Goal: Task Accomplishment & Management: Manage account settings

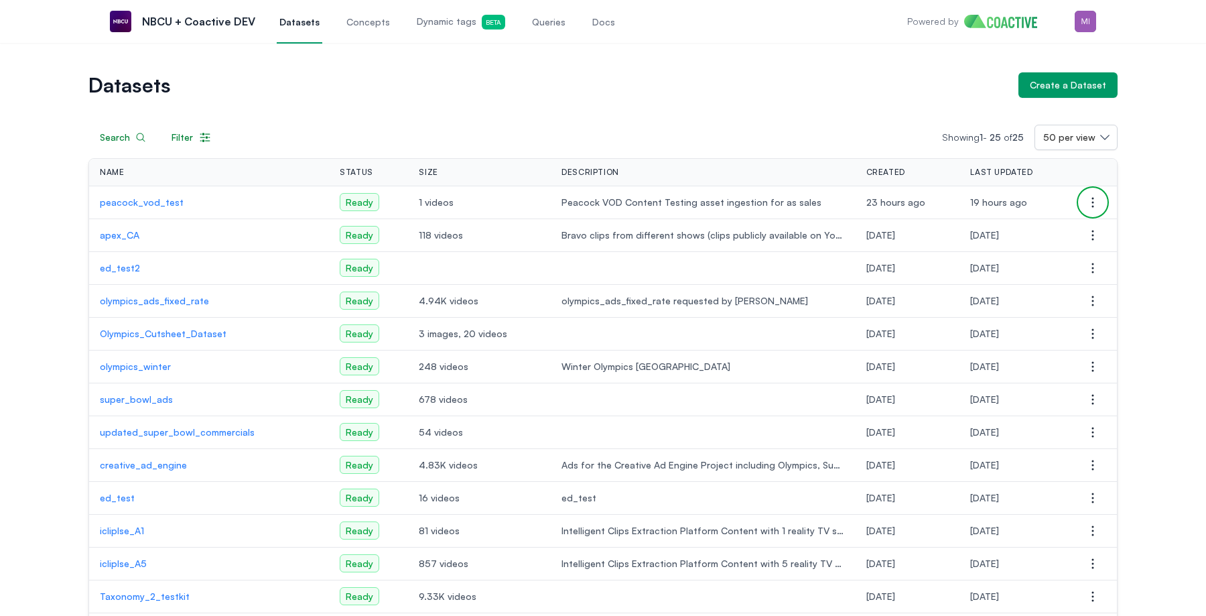
click at [1083, 202] on button "Open options" at bounding box center [1093, 202] width 27 height 27
click at [1063, 226] on button "Manage permissions" at bounding box center [1026, 229] width 150 height 24
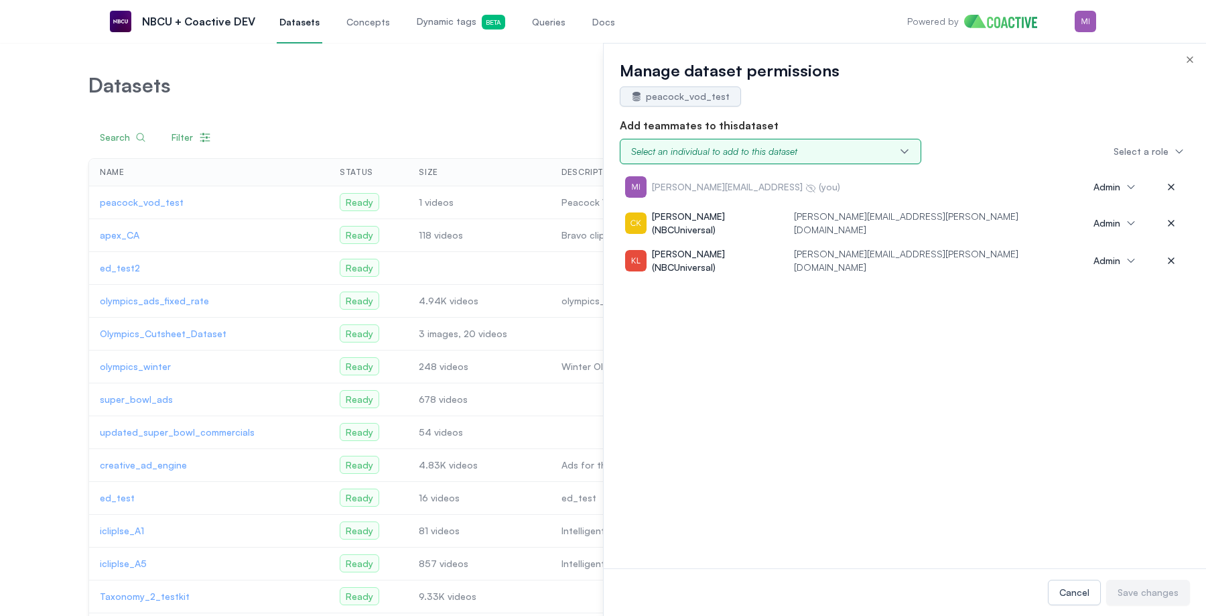
click at [790, 157] on div "Select an individual to add to this dataset" at bounding box center [714, 151] width 166 height 13
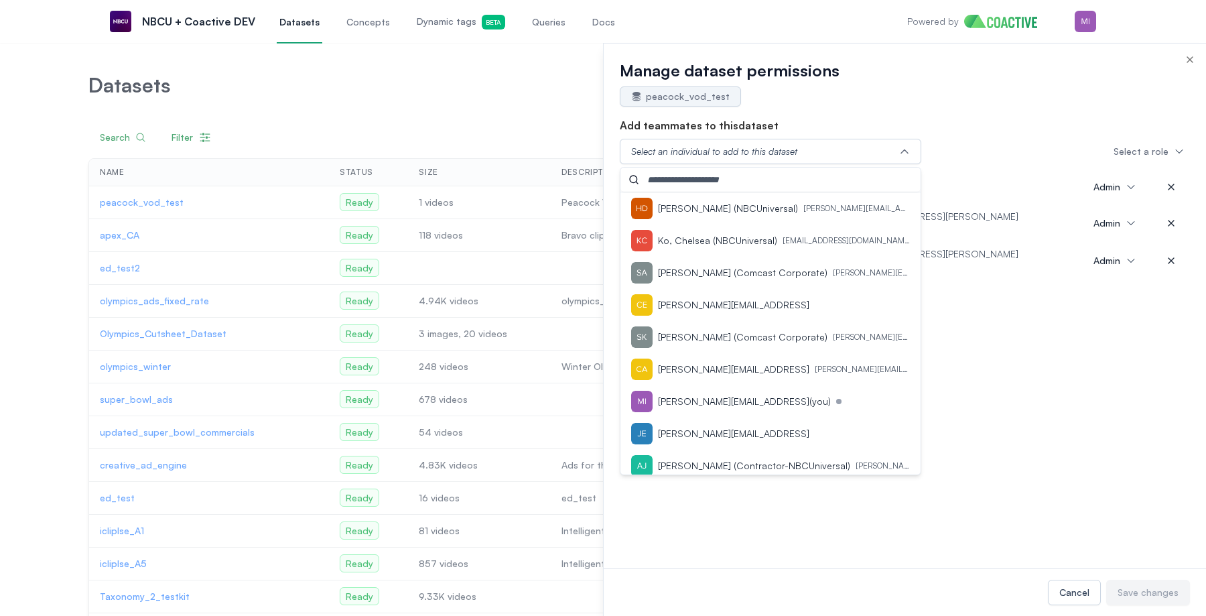
type input "*"
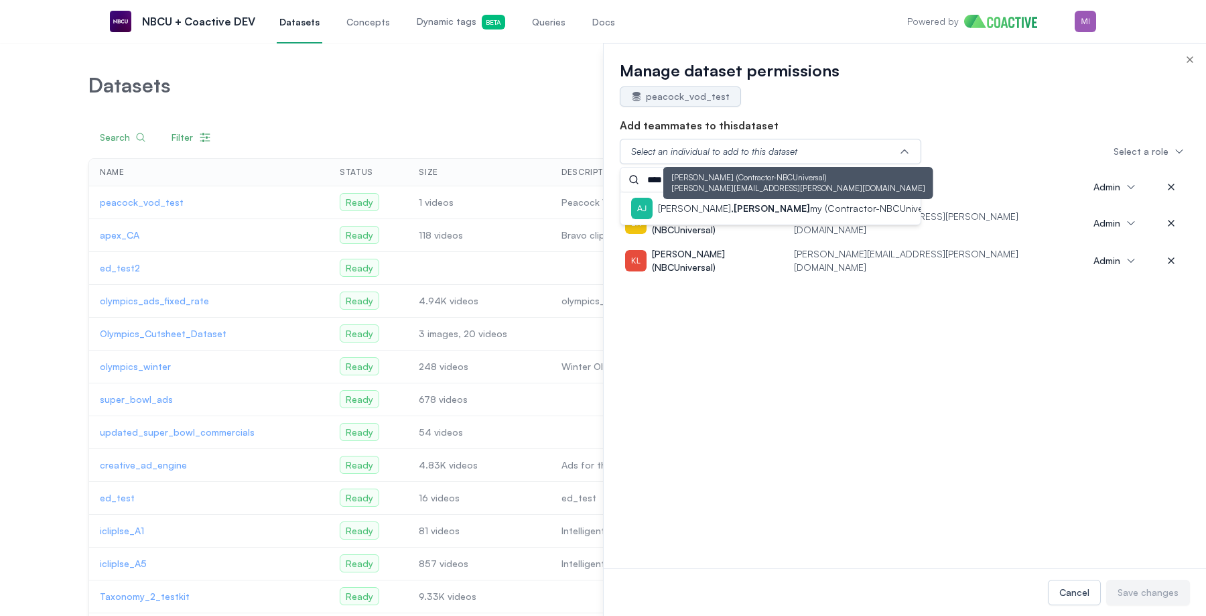
type input "****"
click at [799, 206] on p "Aaron, Jere my (Contractor-NBCUniversal)" at bounding box center [799, 208] width 283 height 13
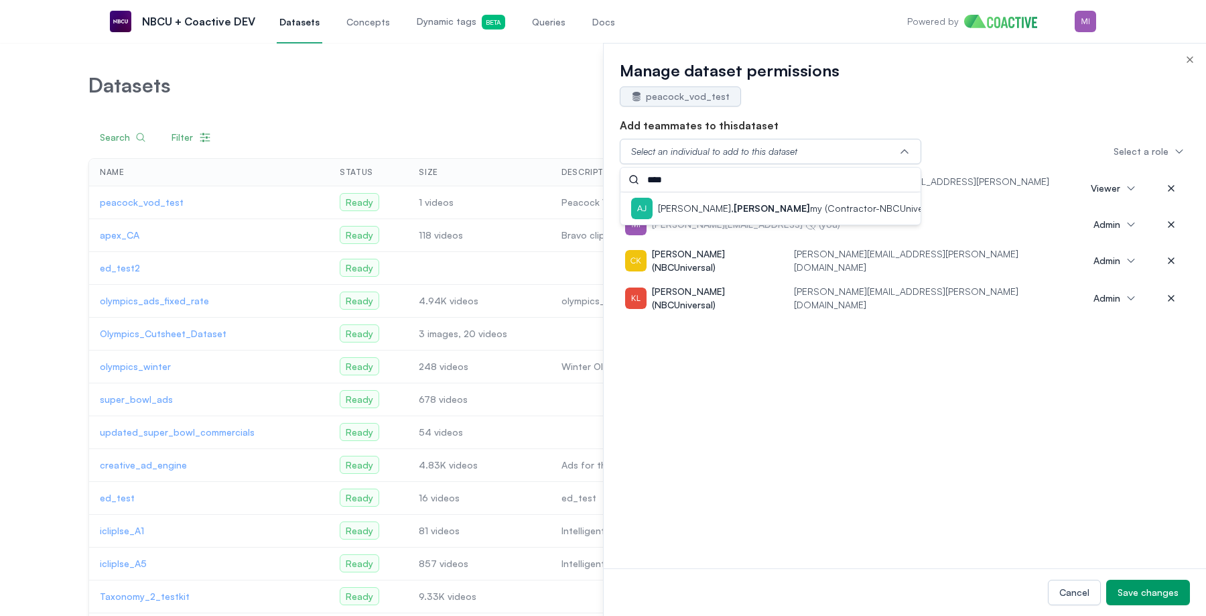
click at [929, 86] on div "peacock_vod_test" at bounding box center [905, 96] width 570 height 20
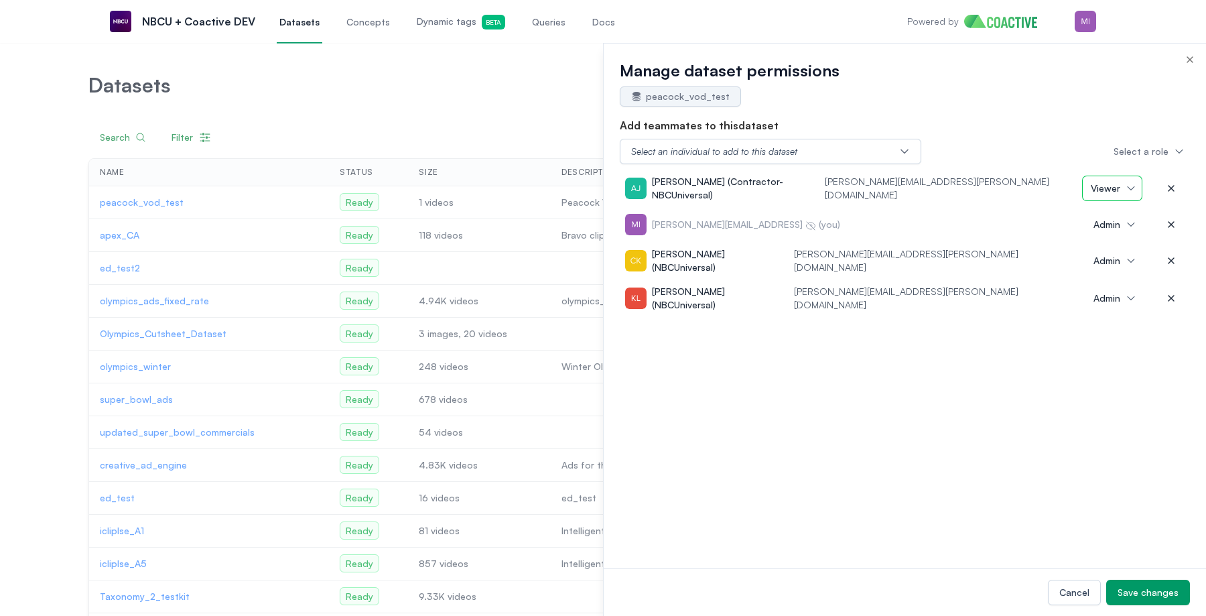
click at [1114, 193] on span "Viewer" at bounding box center [1105, 188] width 29 height 13
click at [1112, 224] on li "Admin" at bounding box center [1116, 218] width 66 height 24
click at [1147, 597] on div "Save changes" at bounding box center [1148, 592] width 61 height 13
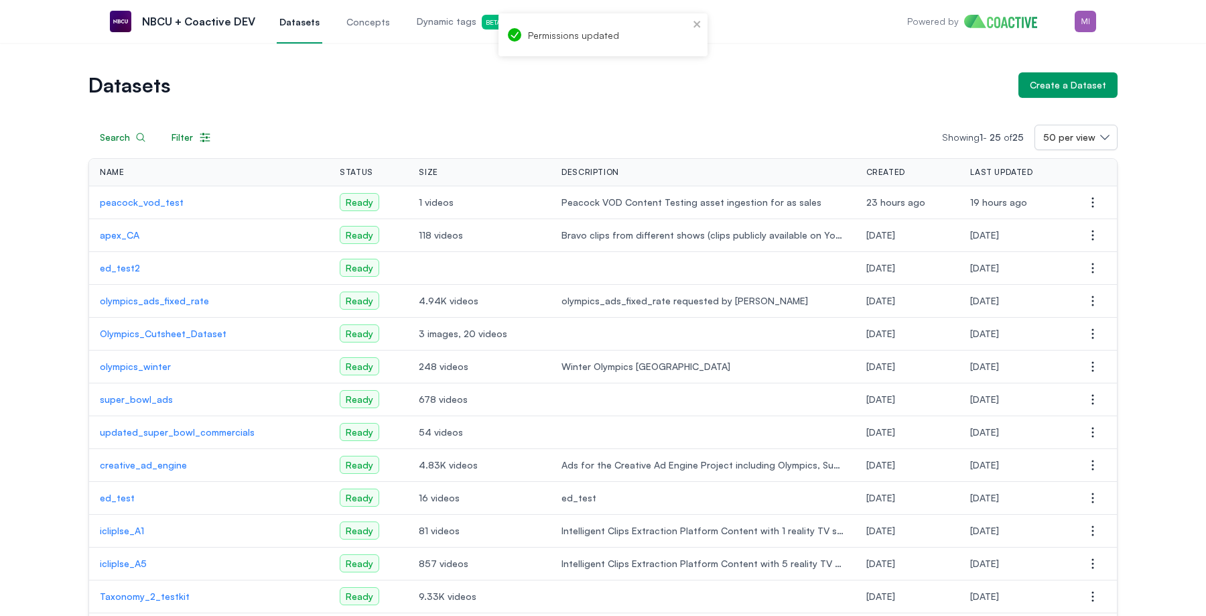
click at [865, 103] on div "Search Filter Showing 1 - 25 of 25 50 per view Name Status Size Description Cre…" at bounding box center [602, 574] width 1029 height 952
click at [700, 24] on icon "close" at bounding box center [697, 24] width 9 height 11
click at [1096, 206] on icon "button" at bounding box center [1093, 202] width 16 height 16
click at [856, 67] on div "Datasets Create a Dataset Search Filter Showing 1 - 25 of 25 50 per view Name S…" at bounding box center [603, 551] width 1206 height 1017
click at [1085, 198] on icon "button" at bounding box center [1093, 202] width 16 height 16
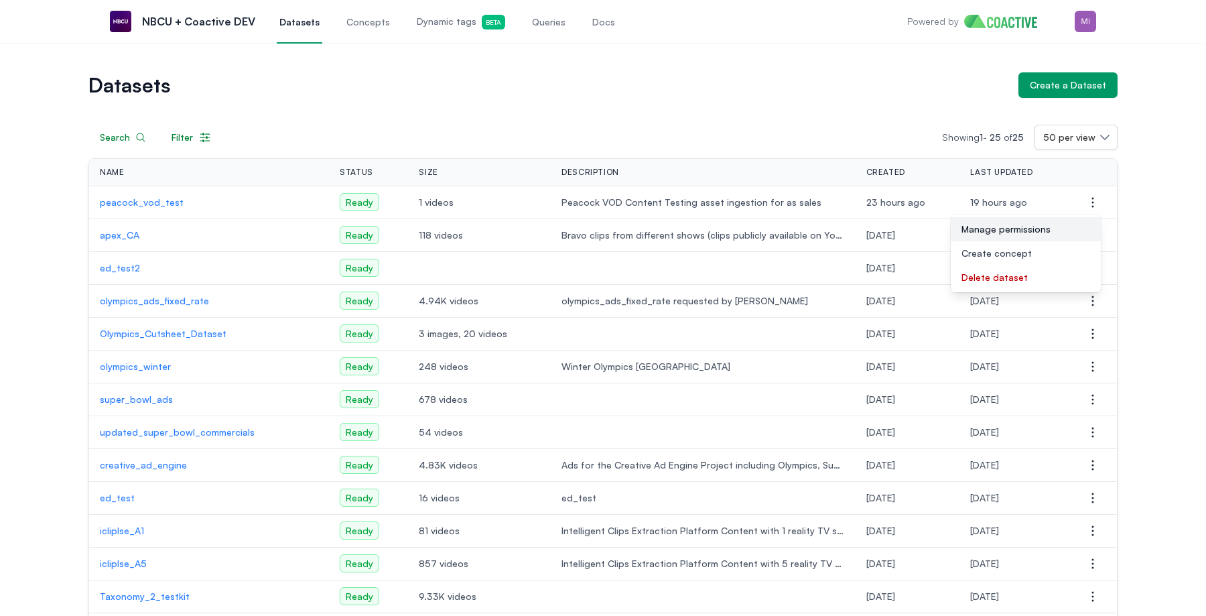
click at [1044, 226] on span "Manage permissions" at bounding box center [1006, 228] width 89 height 13
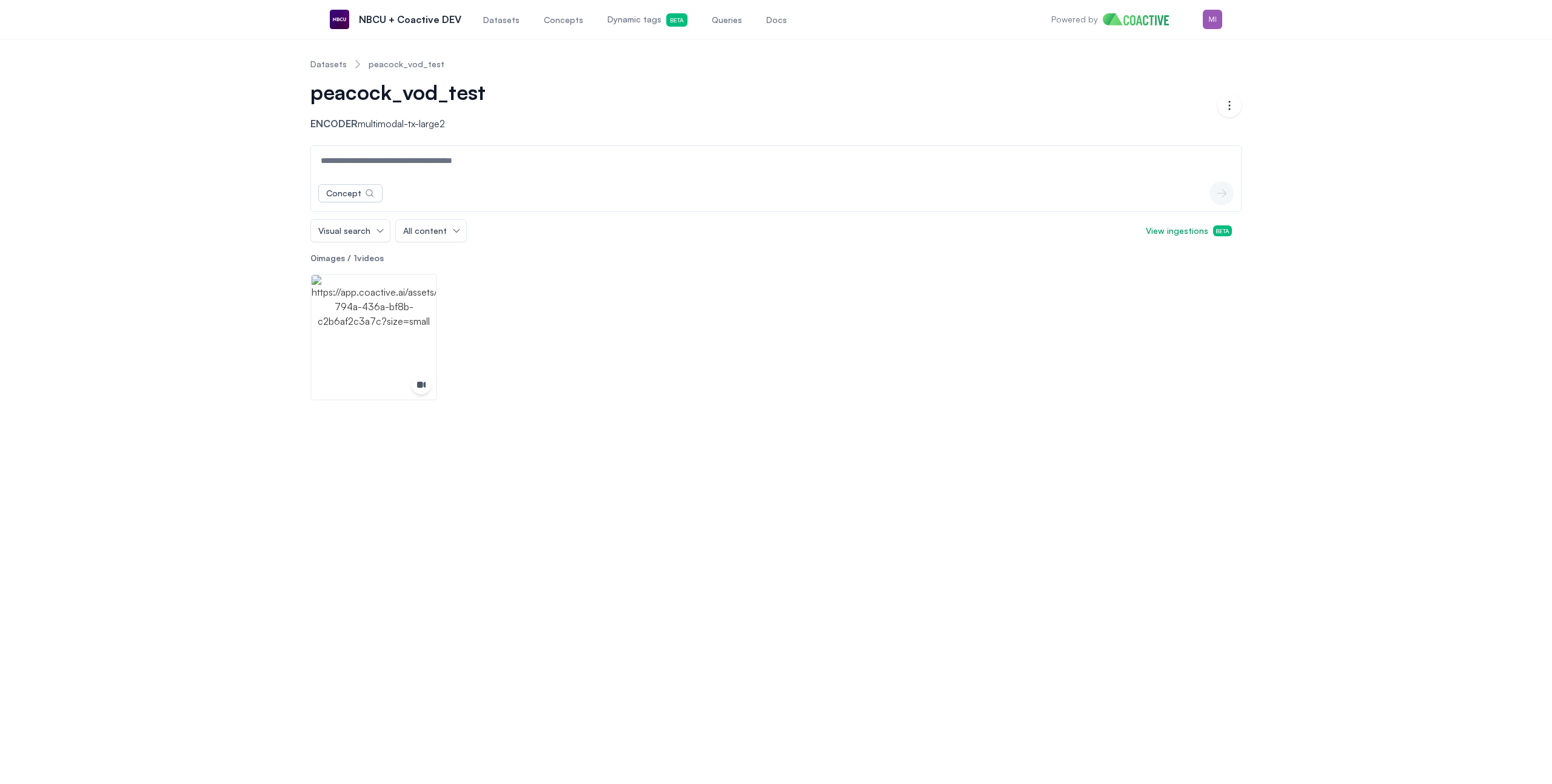
click at [614, 18] on span "Dynamic tags Beta" at bounding box center [647, 20] width 80 height 14
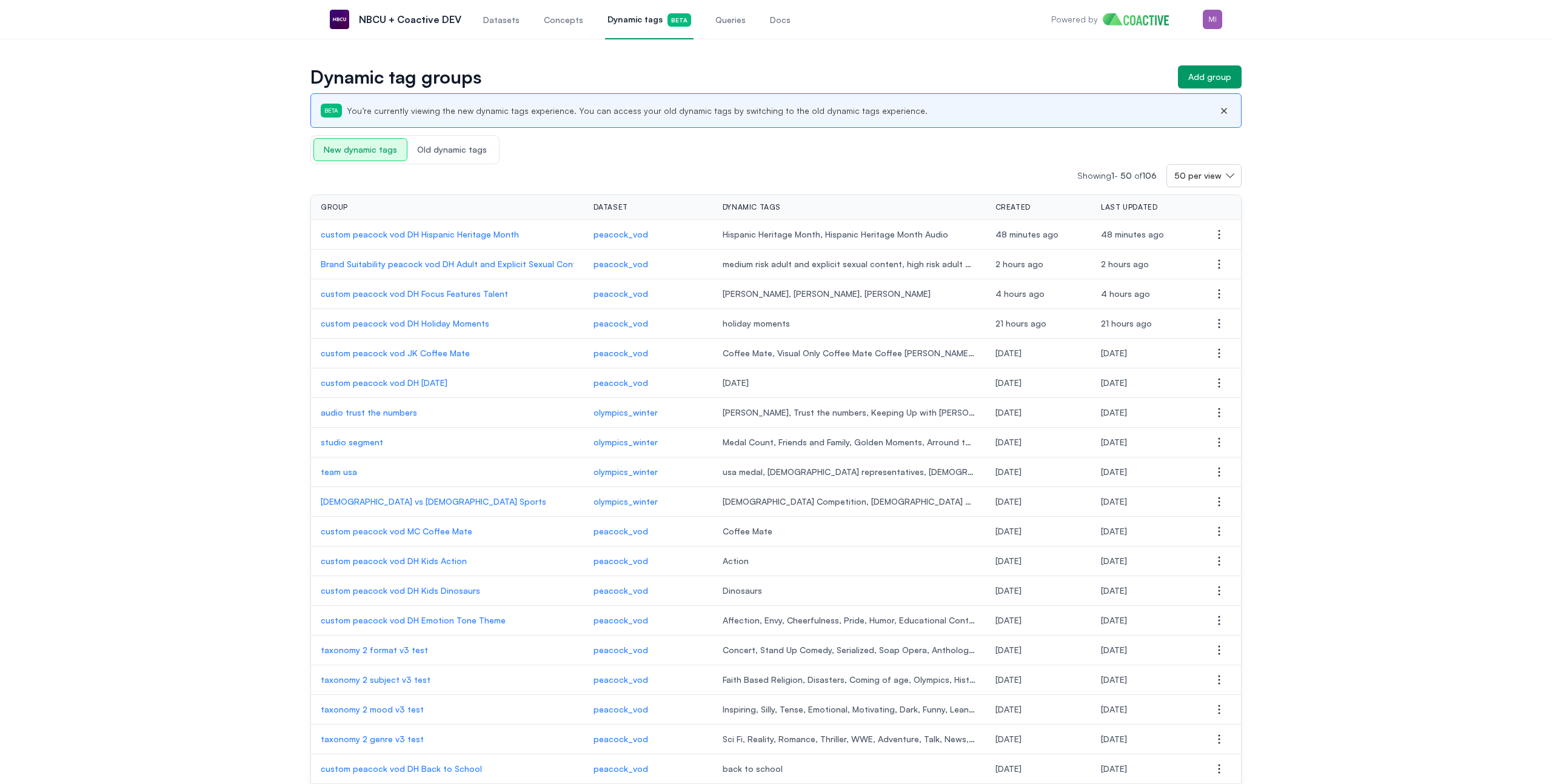
click at [445, 319] on p "custom peacock vod DH Holiday Moments" at bounding box center [448, 323] width 253 height 12
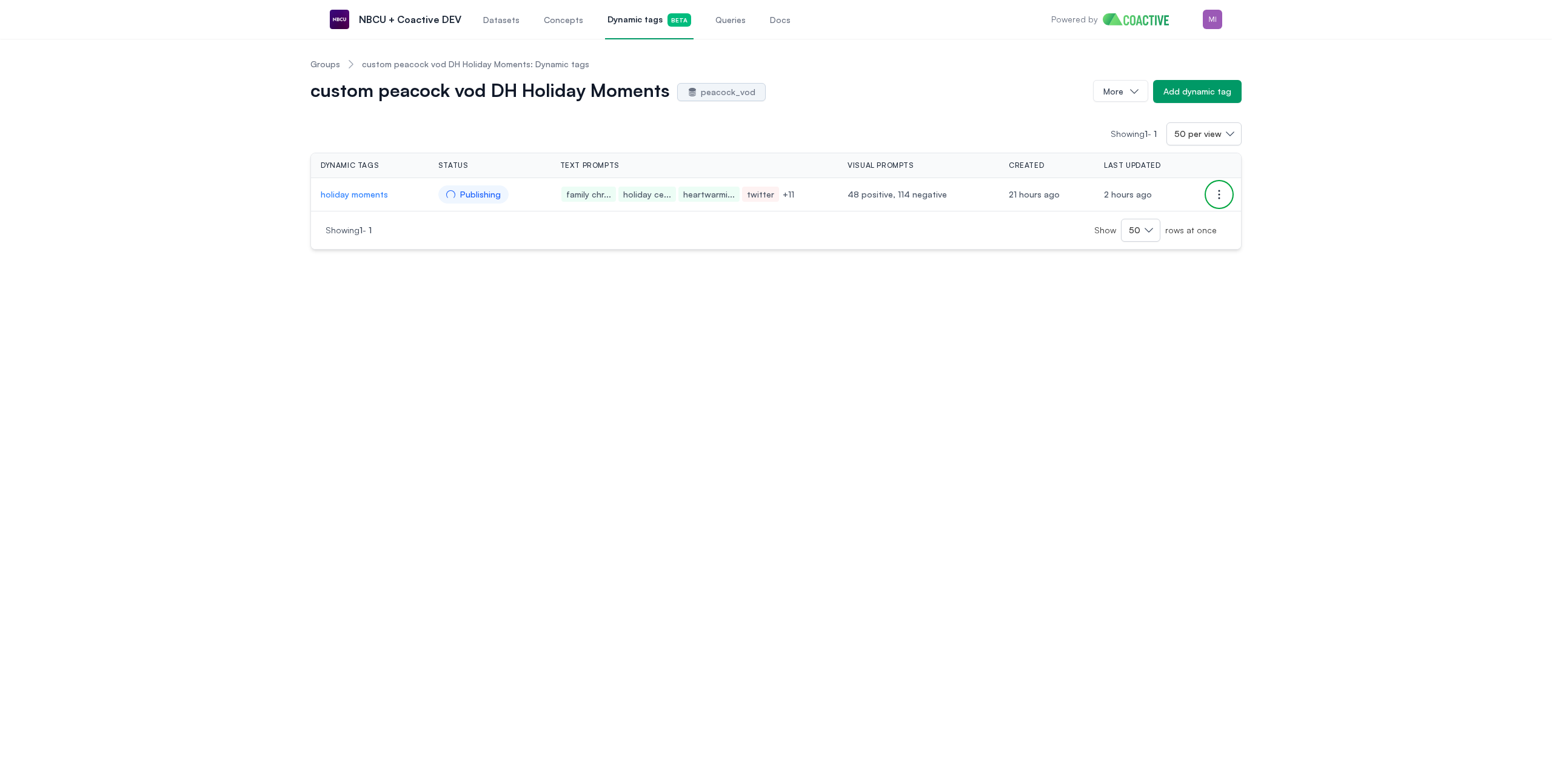
click at [1225, 196] on icon "button" at bounding box center [1219, 194] width 14 height 14
click at [1285, 152] on div "Groups custom peacock vod DH Holiday Moments: Dynamic tags custom peacock vod D…" at bounding box center [775, 149] width 1508 height 201
click at [492, 18] on span "Datasets" at bounding box center [501, 19] width 36 height 12
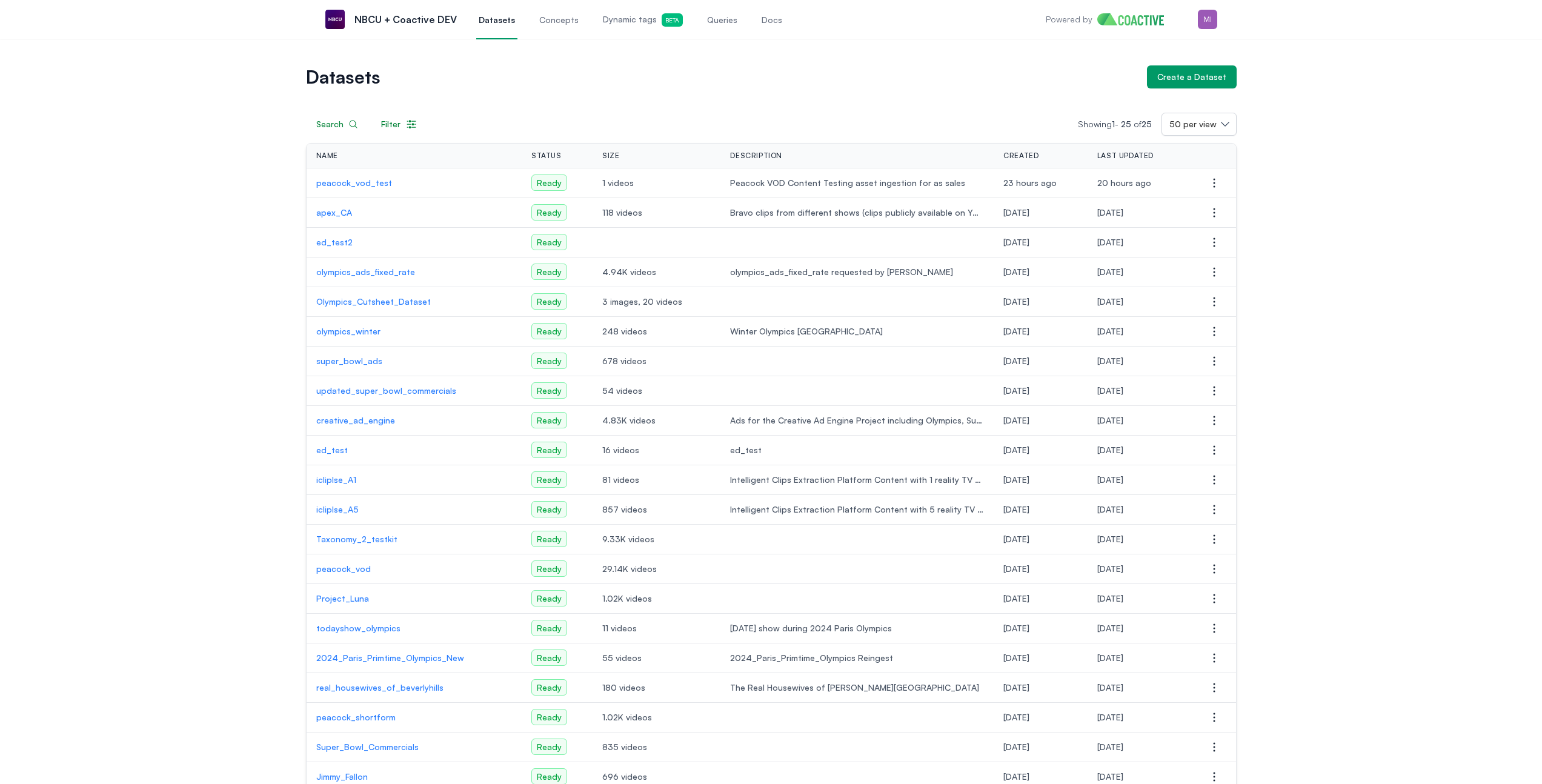
click at [357, 569] on p "peacock_vod" at bounding box center [414, 569] width 196 height 12
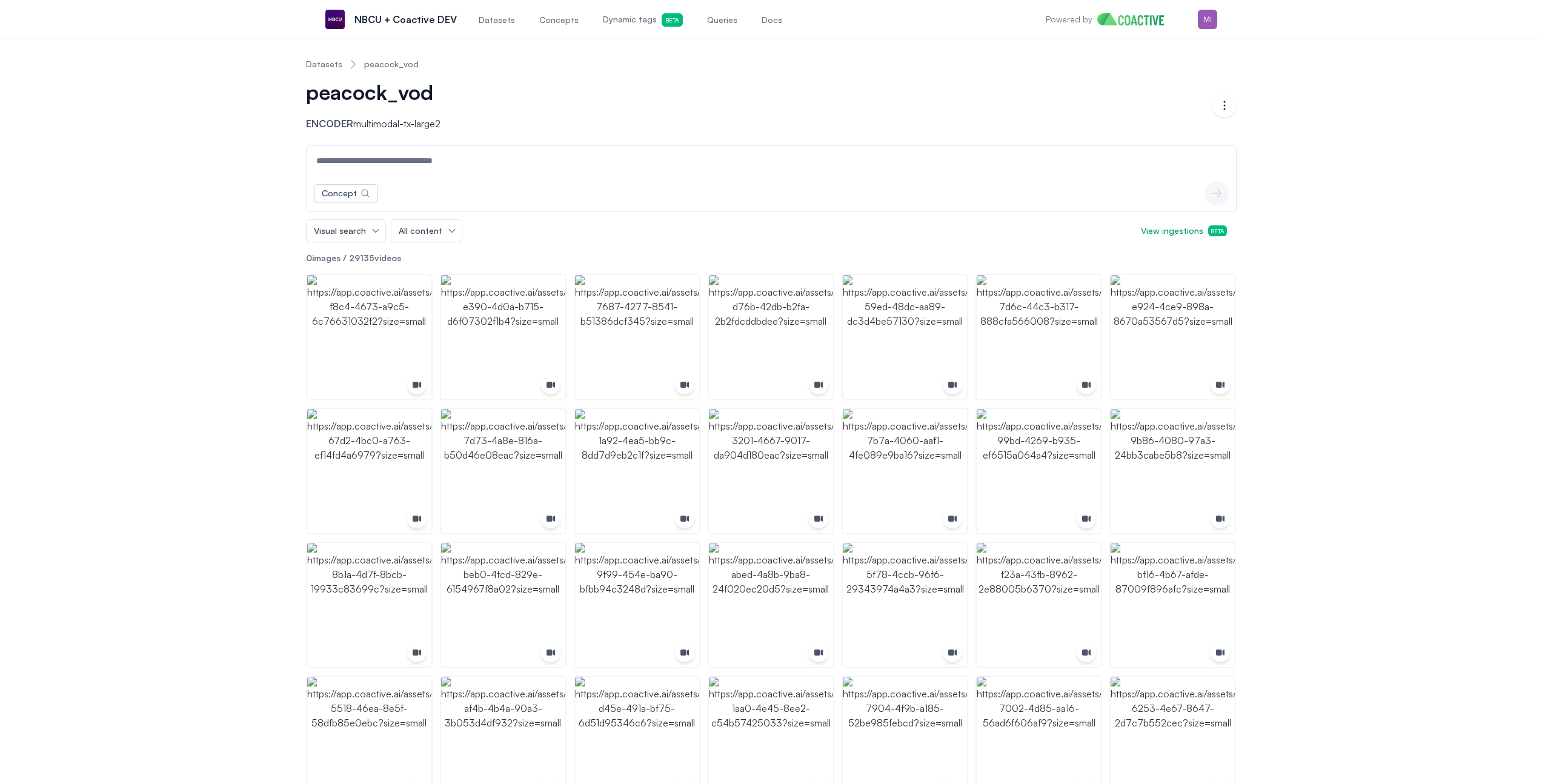
click at [623, 19] on span "Dynamic tags Beta" at bounding box center [643, 20] width 80 height 14
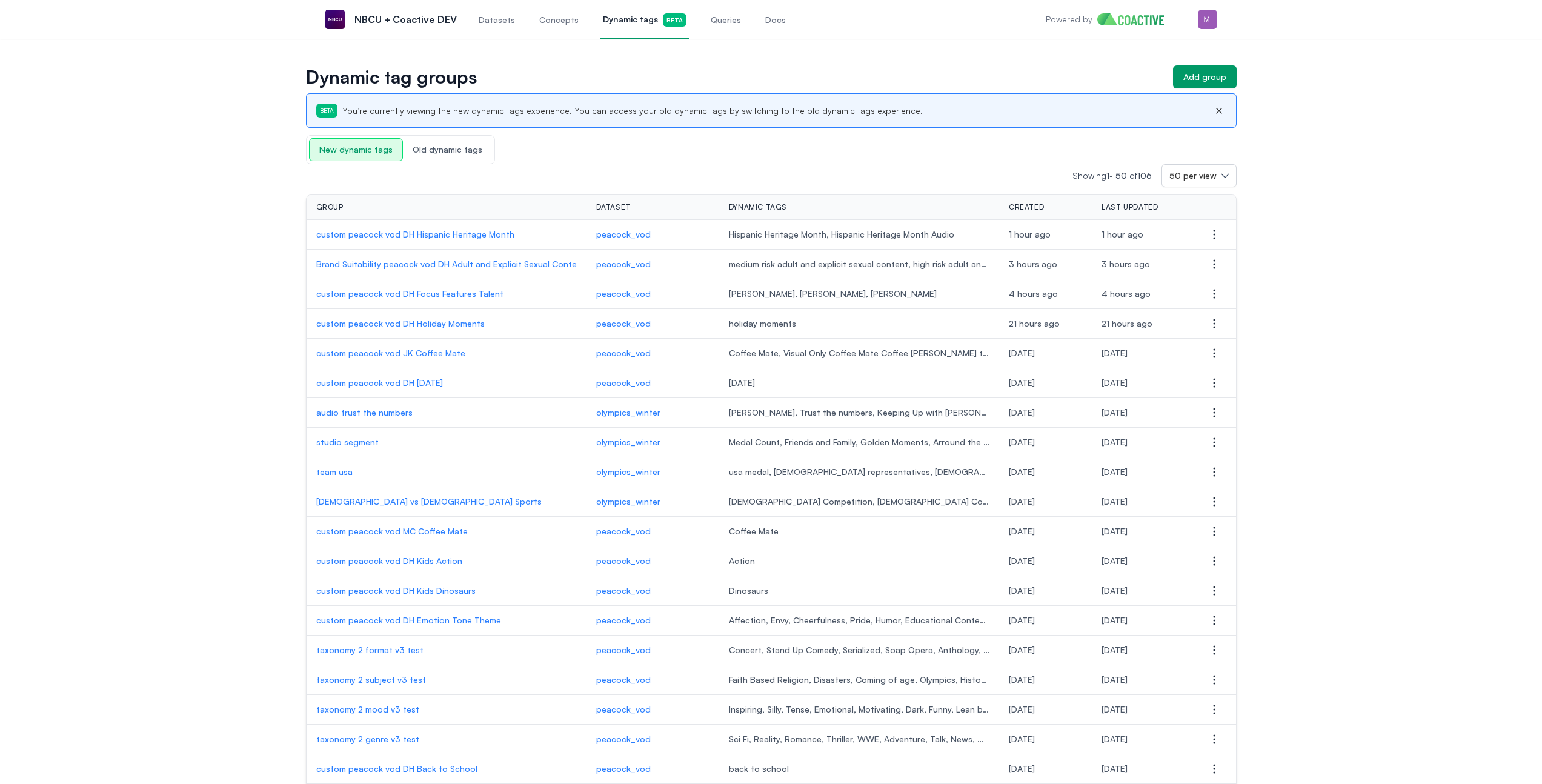
click at [446, 237] on p "custom peacock vod DH Hispanic Heritage Month" at bounding box center [447, 234] width 260 height 12
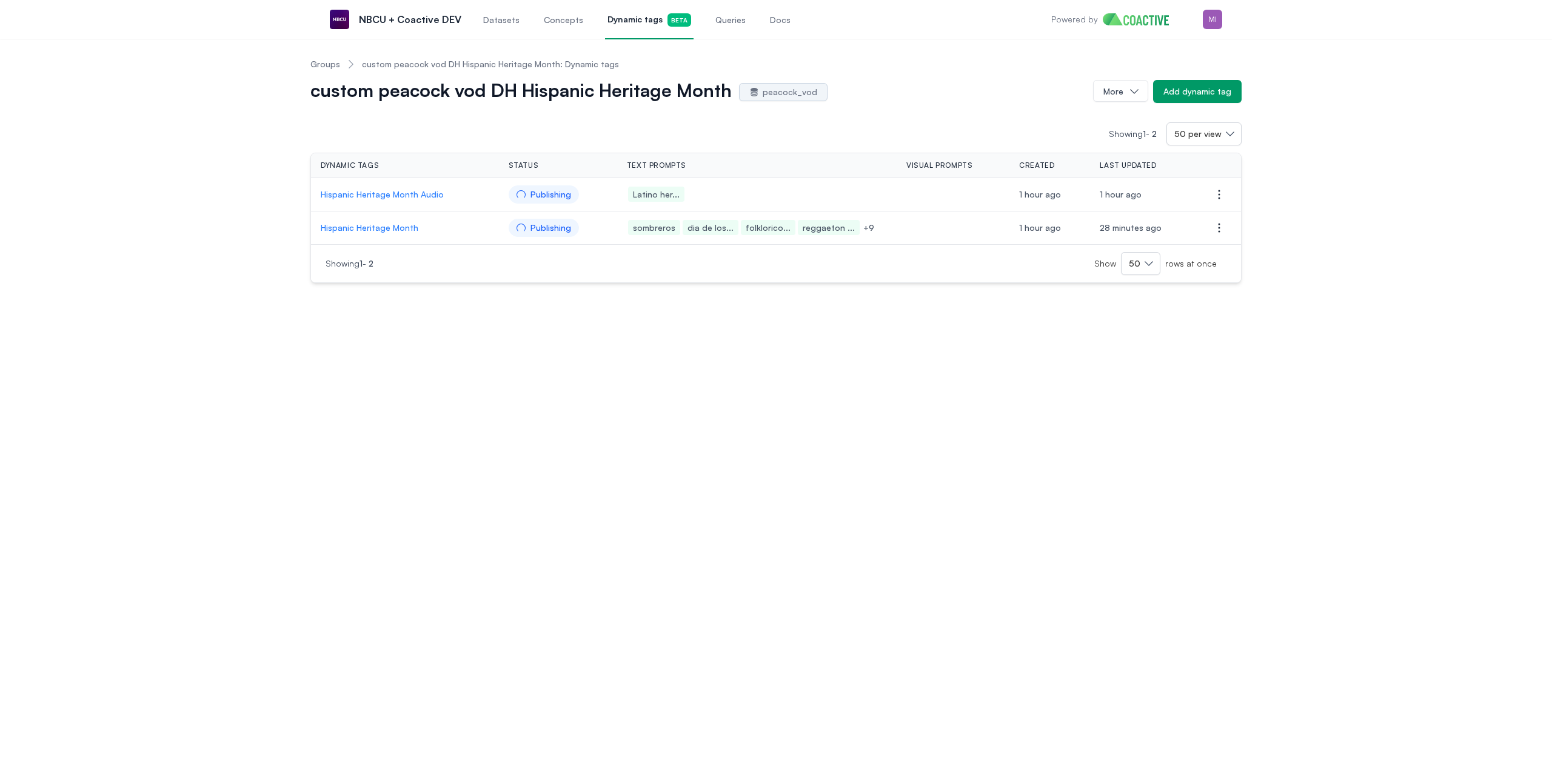
click at [316, 67] on link "Groups" at bounding box center [325, 63] width 30 height 12
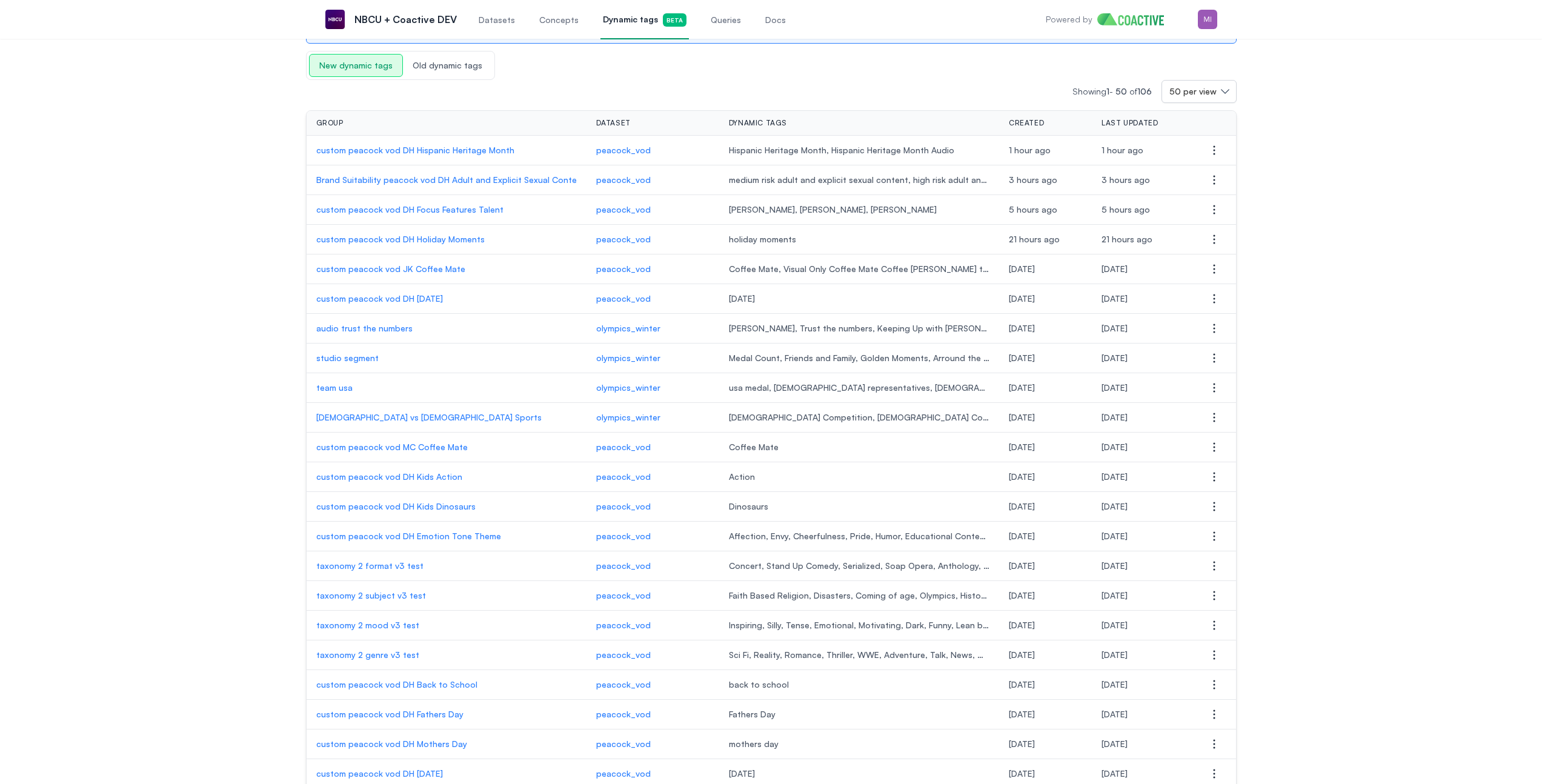
scroll to position [968, 0]
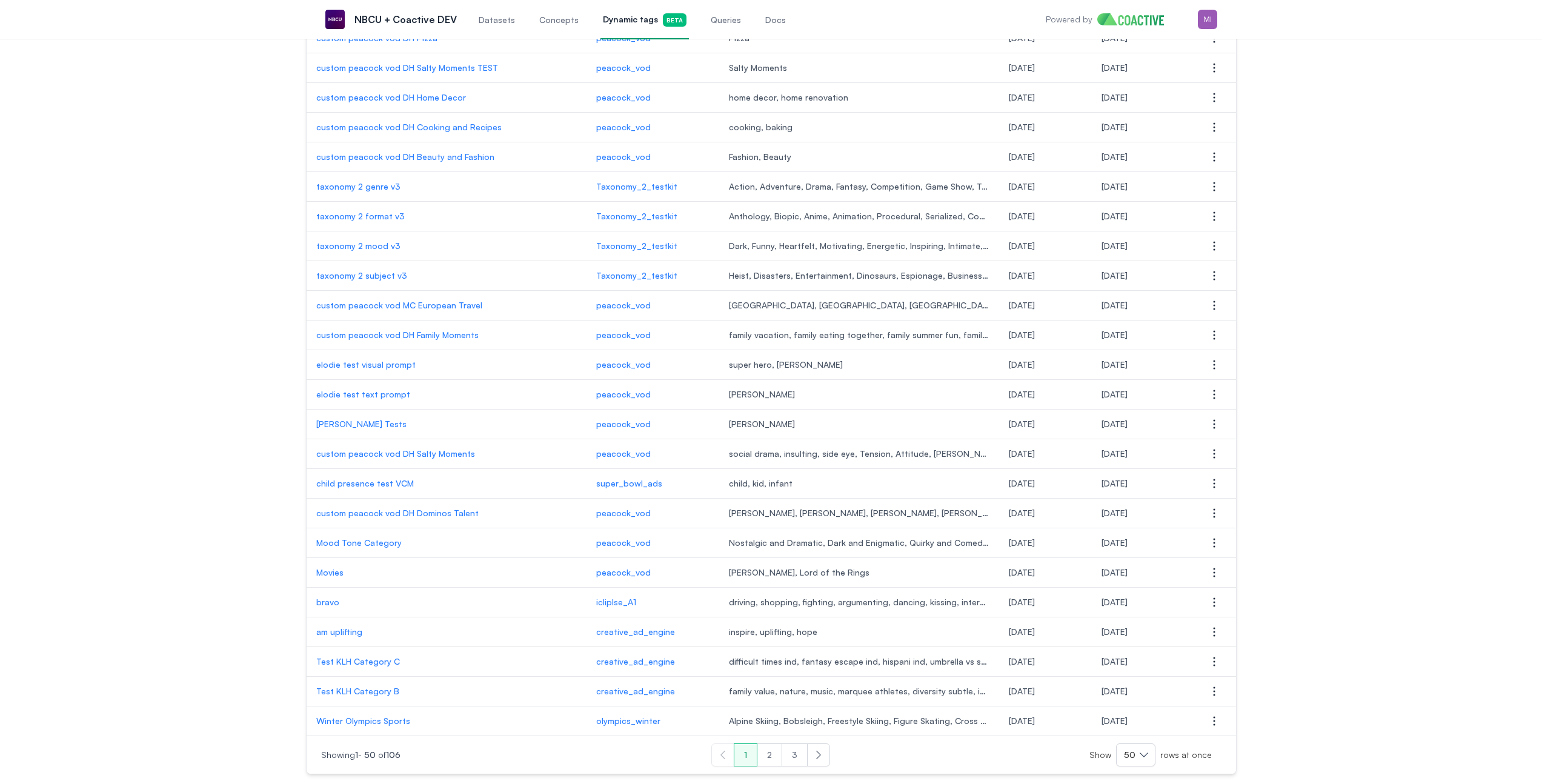
click at [771, 753] on button "2" at bounding box center [770, 754] width 25 height 23
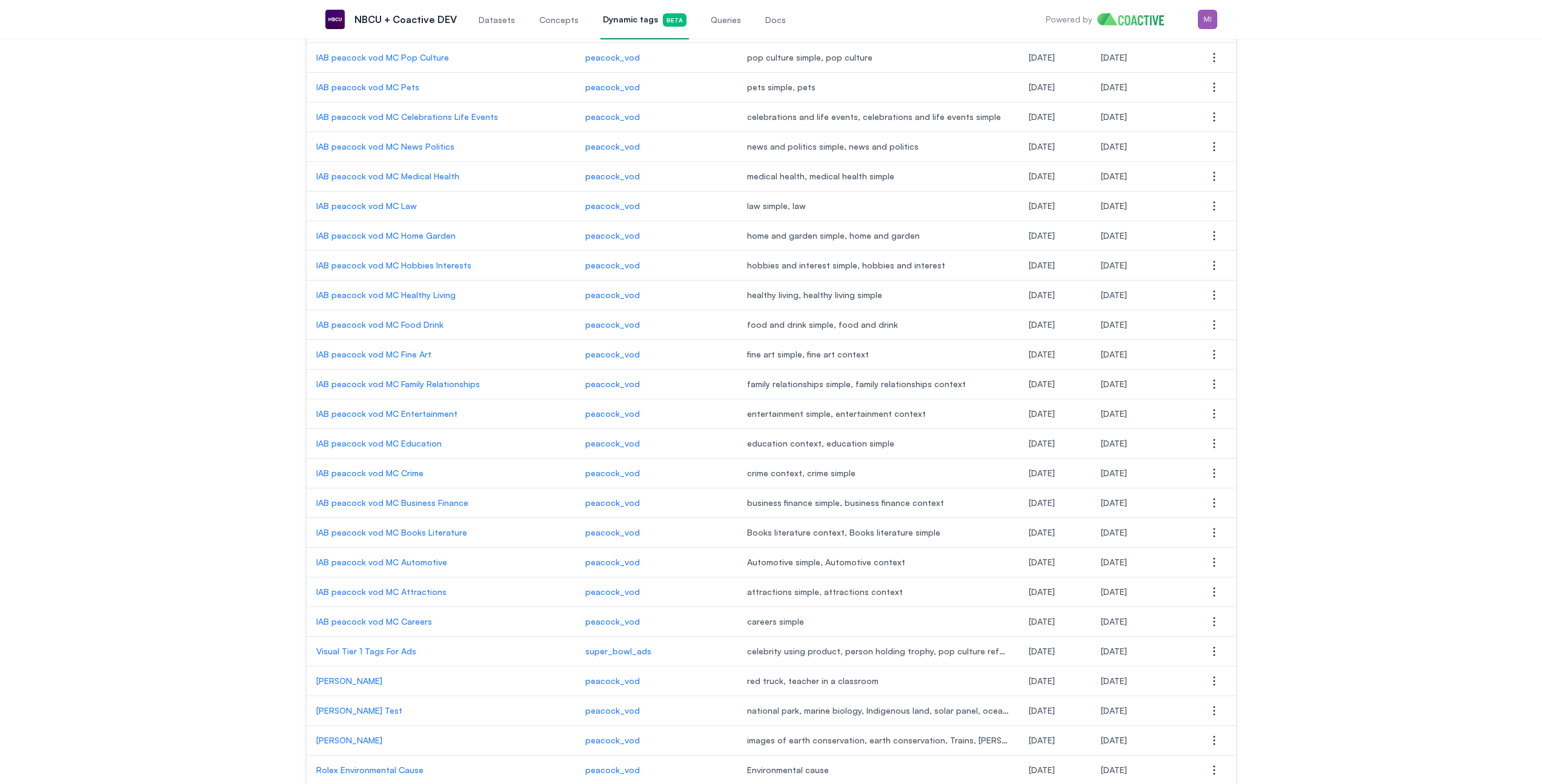
scroll to position [968, 0]
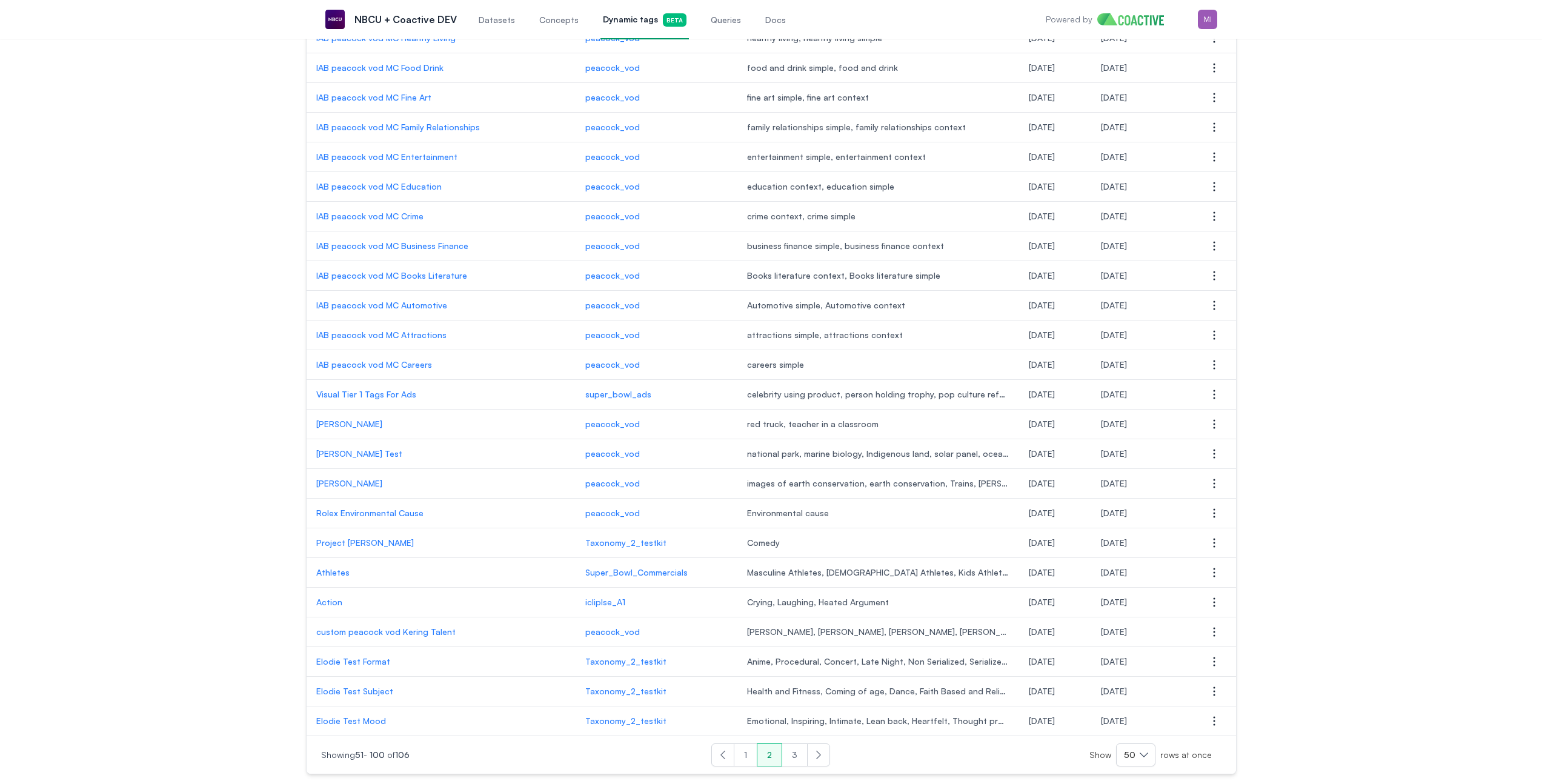
click at [793, 757] on button "3" at bounding box center [794, 754] width 26 height 23
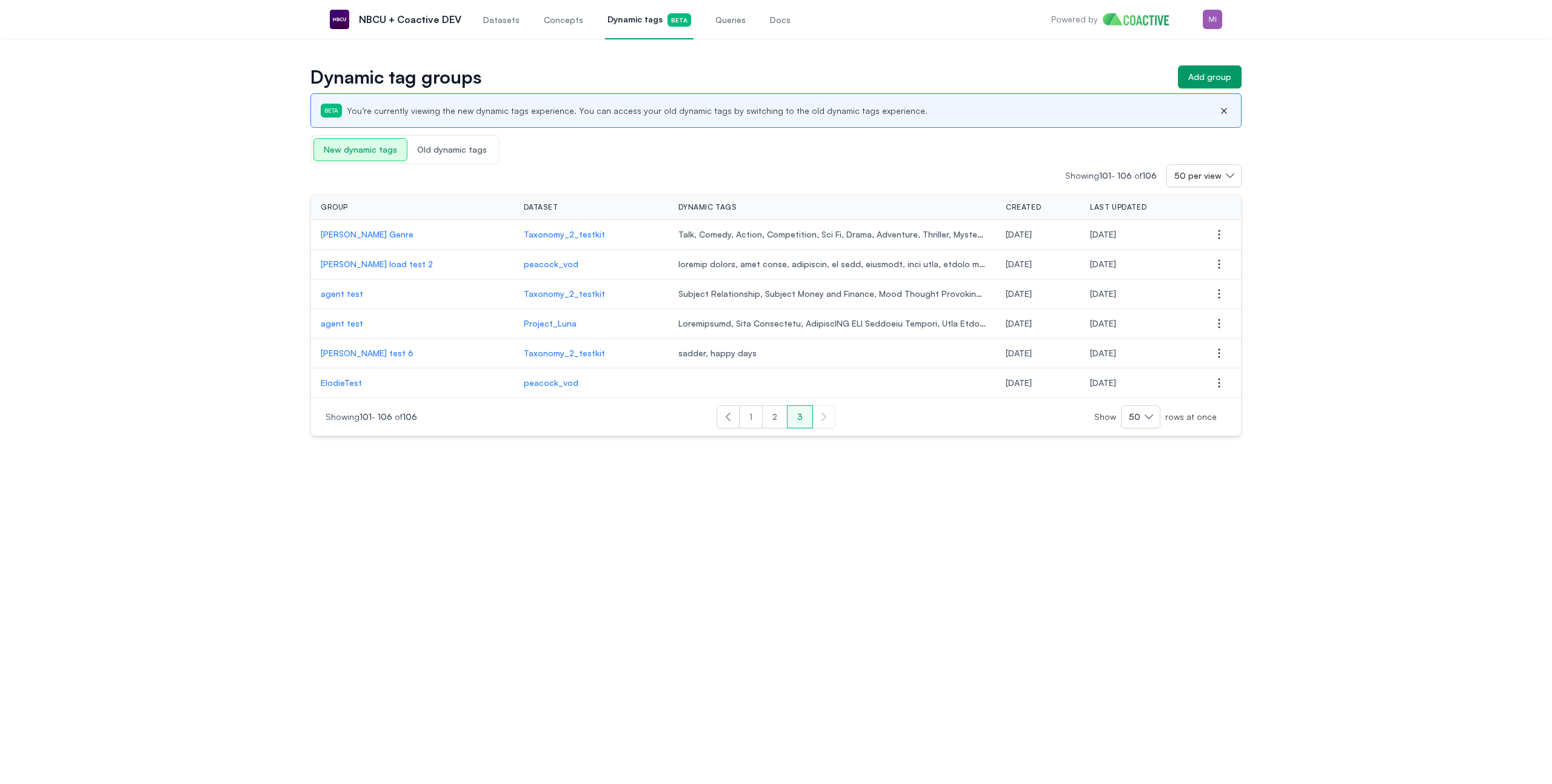
click at [334, 356] on p "michael test 6" at bounding box center [412, 353] width 184 height 12
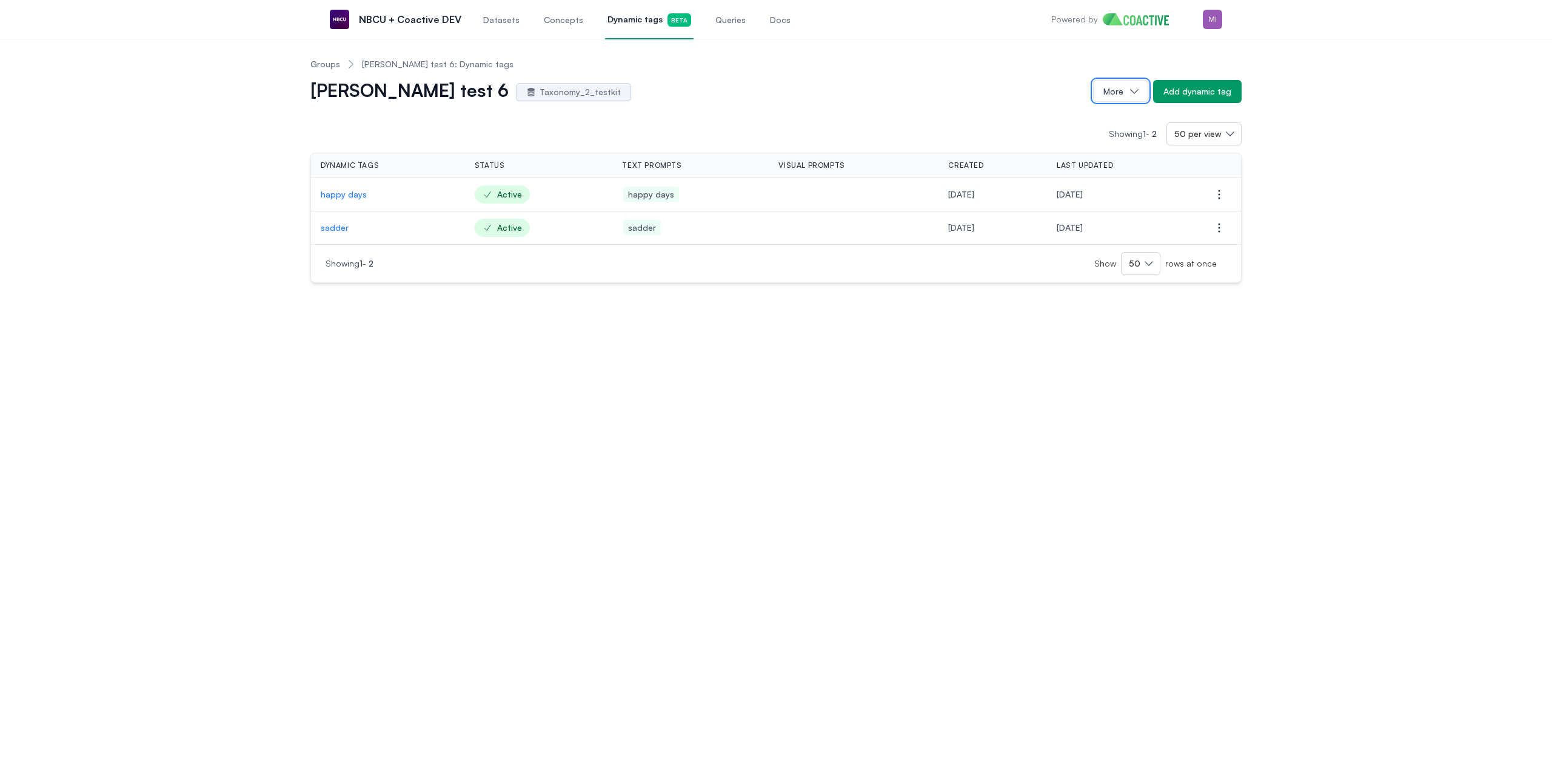
click at [1131, 96] on icon "button" at bounding box center [1133, 90] width 12 height 12
click at [1066, 80] on div "michael test 6 Taxonomy_2_testkit More Delete group Add dynamic tag" at bounding box center [775, 90] width 931 height 23
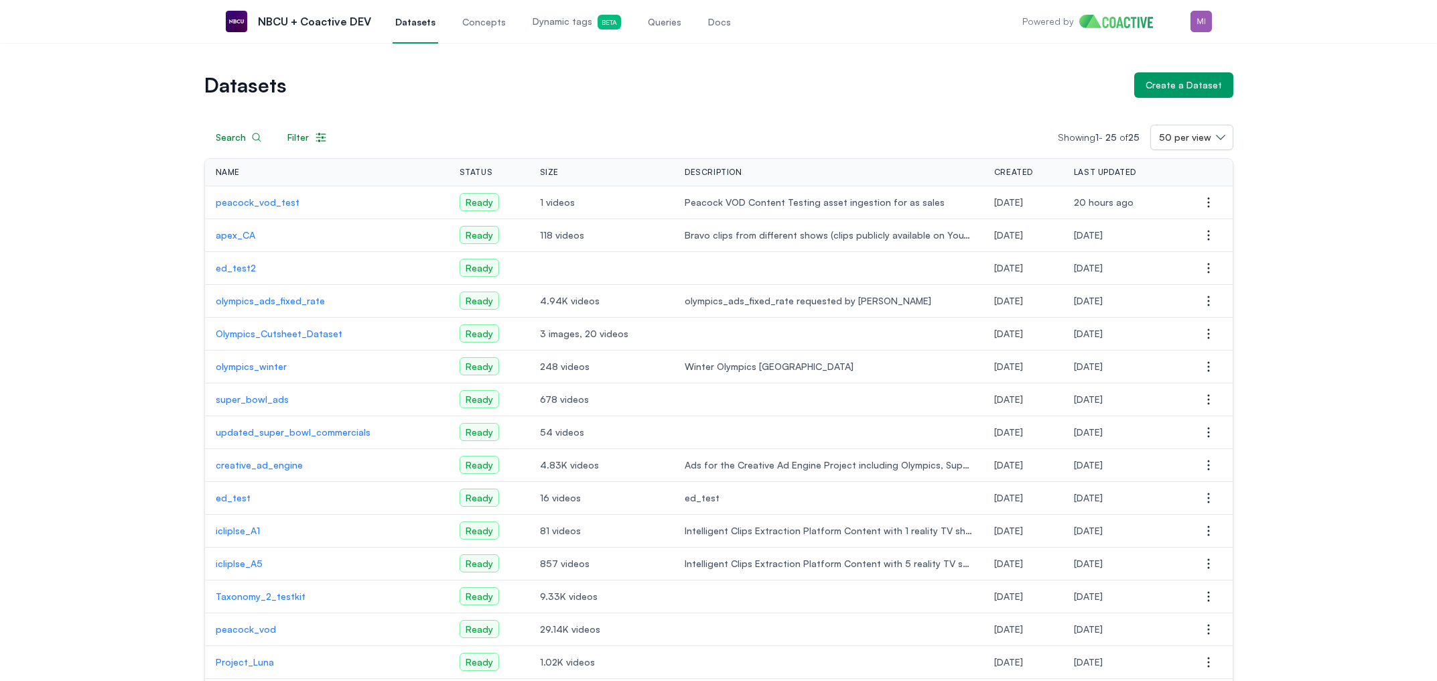
click at [664, 22] on span "Queries" at bounding box center [665, 21] width 34 height 13
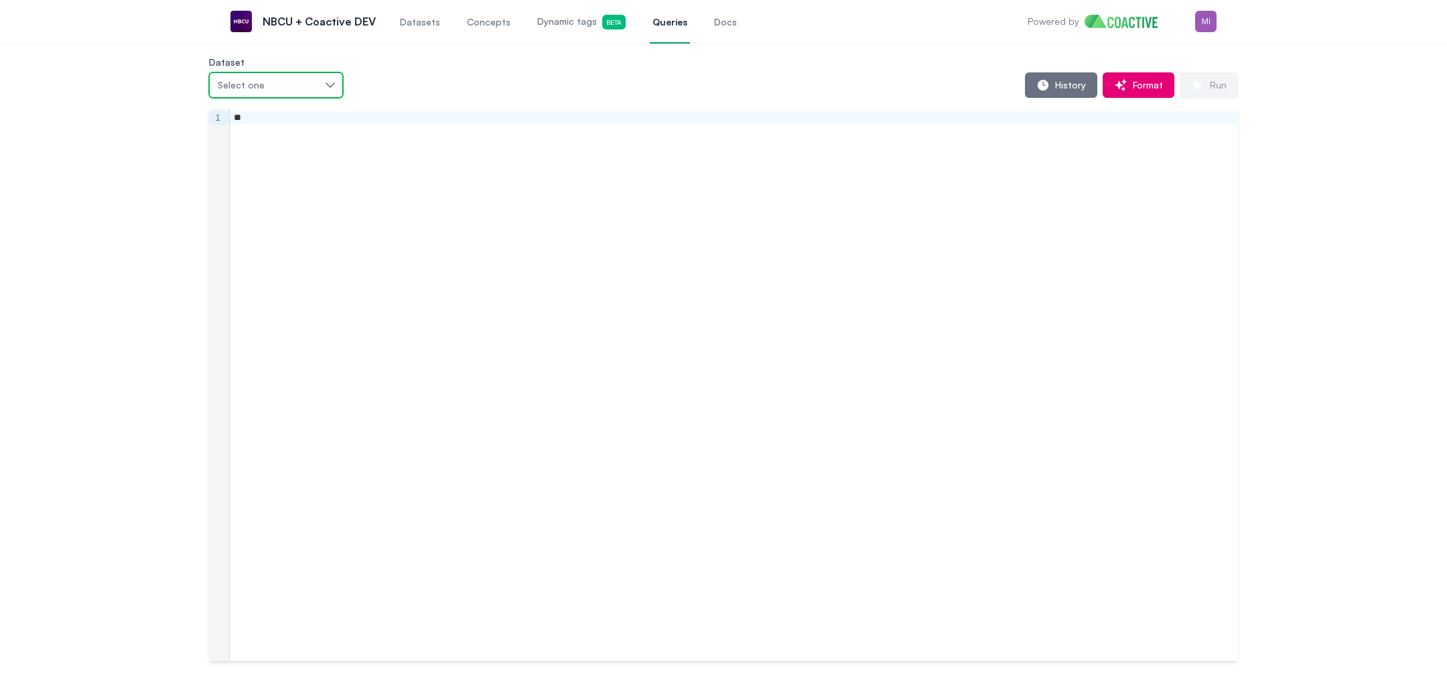
click at [311, 81] on div "Select one" at bounding box center [269, 84] width 103 height 13
click at [304, 111] on div "peacock_vod_test" at bounding box center [299, 115] width 165 height 13
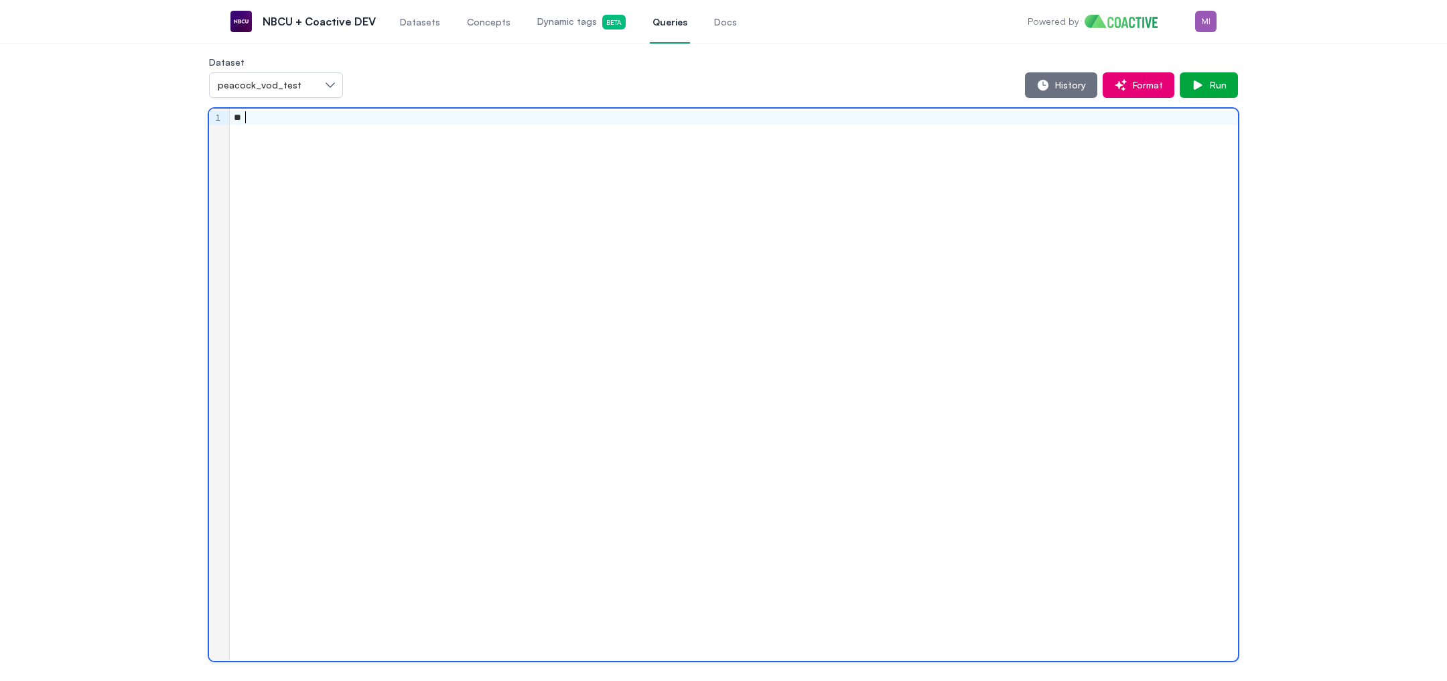
click at [350, 153] on div "**" at bounding box center [734, 385] width 1009 height 552
click at [368, 168] on div at bounding box center [734, 385] width 1009 height 552
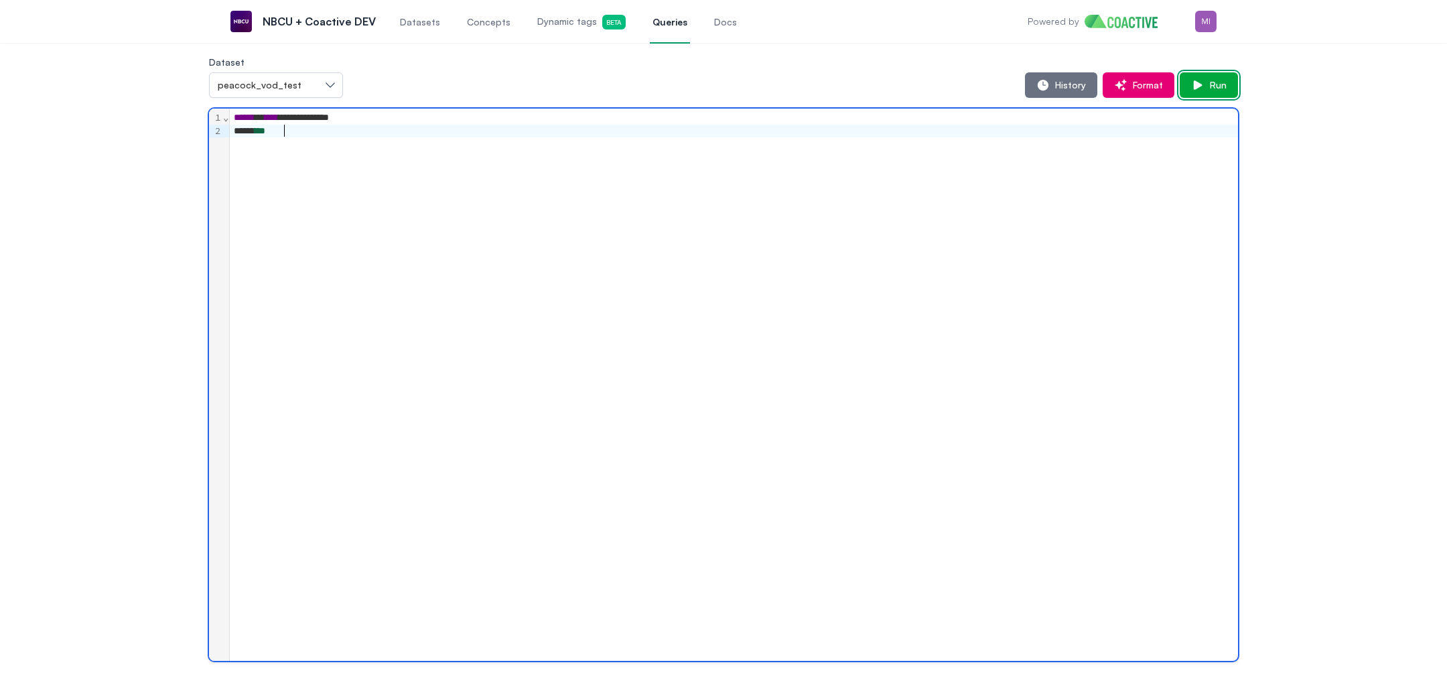
click at [1200, 94] on button "Run" at bounding box center [1209, 84] width 58 height 25
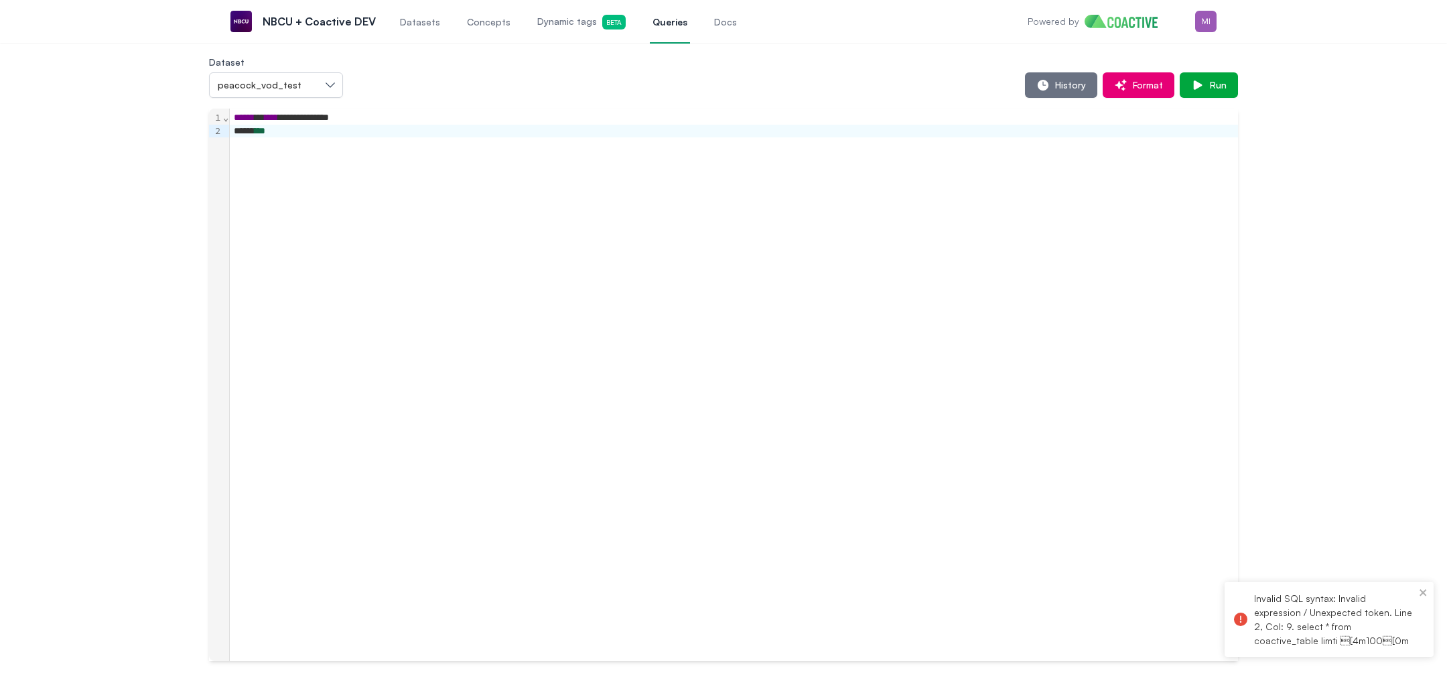
click at [591, 138] on div "**********" at bounding box center [734, 385] width 1009 height 552
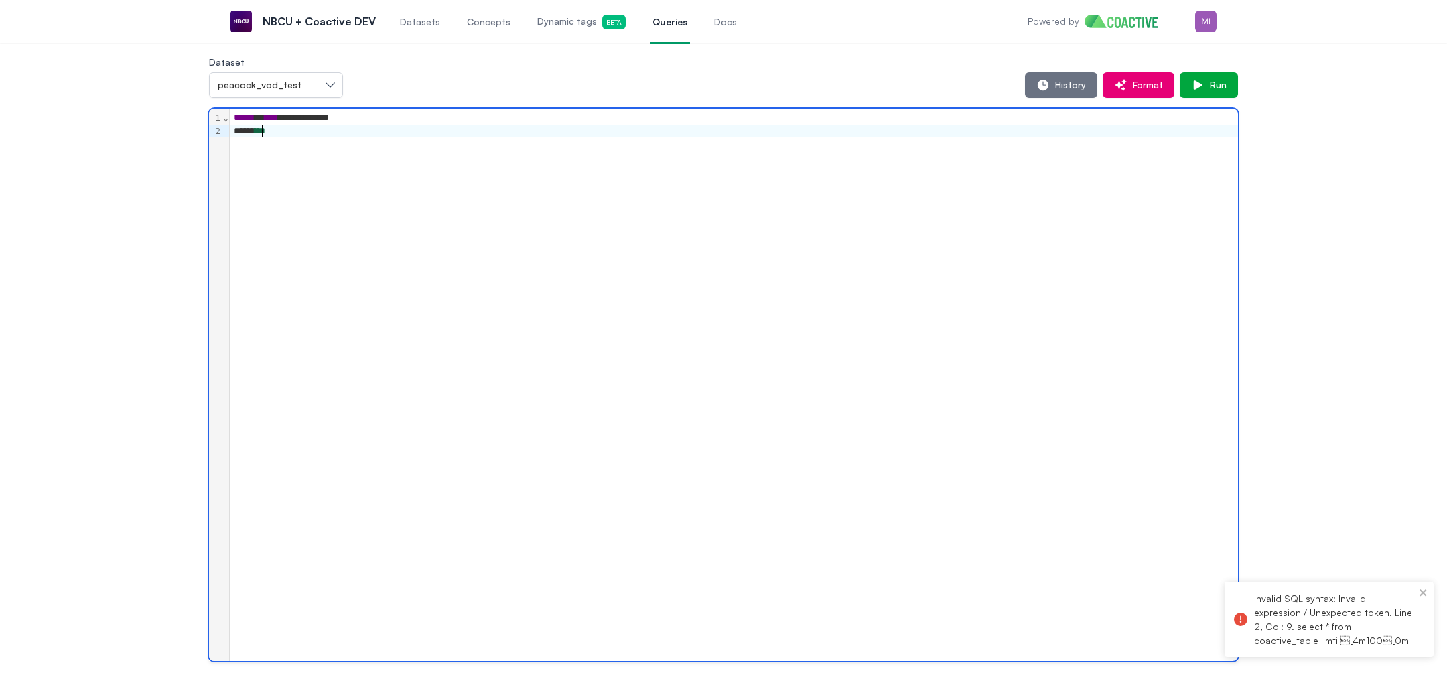
click at [261, 131] on div "***** ***" at bounding box center [734, 131] width 1009 height 13
click at [887, 149] on div "**********" at bounding box center [734, 385] width 1009 height 552
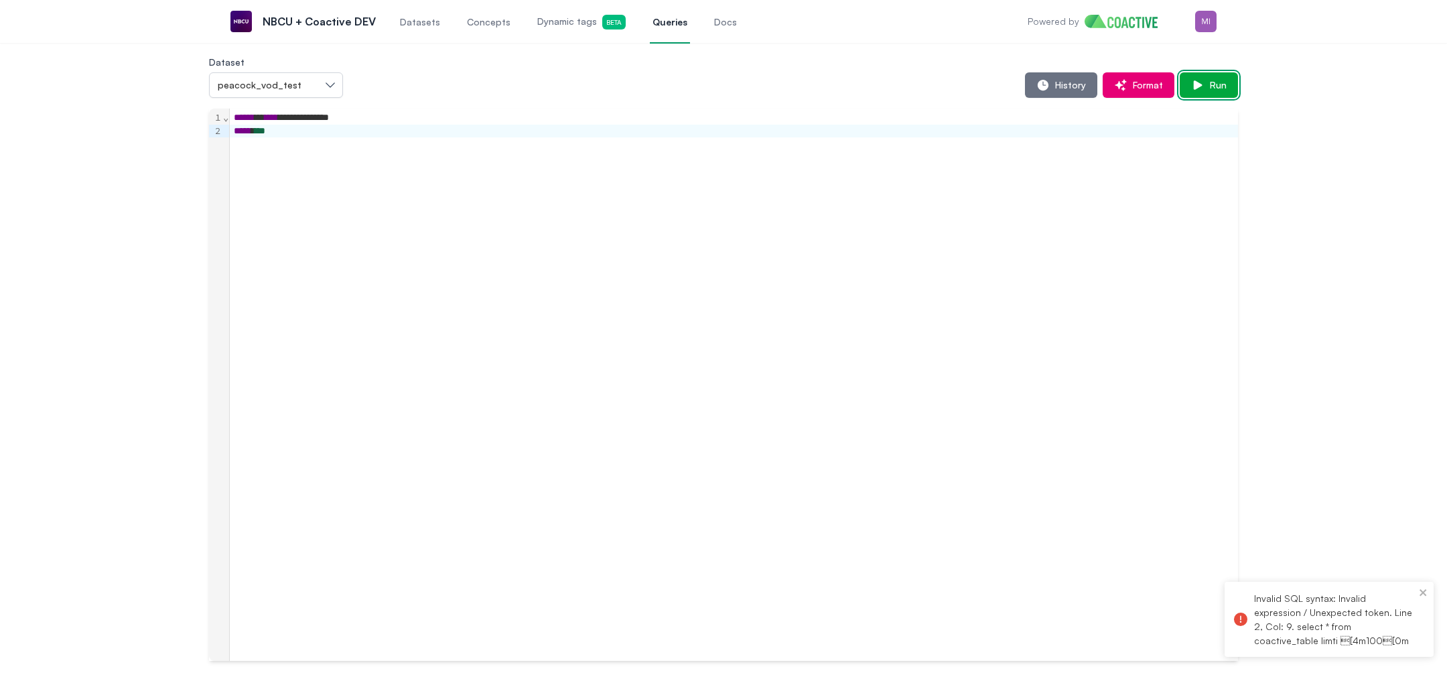
click at [1228, 80] on button "Run" at bounding box center [1209, 84] width 58 height 25
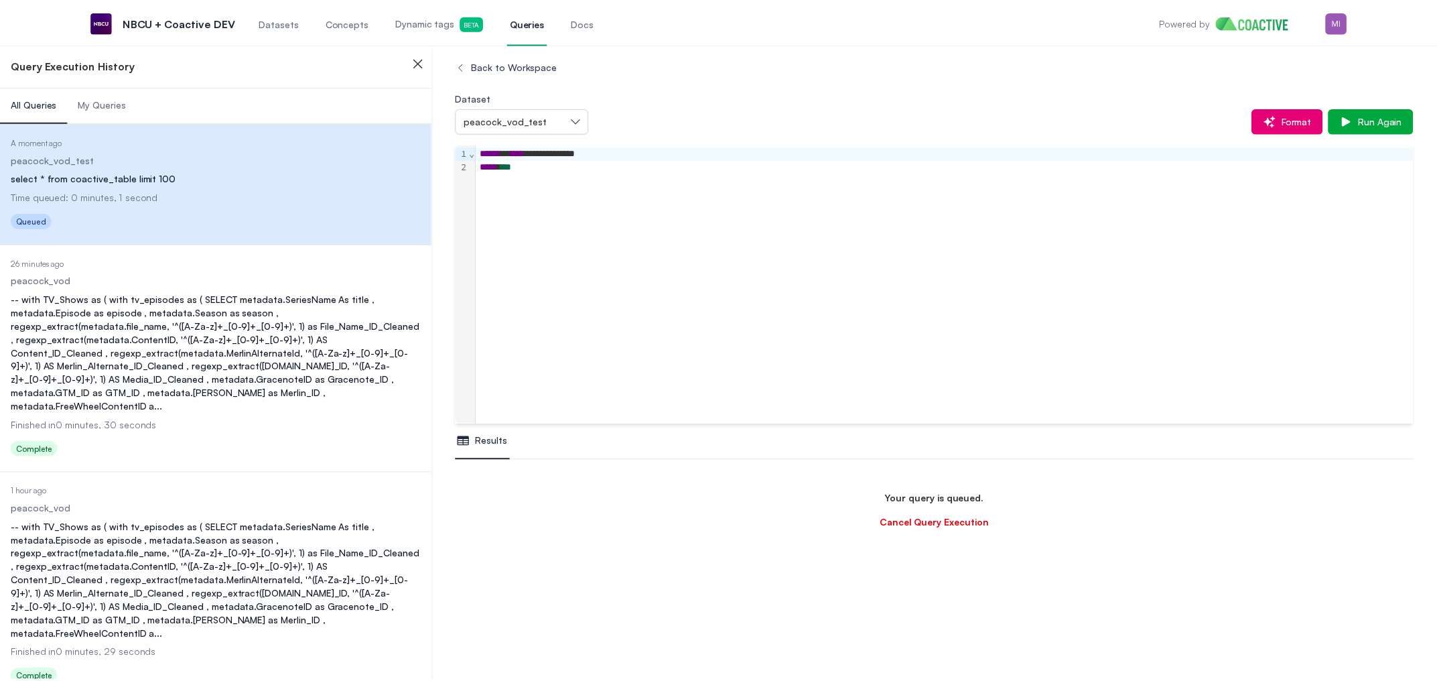
scroll to position [79, 0]
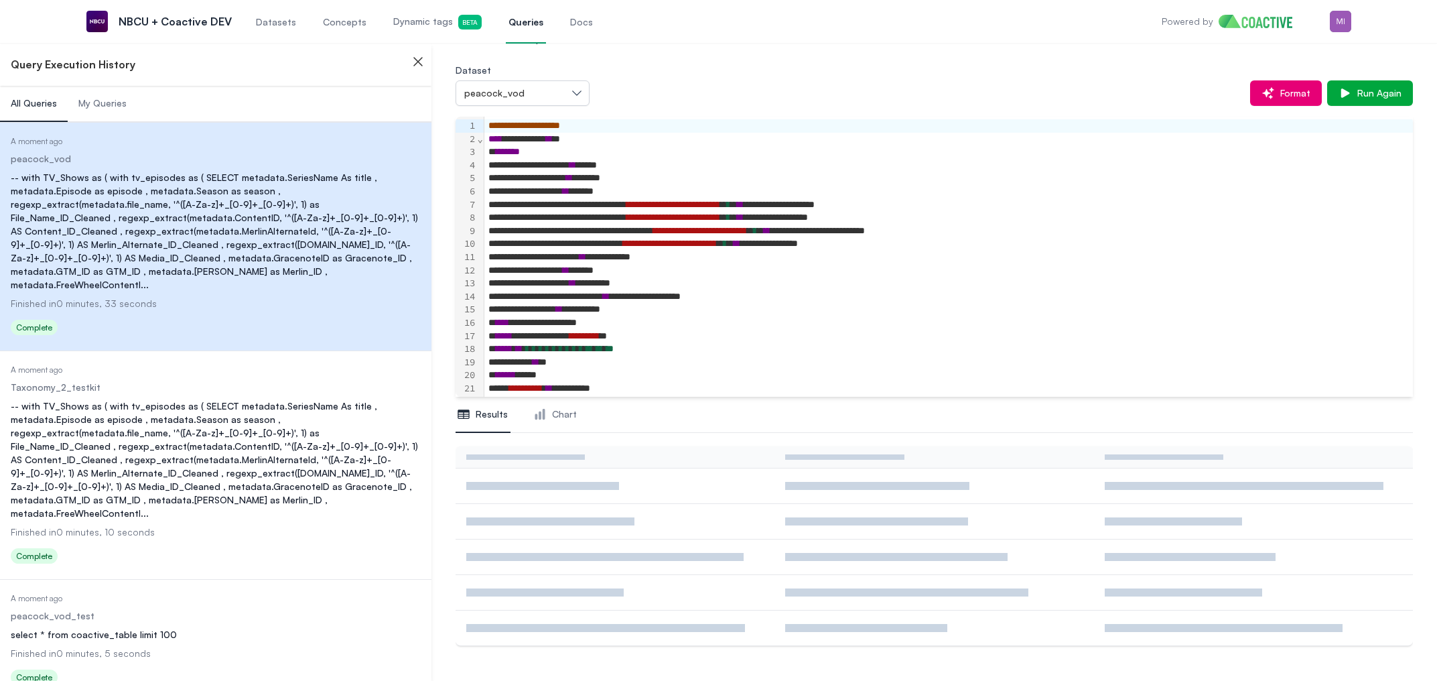
scroll to position [79, 0]
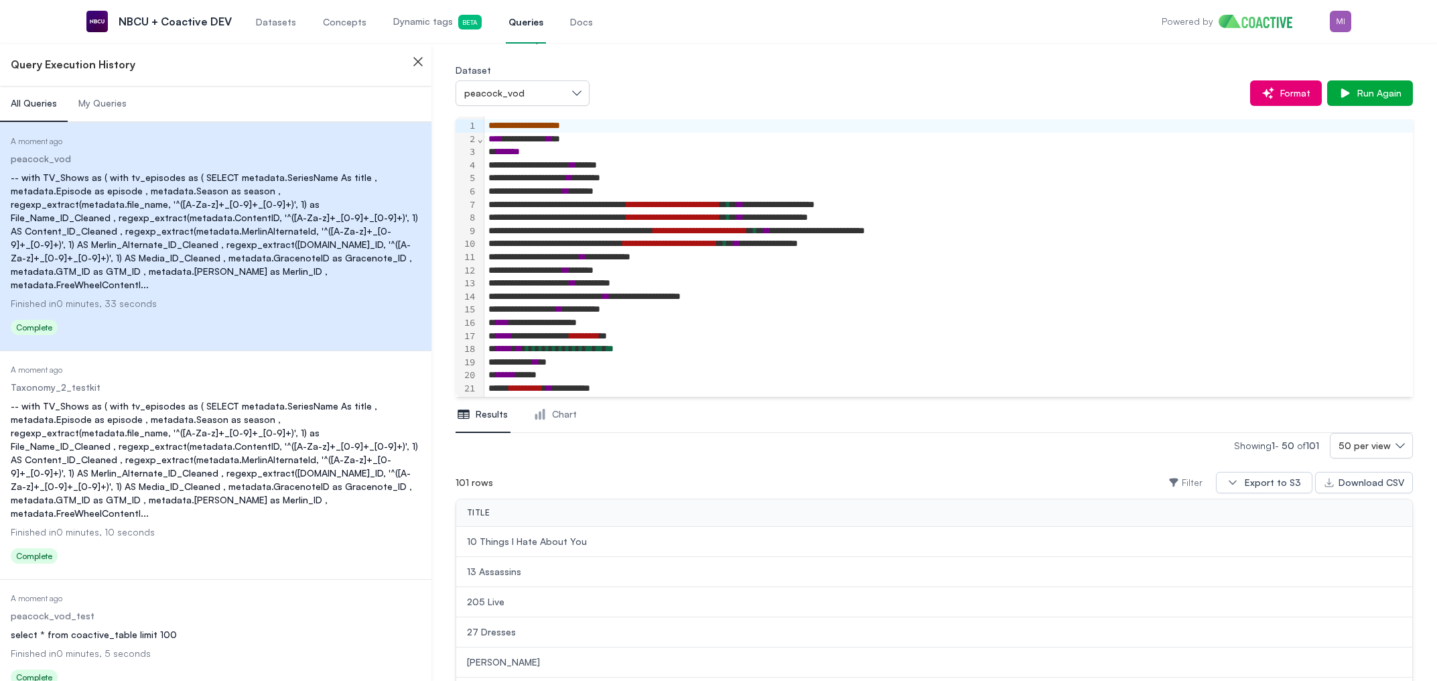
click at [198, 408] on div "-- with TV_Shows as ( with tv_episodes as ( SELECT metadata.SeriesName As title…" at bounding box center [216, 459] width 410 height 121
click at [202, 435] on div "-- with TV_Shows as ( with tv_episodes as ( SELECT metadata.SeriesName As title…" at bounding box center [216, 459] width 410 height 121
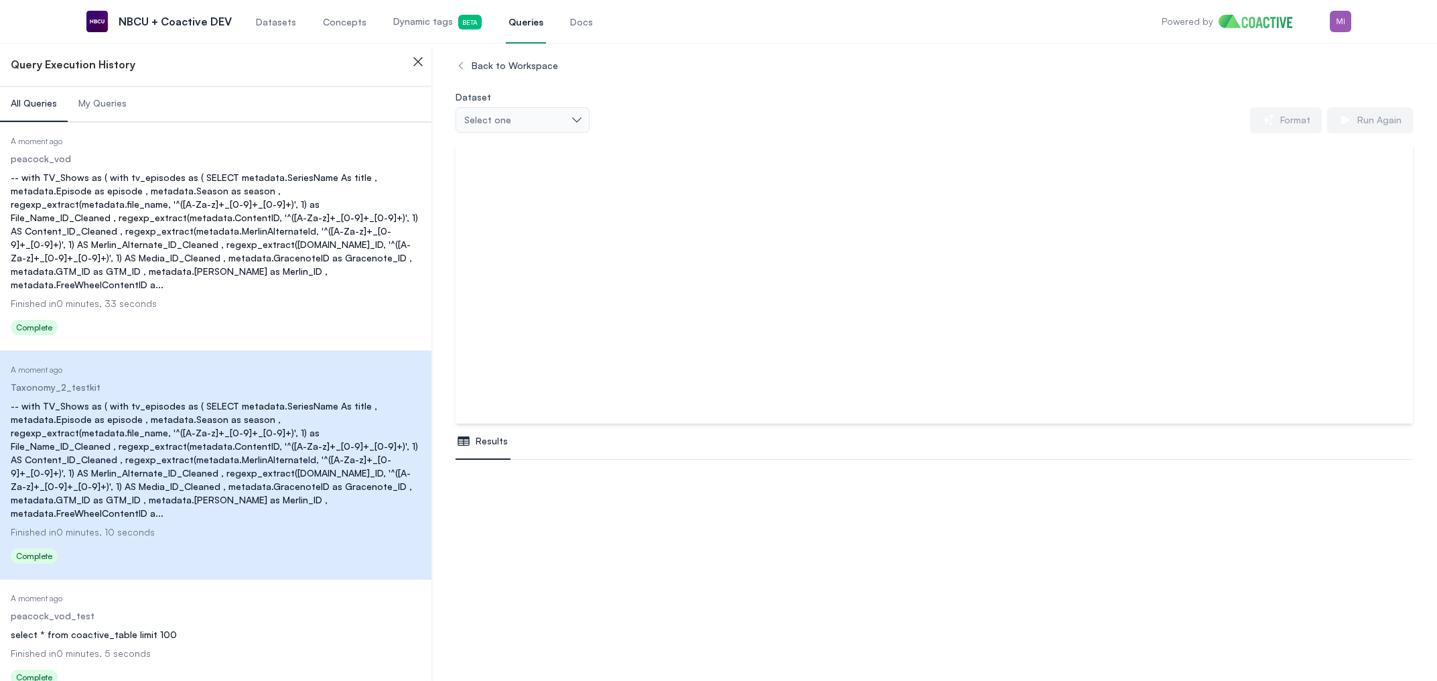
click at [212, 422] on div "-- with TV_Shows as ( with tv_episodes as ( SELECT metadata.SeriesName As title…" at bounding box center [216, 459] width 410 height 121
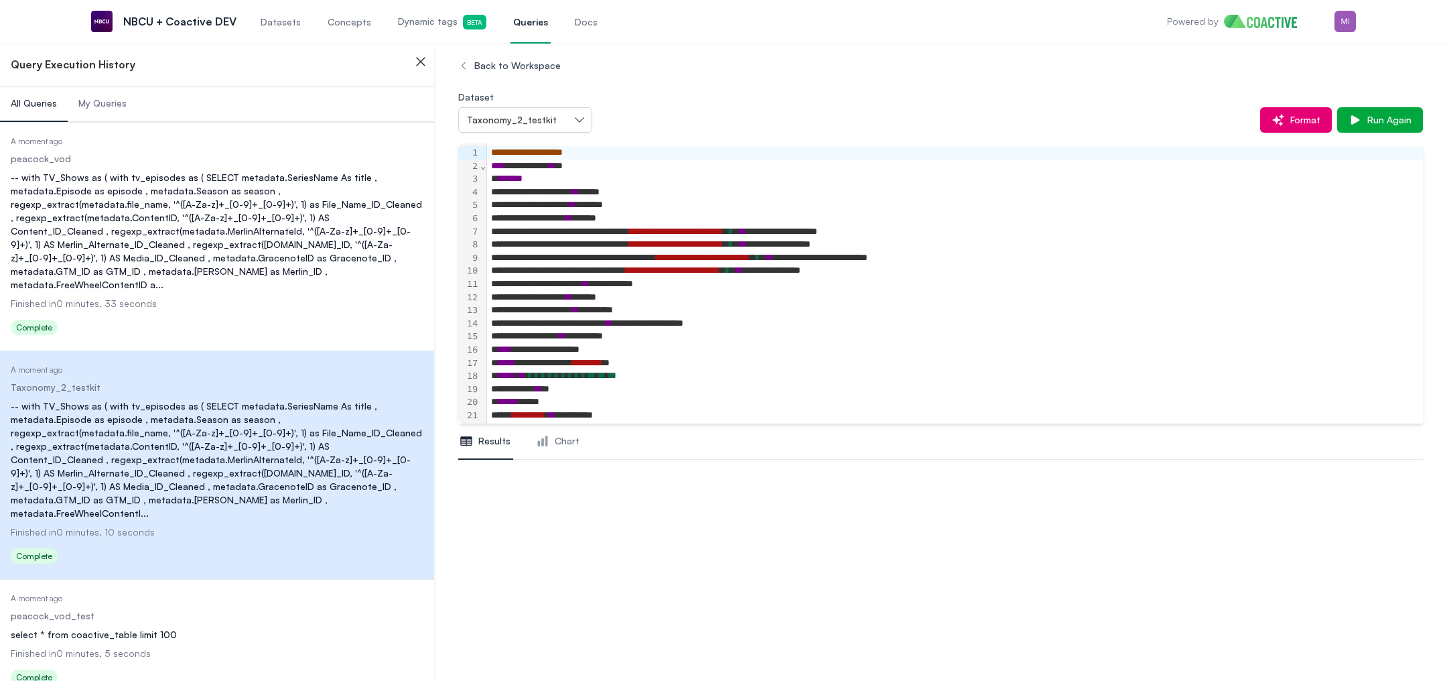
click at [252, 597] on dl "Date Executed A moment ago Dataset peacock_vod_test Query select * from coactiv…" at bounding box center [217, 641] width 413 height 96
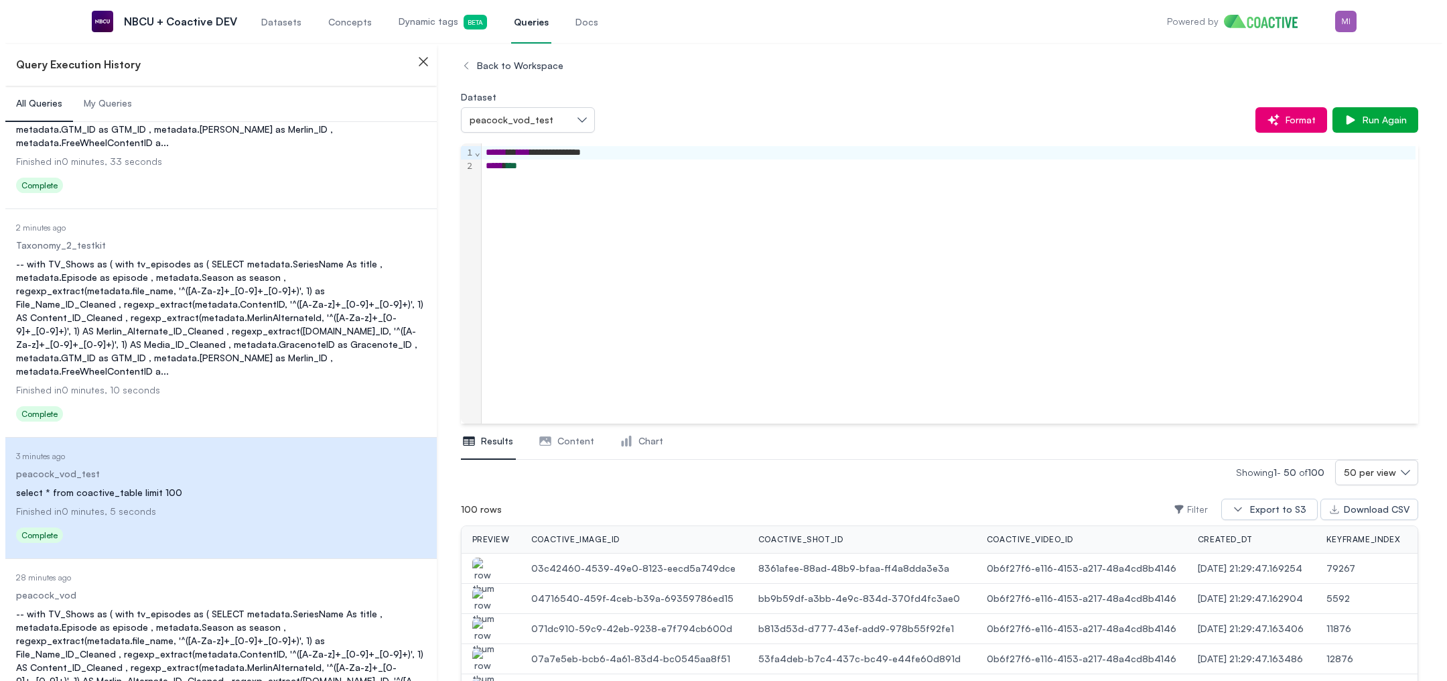
scroll to position [357, 0]
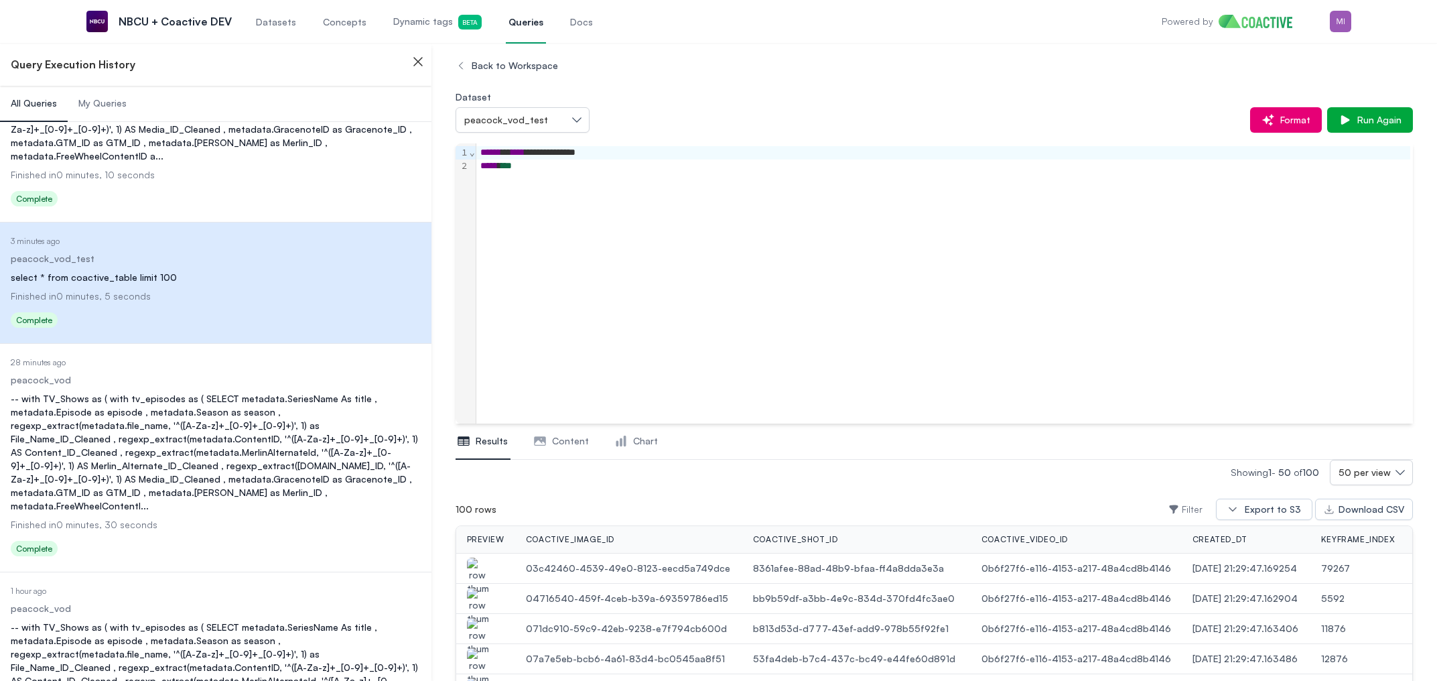
click at [248, 407] on div "-- with TV_Shows as ( with tv_episodes as ( SELECT metadata.SeriesName As title…" at bounding box center [216, 452] width 410 height 121
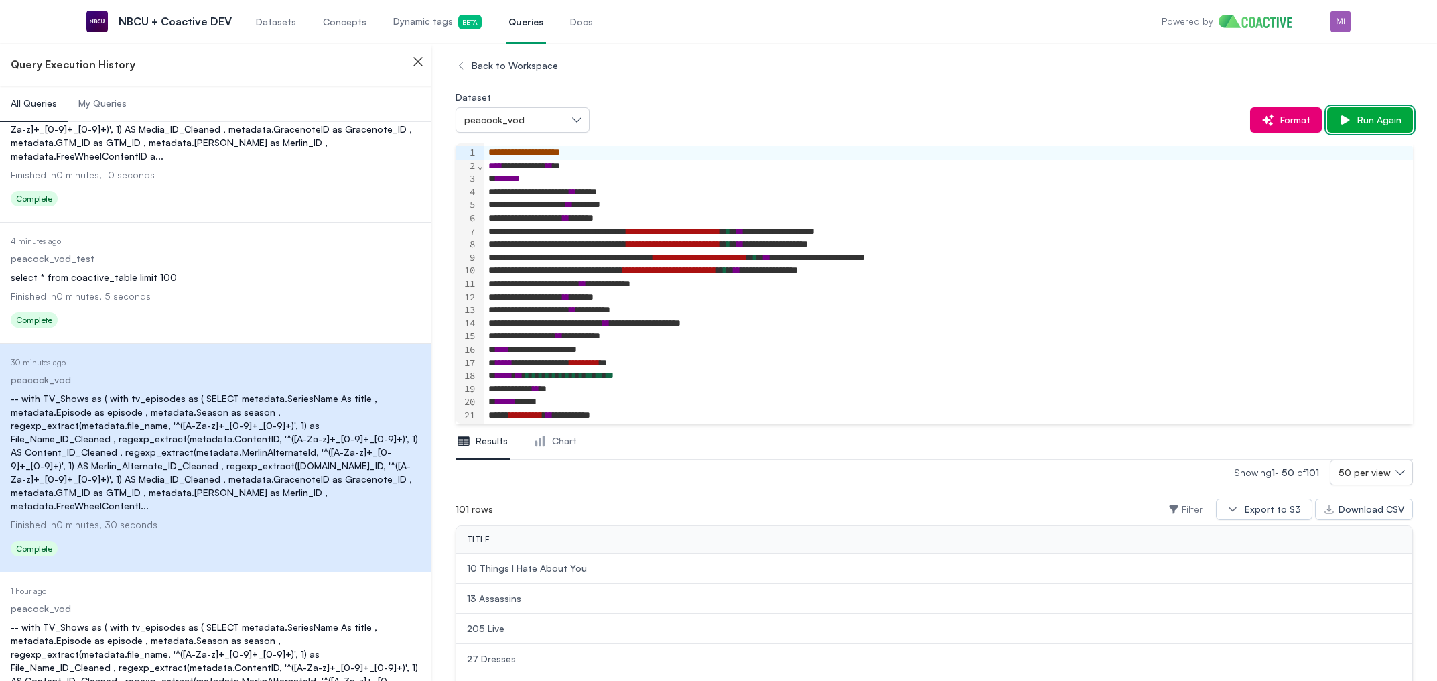
click at [1353, 121] on span "Run Again" at bounding box center [1377, 119] width 50 height 13
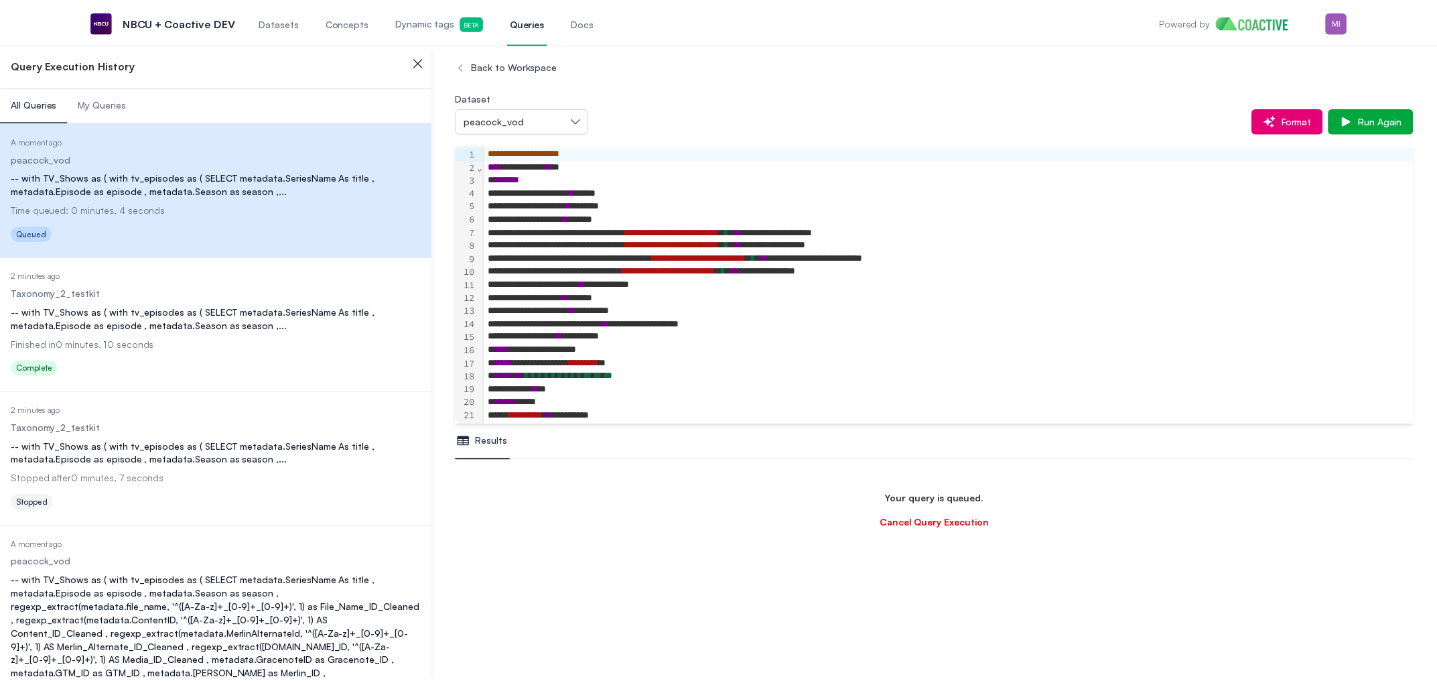
scroll to position [158, 0]
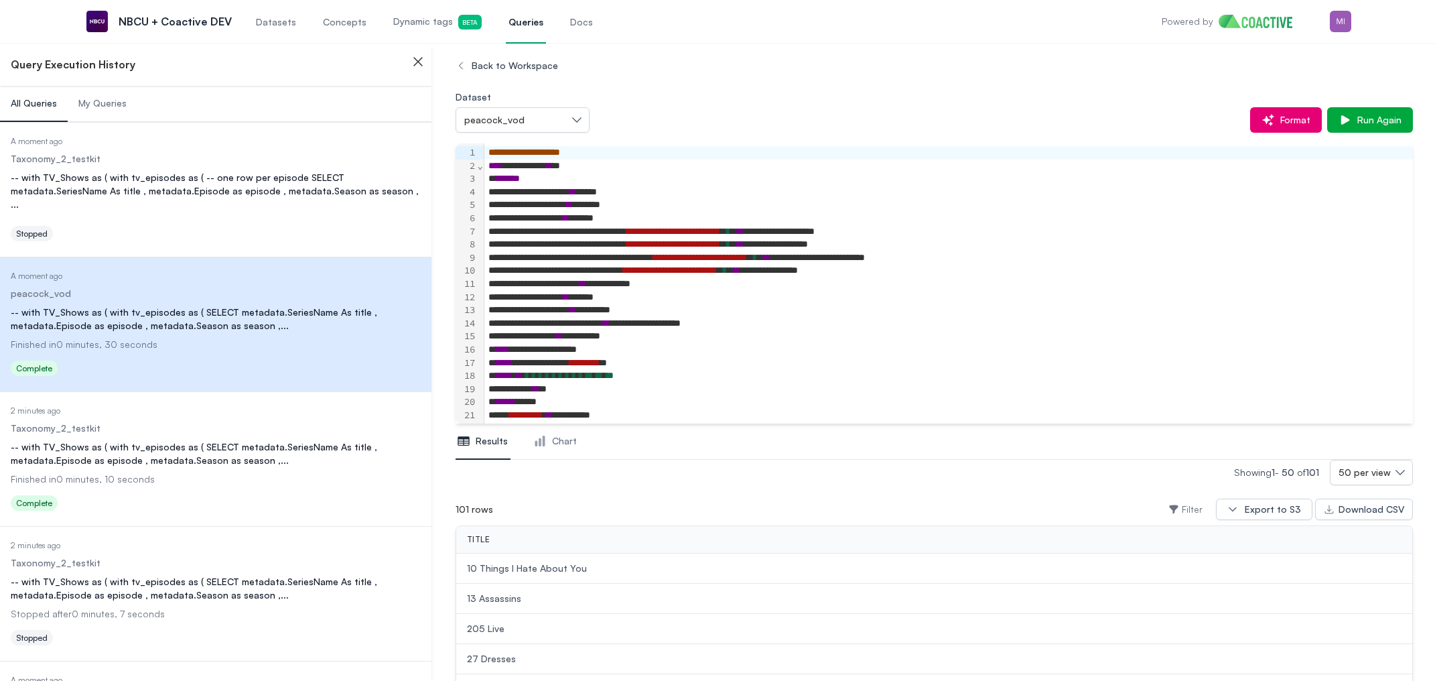
click at [237, 191] on div "-- with TV_Shows as ( with tv_episodes as ( -- one row per episode SELECT metad…" at bounding box center [216, 191] width 410 height 40
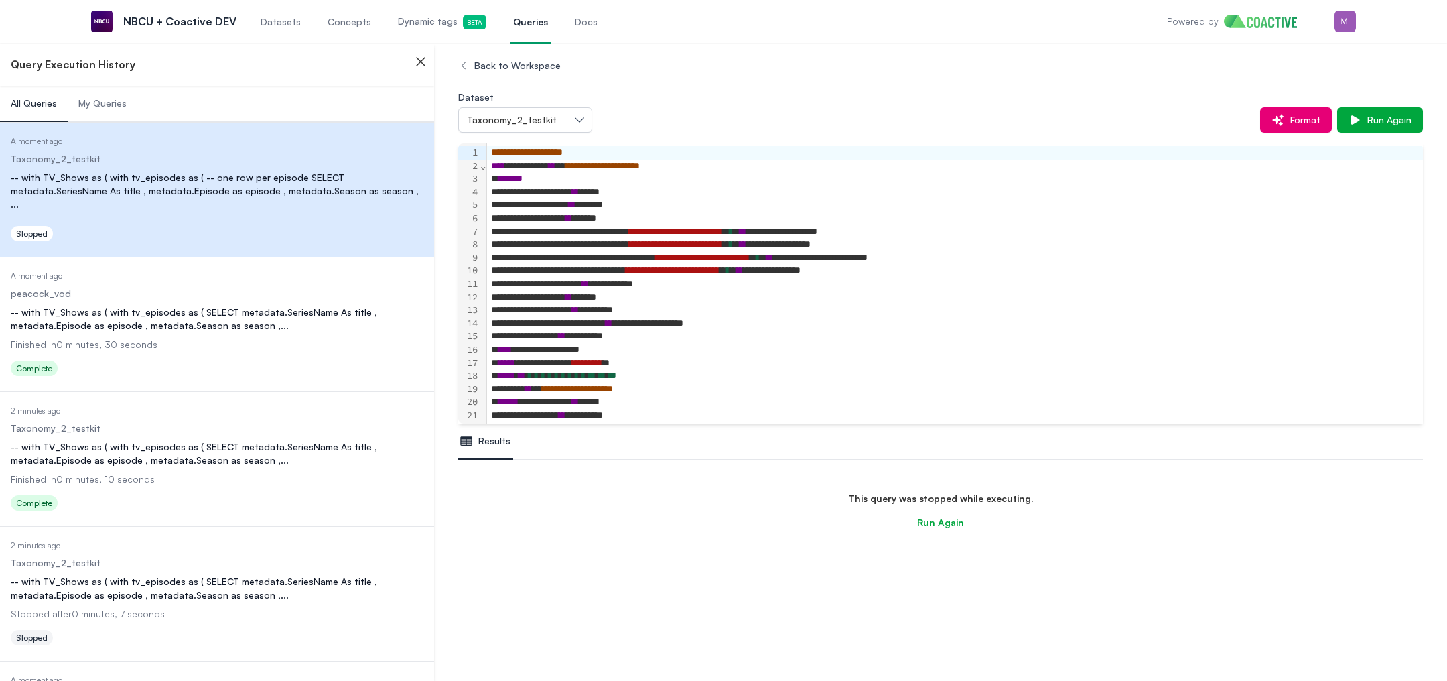
click at [242, 315] on div "-- with TV_Shows as ( with tv_episodes as ( SELECT metadata.SeriesName As title…" at bounding box center [217, 319] width 413 height 27
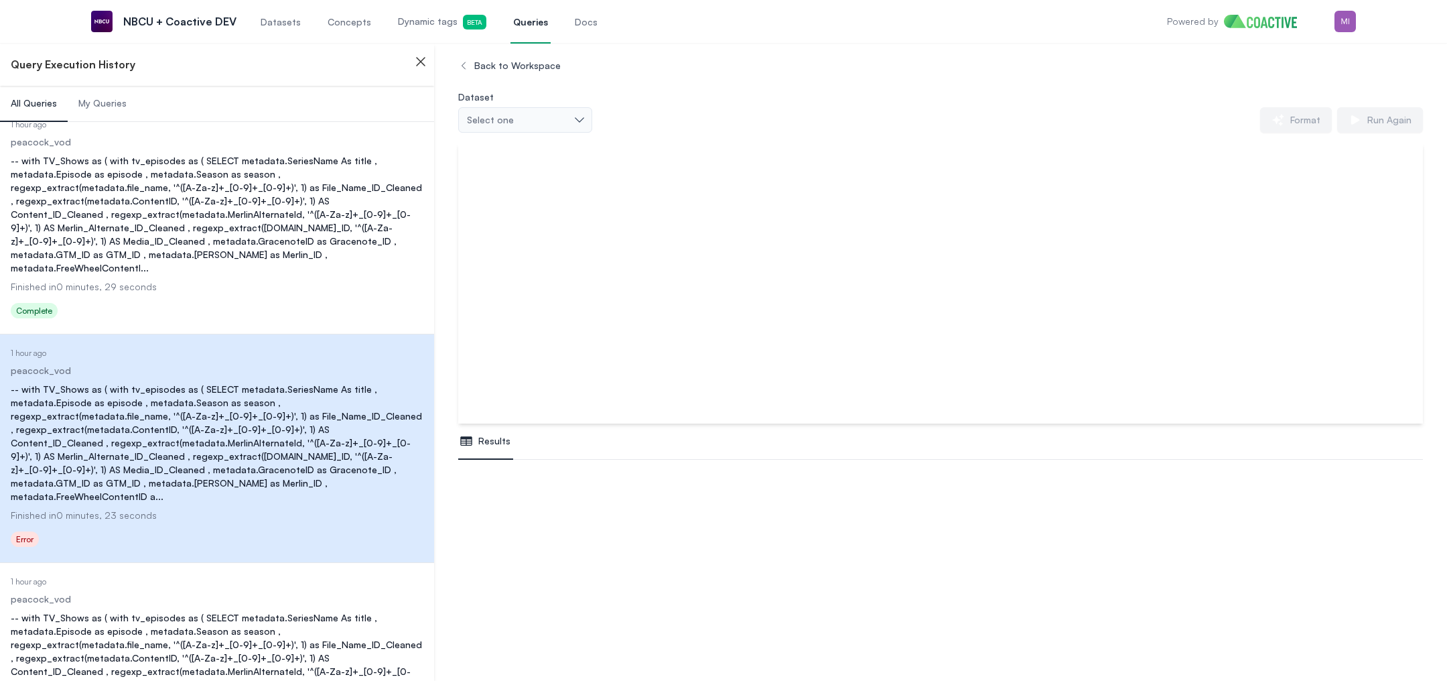
click at [262, 200] on div "-- with TV_Shows as ( with tv_episodes as ( SELECT metadata.SeriesName As title…" at bounding box center [217, 214] width 413 height 121
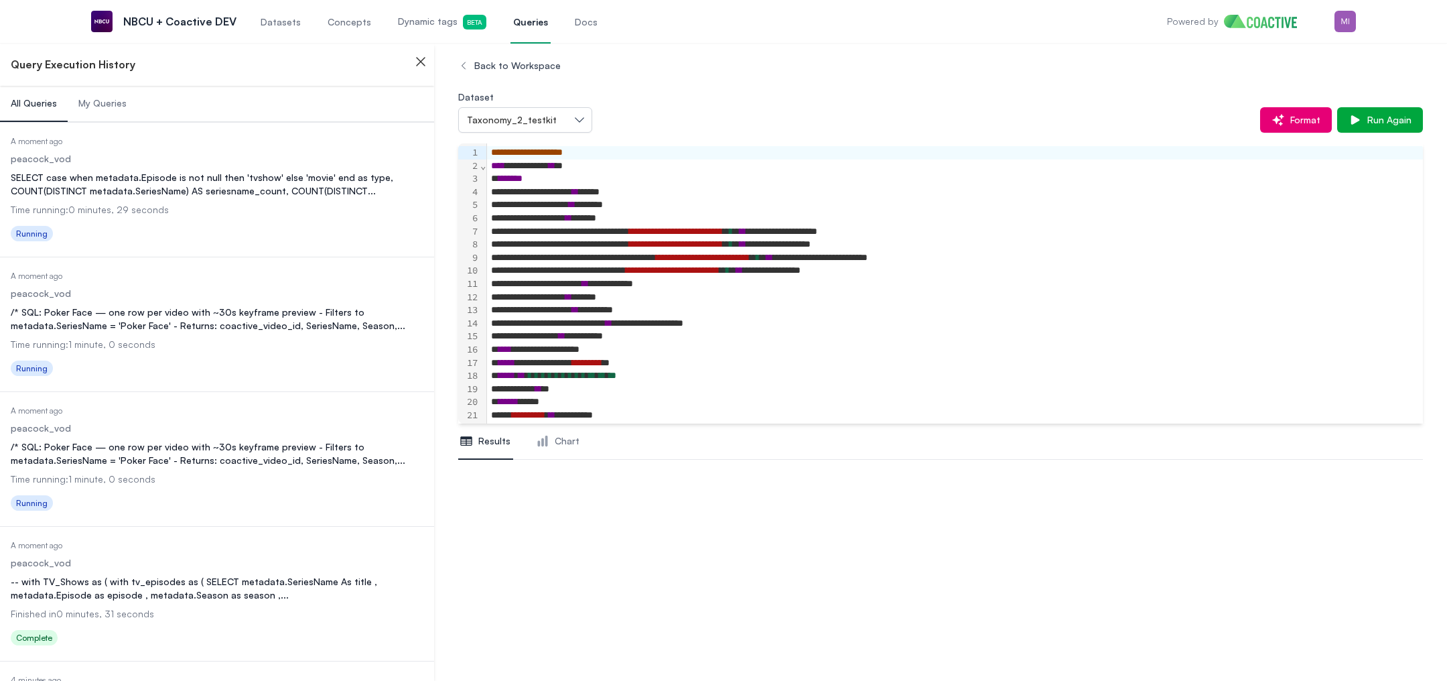
scroll to position [614, 0]
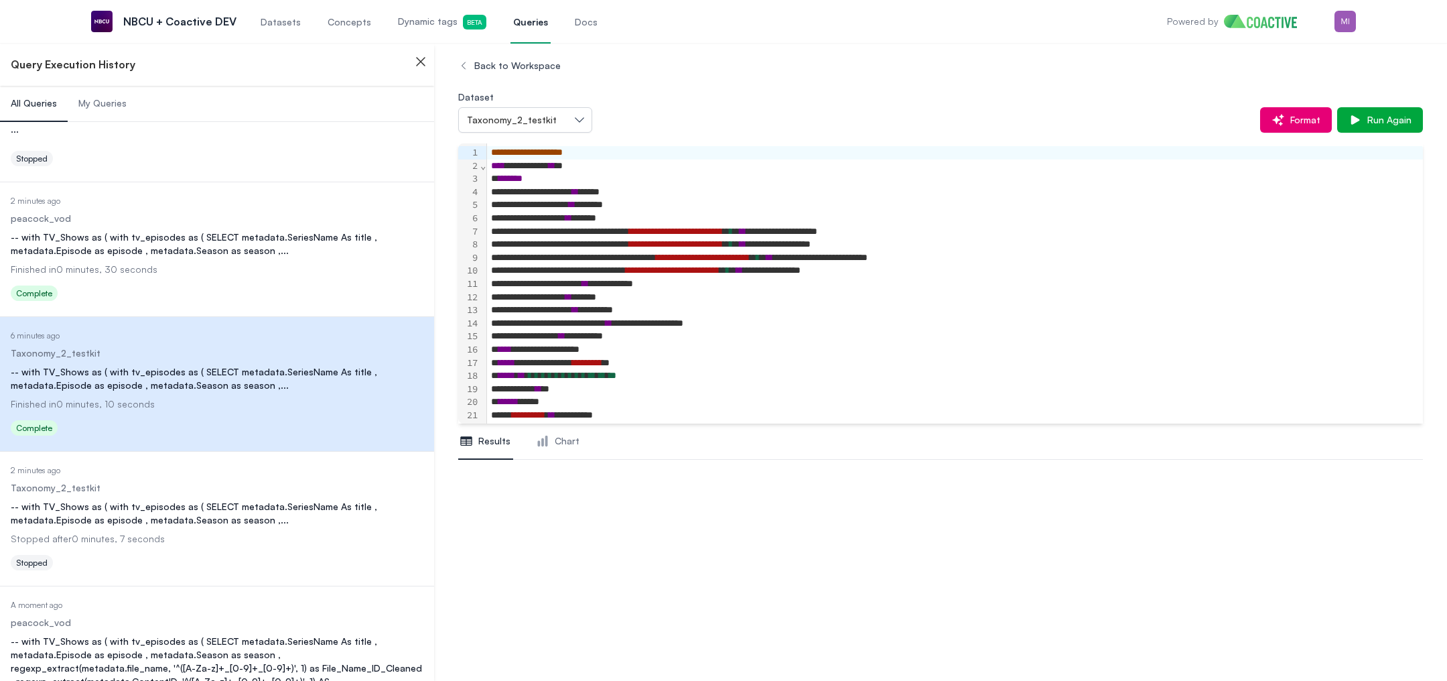
click at [665, 446] on nav "Results Chart" at bounding box center [940, 442] width 965 height 36
click at [646, 450] on nav "Results Chart" at bounding box center [940, 442] width 965 height 36
click at [652, 353] on div "**********" at bounding box center [949, 349] width 925 height 13
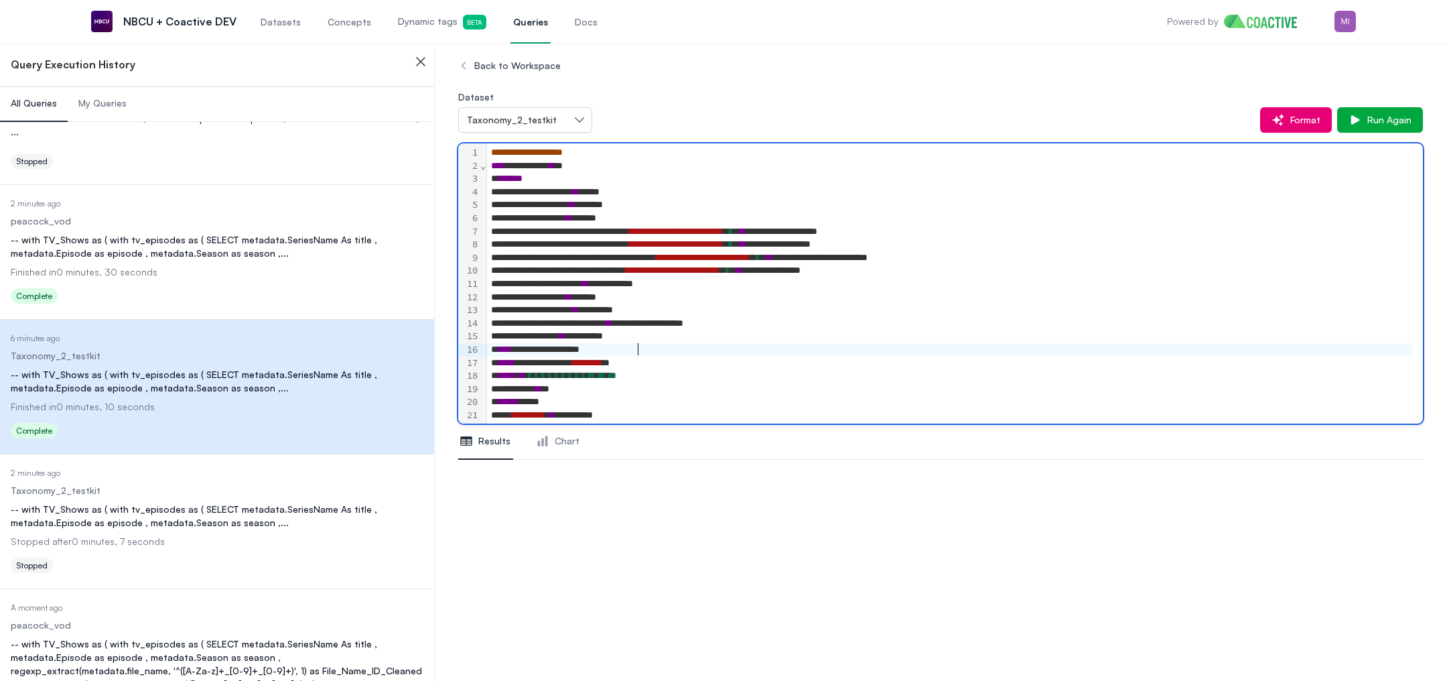
click at [600, 287] on div "**********" at bounding box center [949, 283] width 925 height 13
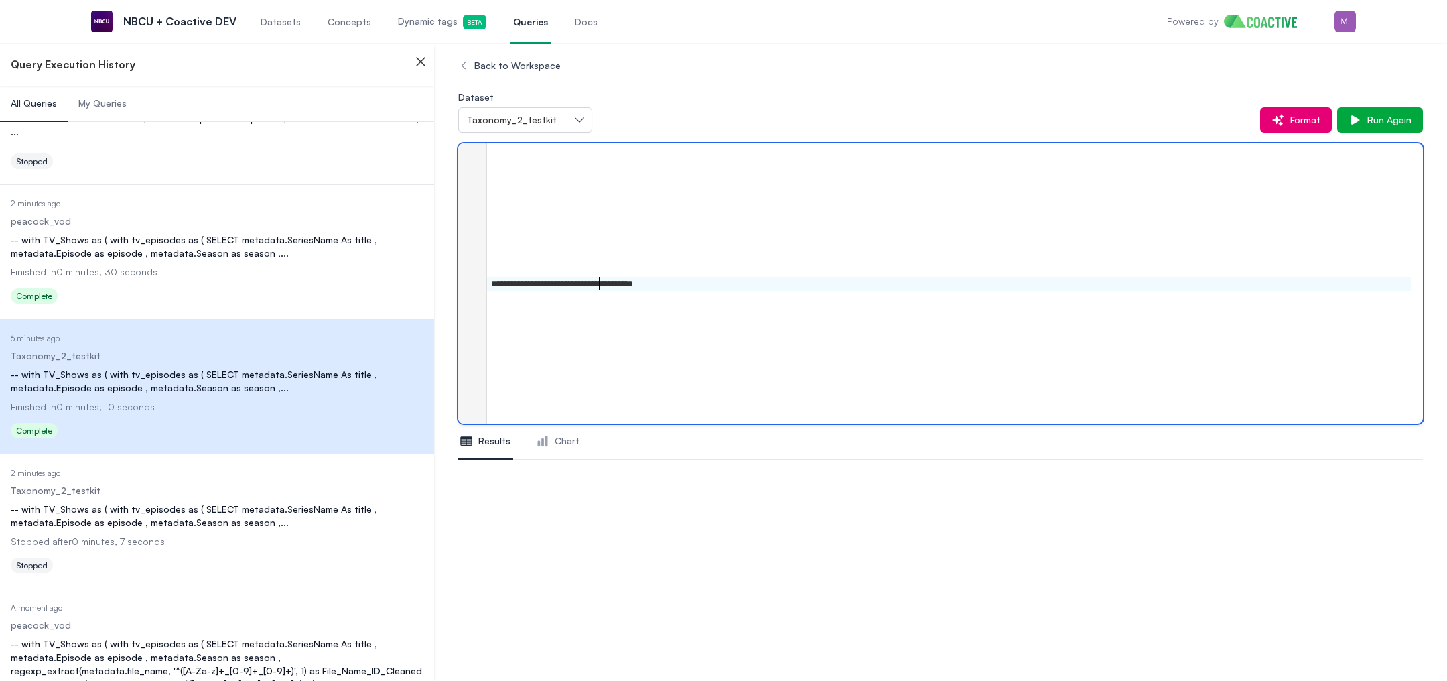
scroll to position [796, 0]
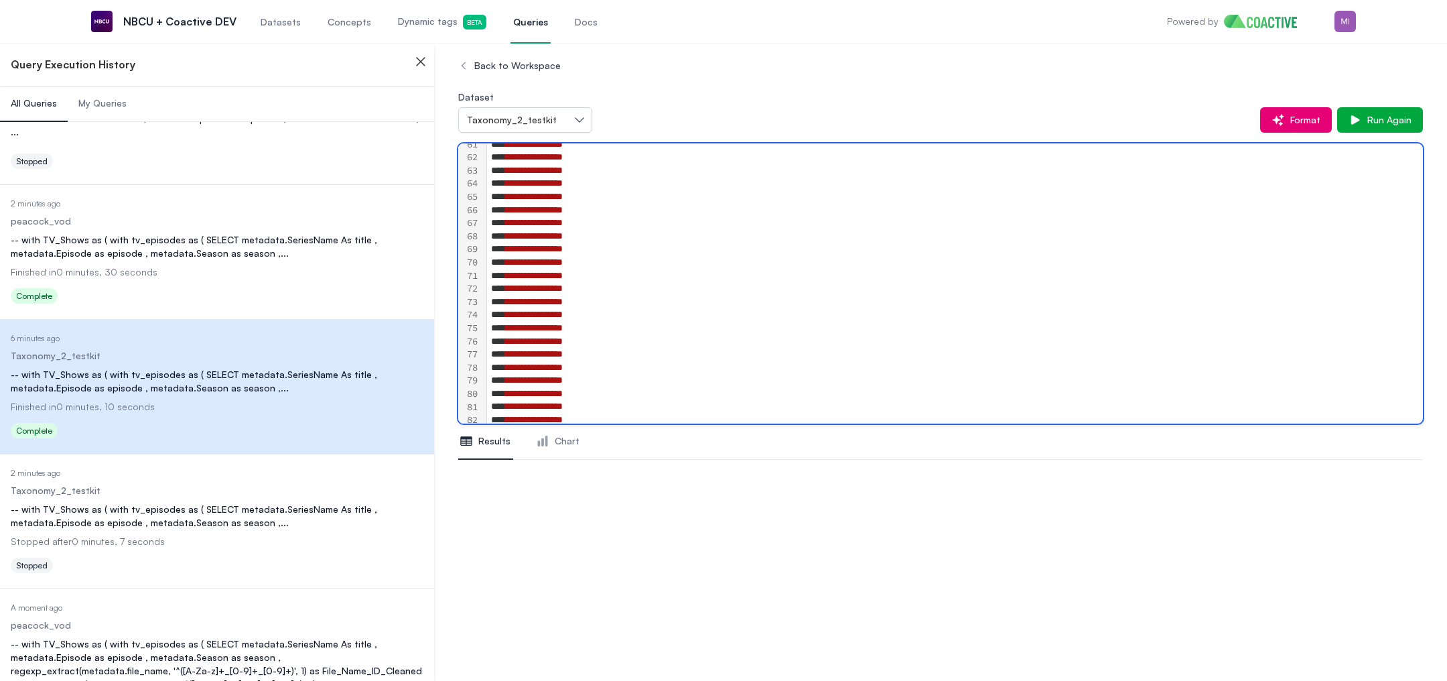
click at [338, 23] on span "Concepts" at bounding box center [350, 21] width 44 height 13
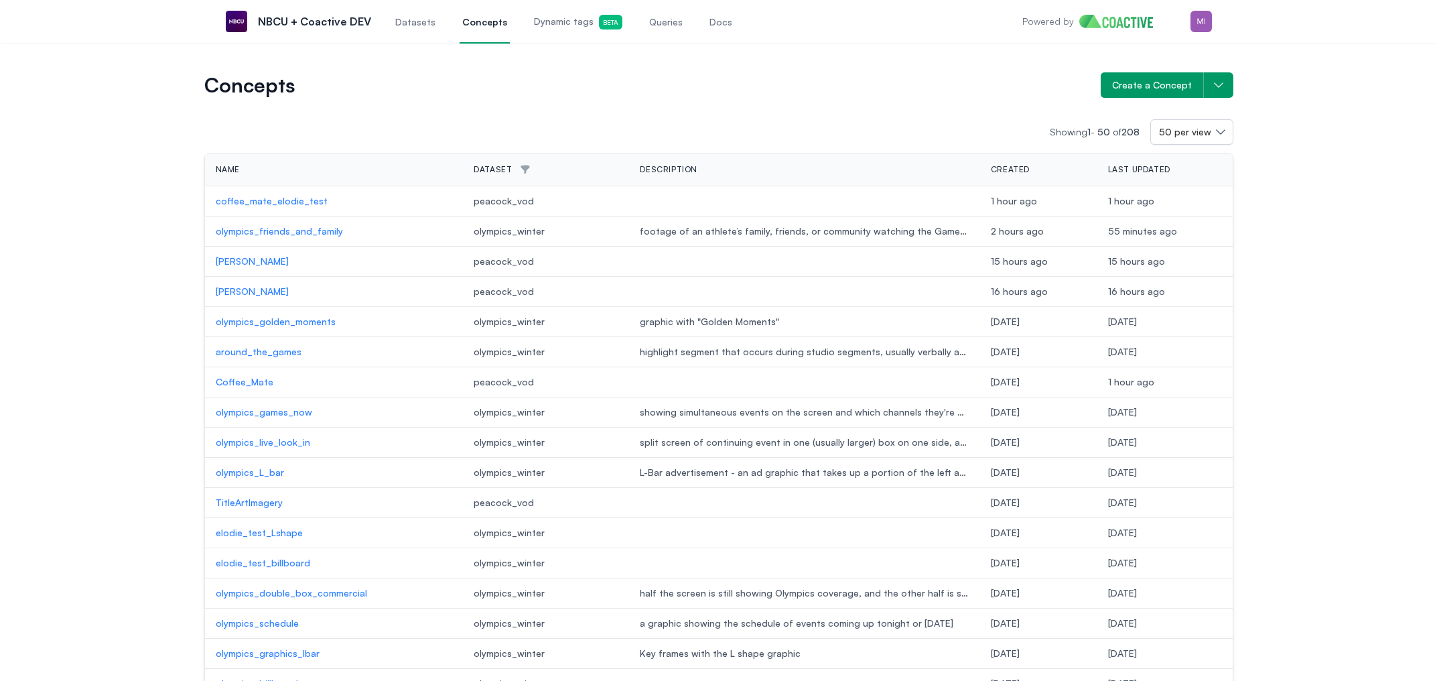
click at [541, 34] on link "Dynamic tags Beta" at bounding box center [578, 21] width 94 height 44
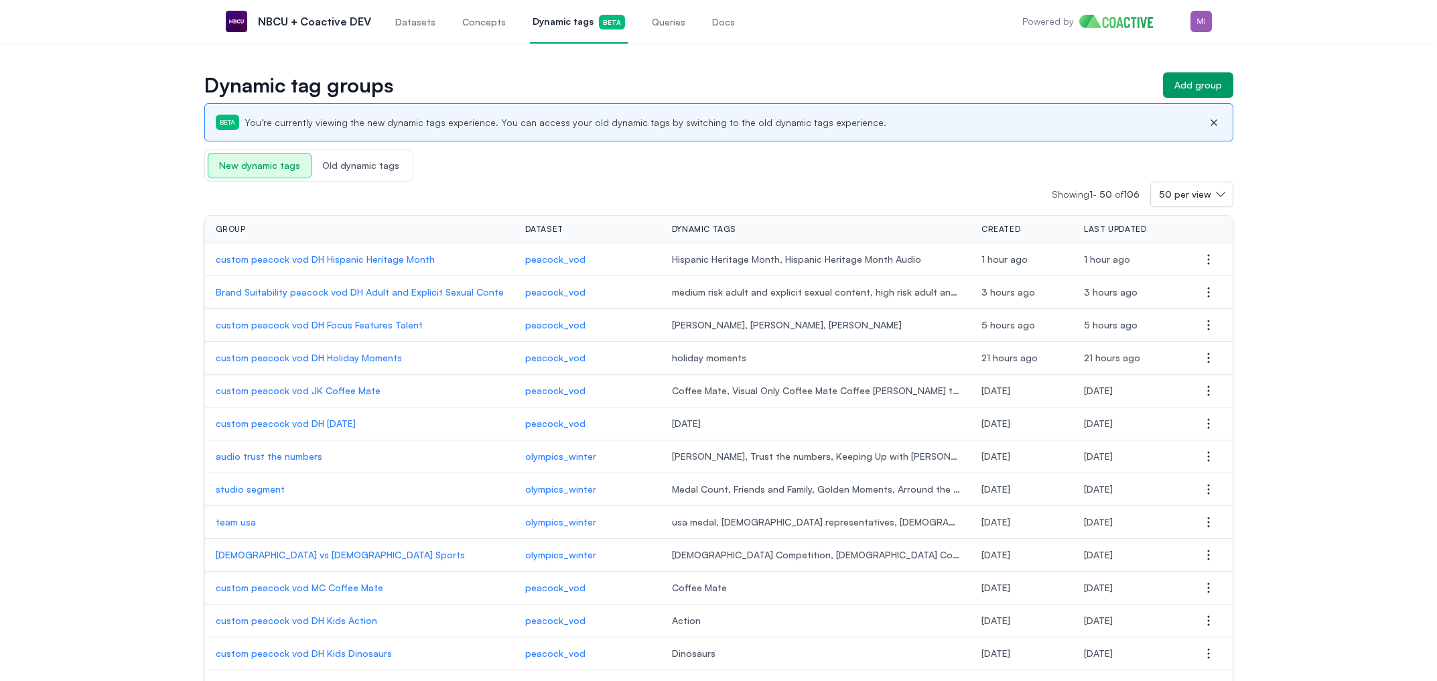
click at [595, 79] on h1 "Dynamic tag groups" at bounding box center [678, 85] width 948 height 19
click at [656, 16] on span "Queries" at bounding box center [669, 21] width 34 height 13
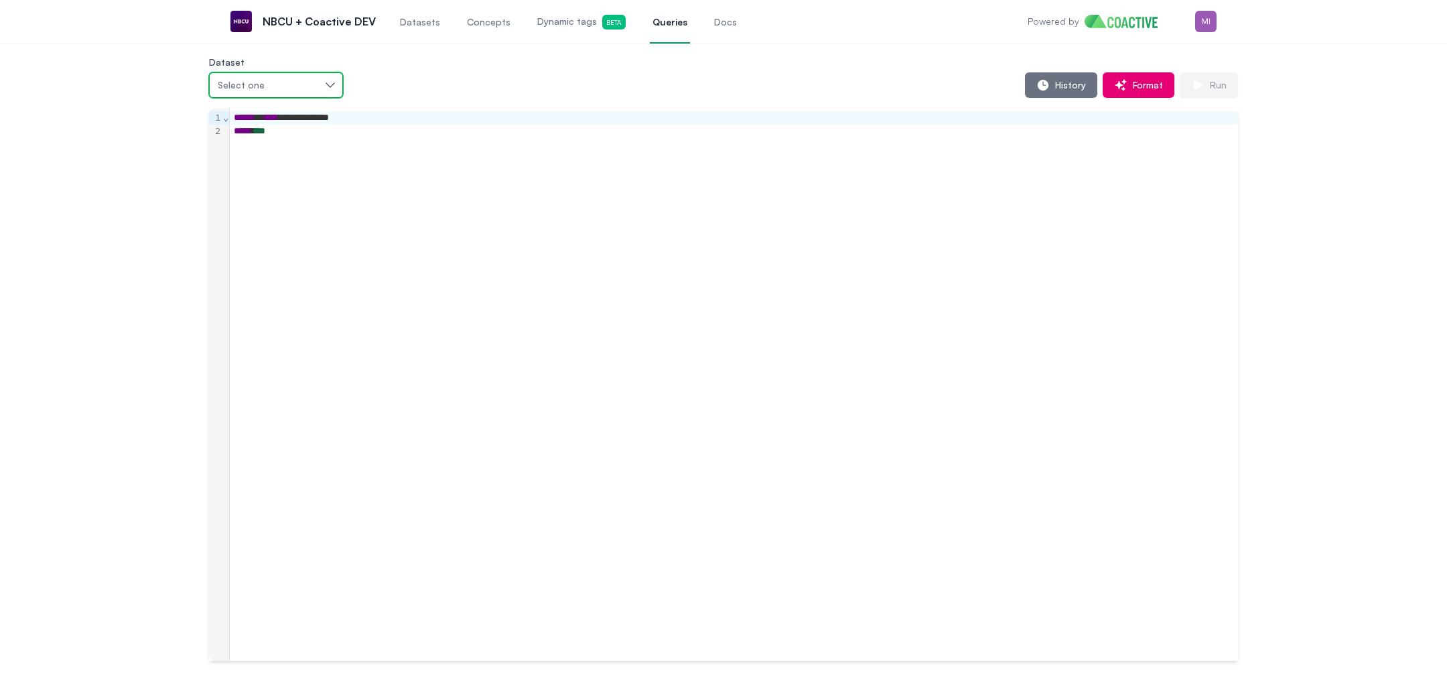
click at [323, 84] on button "Select one" at bounding box center [276, 84] width 134 height 25
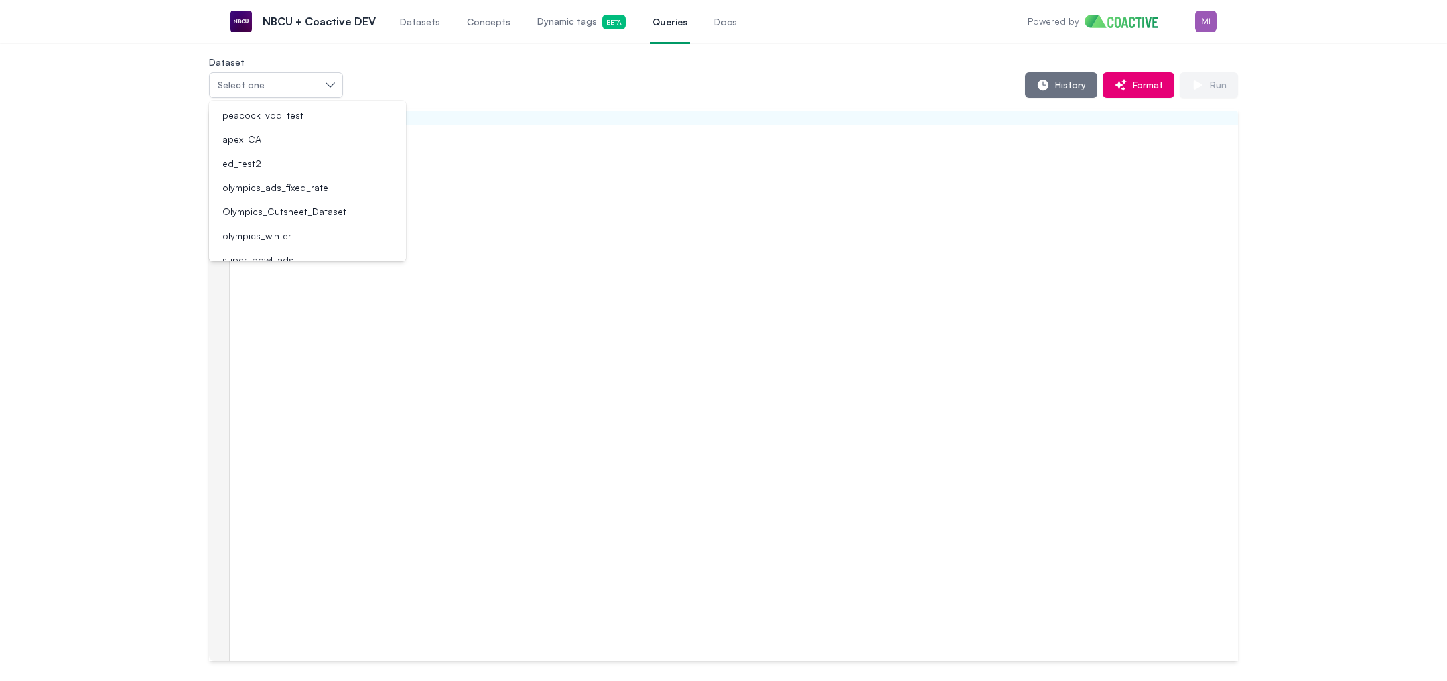
click at [312, 112] on div "peacock_vod_test" at bounding box center [299, 115] width 165 height 13
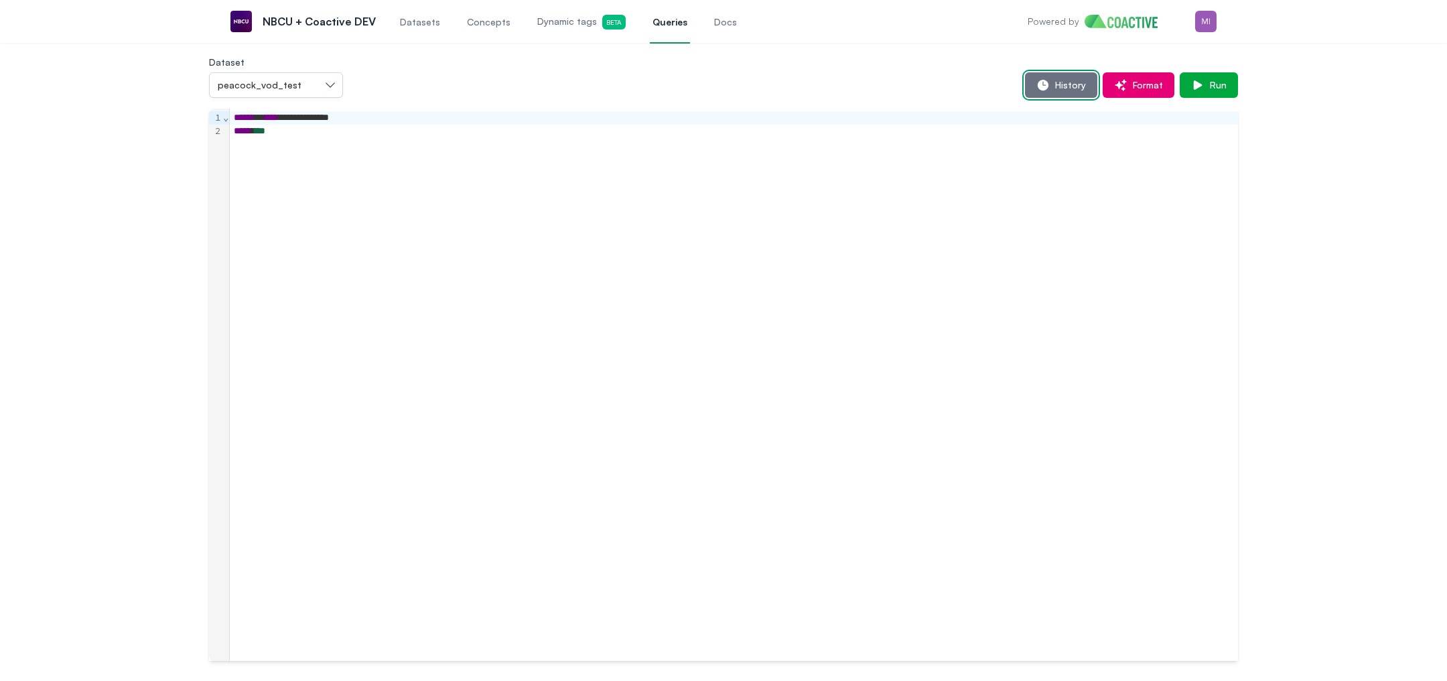
click at [1058, 84] on span "History" at bounding box center [1068, 84] width 36 height 13
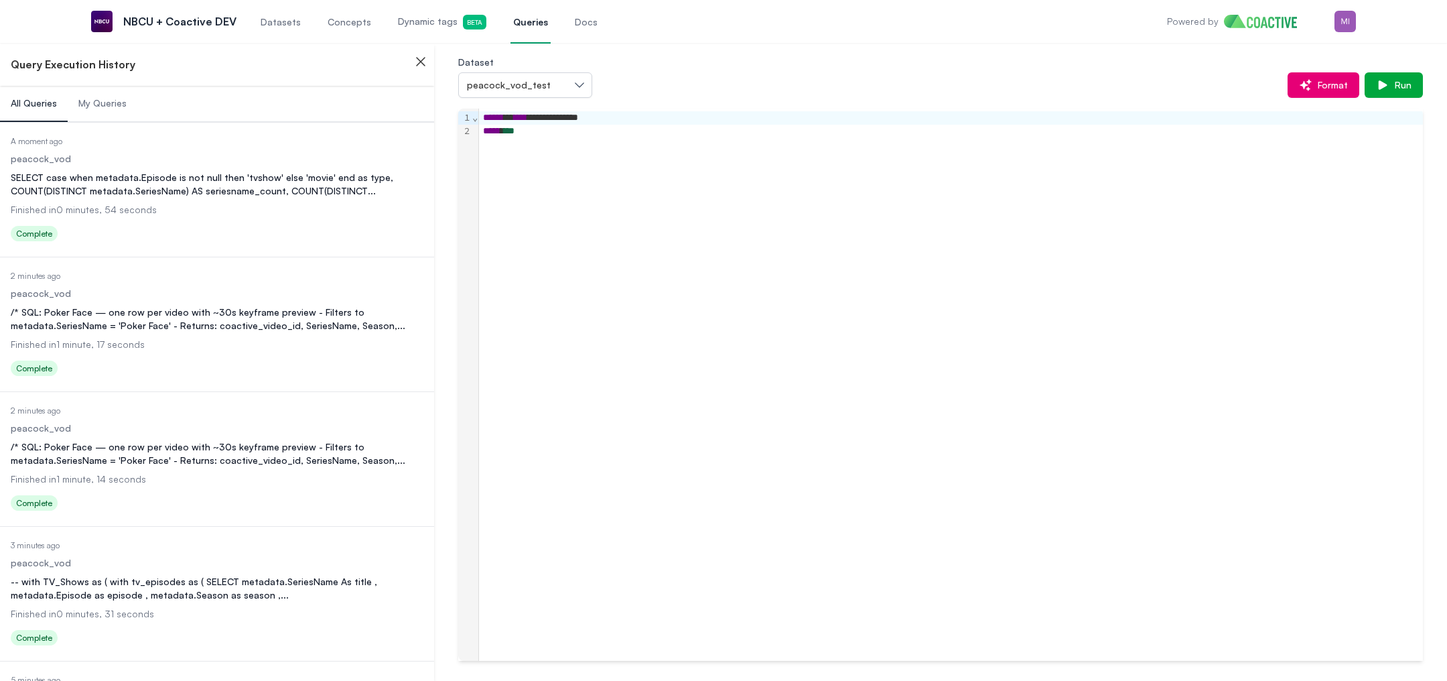
click at [265, 194] on div "SELECT case when metadata.Episode is not null then 'tvshow' else 'movie' end as…" at bounding box center [217, 184] width 413 height 27
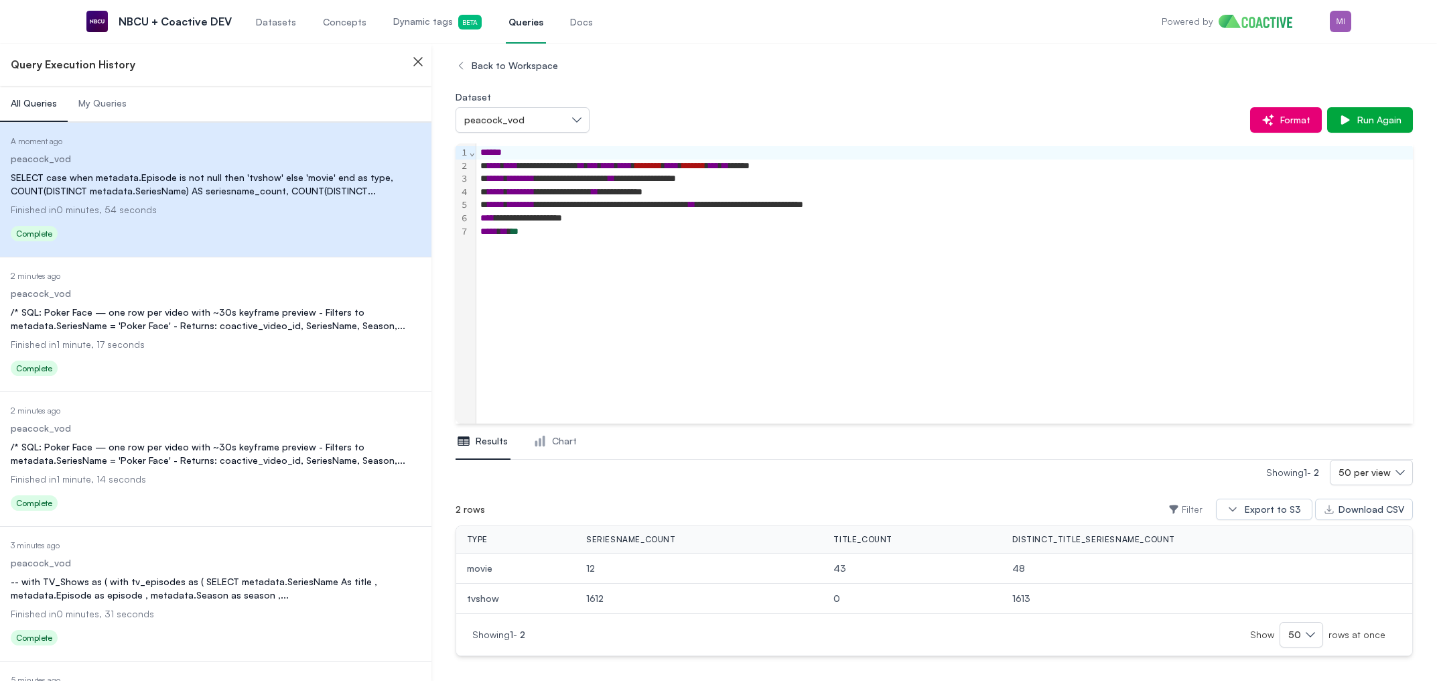
click at [247, 629] on div "Status Complete" at bounding box center [216, 639] width 410 height 21
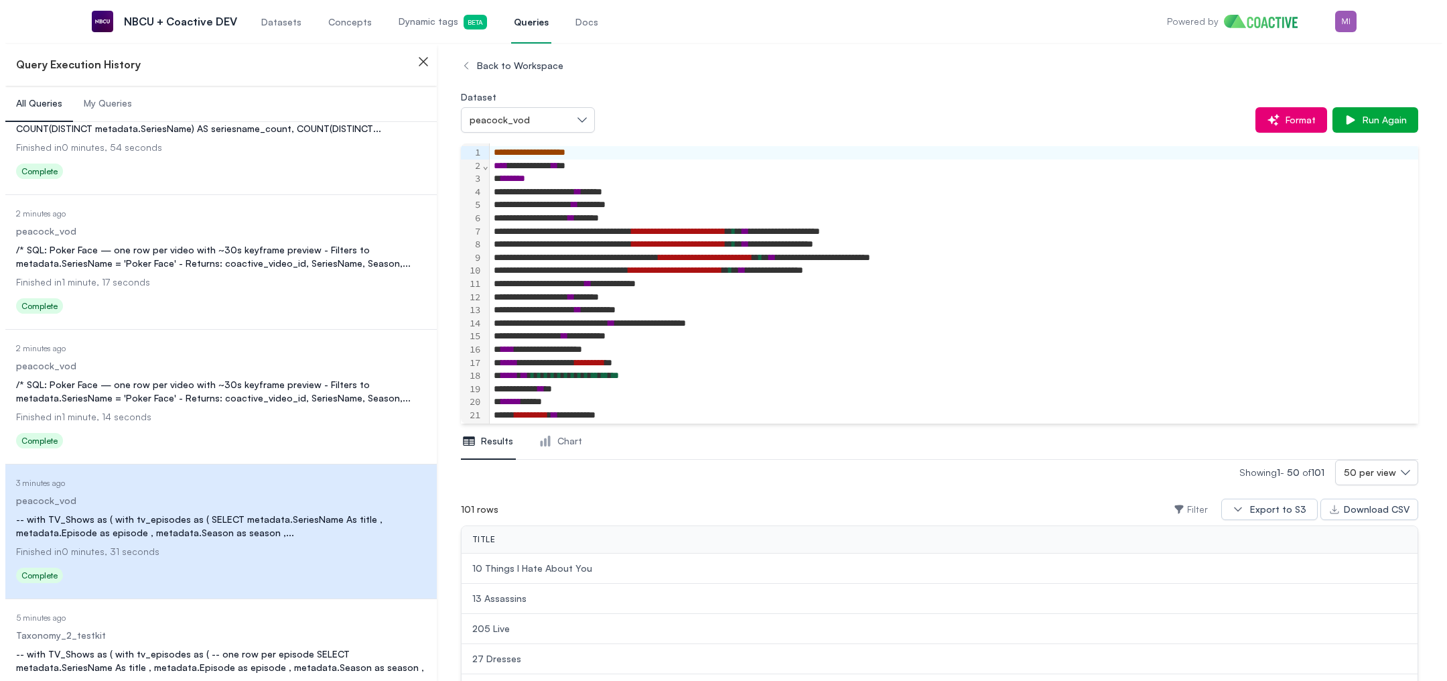
scroll to position [591, 0]
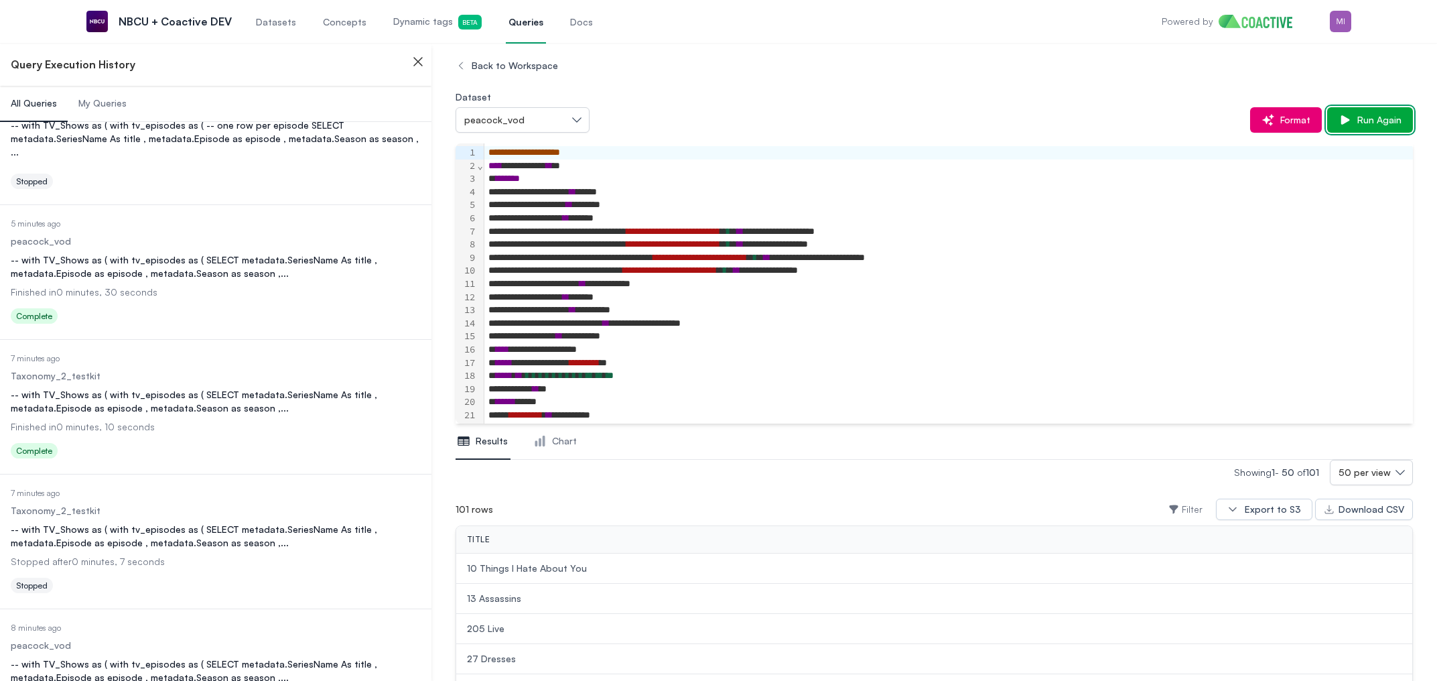
click at [1367, 120] on span "Run Again" at bounding box center [1377, 119] width 50 height 13
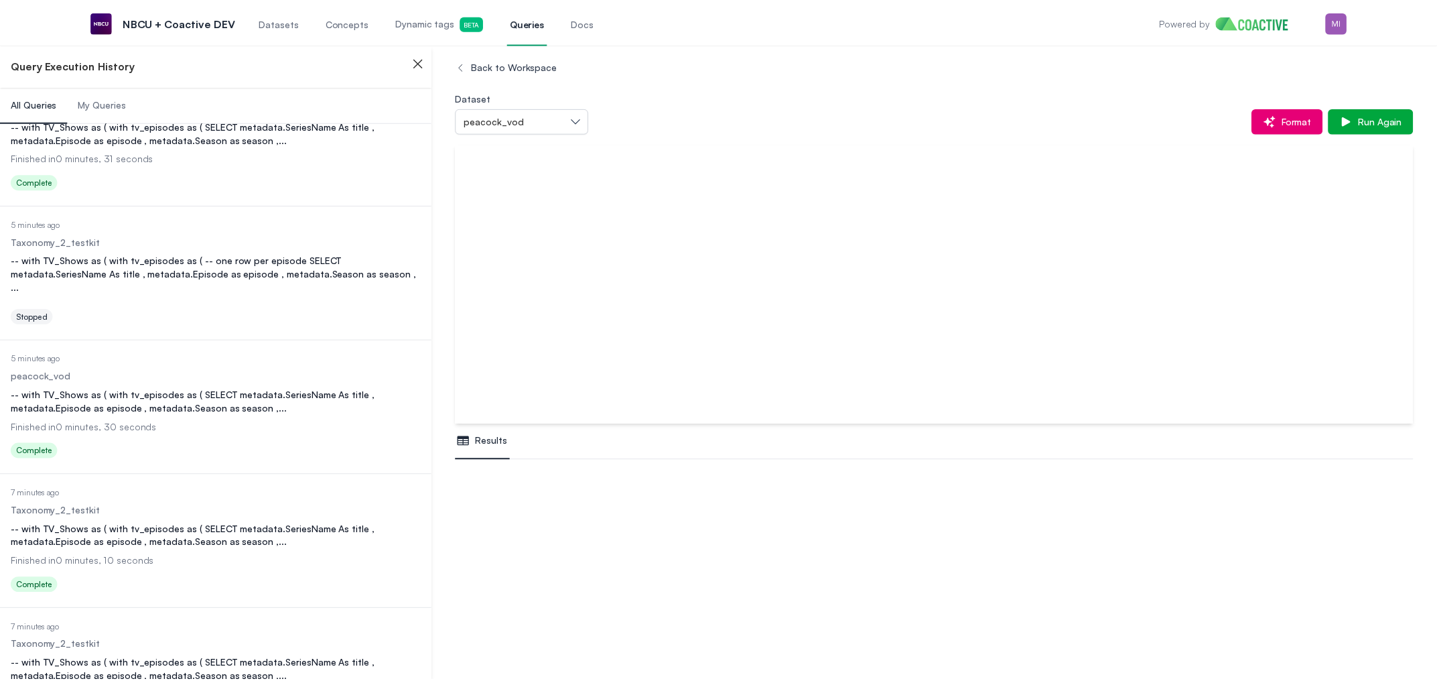
scroll to position [79, 0]
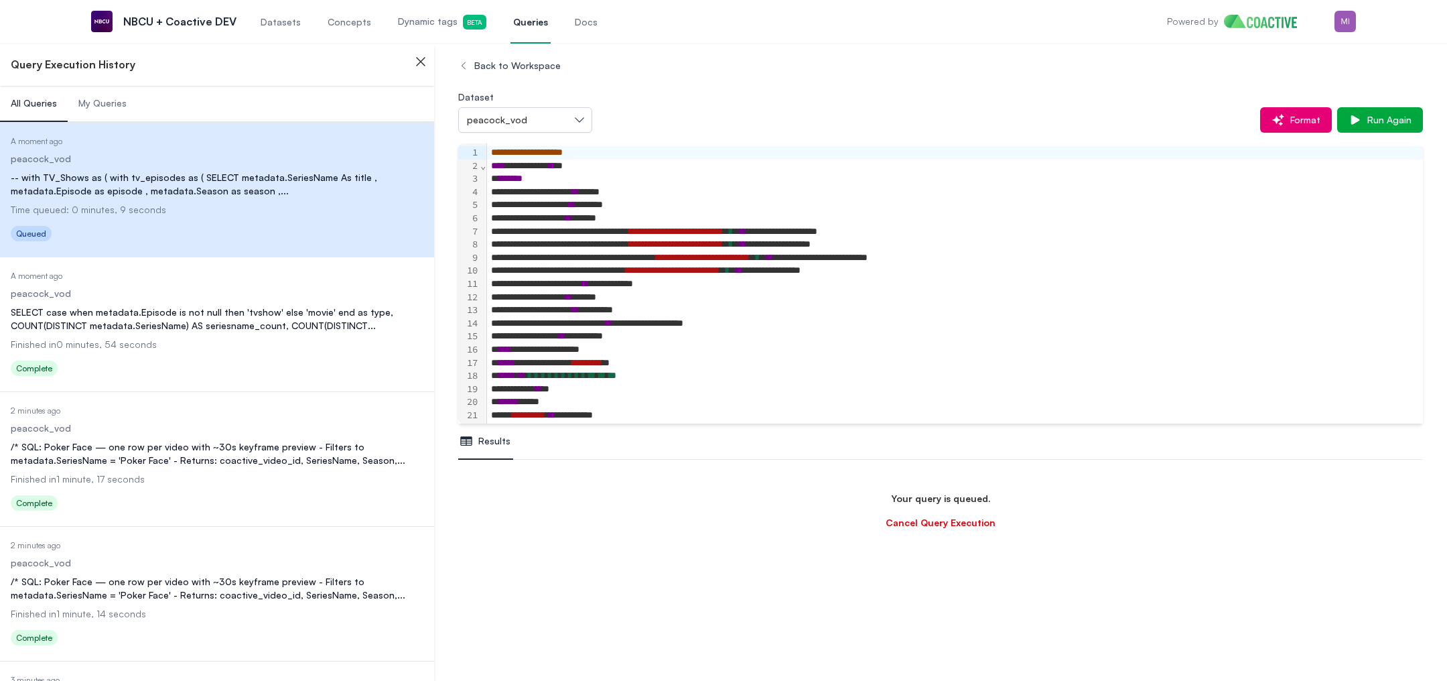
click at [658, 207] on div "**********" at bounding box center [949, 204] width 925 height 13
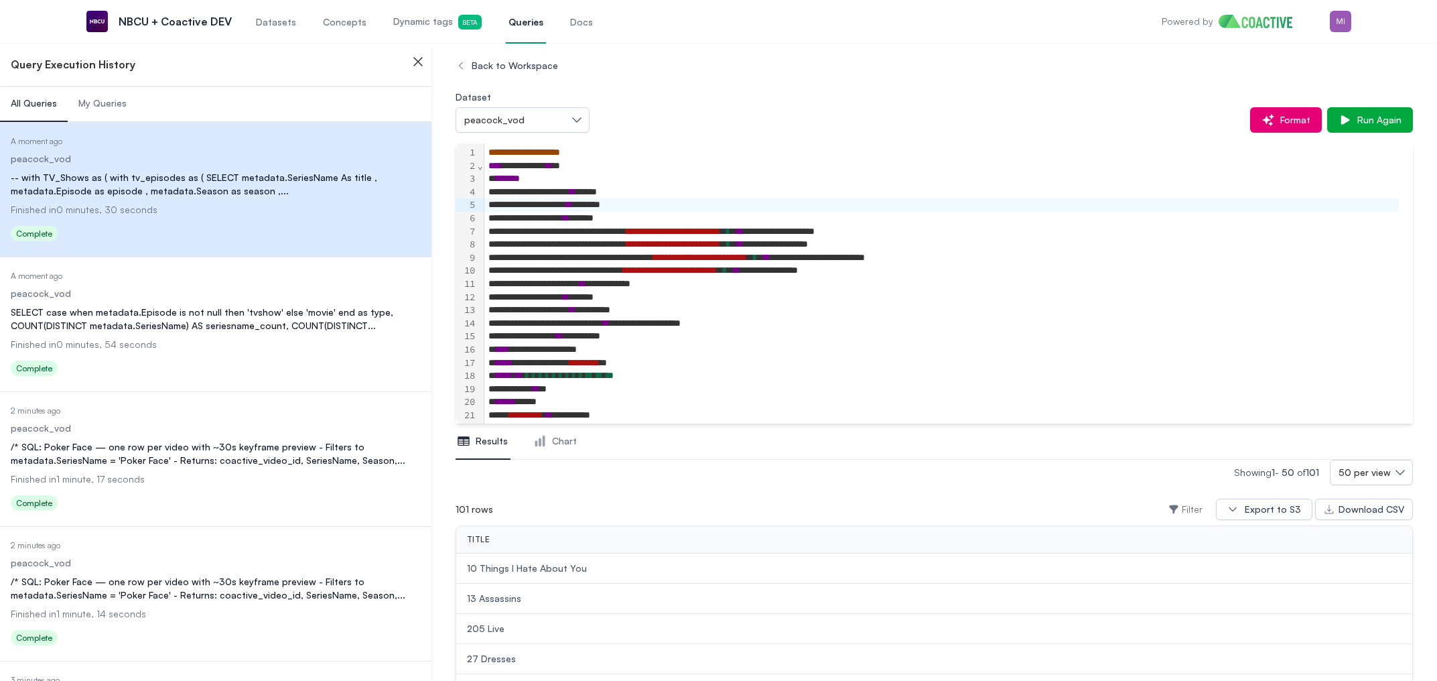
click at [222, 322] on div "SELECT case when metadata.Episode is not null then 'tvshow' else 'movie' end as…" at bounding box center [216, 319] width 410 height 27
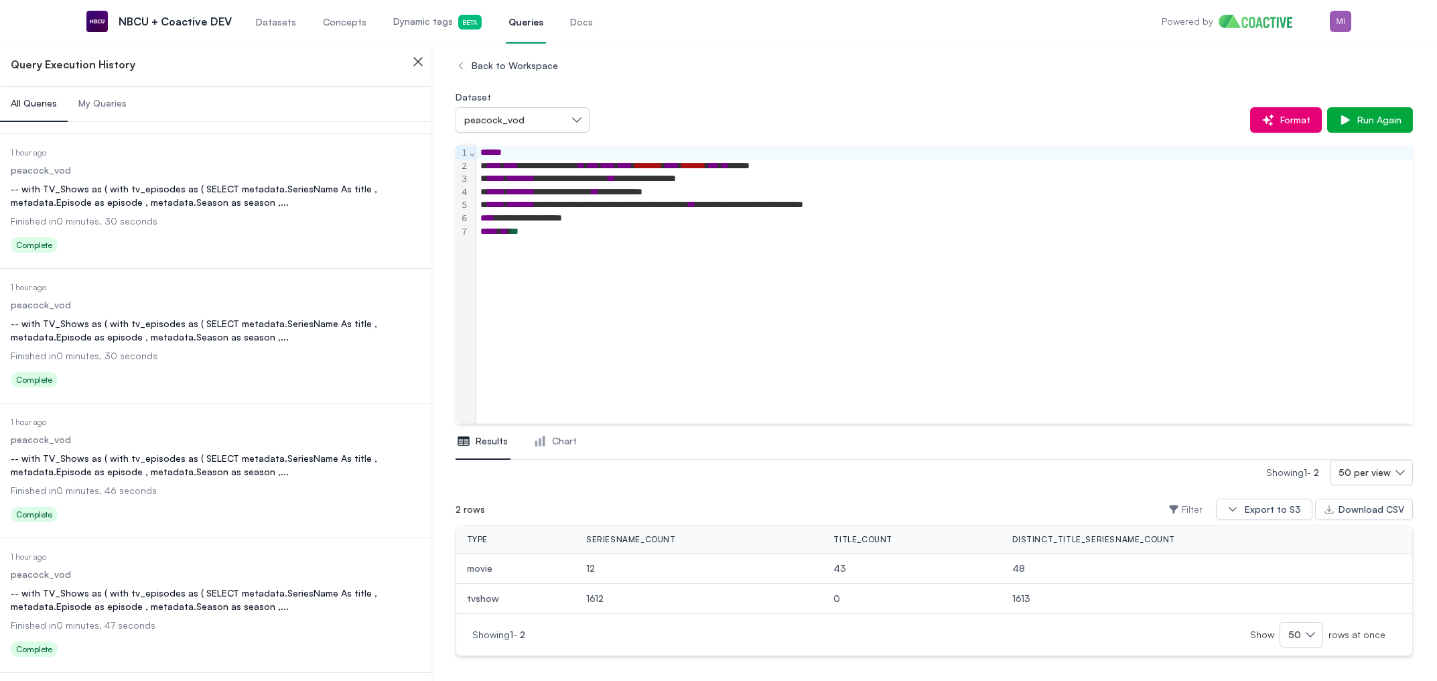
scroll to position [2731, 0]
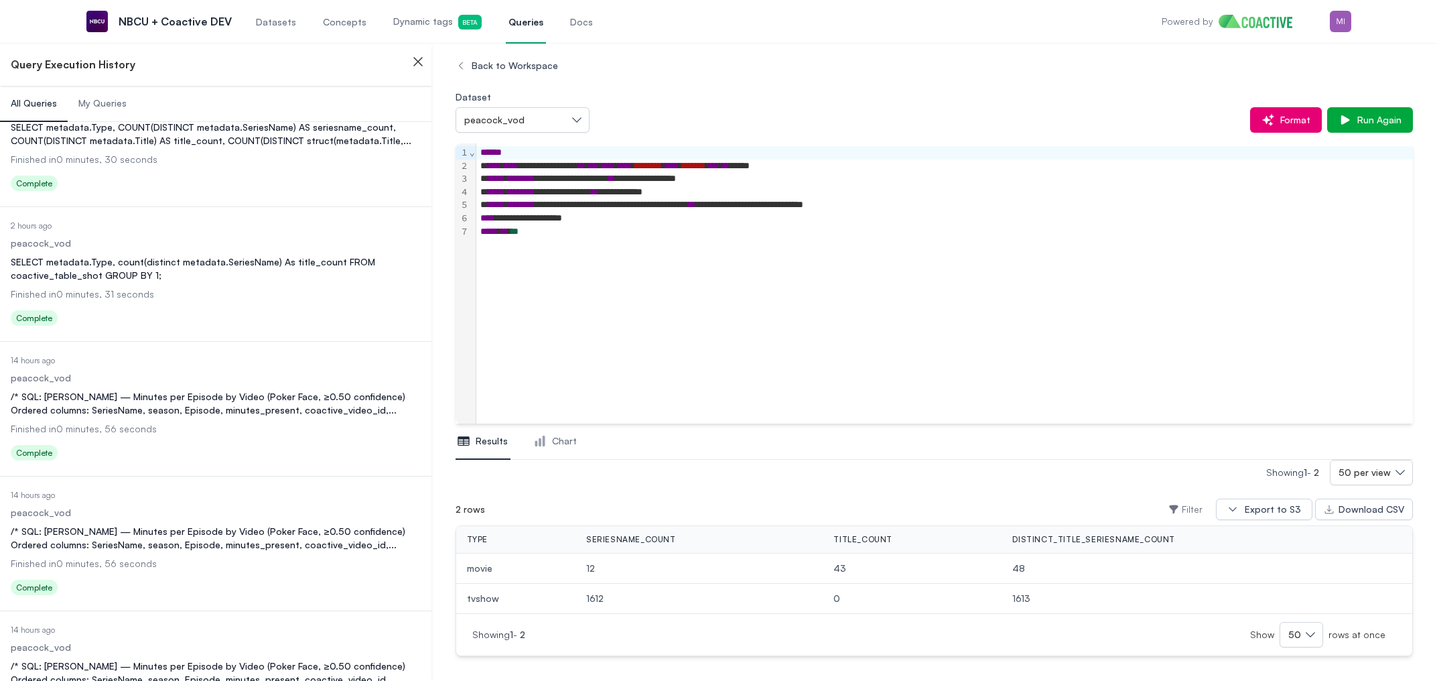
click at [210, 402] on div "/* SQL: Natasha Lyonne — Minutes per Episode by Video (Poker Face, ≥0.50 confid…" at bounding box center [216, 403] width 410 height 27
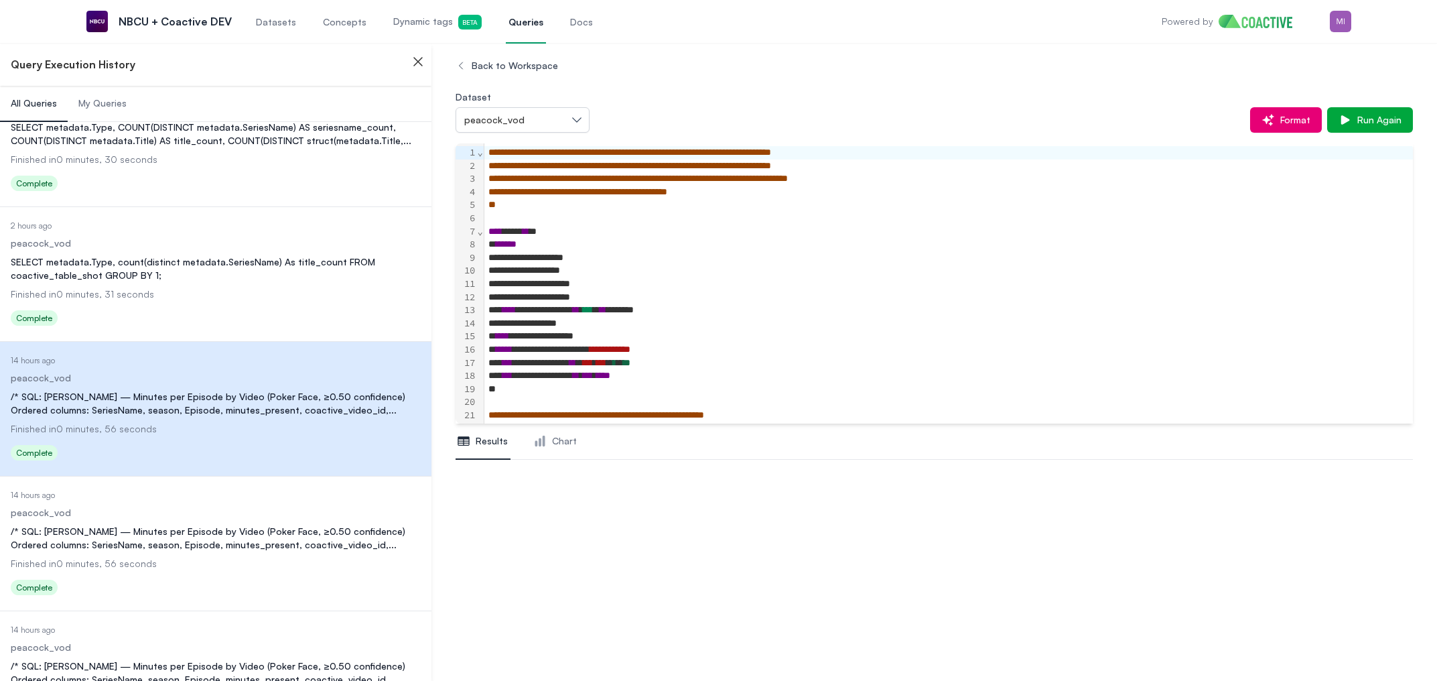
click at [627, 280] on div "**********" at bounding box center [942, 283] width 915 height 13
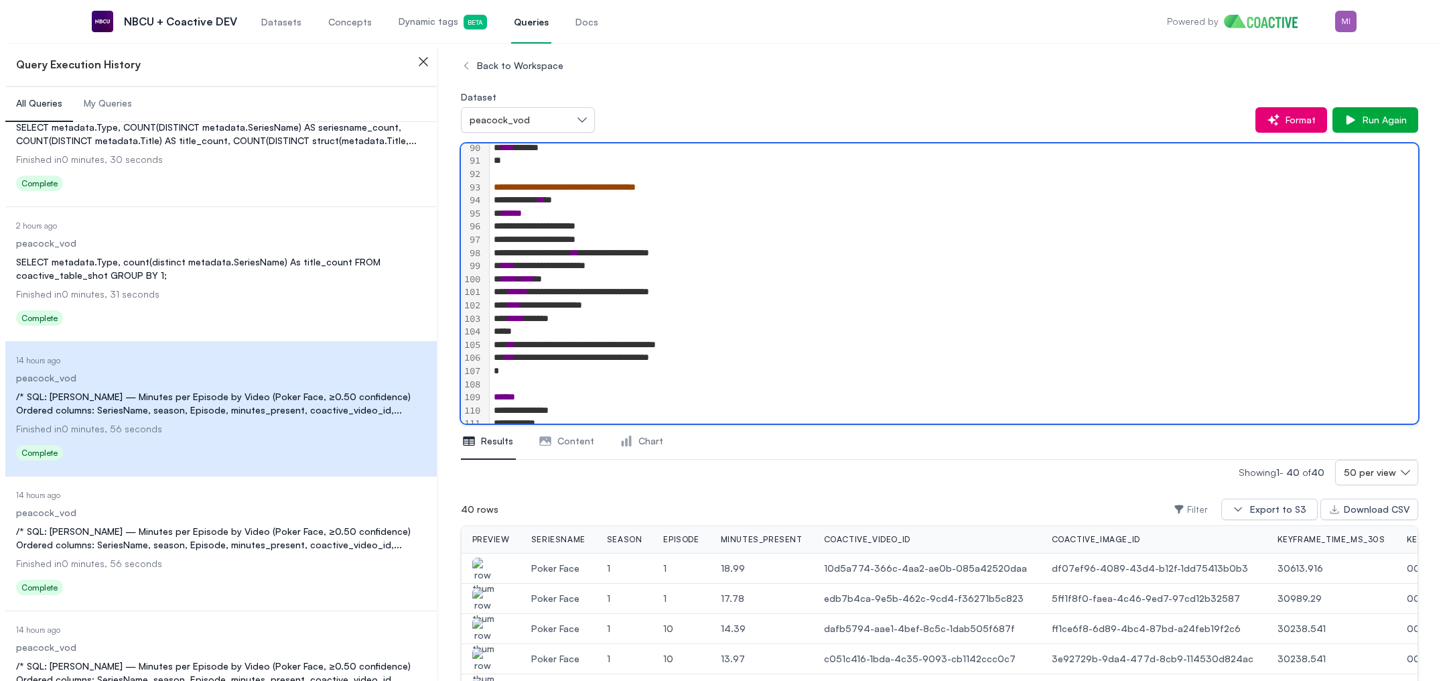
scroll to position [1187, 0]
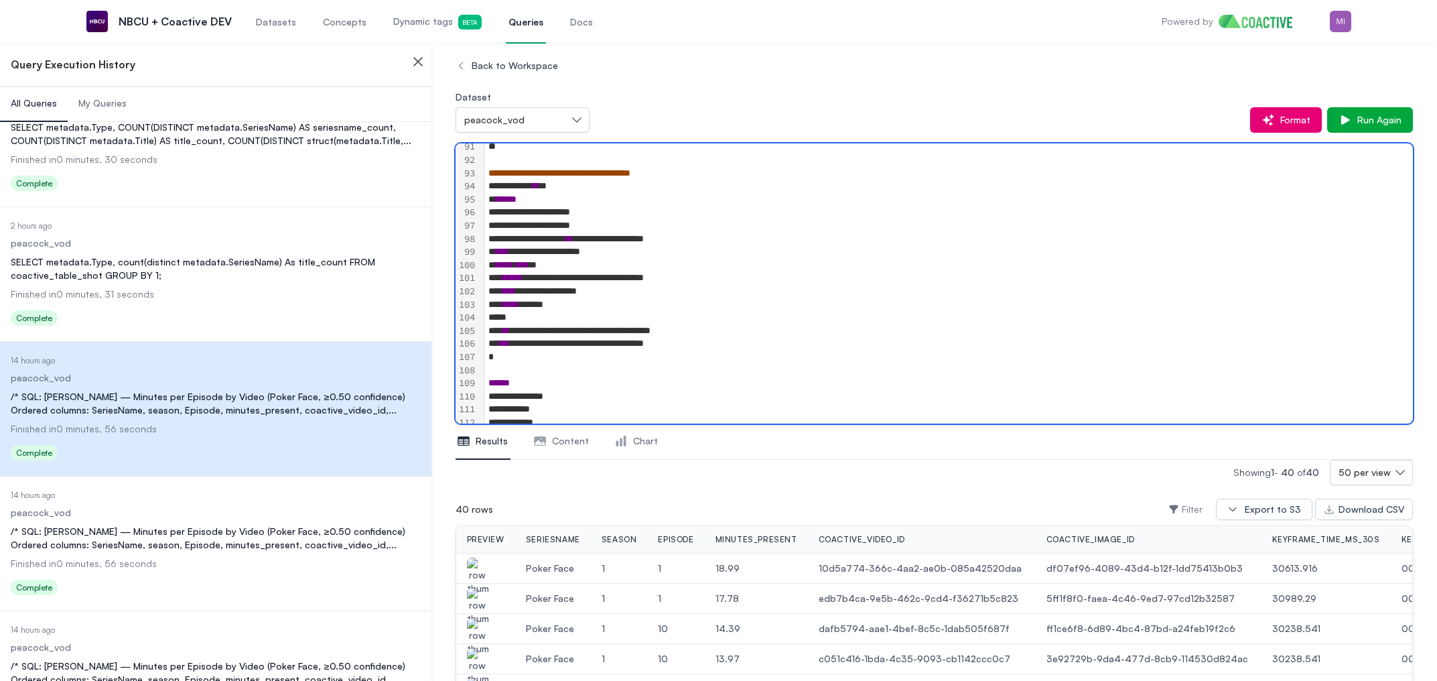
click at [1378, 113] on span "Run Again" at bounding box center [1377, 119] width 50 height 13
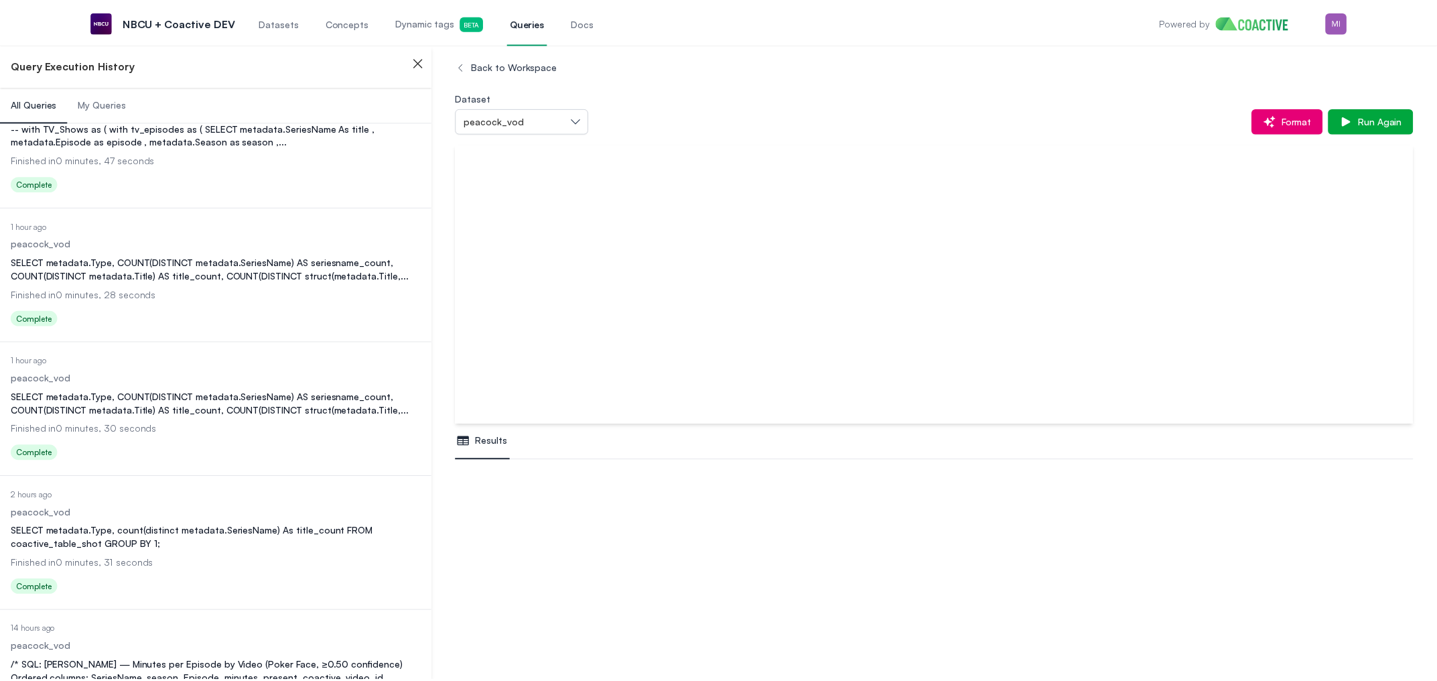
scroll to position [158, 0]
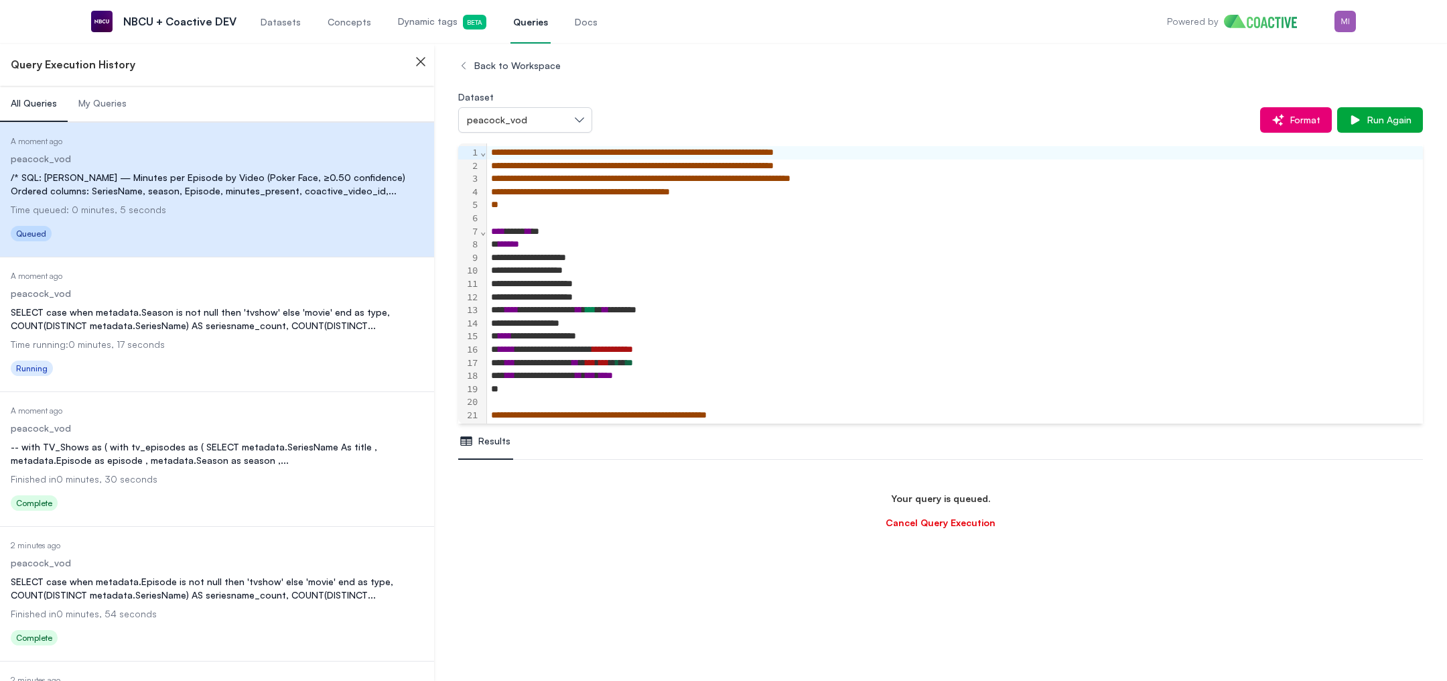
click at [218, 304] on dl "Date Executed A moment ago Dataset peacock_vod Query SELECT case when metadata.…" at bounding box center [217, 326] width 413 height 110
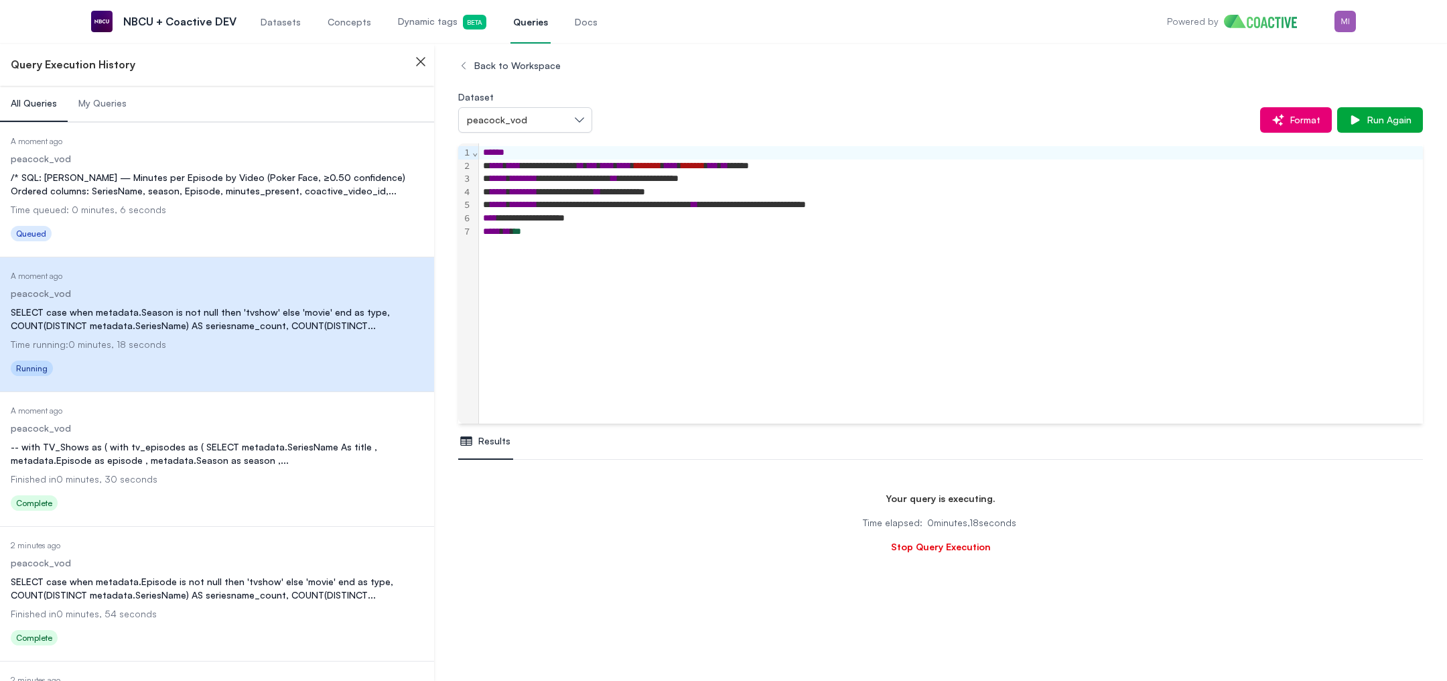
click at [198, 452] on div "-- with TV_Shows as ( with tv_episodes as ( SELECT metadata.SeriesName As title…" at bounding box center [217, 453] width 413 height 27
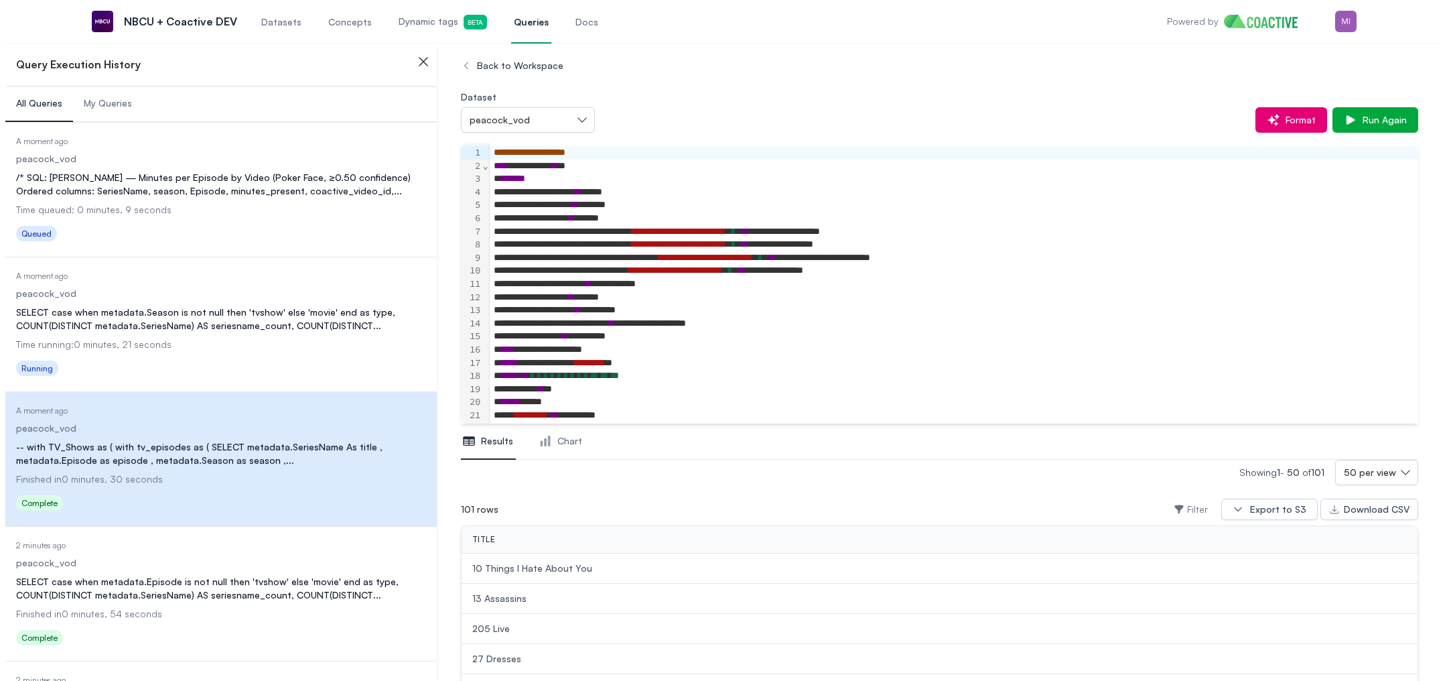
scroll to position [46, 0]
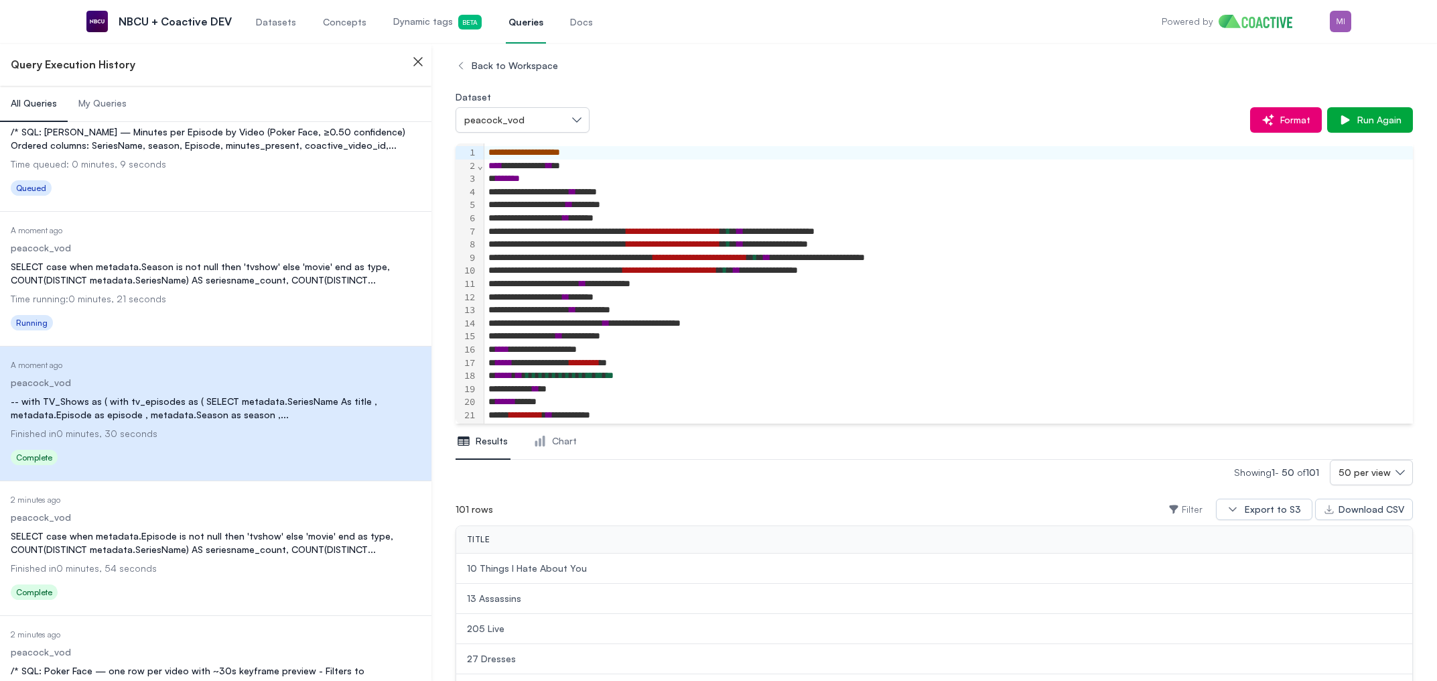
click at [184, 517] on dd "peacock_vod" at bounding box center [216, 517] width 410 height 13
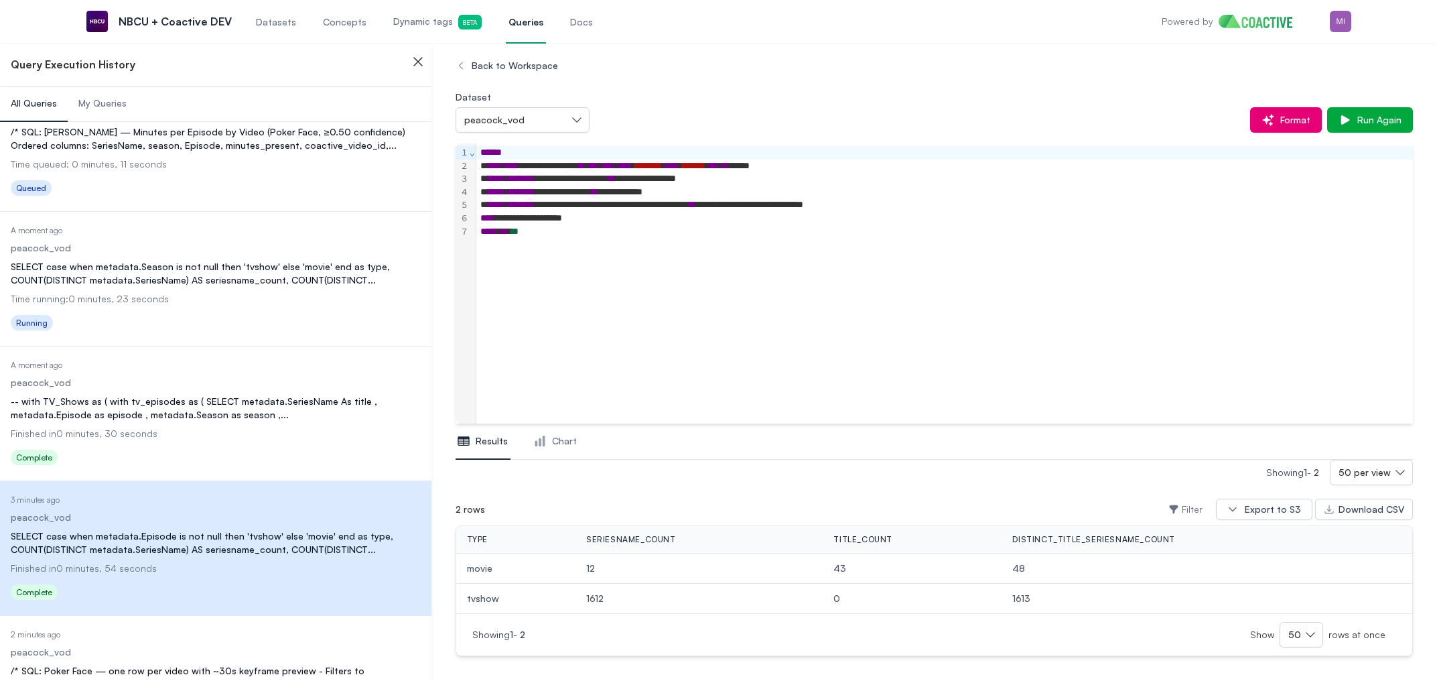
click at [213, 629] on dl "Date Executed 2 minutes ago Dataset peacock_vod Query /* SQL: Poker Face — one …" at bounding box center [216, 684] width 410 height 110
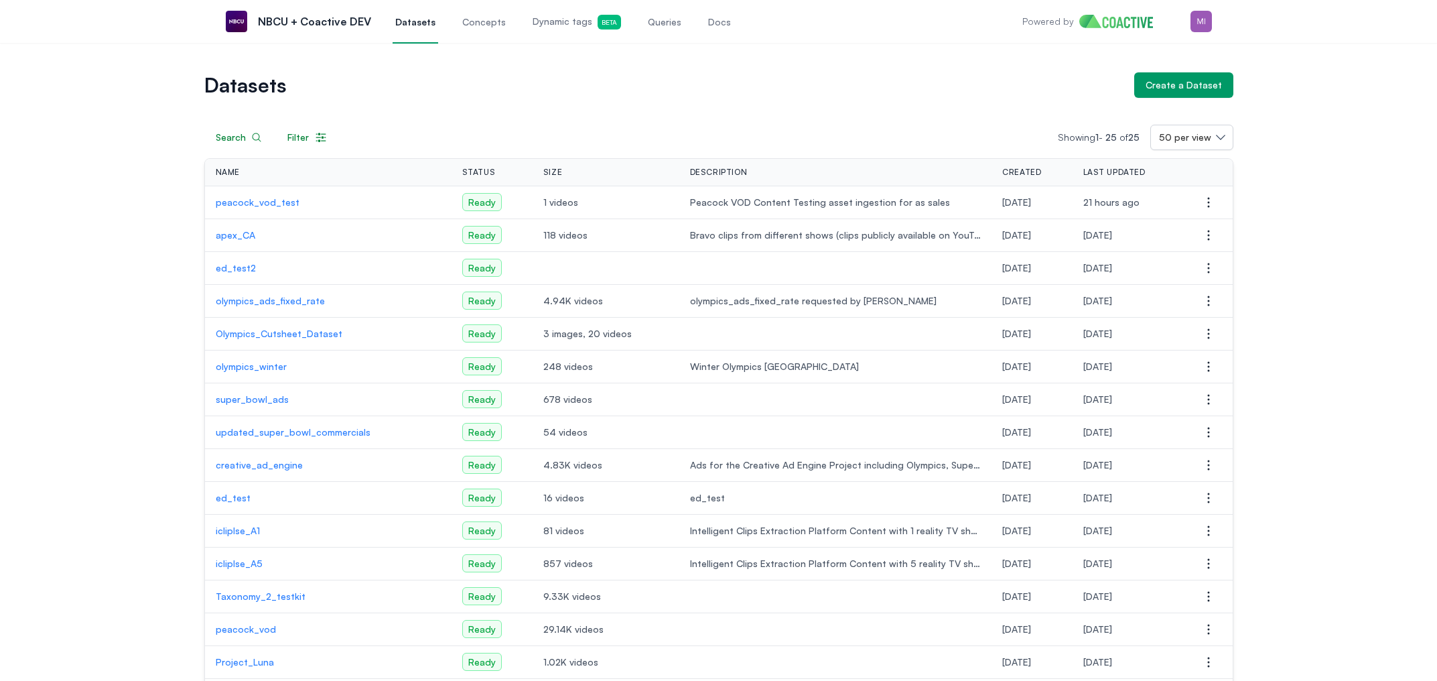
click at [653, 22] on span "Queries" at bounding box center [665, 21] width 34 height 13
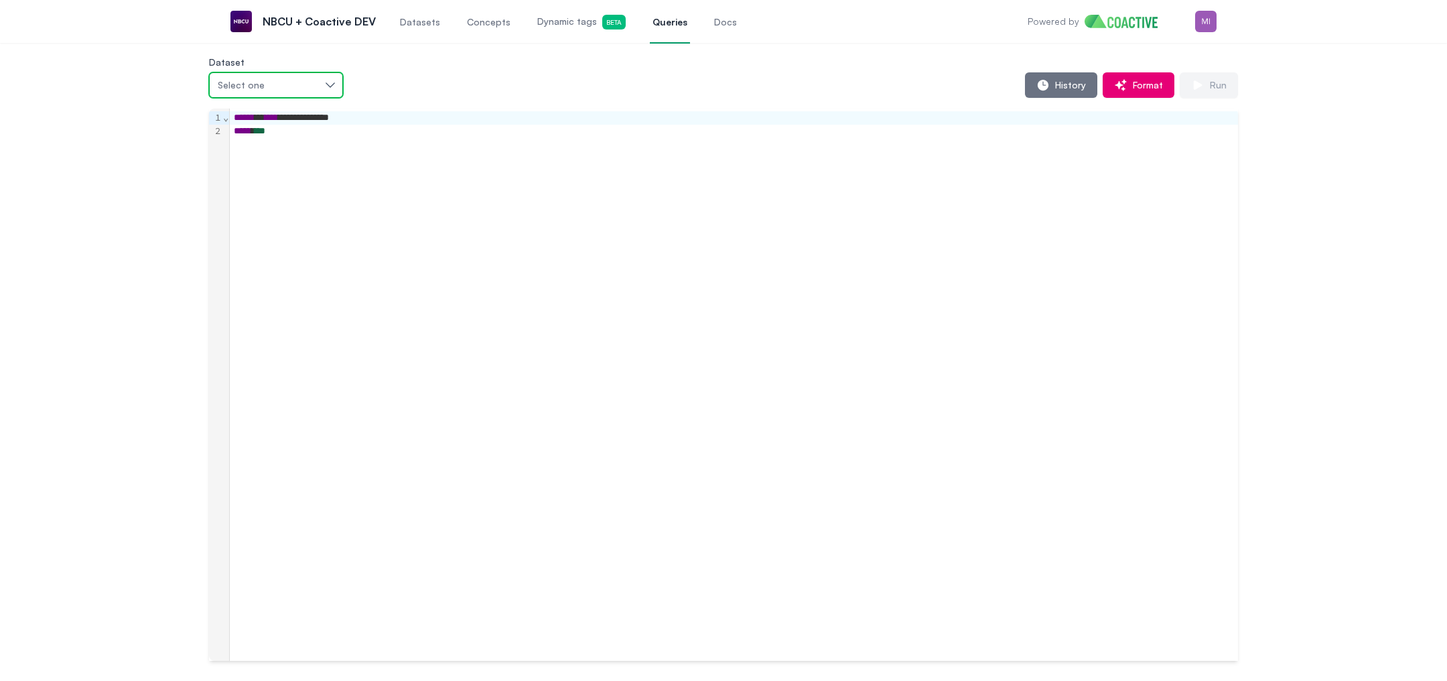
click at [294, 83] on div "Select one" at bounding box center [269, 84] width 103 height 13
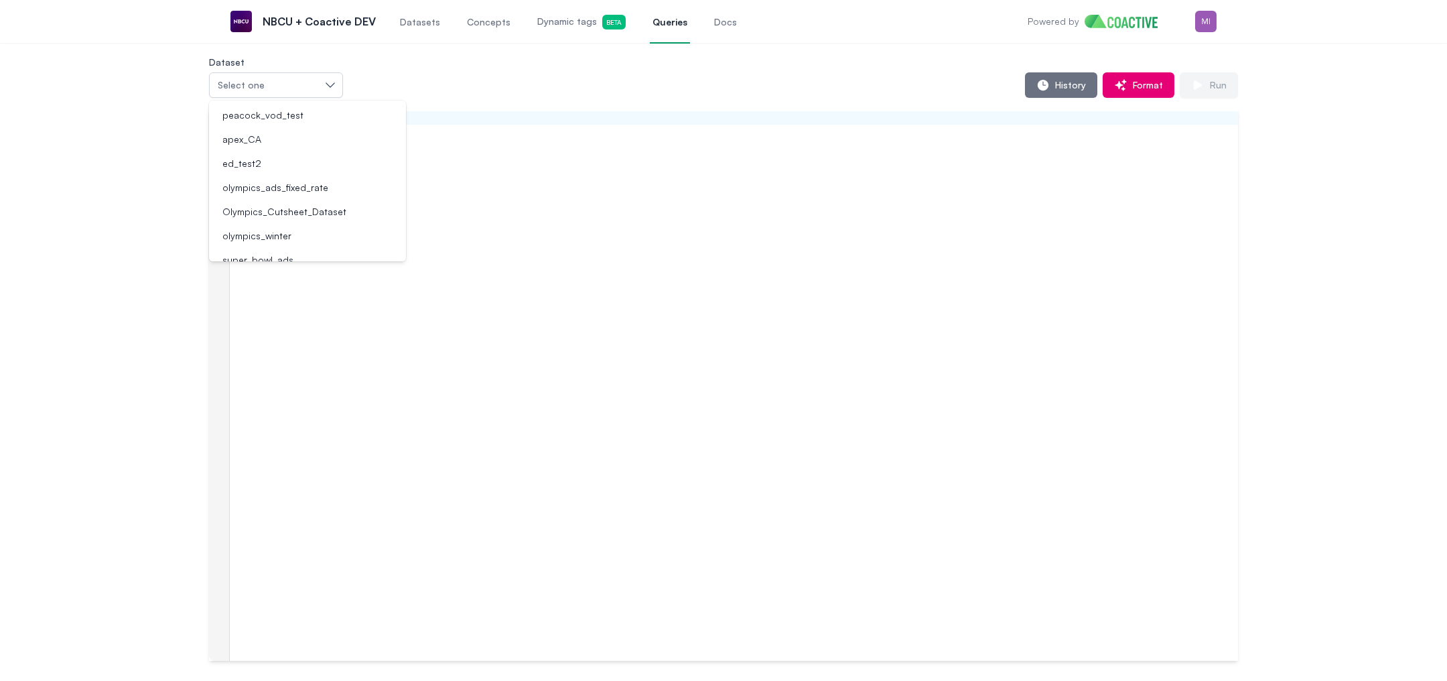
click at [515, 78] on div "History Format Run" at bounding box center [790, 84] width 895 height 25
click at [490, 20] on span "Concepts" at bounding box center [489, 21] width 44 height 13
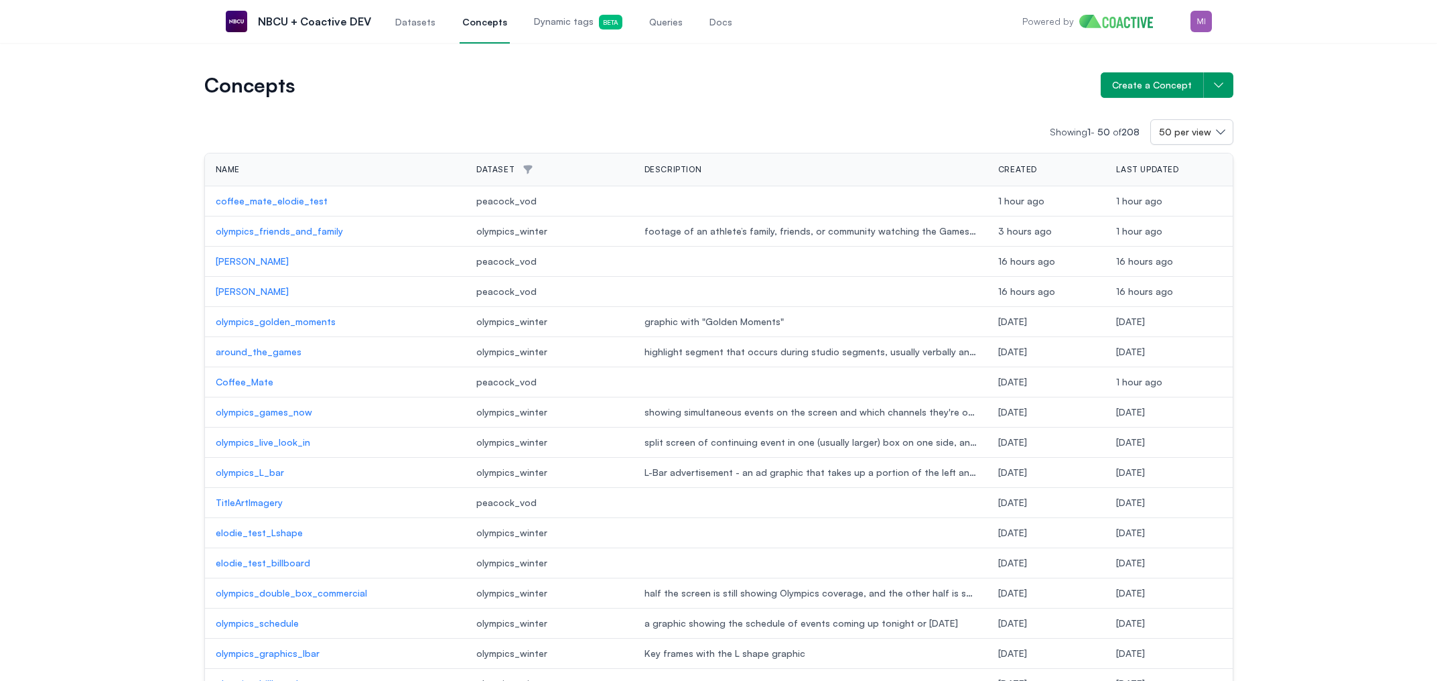
click at [708, 21] on link "Docs" at bounding box center [721, 21] width 28 height 44
click at [290, 198] on p "coffee_mate_elodie_test" at bounding box center [335, 200] width 239 height 13
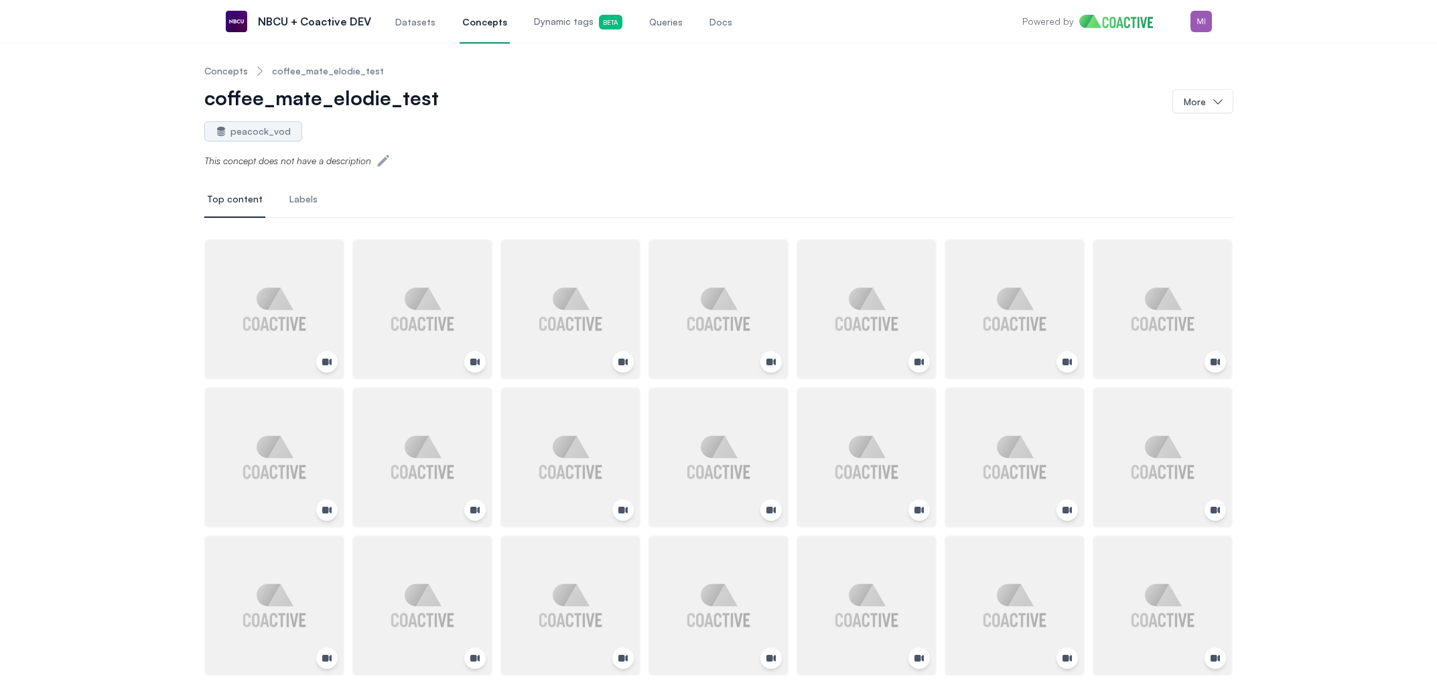
click at [655, 21] on span "Queries" at bounding box center [666, 21] width 34 height 13
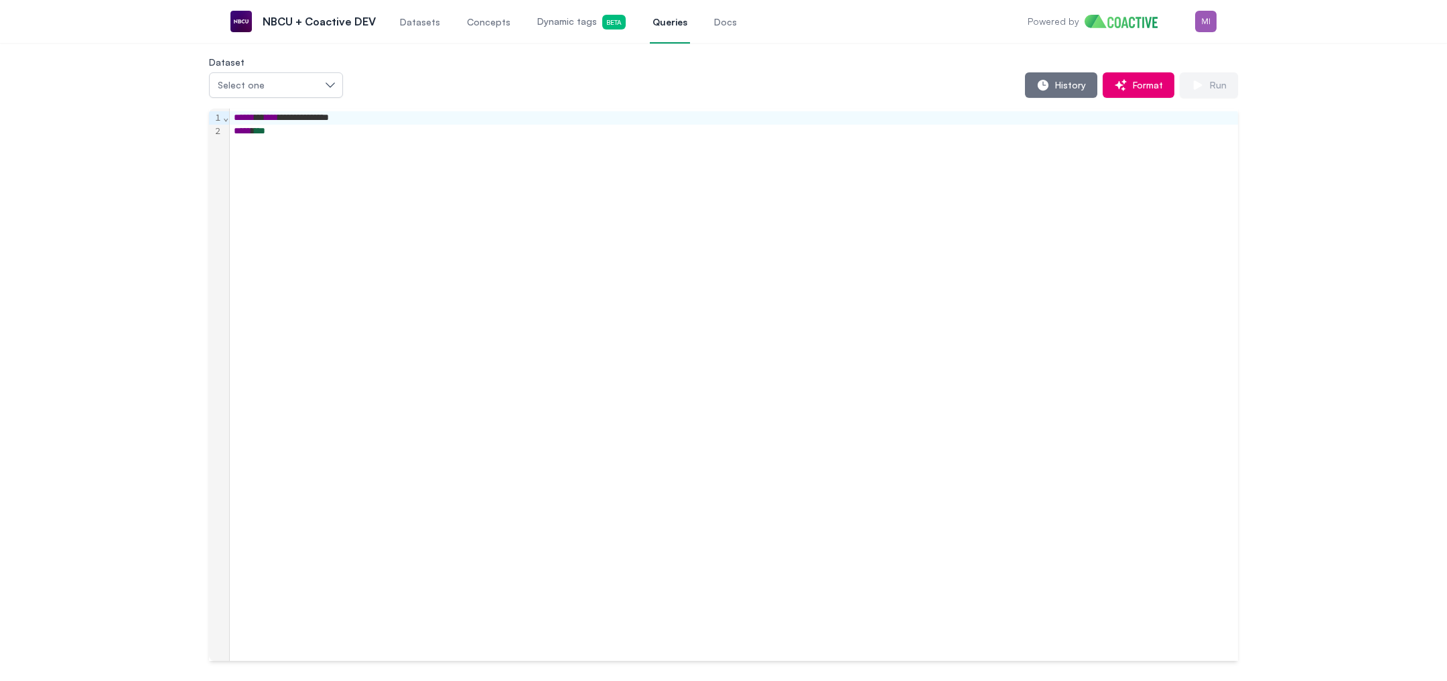
click at [635, 90] on div "History Format Run" at bounding box center [790, 84] width 895 height 25
click at [569, 30] on link "Dynamic tags Beta" at bounding box center [582, 21] width 94 height 44
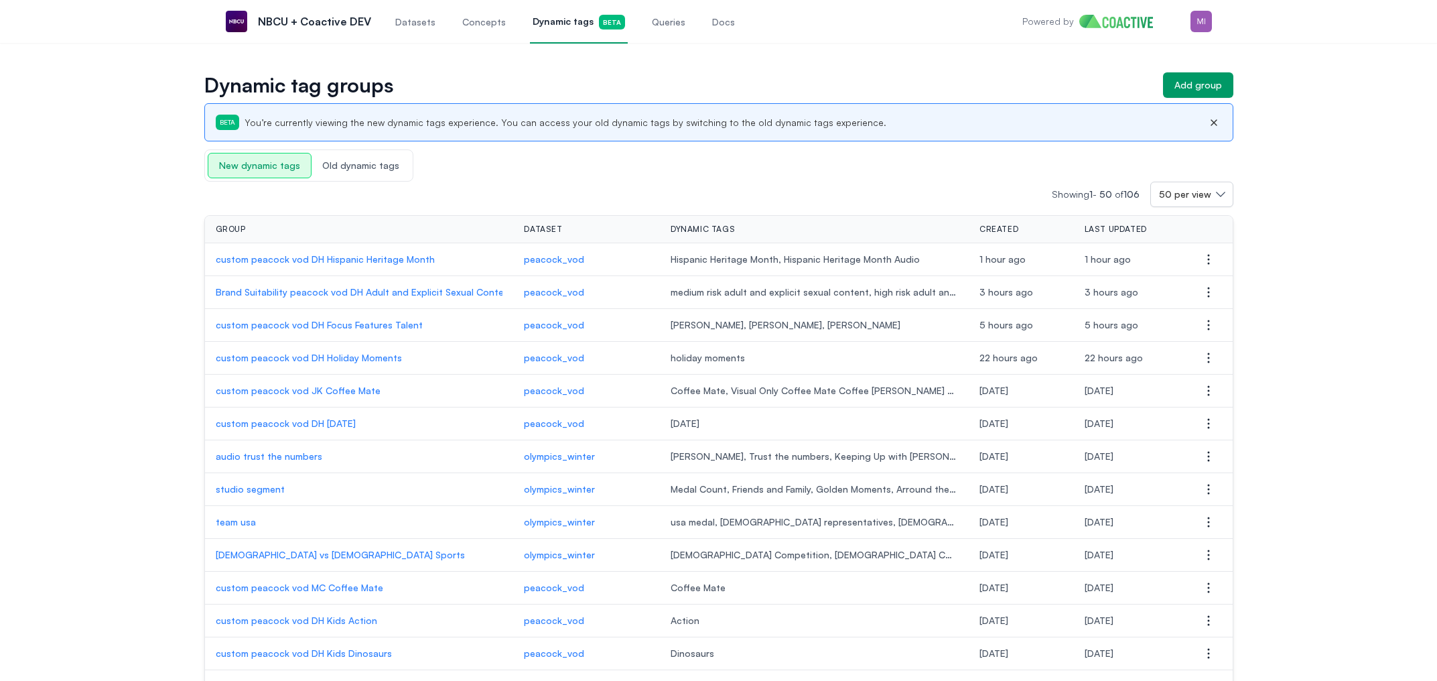
click at [342, 254] on p "custom peacock vod DH Hispanic Heritage Month" at bounding box center [359, 259] width 287 height 13
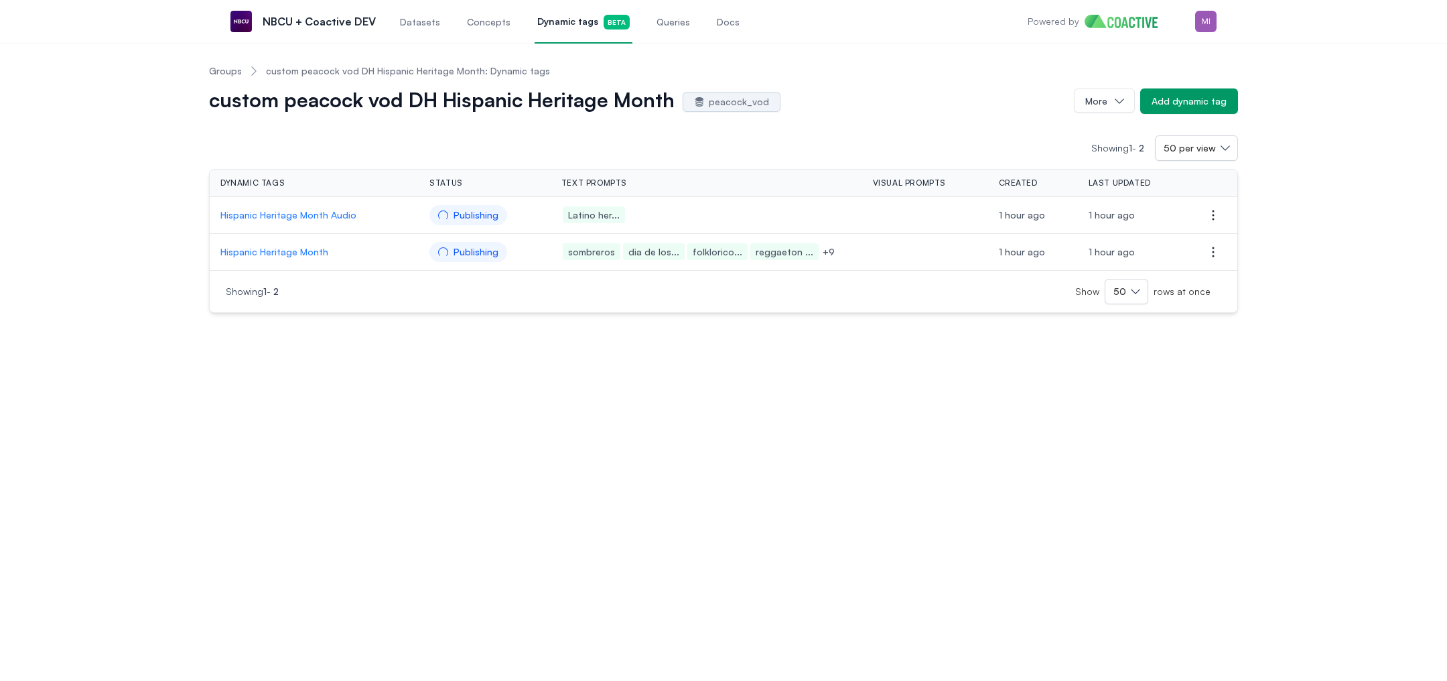
click at [310, 211] on p "Hispanic Heritage Month Audio" at bounding box center [314, 214] width 188 height 13
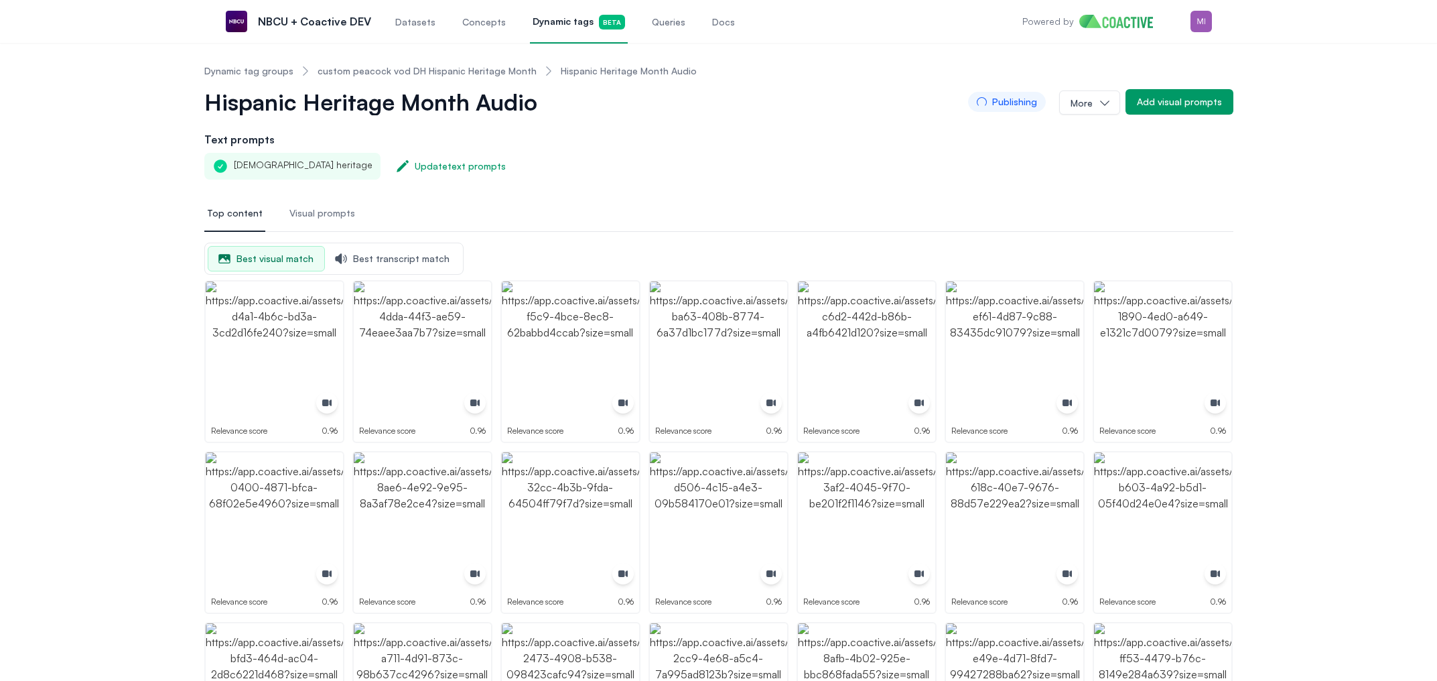
click at [470, 22] on span "Concepts" at bounding box center [484, 21] width 44 height 13
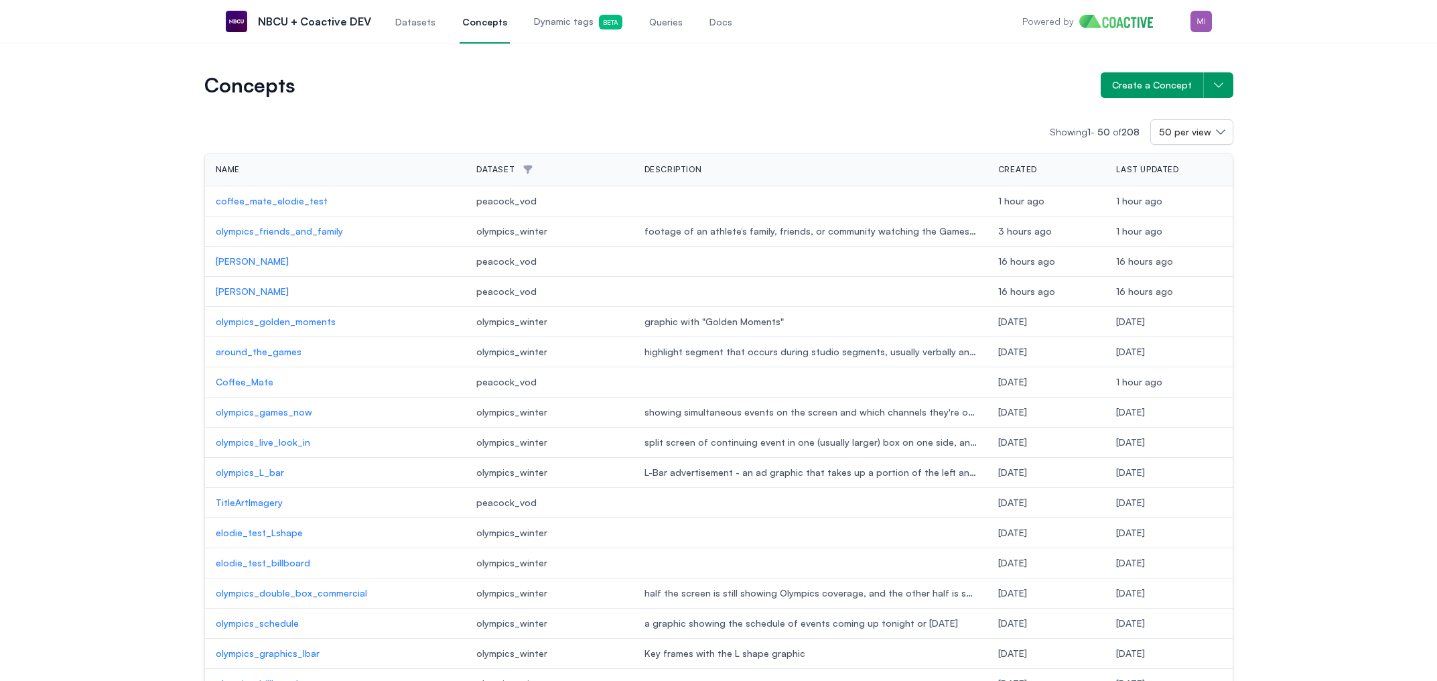
click at [566, 24] on span "Dynamic tags Beta" at bounding box center [578, 22] width 88 height 15
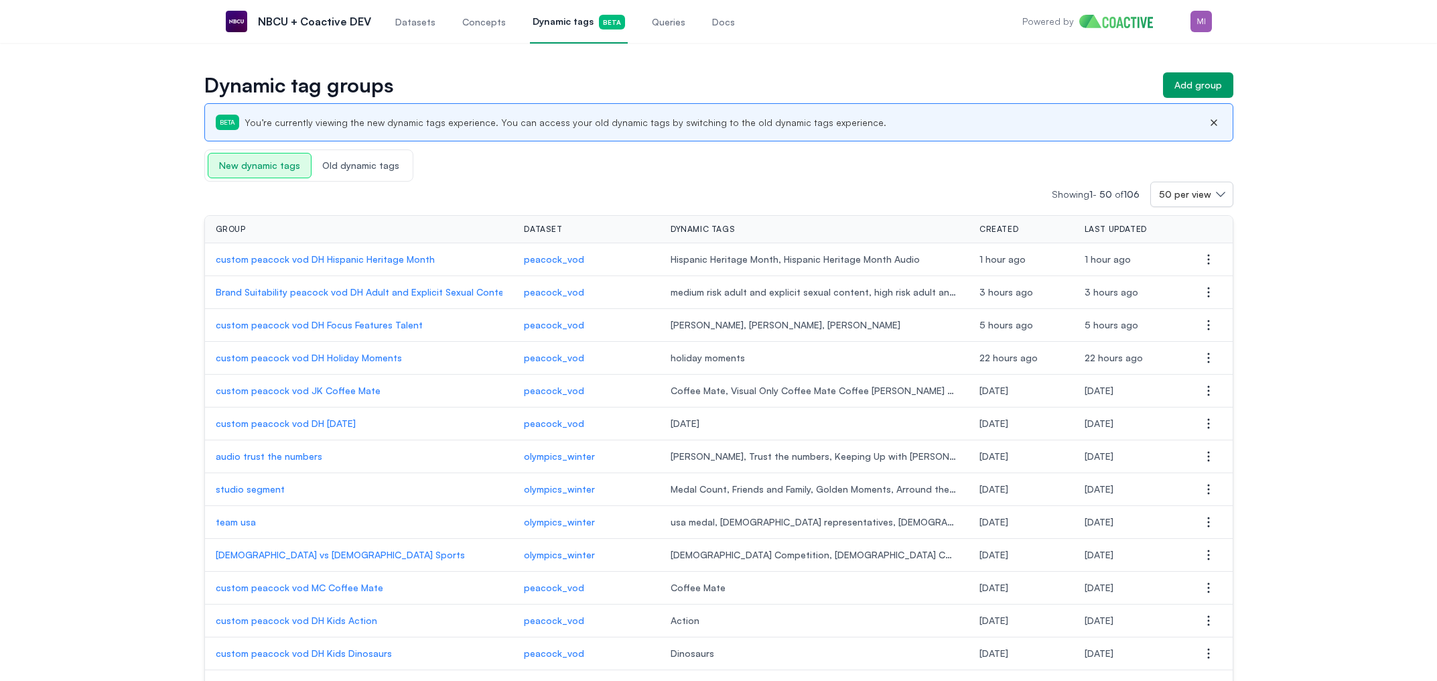
click at [332, 424] on p "custom peacock vod DH [DATE]" at bounding box center [359, 423] width 287 height 13
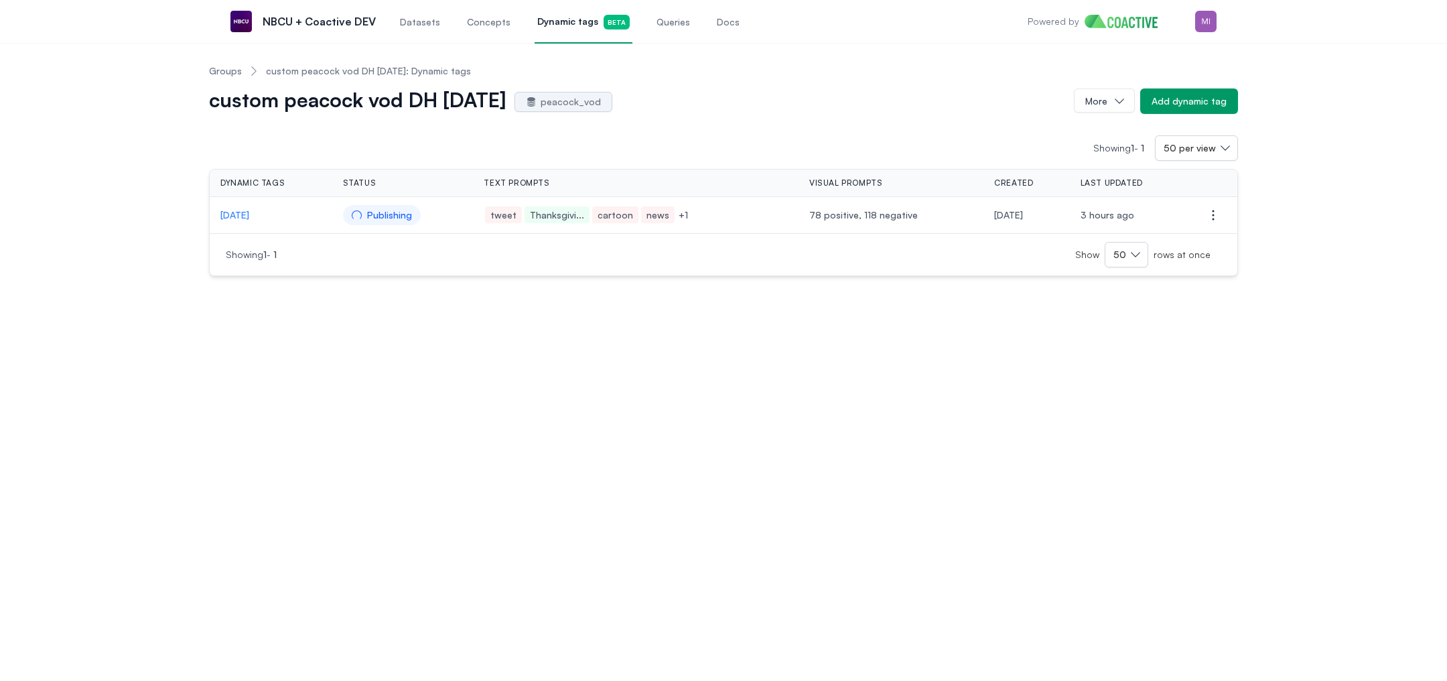
click at [219, 75] on link "Groups" at bounding box center [225, 70] width 33 height 13
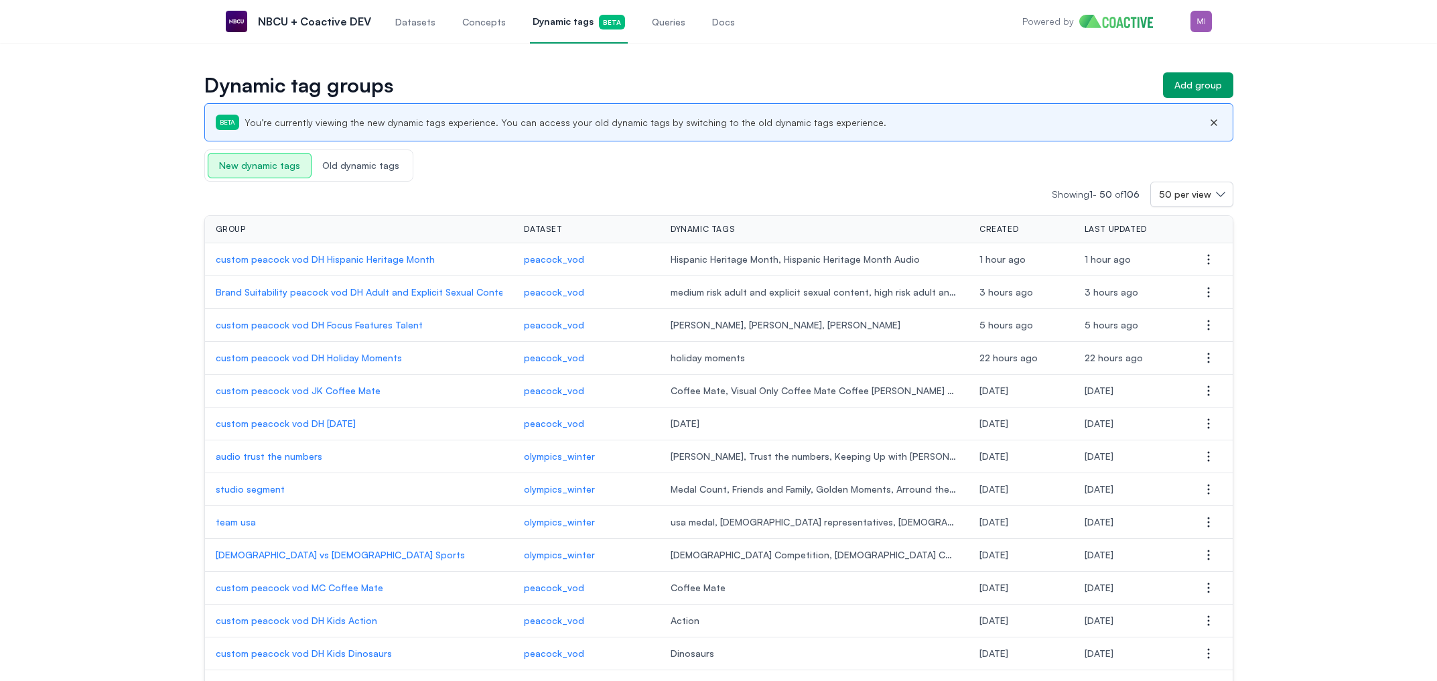
click at [304, 424] on p "custom peacock vod DH [DATE]" at bounding box center [359, 423] width 287 height 13
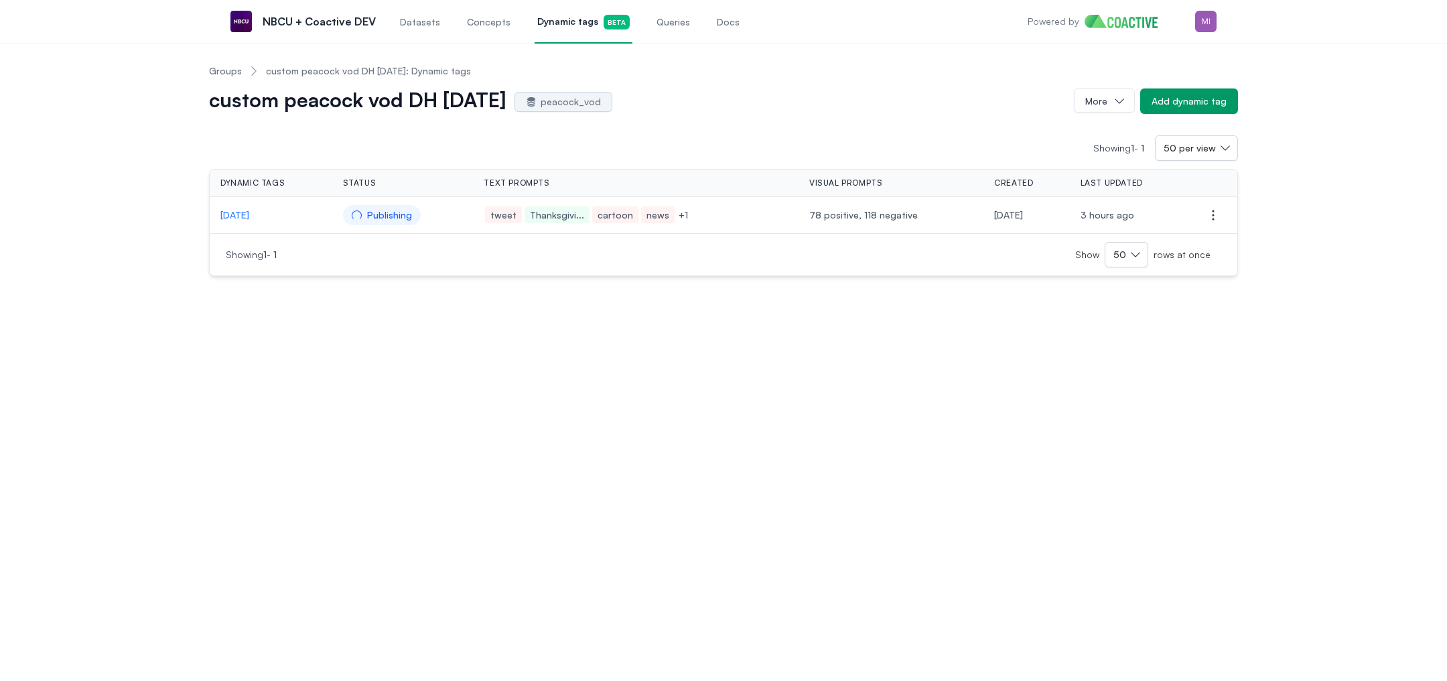
click at [382, 214] on span "Publishing" at bounding box center [382, 215] width 78 height 20
click at [1213, 210] on icon "button" at bounding box center [1213, 214] width 1 height 9
click at [1213, 211] on icon "button" at bounding box center [1213, 214] width 1 height 9
click at [237, 216] on p "[DATE]" at bounding box center [270, 214] width 101 height 13
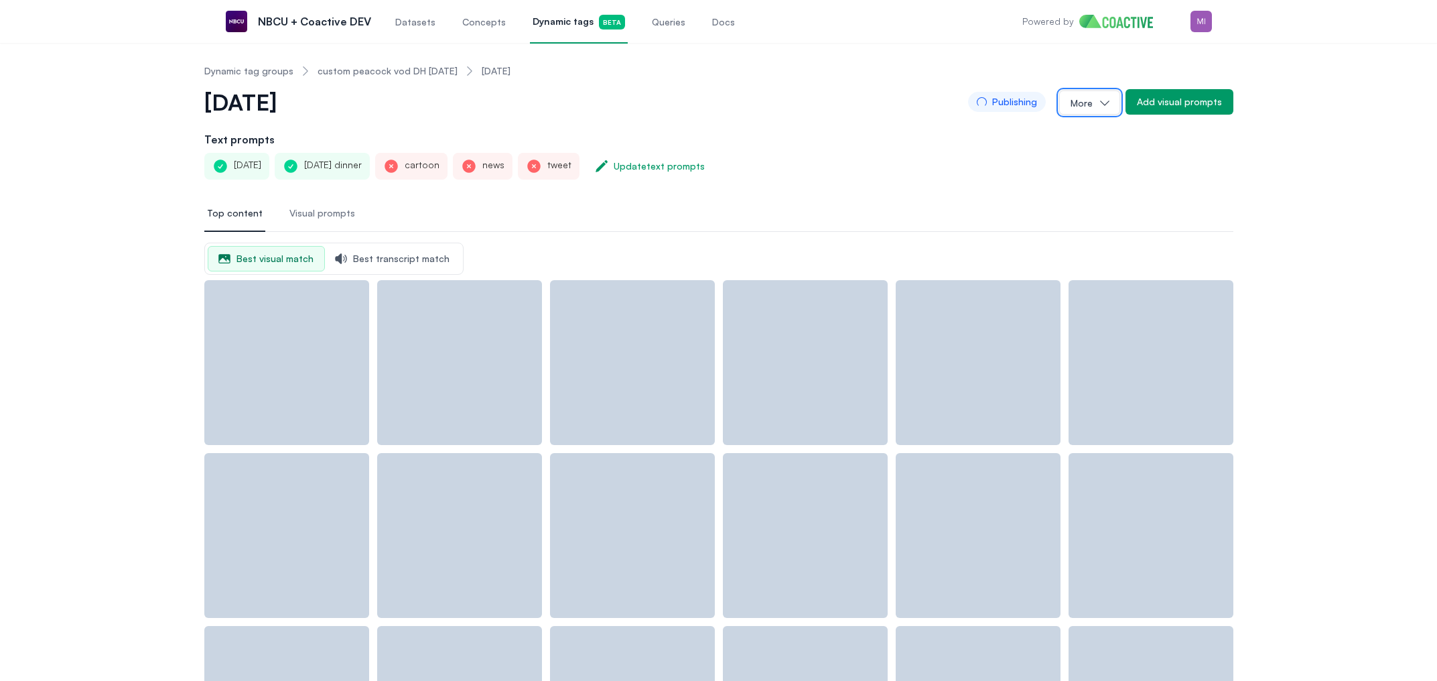
click at [1068, 105] on button "More" at bounding box center [1089, 102] width 61 height 24
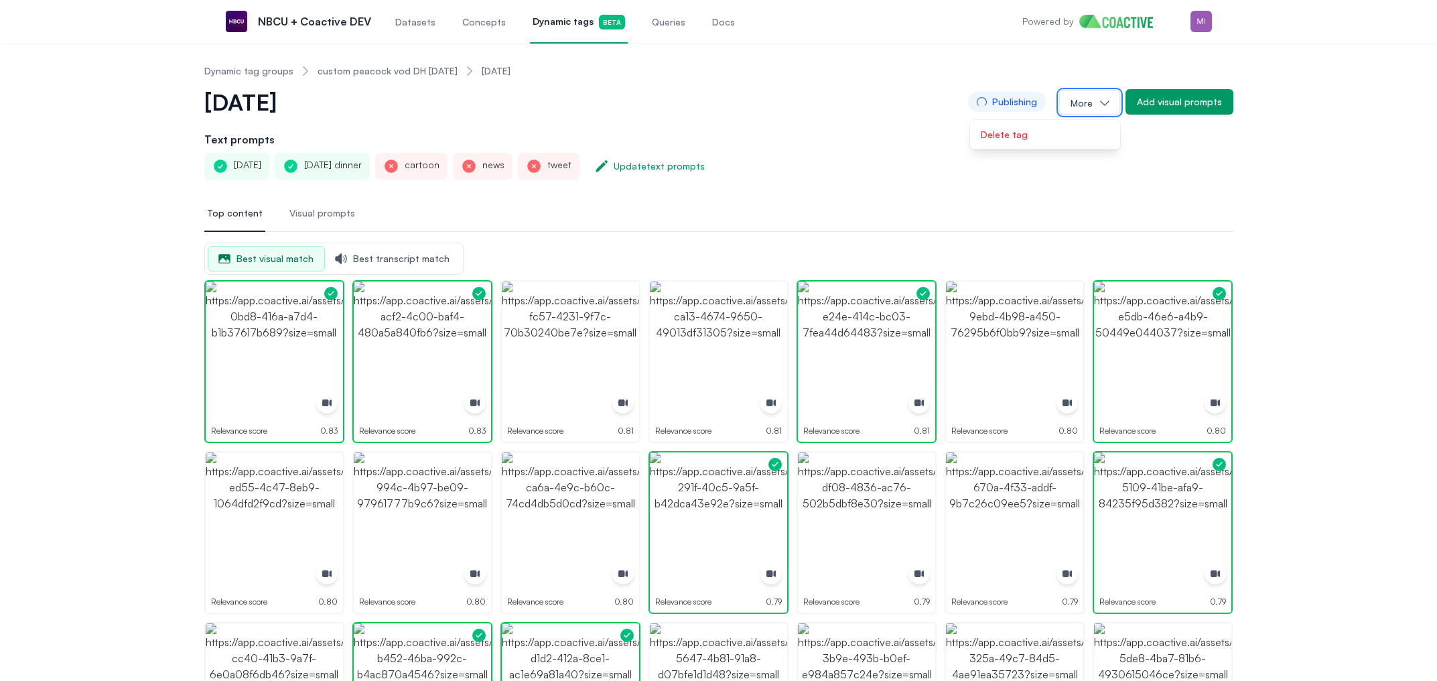
click at [1069, 103] on button "More" at bounding box center [1089, 102] width 61 height 24
click at [667, 27] on span "Queries" at bounding box center [669, 21] width 34 height 13
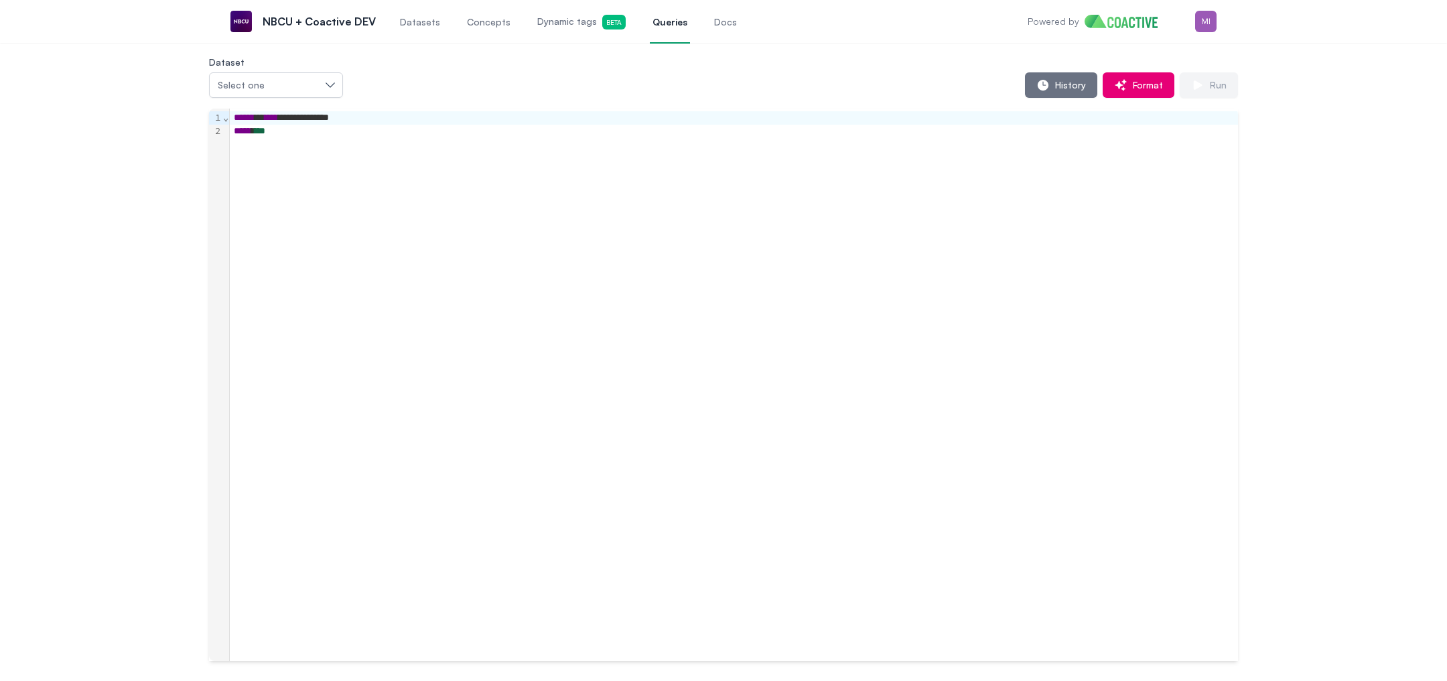
drag, startPoint x: 1236, startPoint y: 24, endPoint x: 1222, endPoint y: 22, distance: 14.9
click at [1236, 24] on div "Open main menu NBCU + Coactive DEV Datasets Concepts Dynamic tags Beta Queries …" at bounding box center [723, 21] width 1029 height 43
click at [1213, 20] on img "button" at bounding box center [1206, 21] width 21 height 21
click at [1128, 117] on div "Switch organization" at bounding box center [1112, 123] width 88 height 13
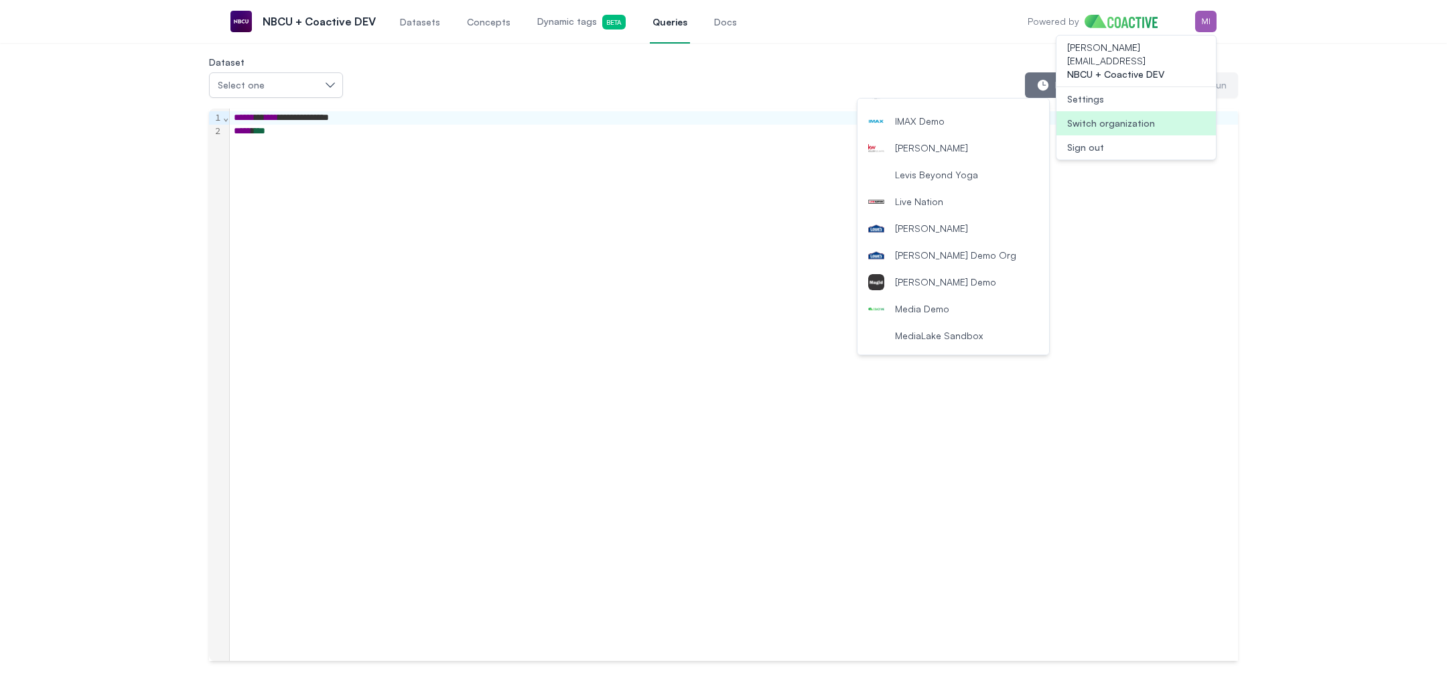
scroll to position [980, 0]
click at [978, 317] on button "Michael Chen's Dev" at bounding box center [954, 311] width 192 height 27
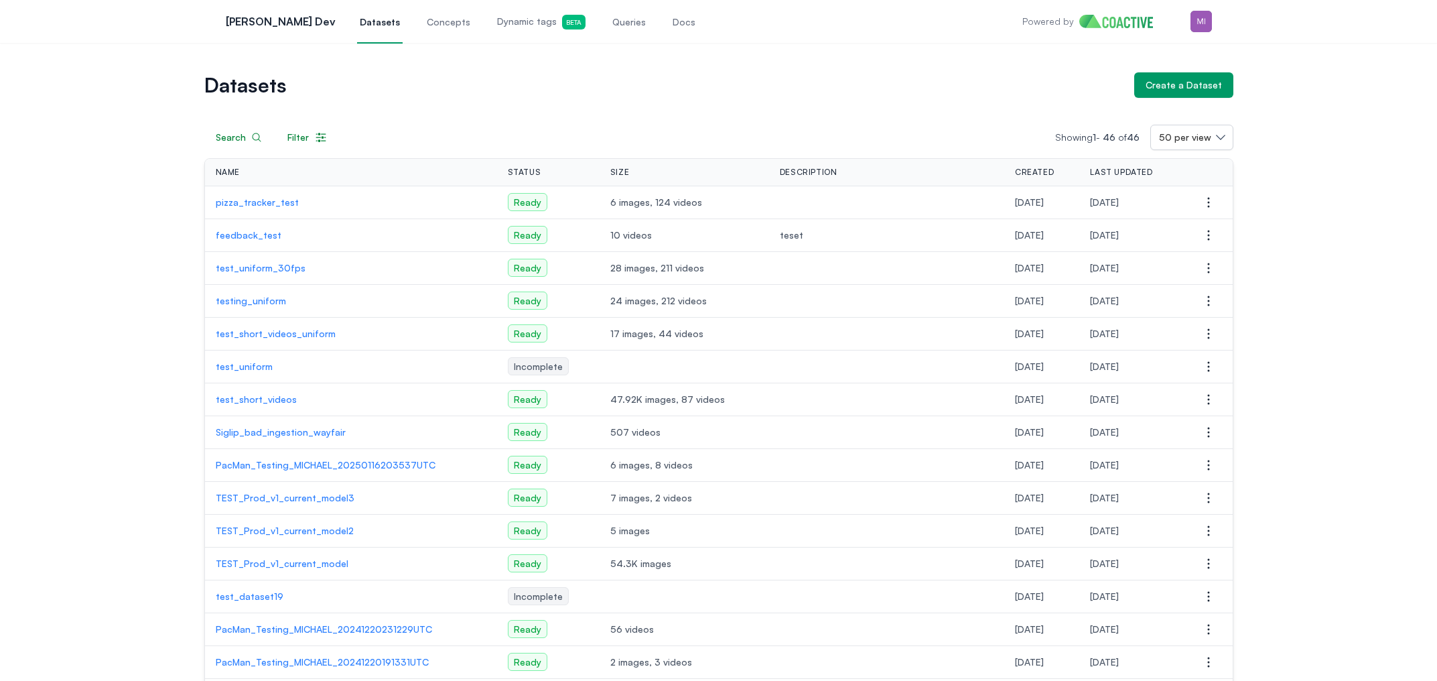
click at [273, 202] on p "pizza_tracker_test" at bounding box center [351, 202] width 271 height 13
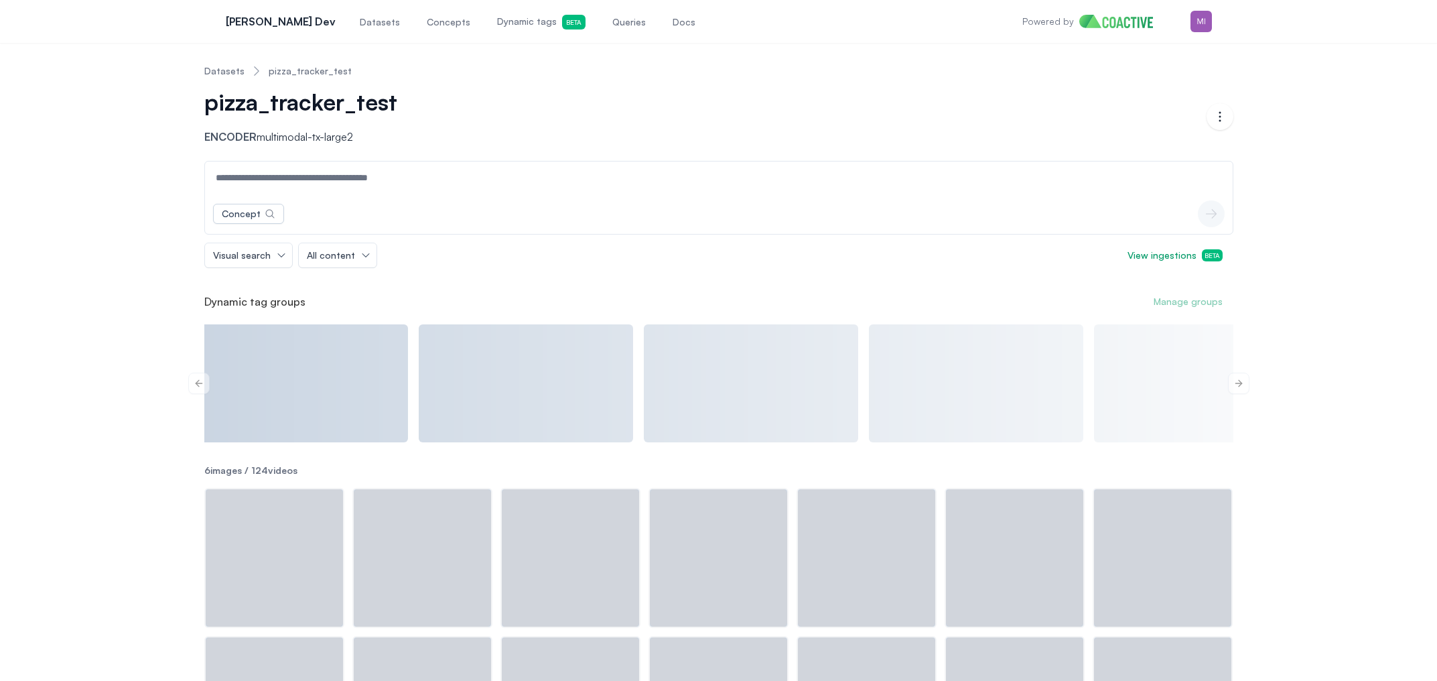
click at [513, 26] on span "Dynamic tags Beta" at bounding box center [541, 22] width 88 height 15
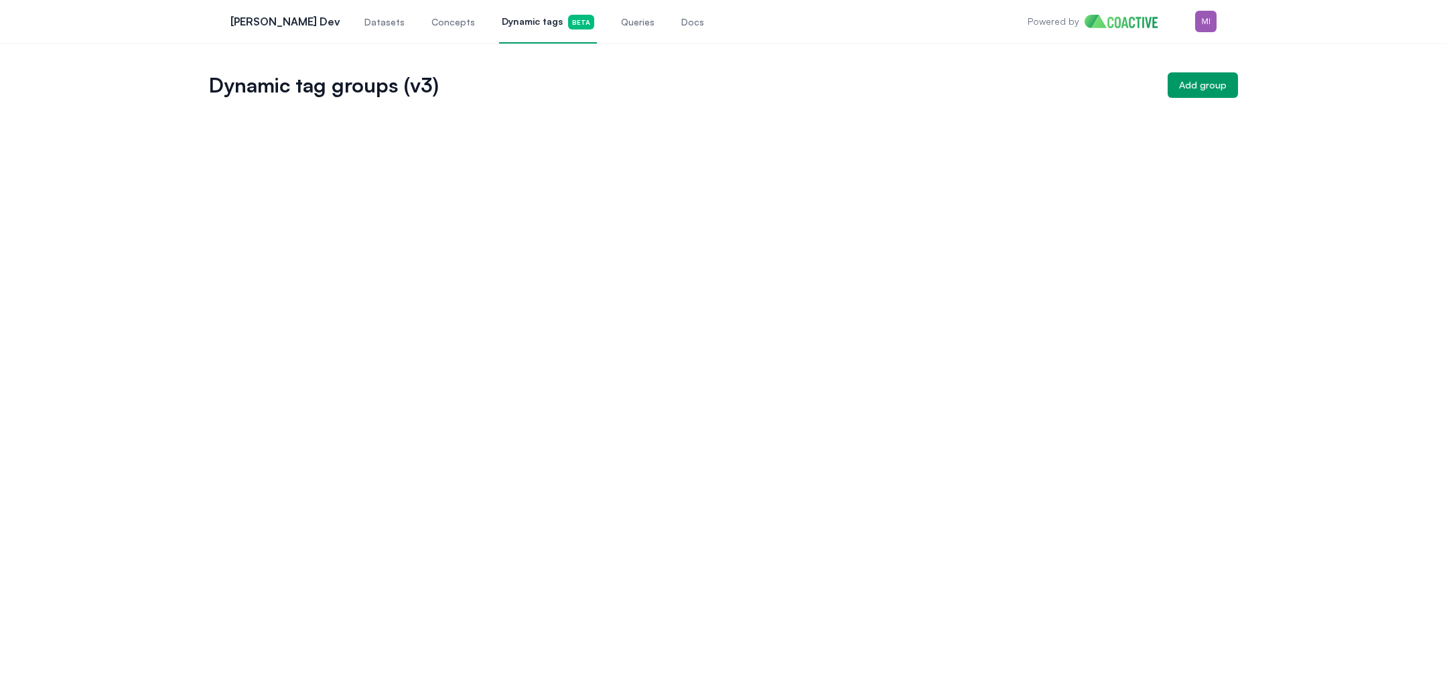
click at [397, 107] on div at bounding box center [723, 108] width 1029 height 21
click at [323, 86] on h1 "Dynamic tag groups (v3)" at bounding box center [683, 85] width 948 height 19
click at [257, 190] on div "Dynamic tag groups (v3) Add group" at bounding box center [723, 362] width 1447 height 638
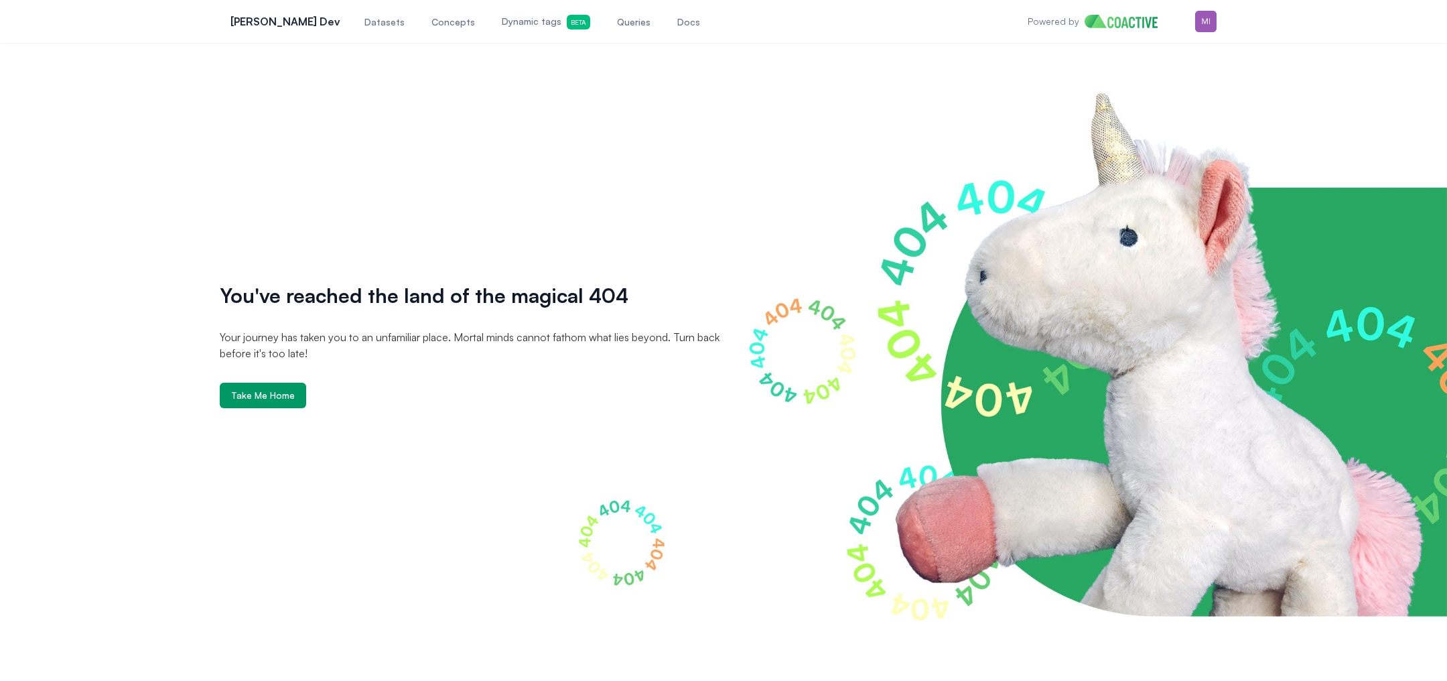
click at [402, 18] on div "Datasets Concepts Dynamic tags Beta Queries Docs" at bounding box center [532, 21] width 341 height 44
click at [432, 18] on span "Concepts" at bounding box center [454, 21] width 44 height 13
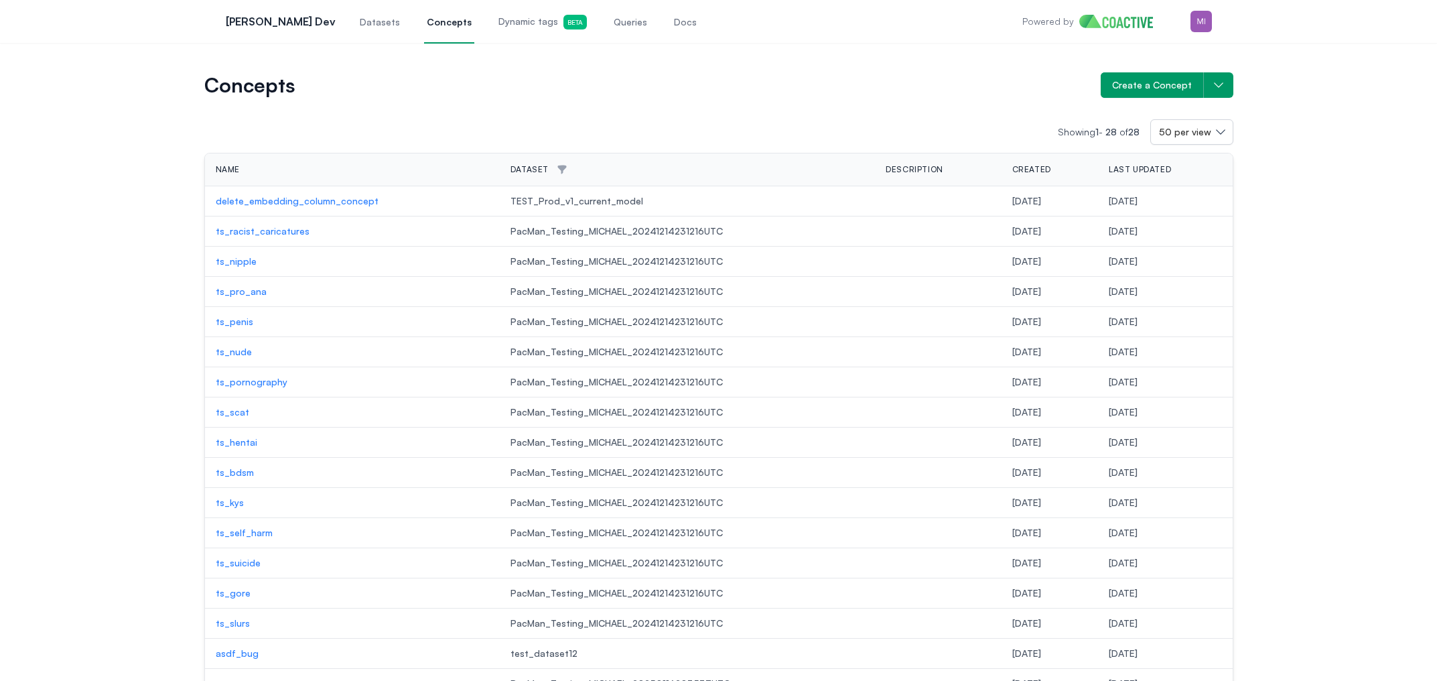
click at [499, 21] on span "Dynamic tags Beta" at bounding box center [543, 22] width 88 height 15
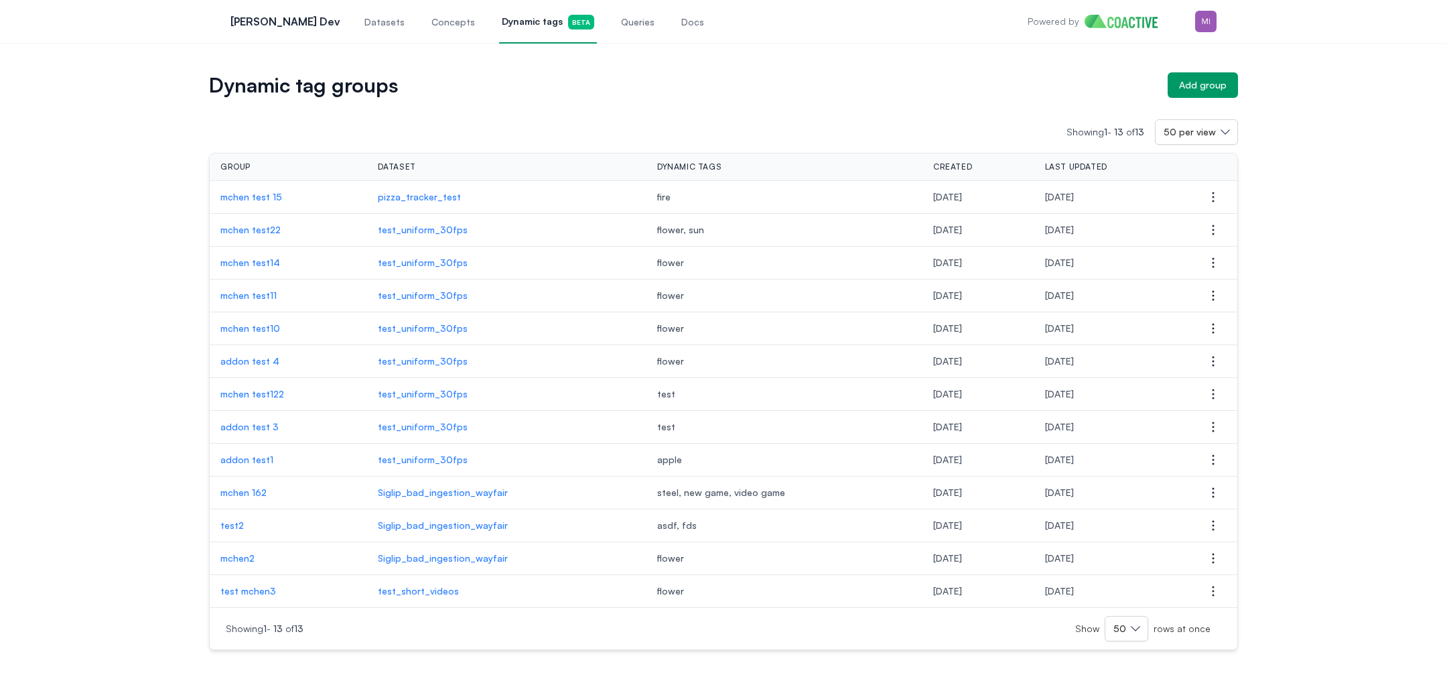
click at [251, 198] on p "mchen test 15" at bounding box center [288, 196] width 136 height 13
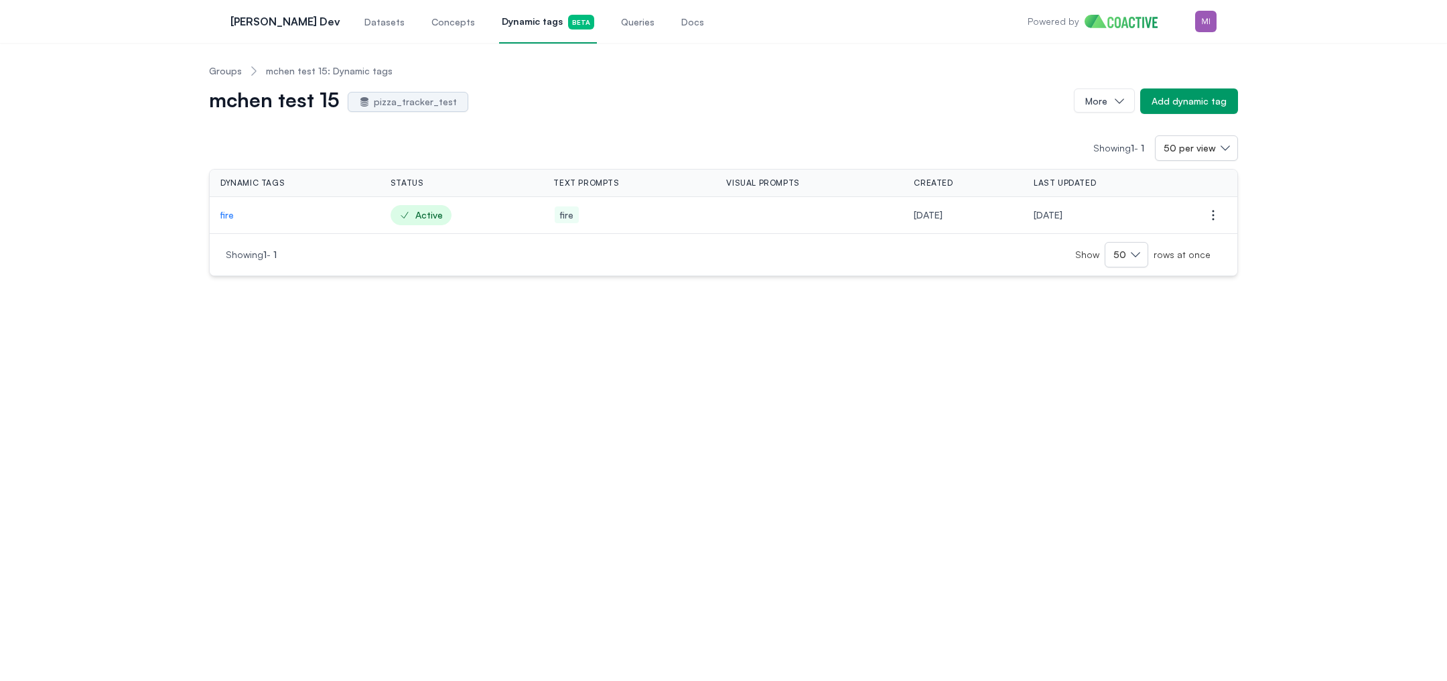
click at [228, 216] on p "fire" at bounding box center [294, 214] width 149 height 13
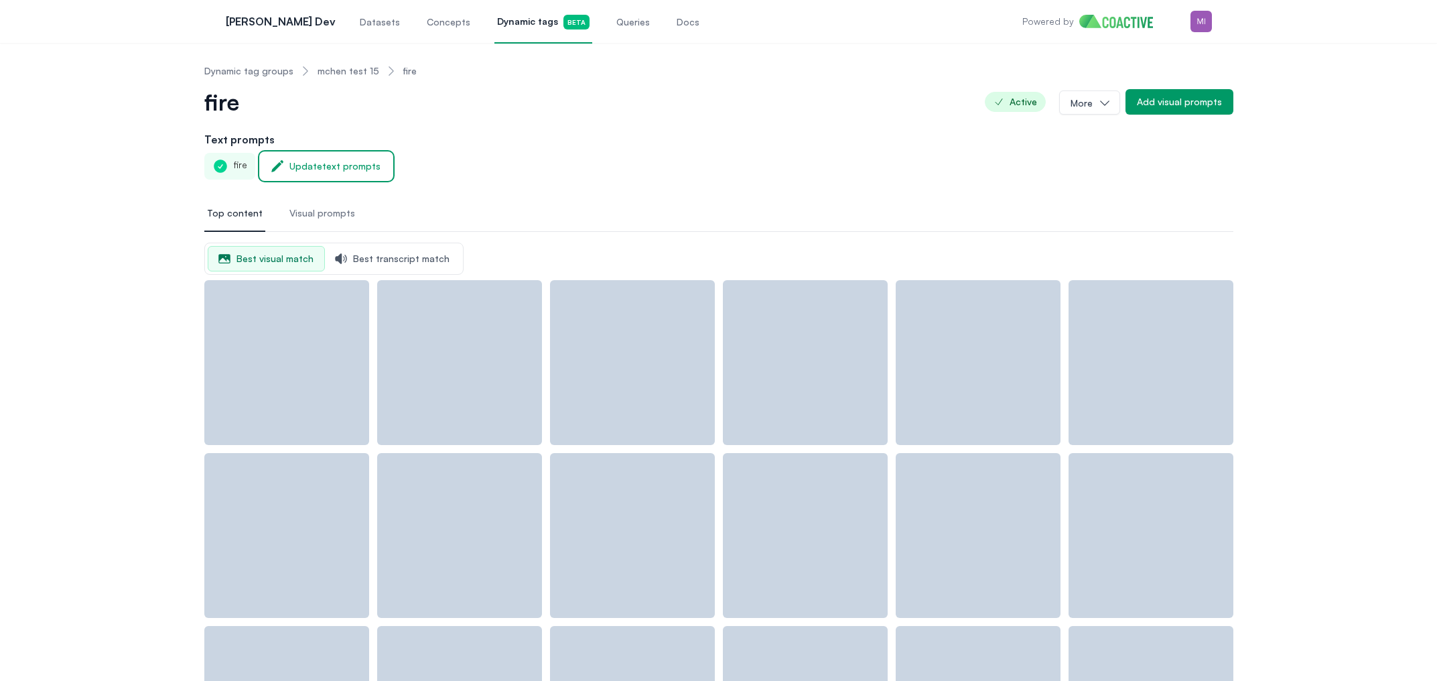
click at [324, 174] on button "Update text prompts" at bounding box center [326, 166] width 131 height 27
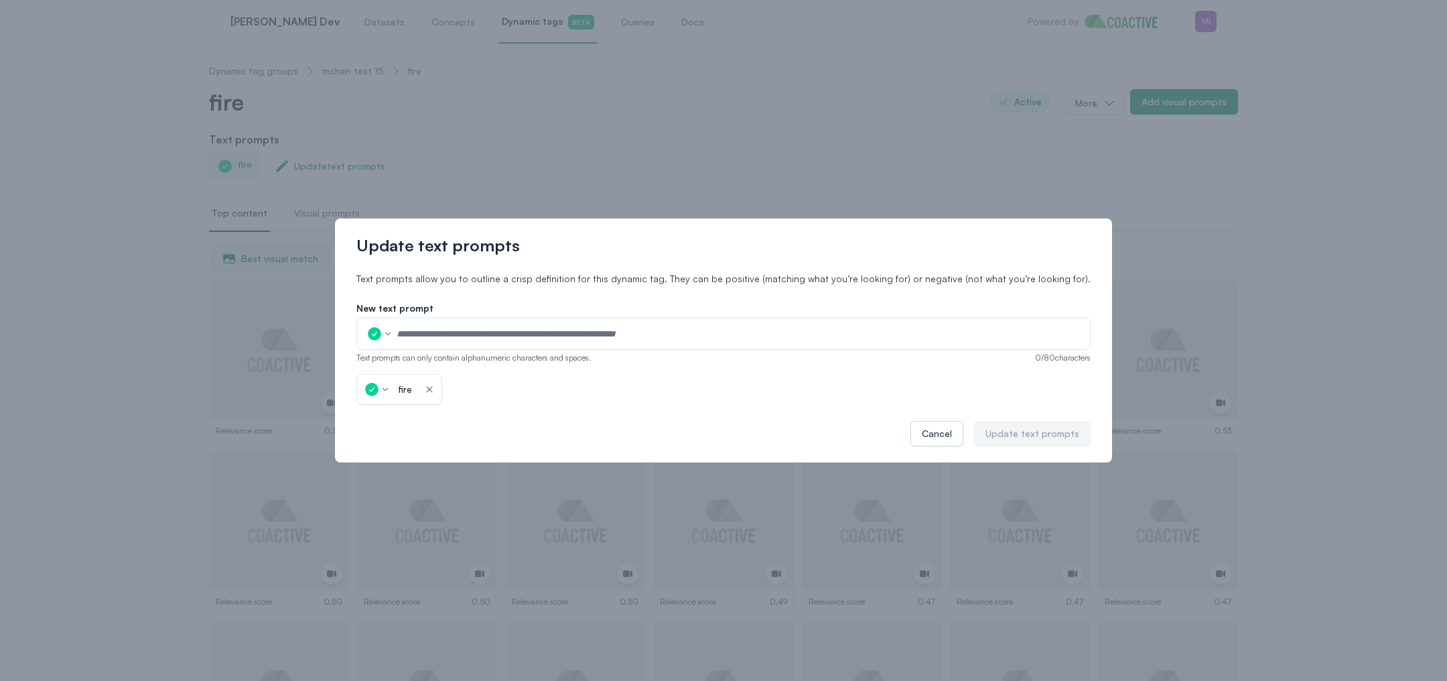
click at [468, 336] on input "text" at bounding box center [739, 334] width 686 height 20
type input "****"
click at [700, 399] on div "fire icon-button" at bounding box center [724, 389] width 734 height 31
click at [392, 334] on icon "button" at bounding box center [388, 334] width 8 height 8
click at [387, 379] on icon "button" at bounding box center [379, 383] width 16 height 16
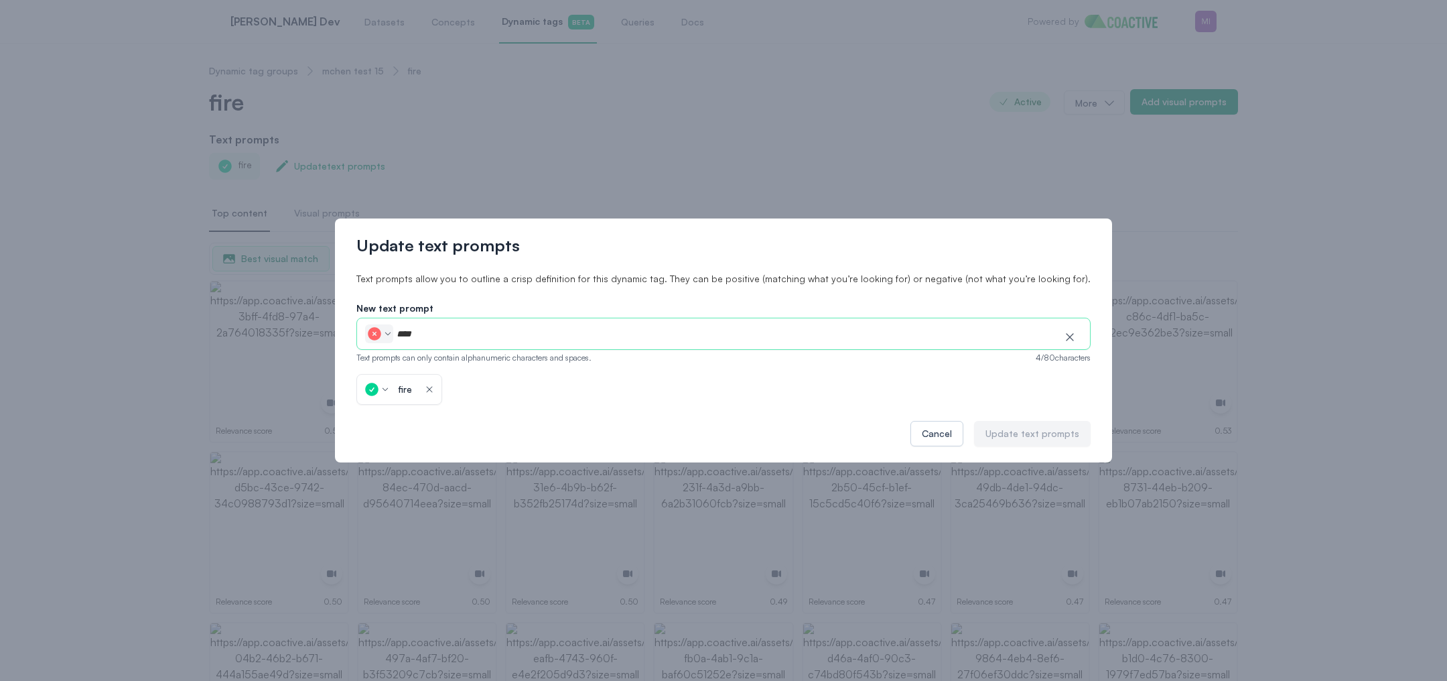
click at [777, 332] on input "****" at bounding box center [725, 334] width 659 height 20
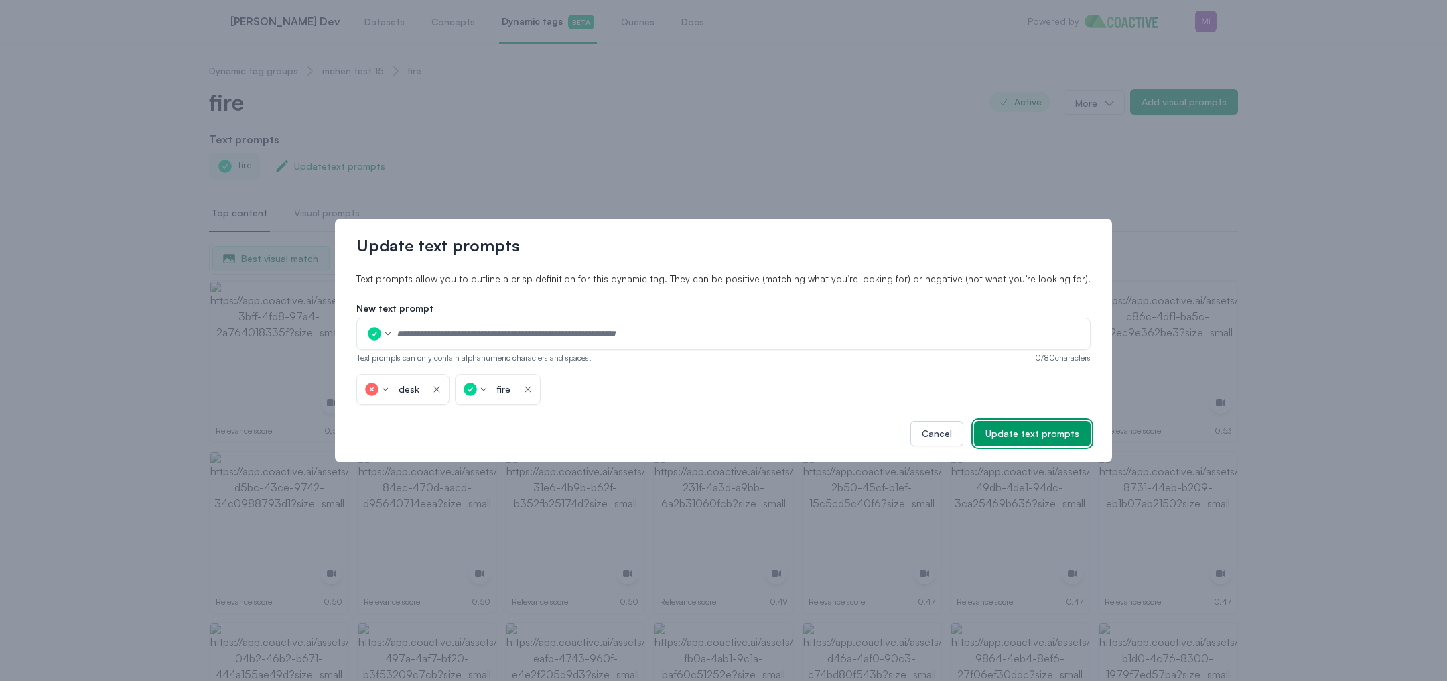
click at [1018, 436] on div "Update text prompts" at bounding box center [1033, 433] width 94 height 13
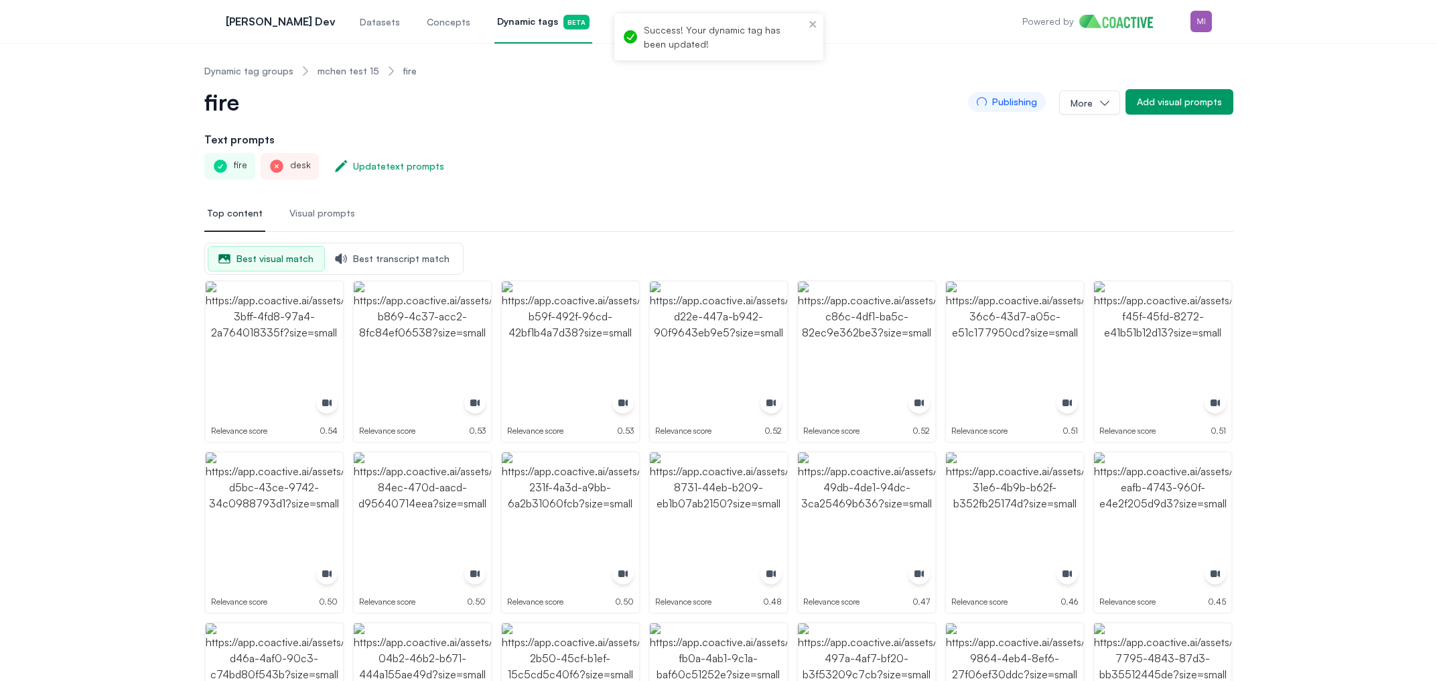
click at [643, 141] on h2 "Text prompts" at bounding box center [718, 139] width 1029 height 16
click at [595, 93] on div "fire Publishing More Add visual prompts" at bounding box center [718, 101] width 1029 height 27
click at [641, 91] on div "fire Publishing More Add visual prompts" at bounding box center [718, 101] width 1029 height 27
click at [1204, 21] on img "button" at bounding box center [1201, 21] width 21 height 21
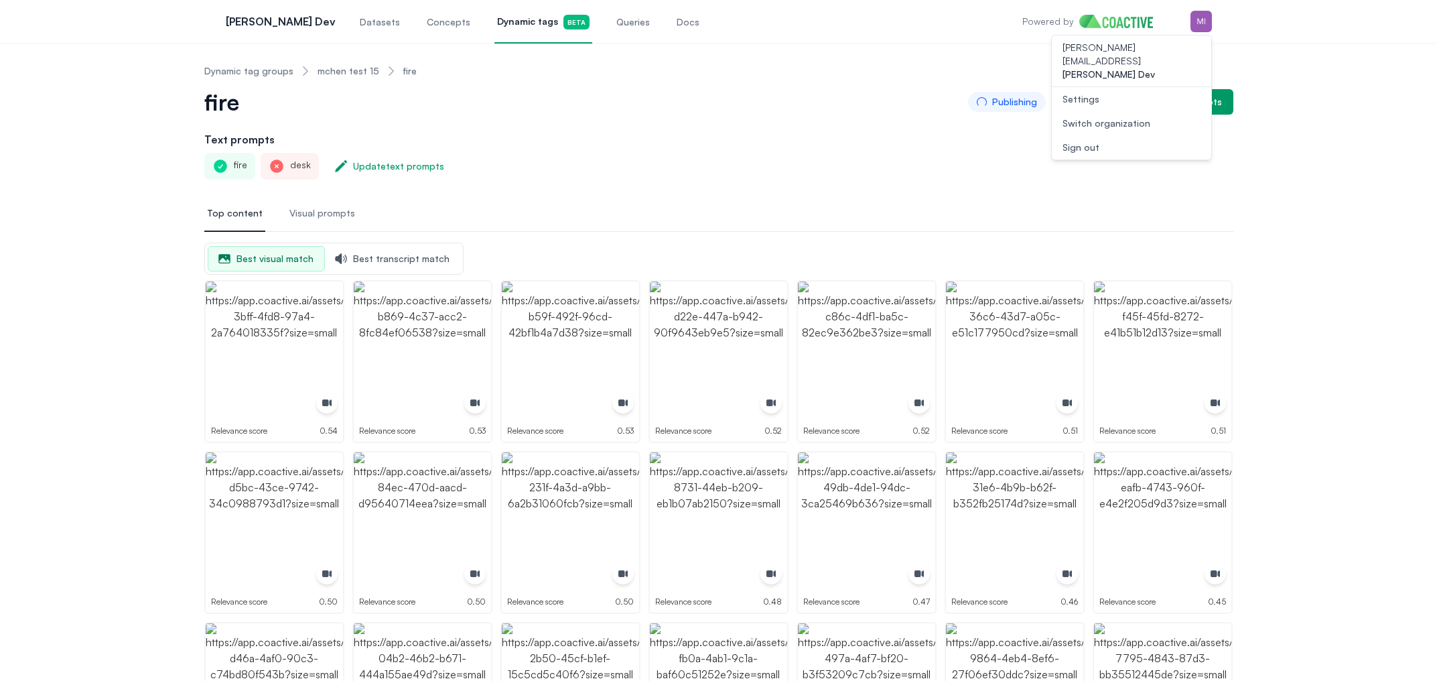
click at [1138, 117] on div "Switch organization" at bounding box center [1107, 123] width 88 height 13
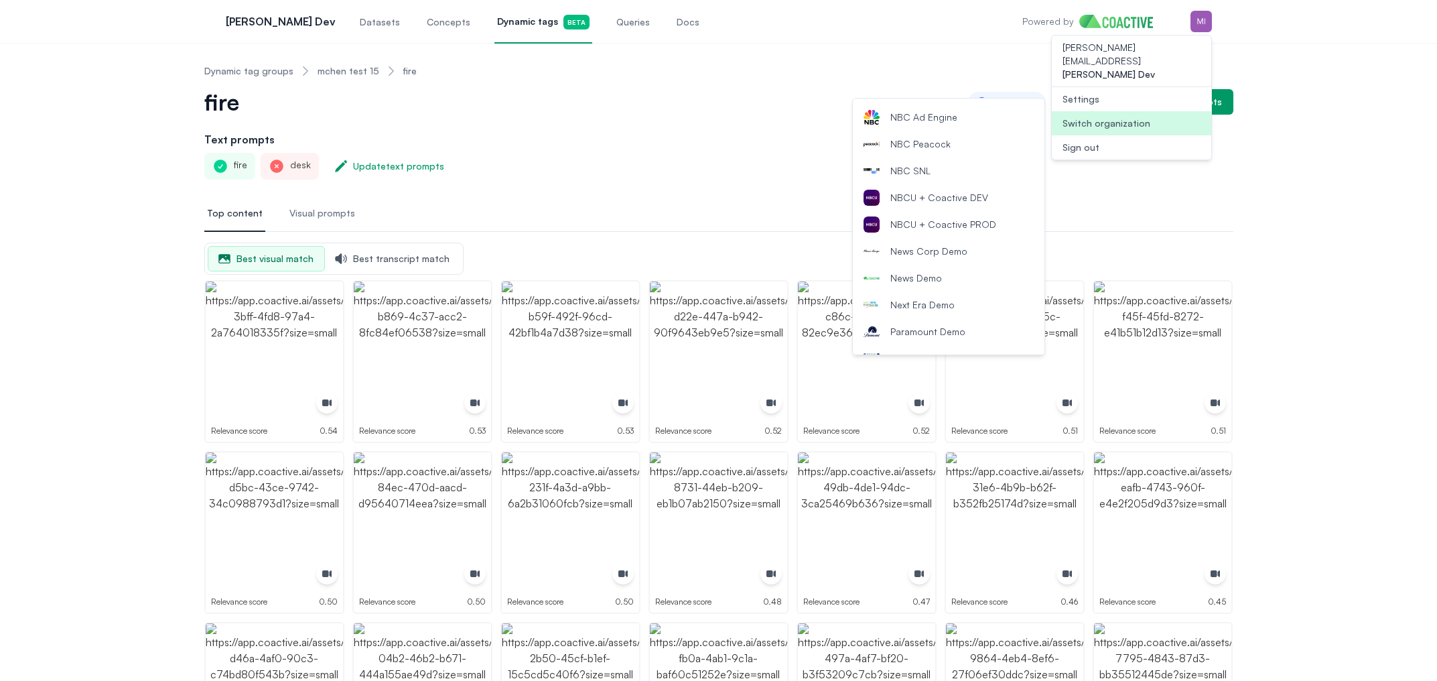
scroll to position [1225, 0]
click at [988, 200] on button "NBCU + Coactive DEV" at bounding box center [949, 200] width 192 height 27
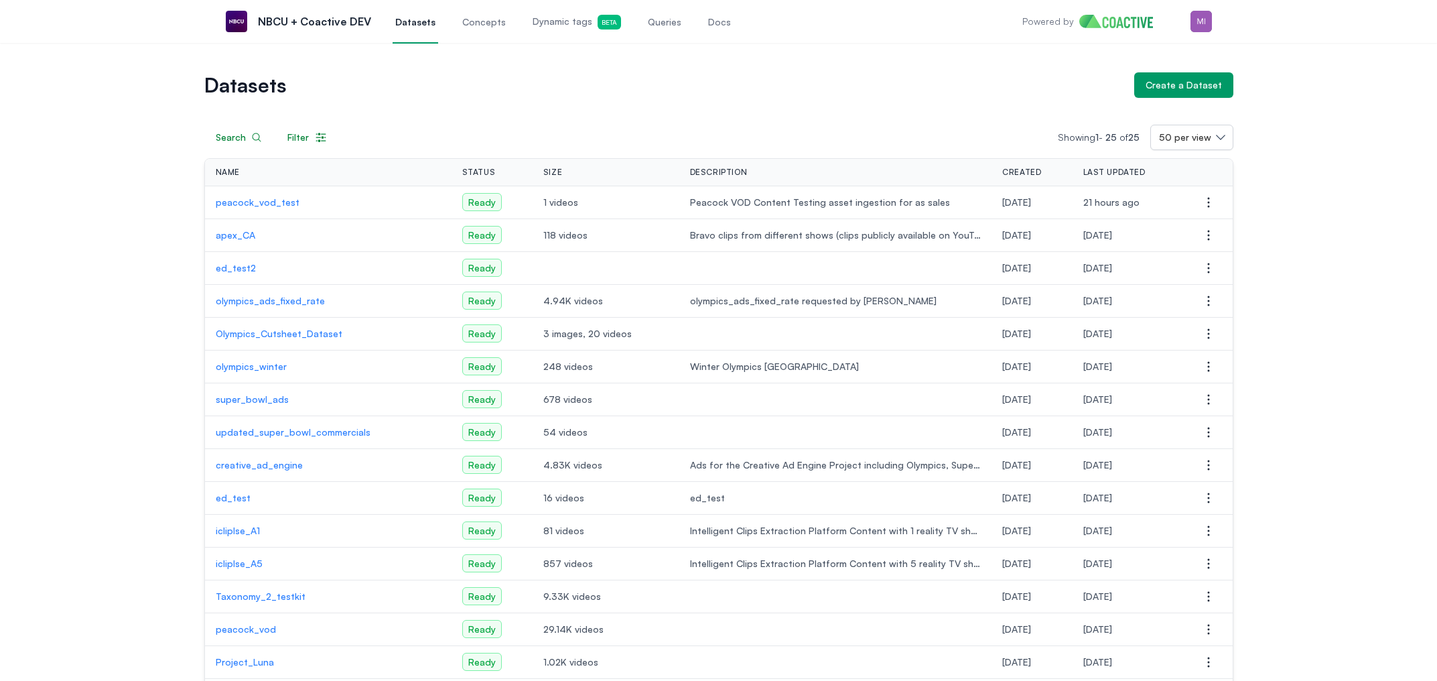
click at [1039, 93] on h1 "Datasets" at bounding box center [663, 85] width 919 height 19
click at [1194, 22] on img "button" at bounding box center [1201, 21] width 21 height 21
click at [954, 89] on h1 "Datasets" at bounding box center [663, 85] width 919 height 19
click at [665, 23] on span "Queries" at bounding box center [665, 21] width 34 height 13
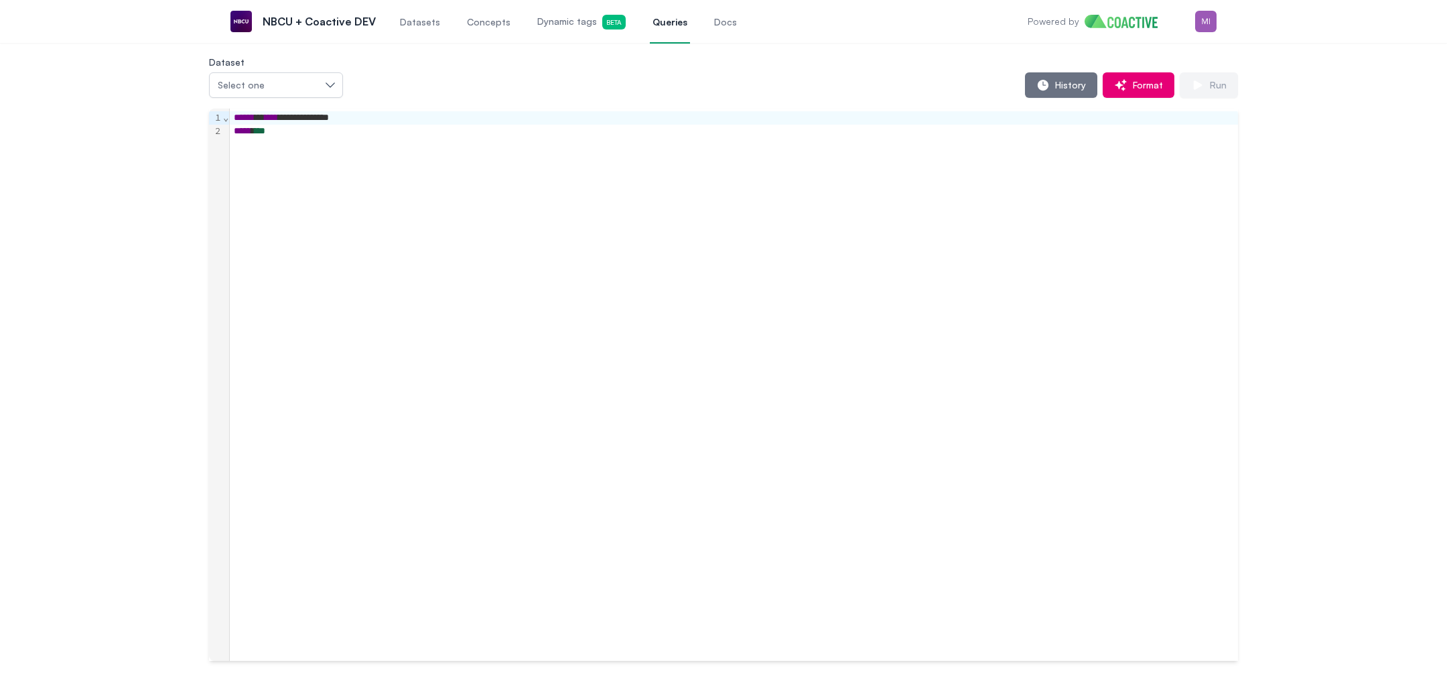
click at [570, 25] on span "Dynamic tags Beta" at bounding box center [581, 22] width 88 height 15
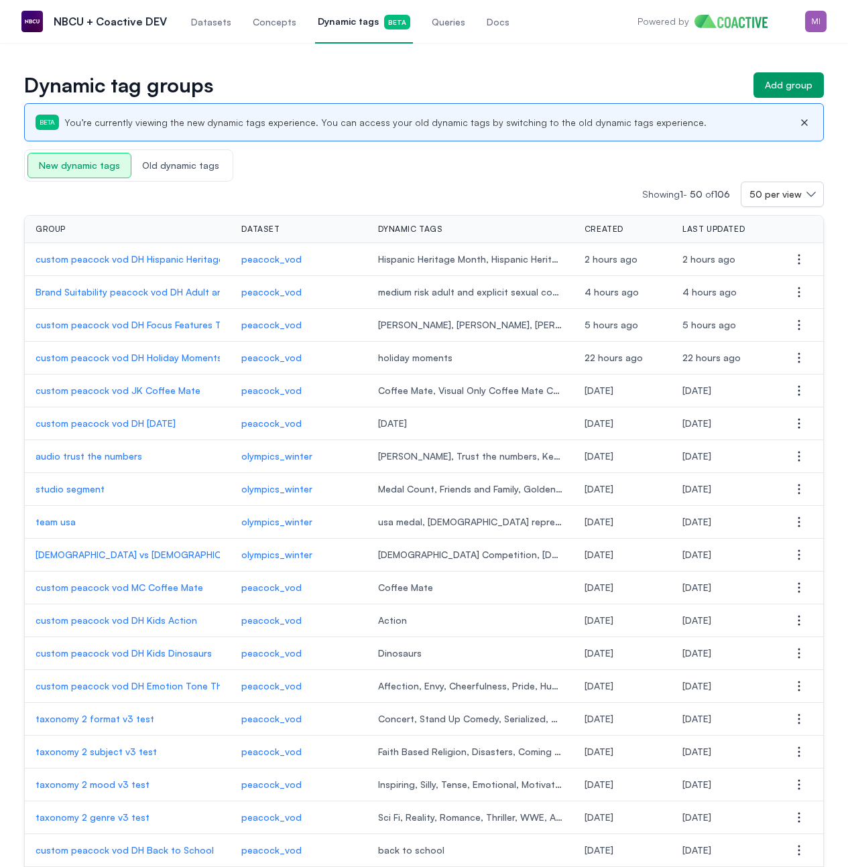
click at [162, 358] on p "custom peacock vod DH Holiday Moments" at bounding box center [128, 357] width 184 height 13
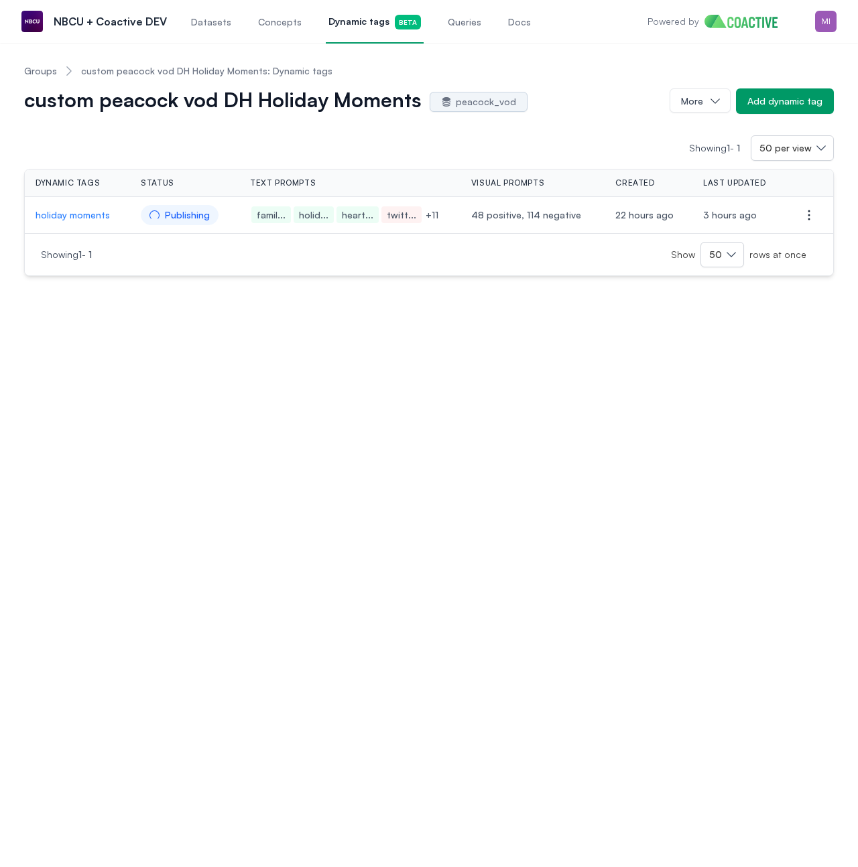
click at [95, 218] on p "holiday moments" at bounding box center [78, 214] width 84 height 13
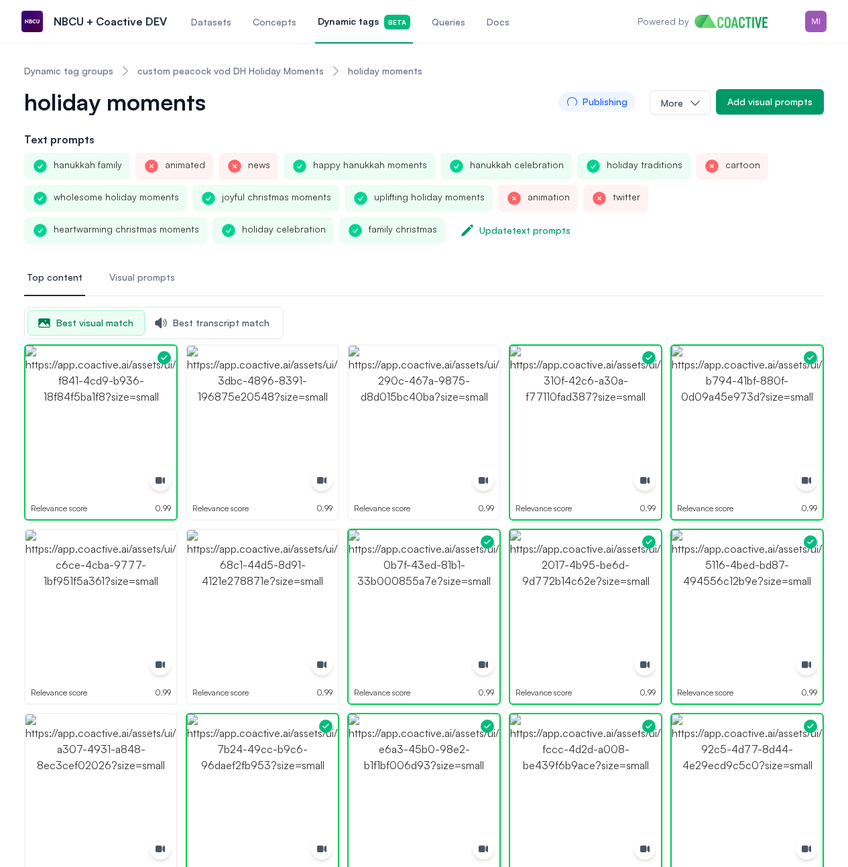
click at [315, 291] on nav "Top content Visual prompts" at bounding box center [423, 278] width 799 height 36
click at [661, 104] on button "More" at bounding box center [679, 102] width 61 height 24
click at [614, 61] on nav "Dynamic tag groups custom peacock vod DH Holiday Moments holiday moments" at bounding box center [423, 71] width 799 height 35
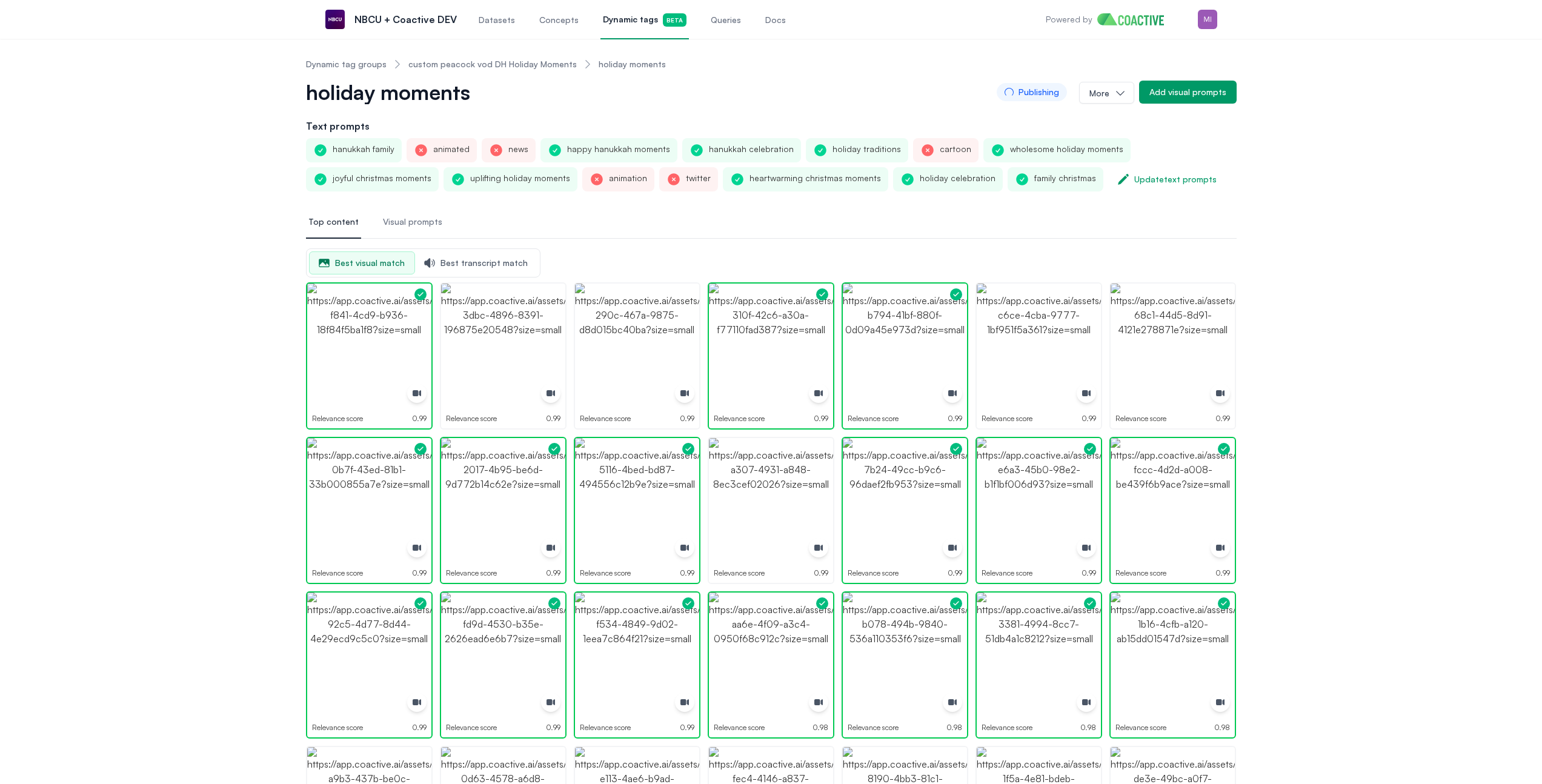
click at [487, 23] on span "Datasets" at bounding box center [497, 19] width 36 height 12
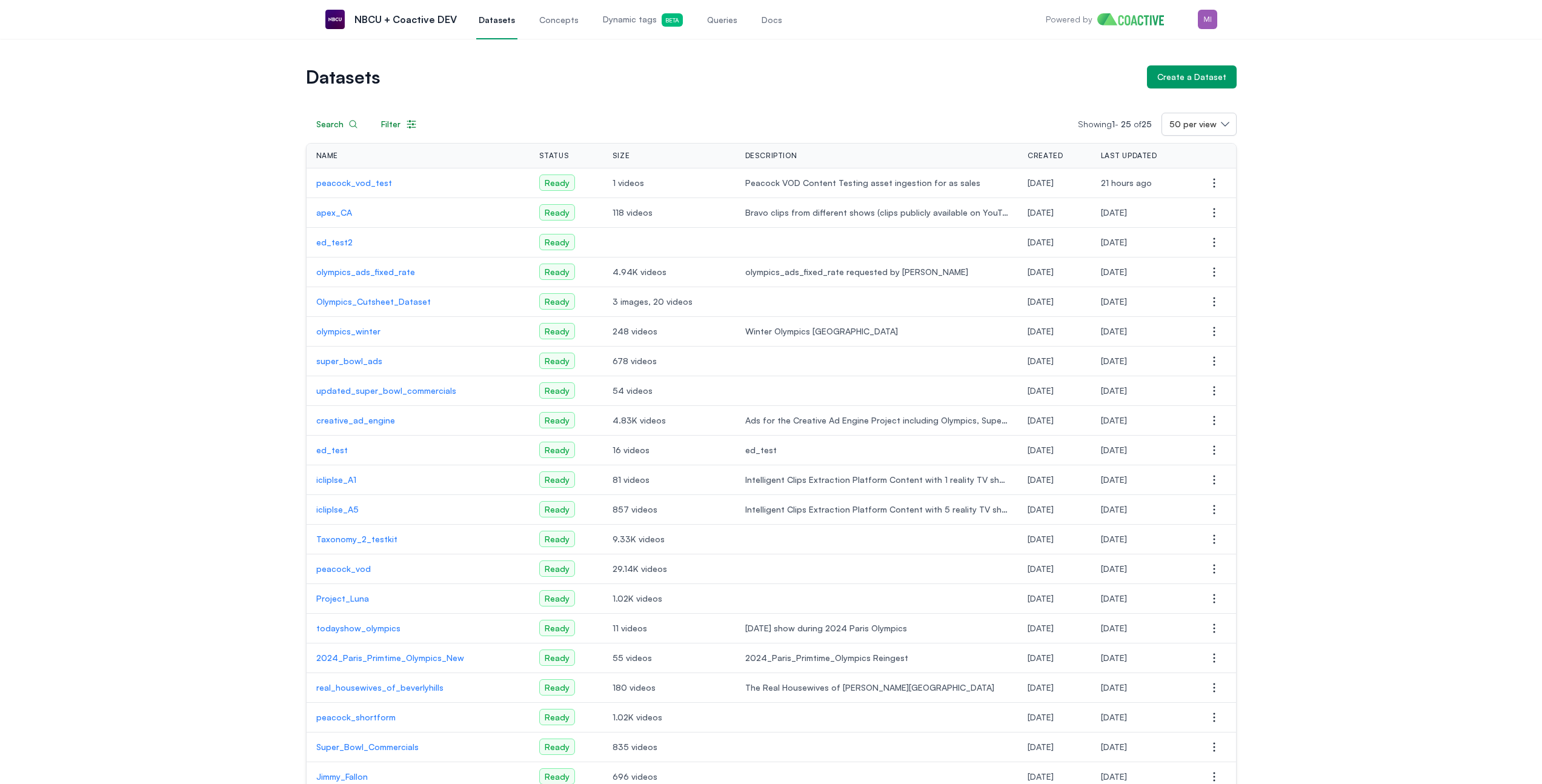
click at [630, 17] on span "Dynamic tags Beta" at bounding box center [643, 20] width 80 height 14
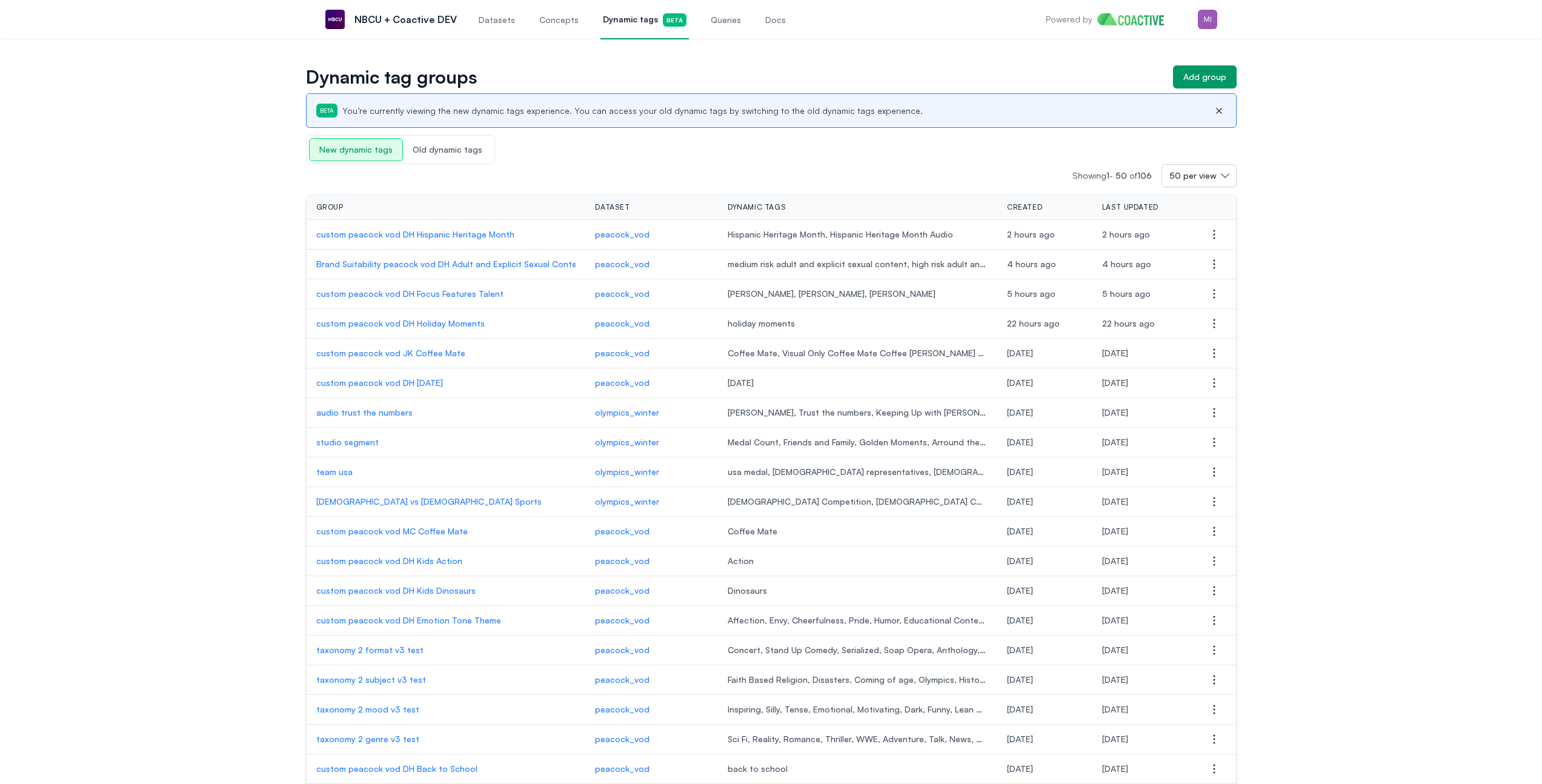
click at [493, 22] on span "Datasets" at bounding box center [497, 19] width 36 height 12
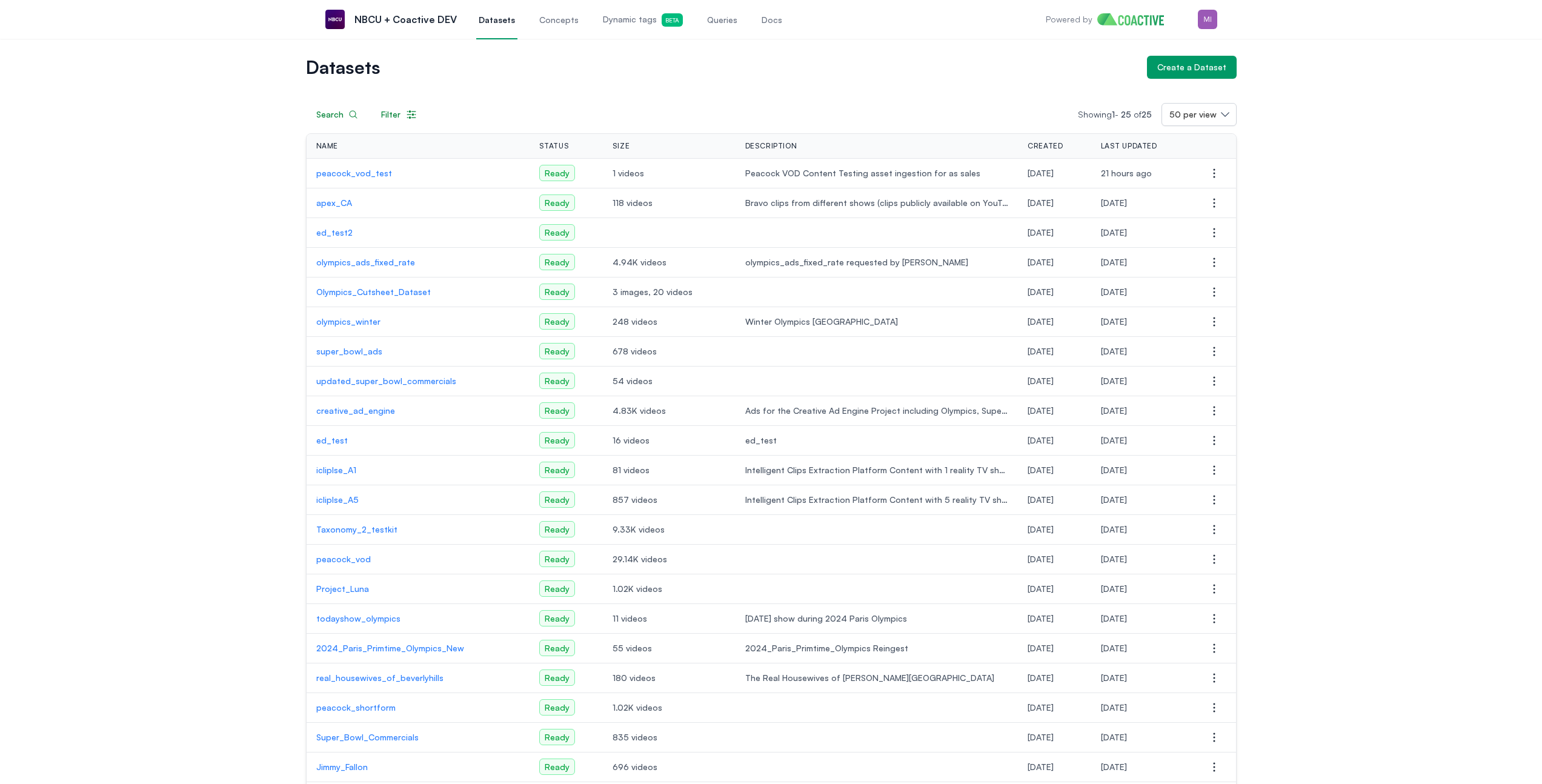
scroll to position [12, 0]
click at [346, 556] on p "peacock_vod" at bounding box center [418, 557] width 203 height 12
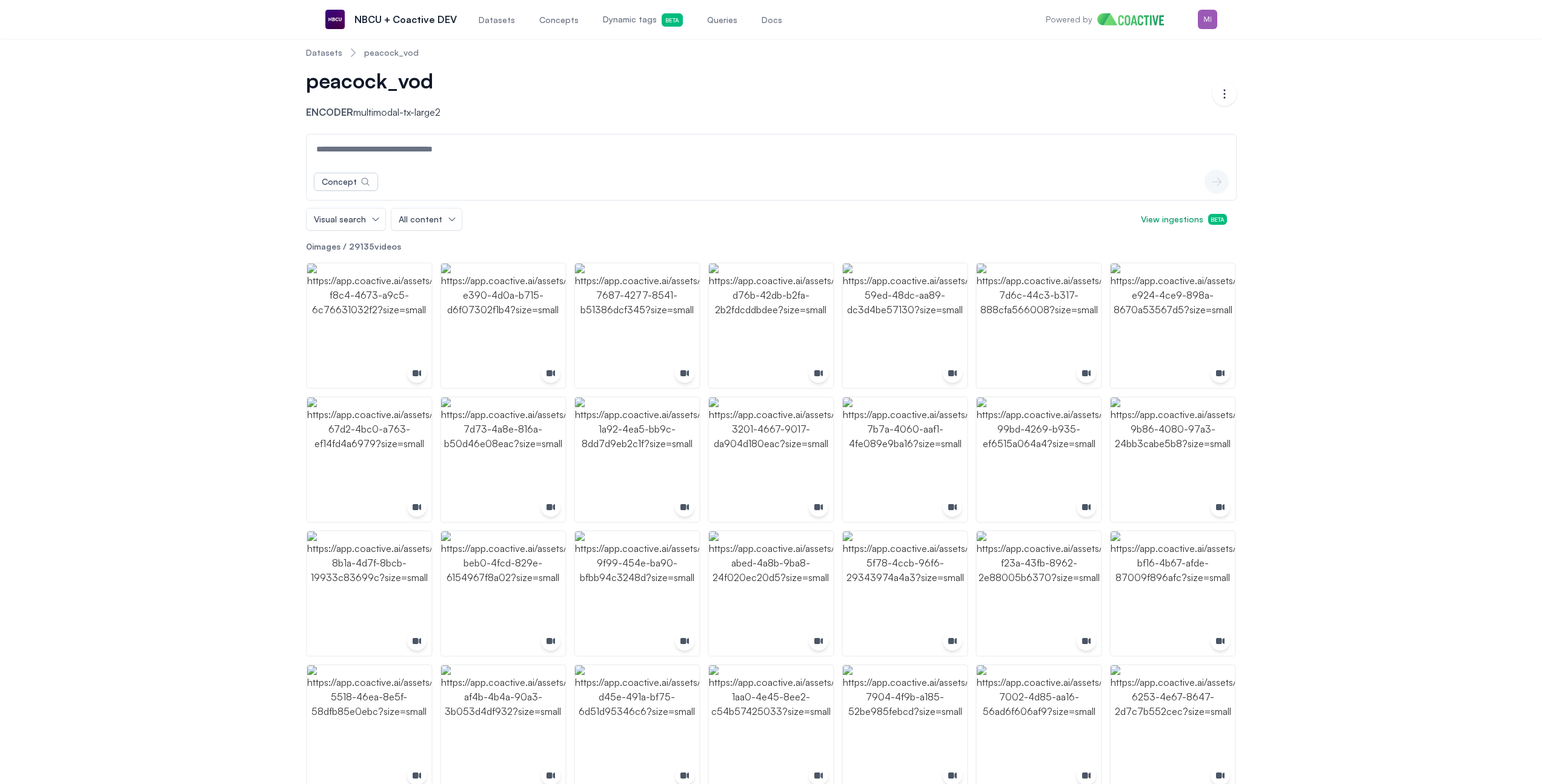
click at [508, 23] on span "Datasets" at bounding box center [497, 19] width 36 height 12
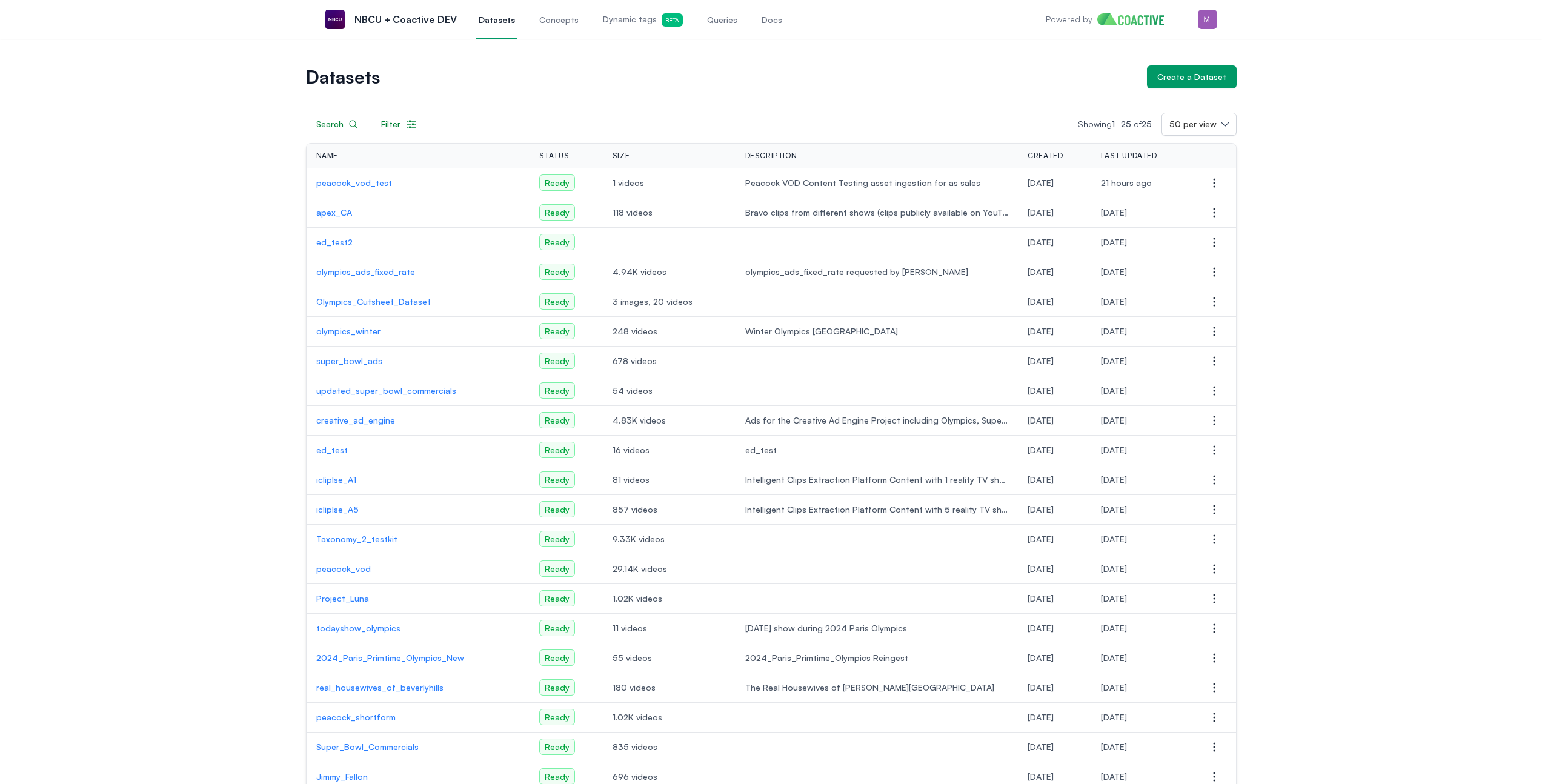
click at [624, 22] on span "Dynamic tags Beta" at bounding box center [643, 20] width 80 height 14
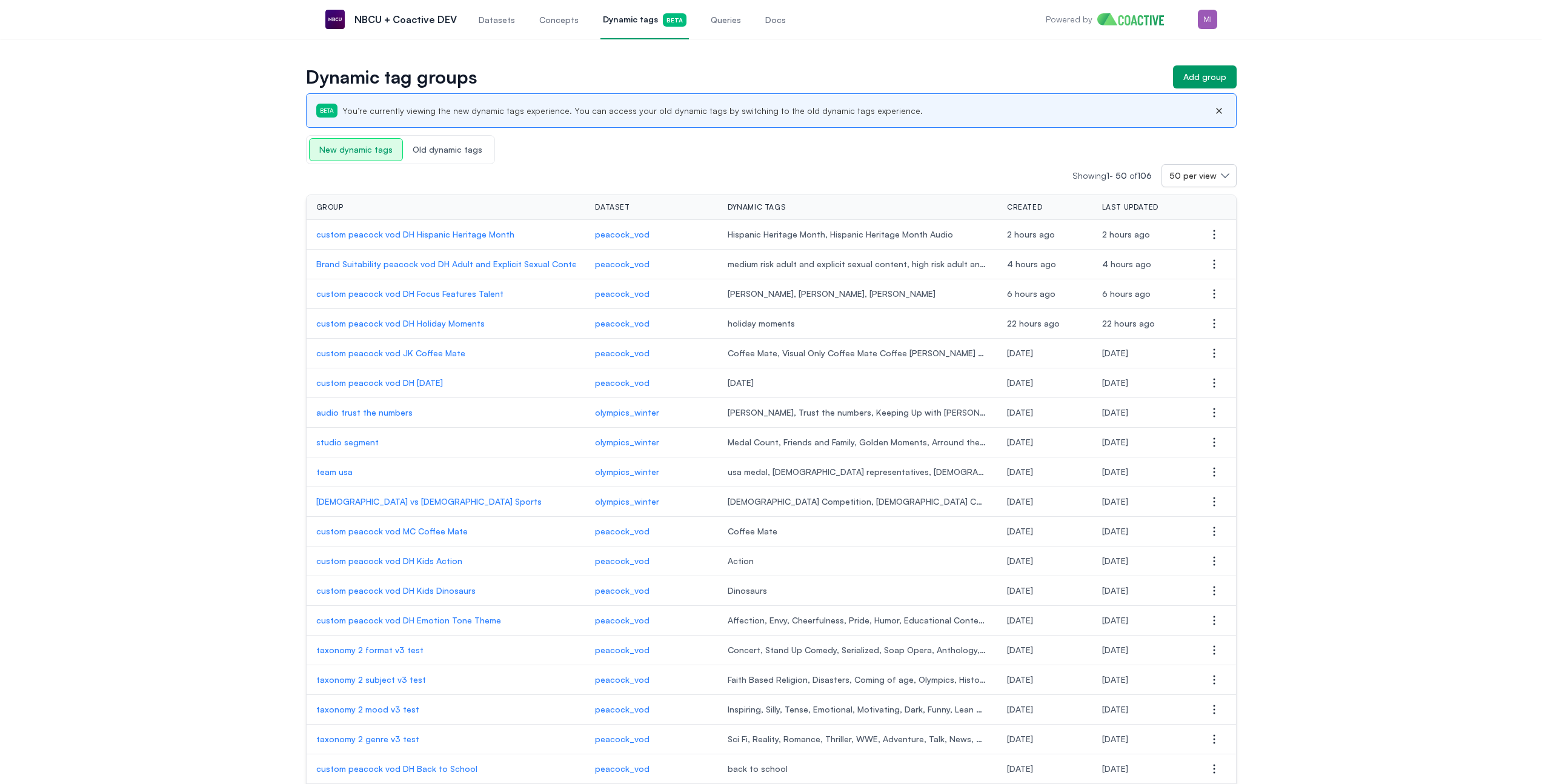
click at [431, 355] on p "custom peacock vod JK Coffee Mate" at bounding box center [446, 353] width 260 height 12
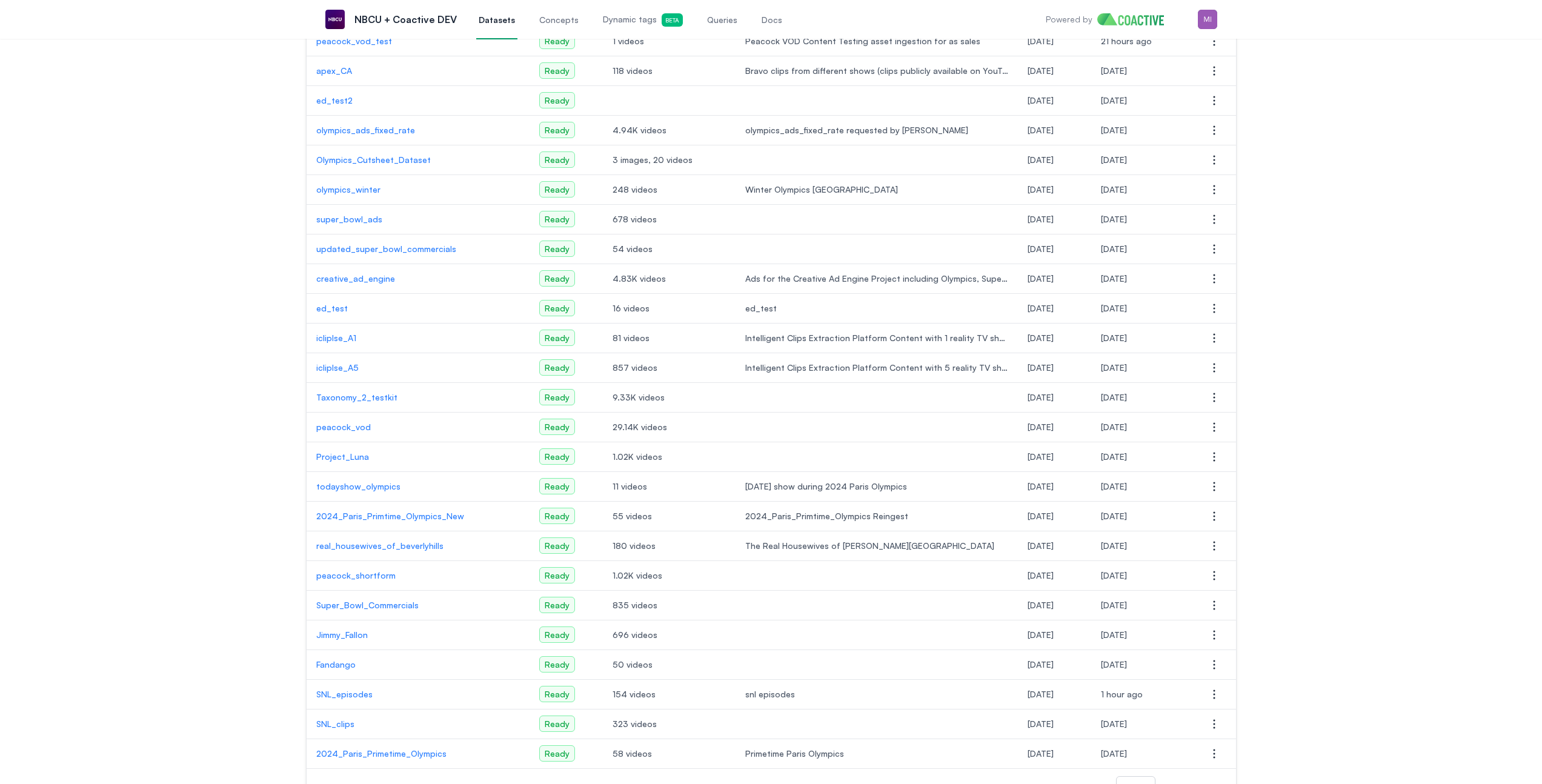
scroll to position [146, 0]
click at [355, 688] on p "SNL_episodes" at bounding box center [418, 690] width 203 height 12
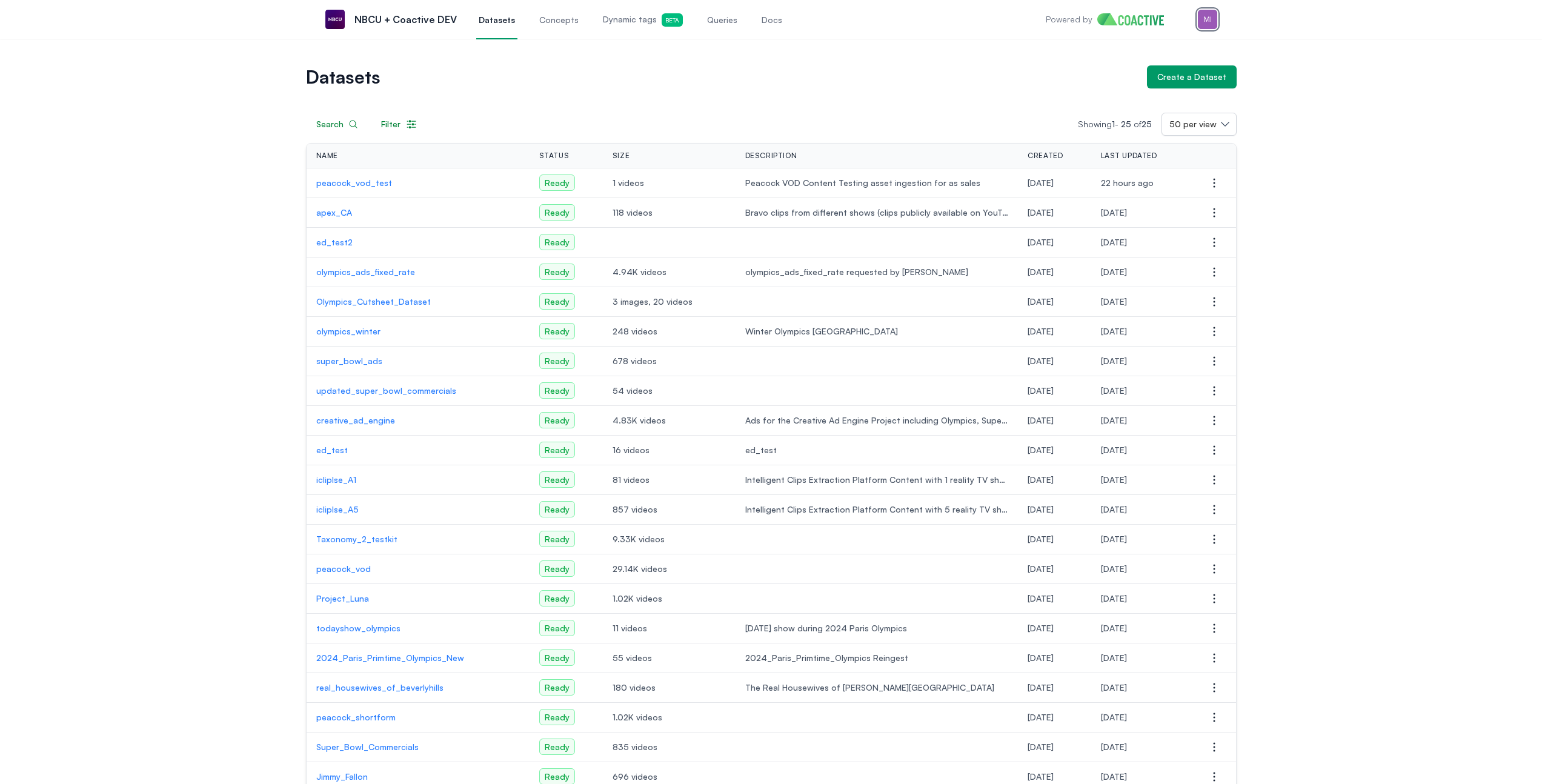
click at [1205, 19] on img "button" at bounding box center [1207, 19] width 19 height 19
click at [1144, 79] on link "Settings" at bounding box center [1144, 90] width 144 height 22
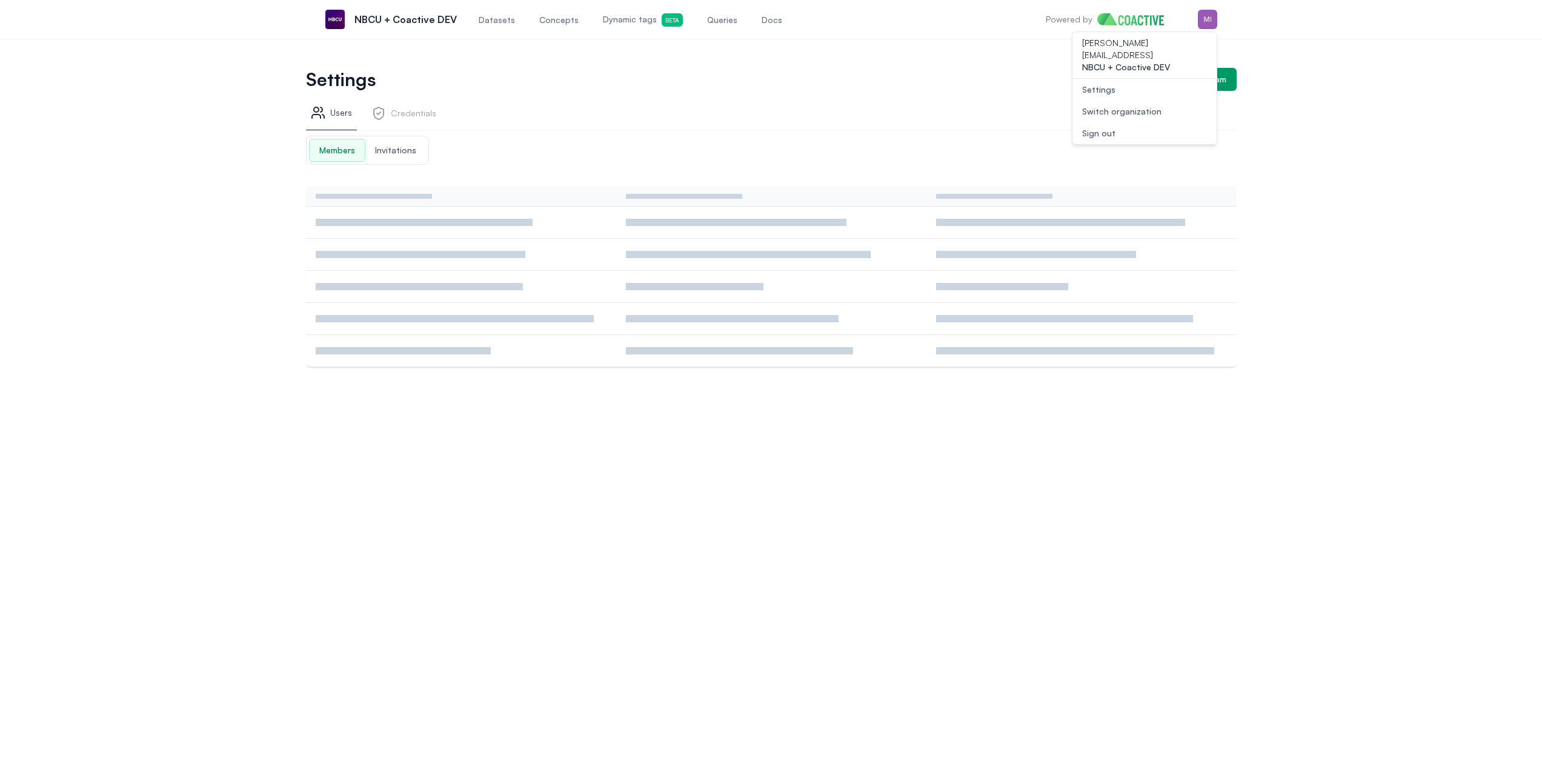
click at [696, 118] on div "Users Credentials" at bounding box center [771, 116] width 931 height 31
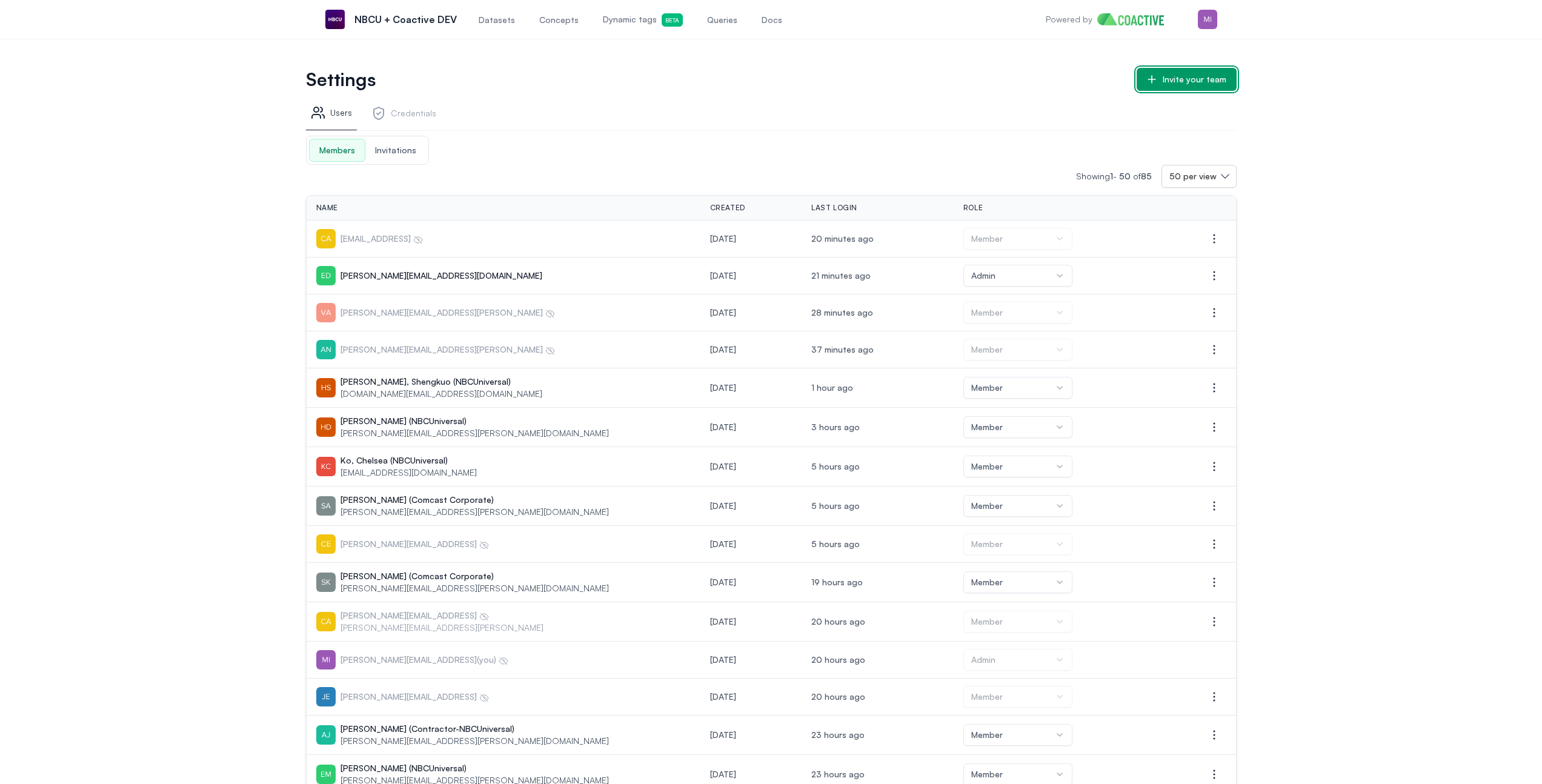
click at [1202, 76] on div "Invite your team" at bounding box center [1195, 79] width 63 height 12
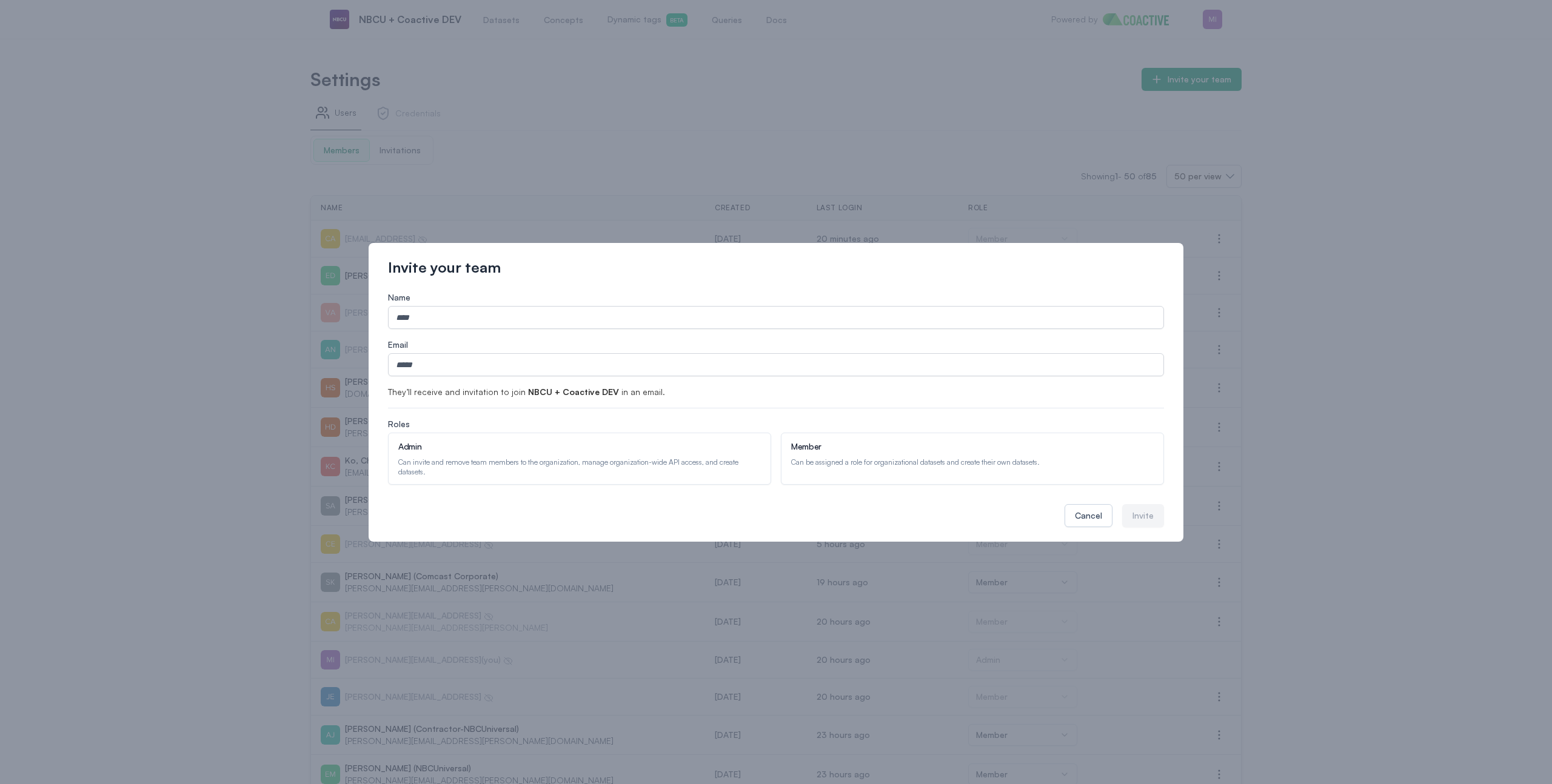
click at [653, 332] on div "Name Email They’ll receive and invitation to join NBCU + Coactive DEV in an ema…" at bounding box center [776, 388] width 776 height 194
click at [653, 323] on input "Name" at bounding box center [776, 316] width 776 height 23
type input "******"
paste input "**********"
type input "**********"
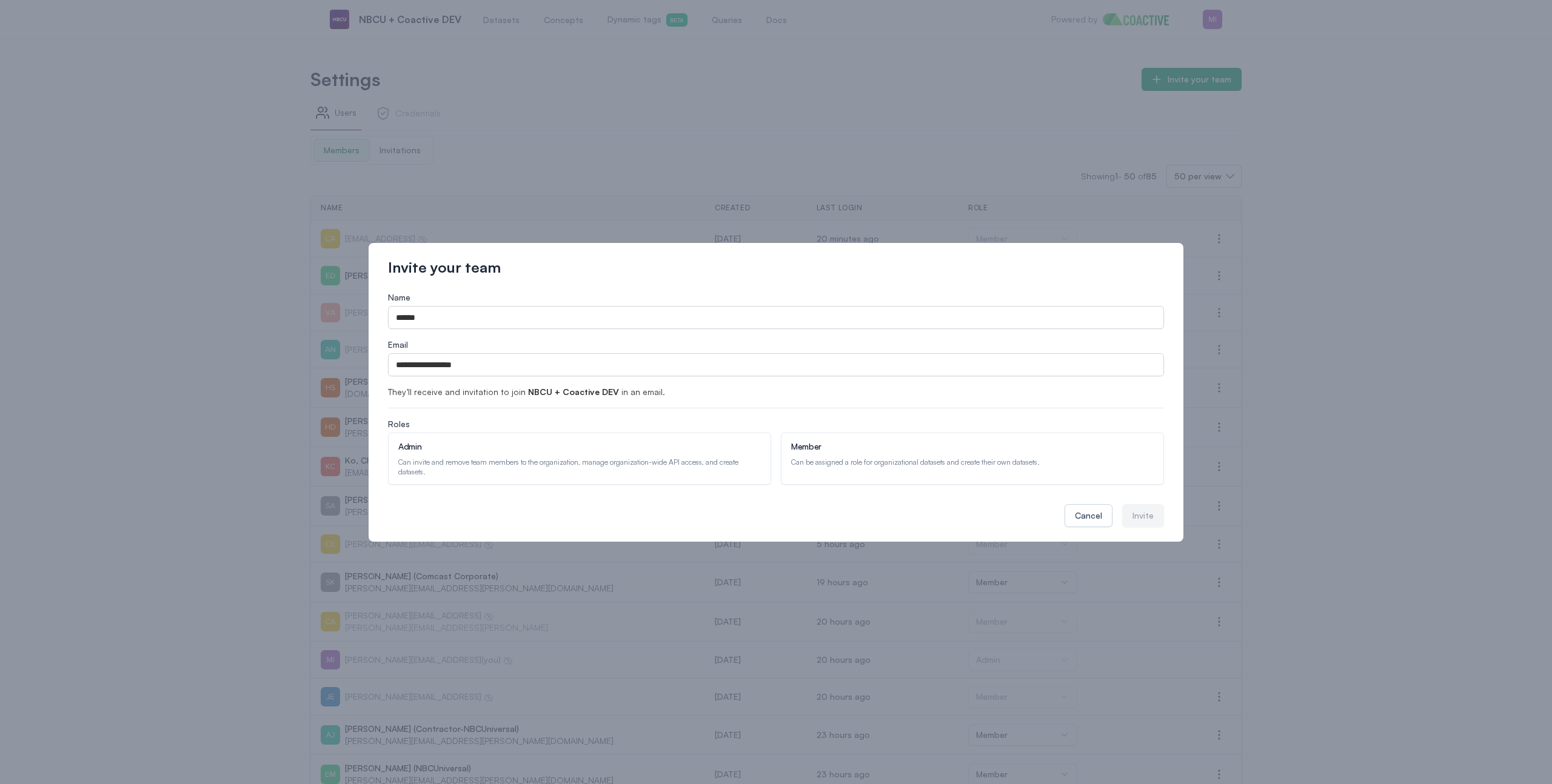
click at [839, 460] on div "Can be assigned a role for organizational datasets and create their own dataset…" at bounding box center [972, 462] width 363 height 10
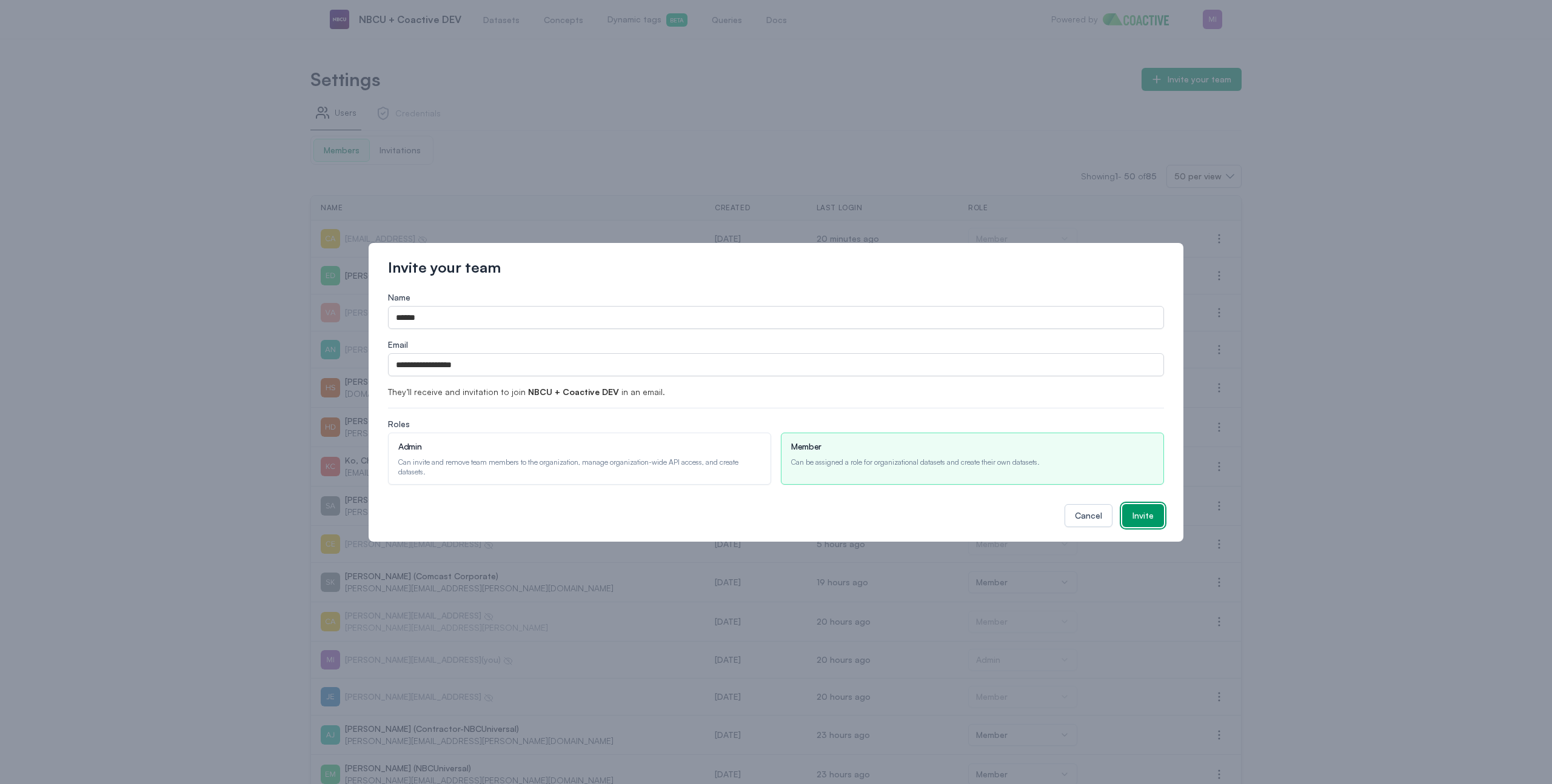
click at [1150, 515] on div "Invite" at bounding box center [1142, 515] width 21 height 12
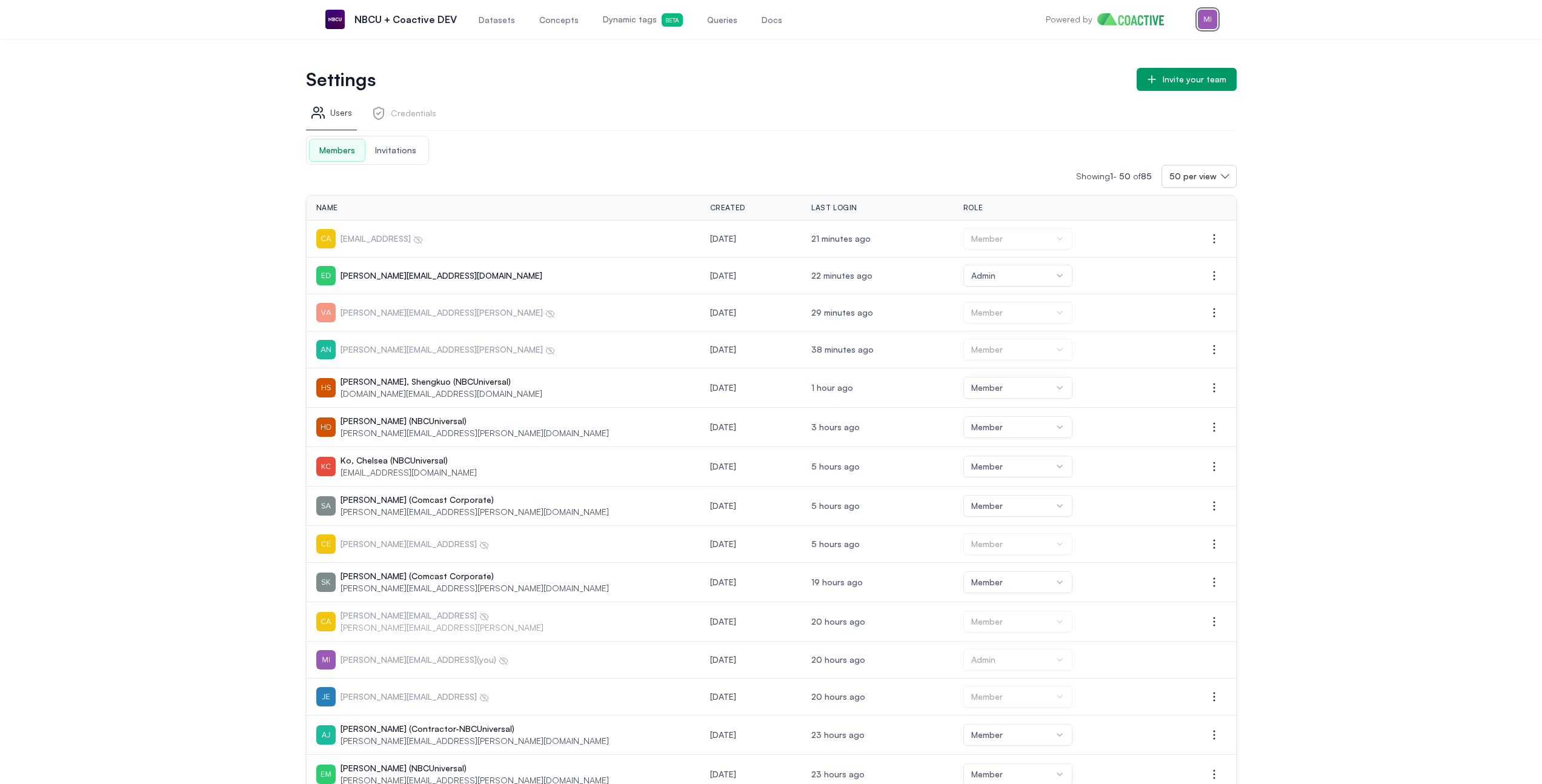
click at [1216, 20] on img "button" at bounding box center [1207, 19] width 19 height 19
click at [1138, 106] on div "Switch organization" at bounding box center [1122, 111] width 80 height 12
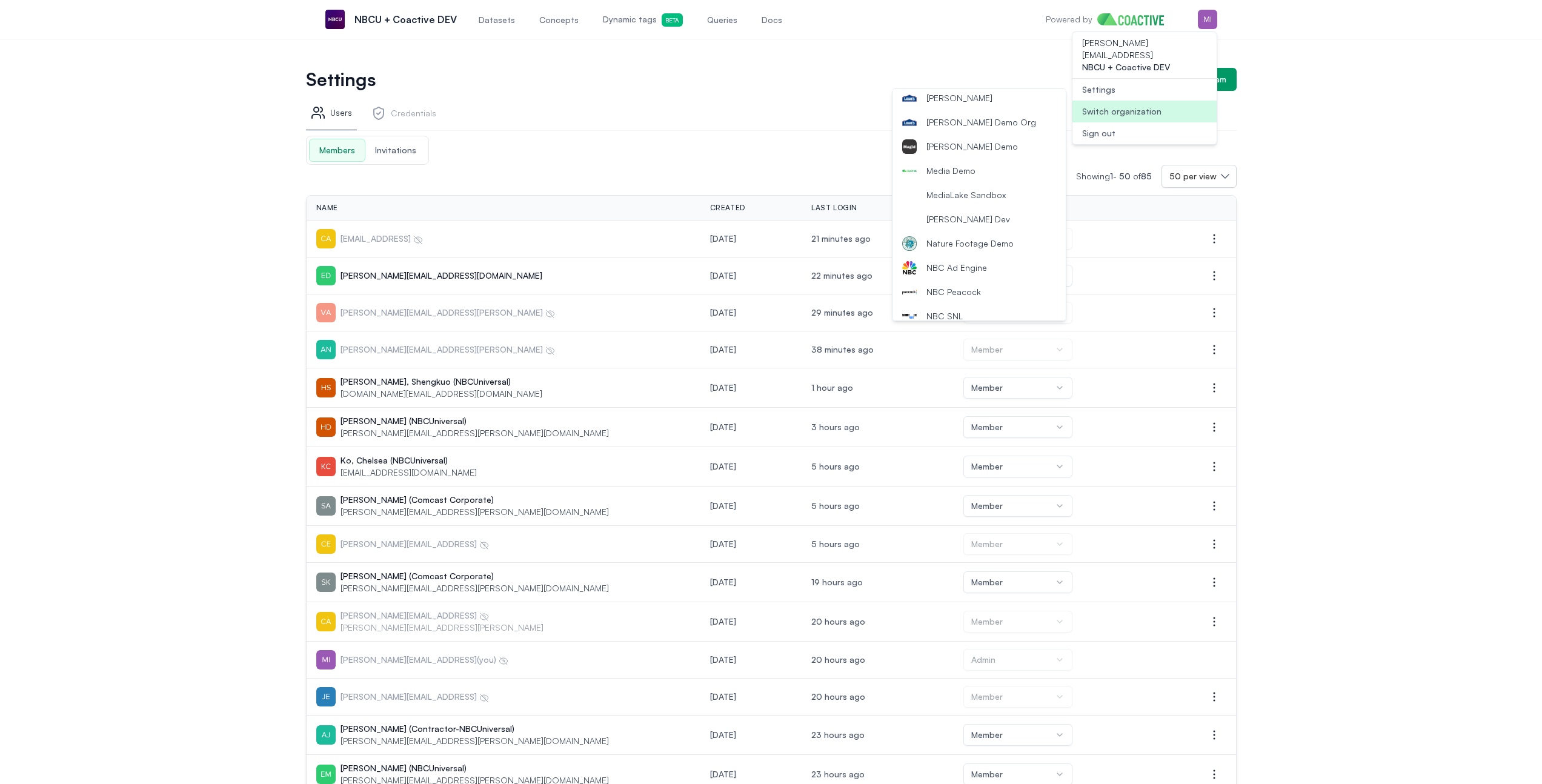
scroll to position [903, 0]
click at [976, 269] on span "[PERSON_NAME] Dev" at bounding box center [969, 263] width 83 height 12
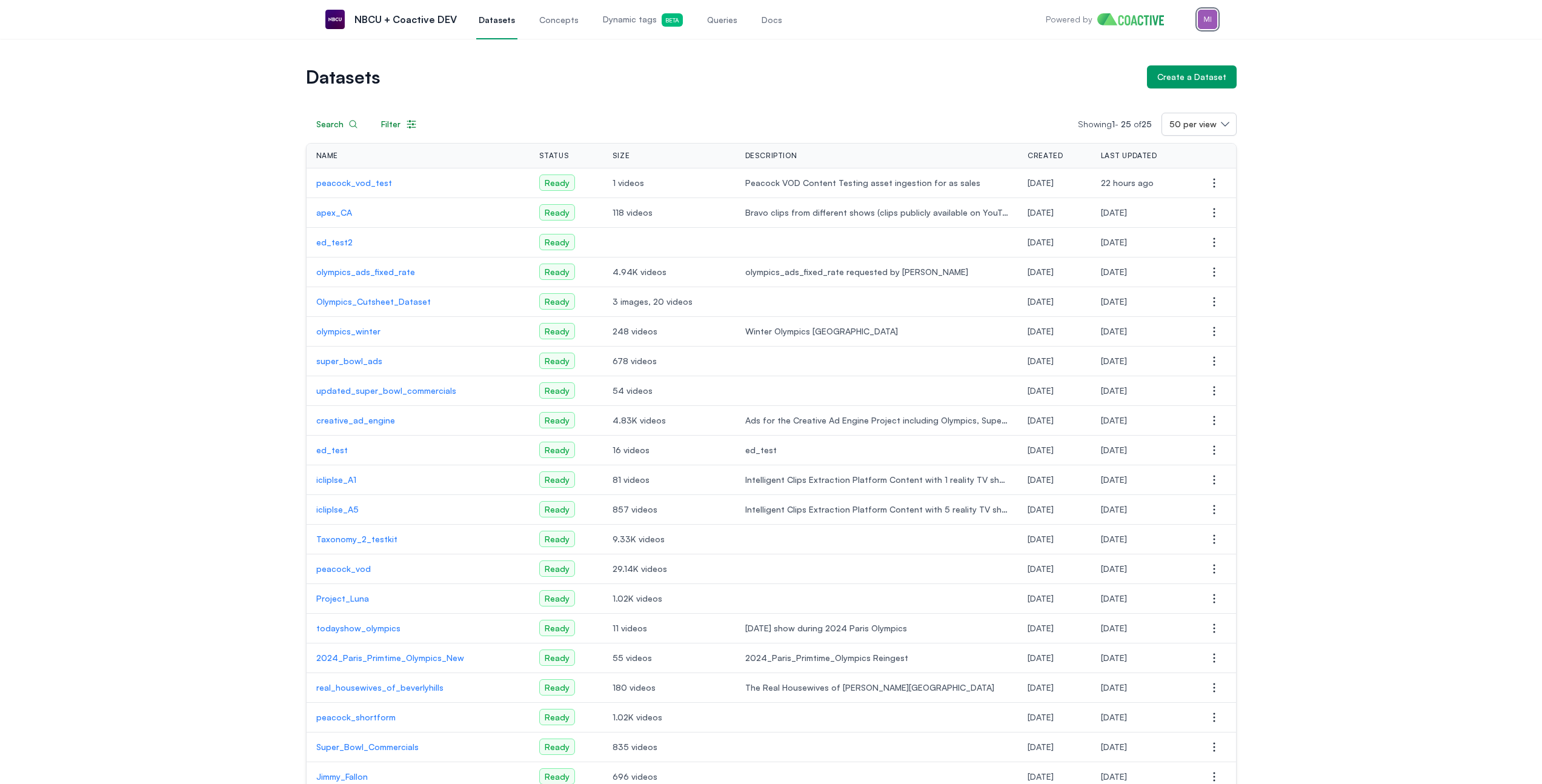
click at [1208, 26] on img "button" at bounding box center [1207, 19] width 19 height 19
click at [1151, 106] on div "Switch organization" at bounding box center [1122, 111] width 80 height 12
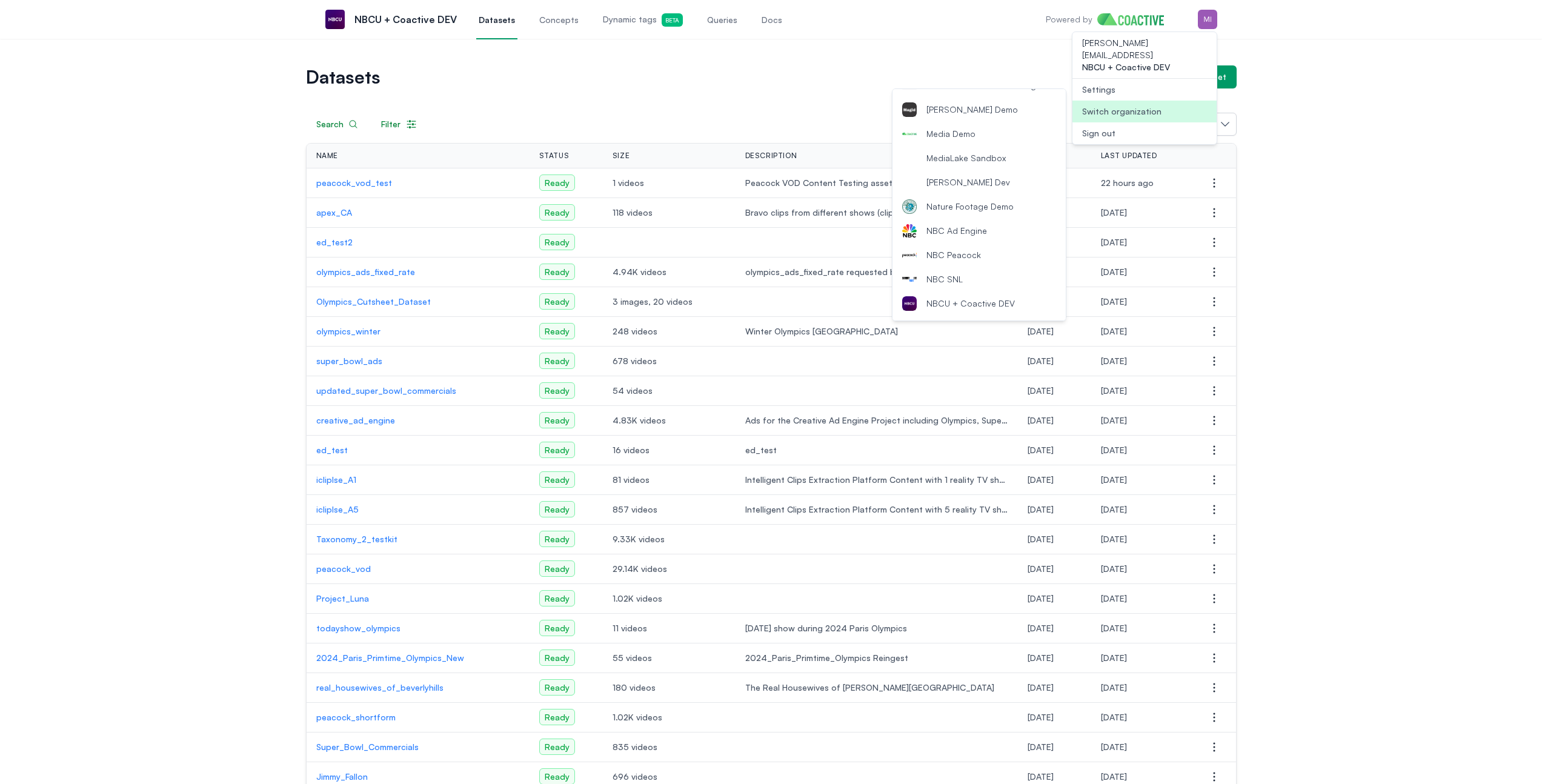
scroll to position [1007, 0]
click at [984, 161] on span "[PERSON_NAME] Dev" at bounding box center [969, 159] width 83 height 12
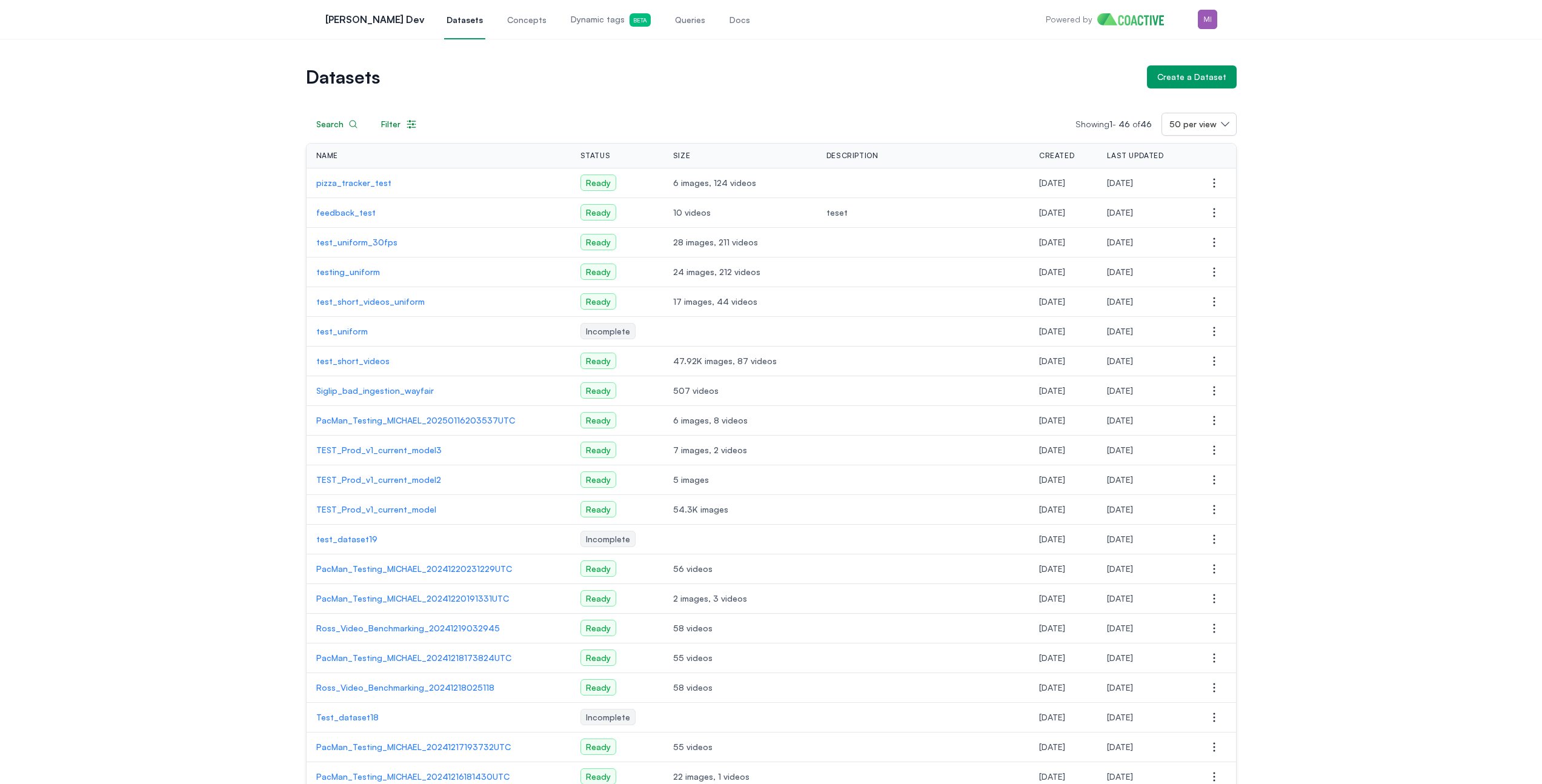
click at [578, 25] on span "Dynamic tags Beta" at bounding box center [610, 20] width 80 height 14
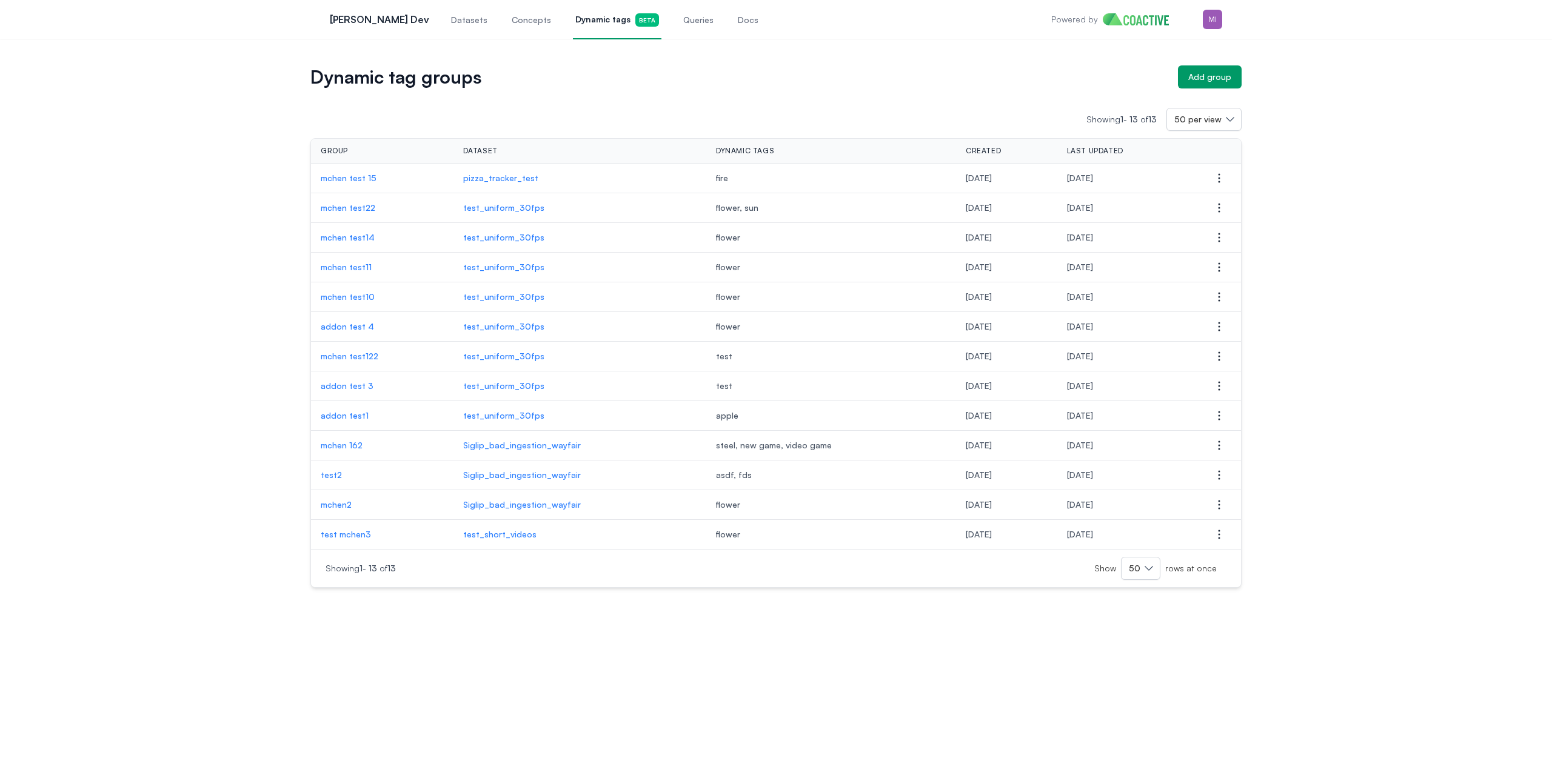
click at [361, 180] on p "mchen test 15" at bounding box center [383, 177] width 123 height 12
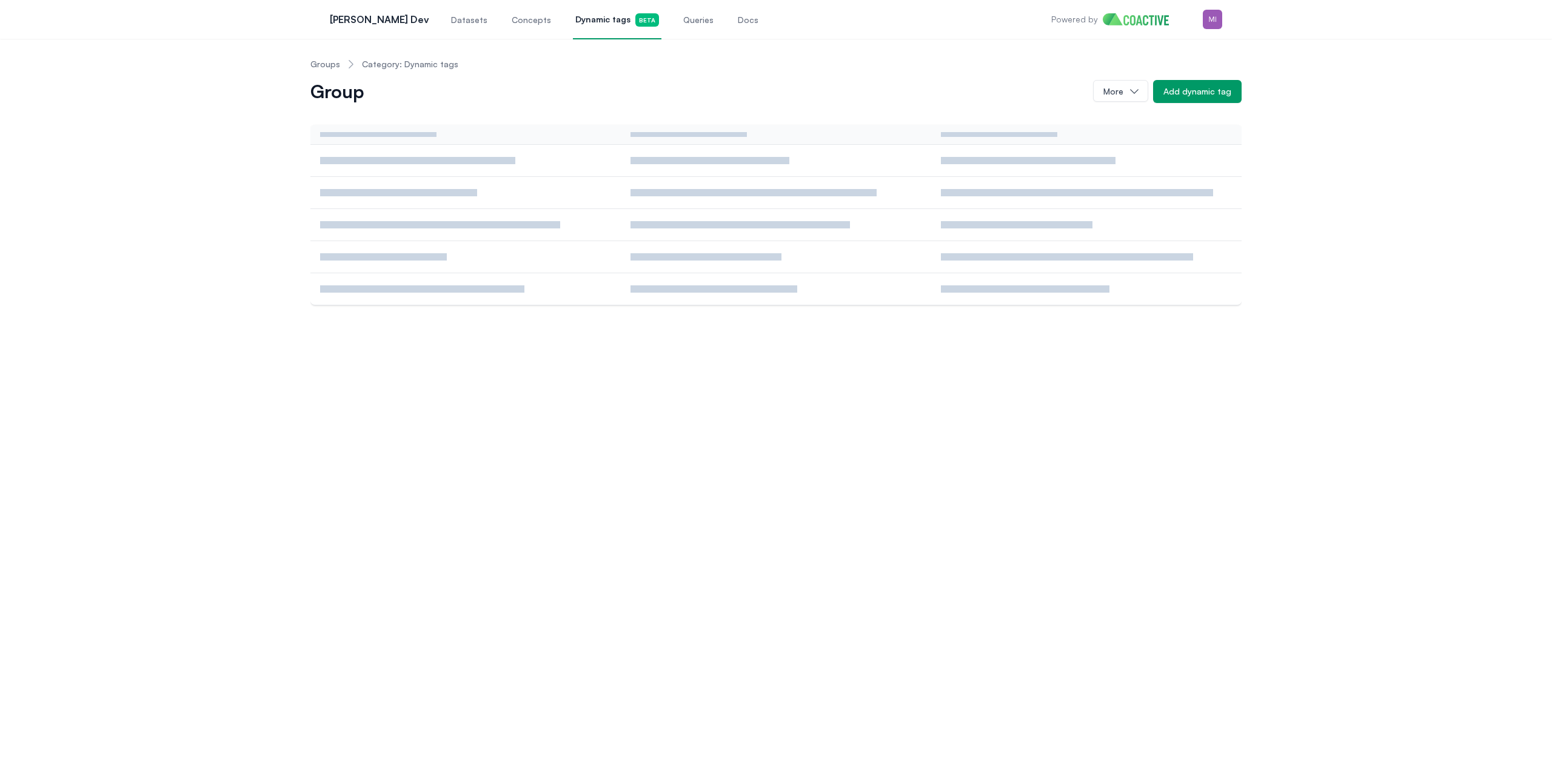
click at [361, 180] on td at bounding box center [465, 194] width 310 height 33
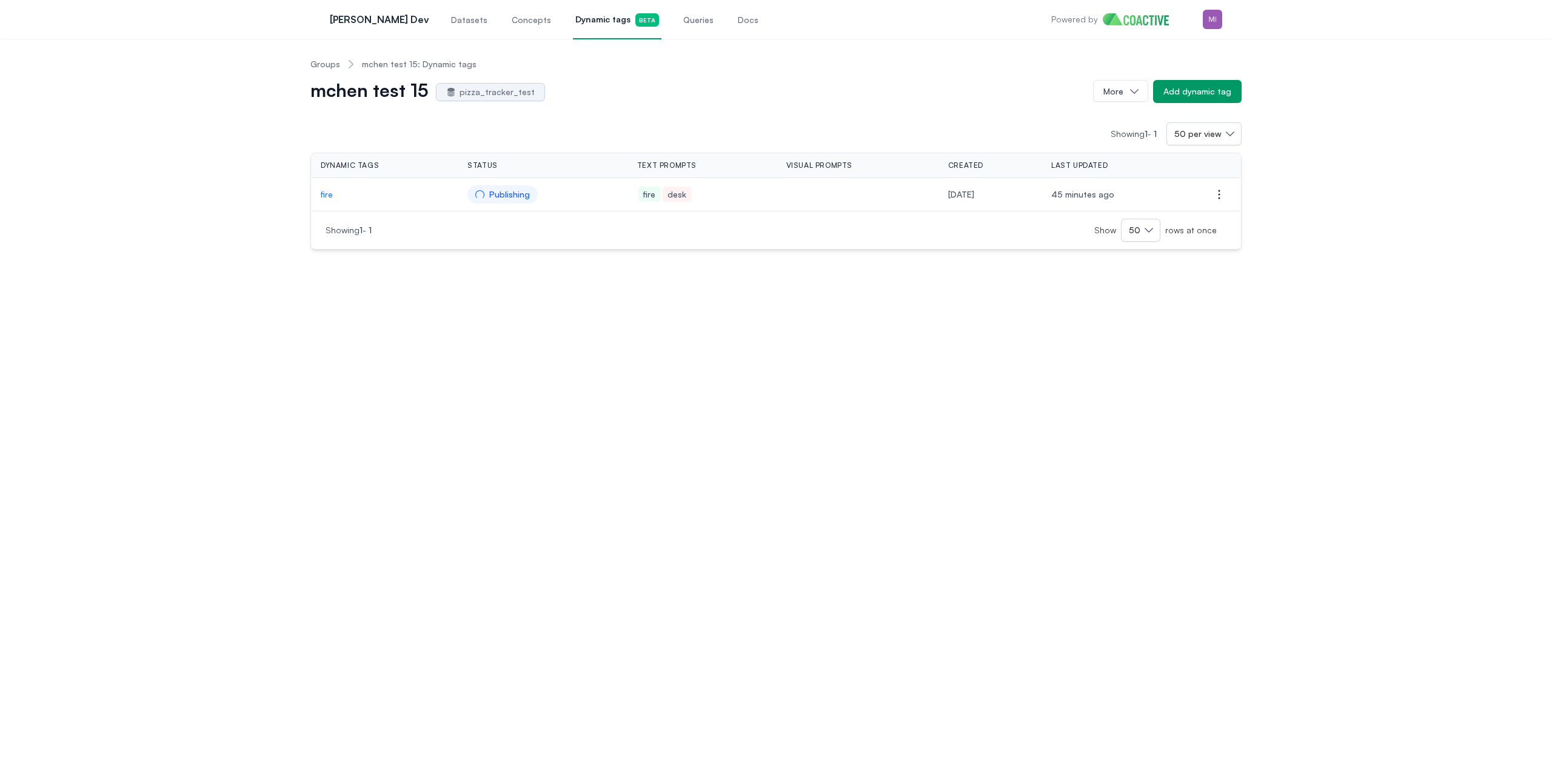
click at [333, 68] on link "Groups" at bounding box center [325, 63] width 30 height 12
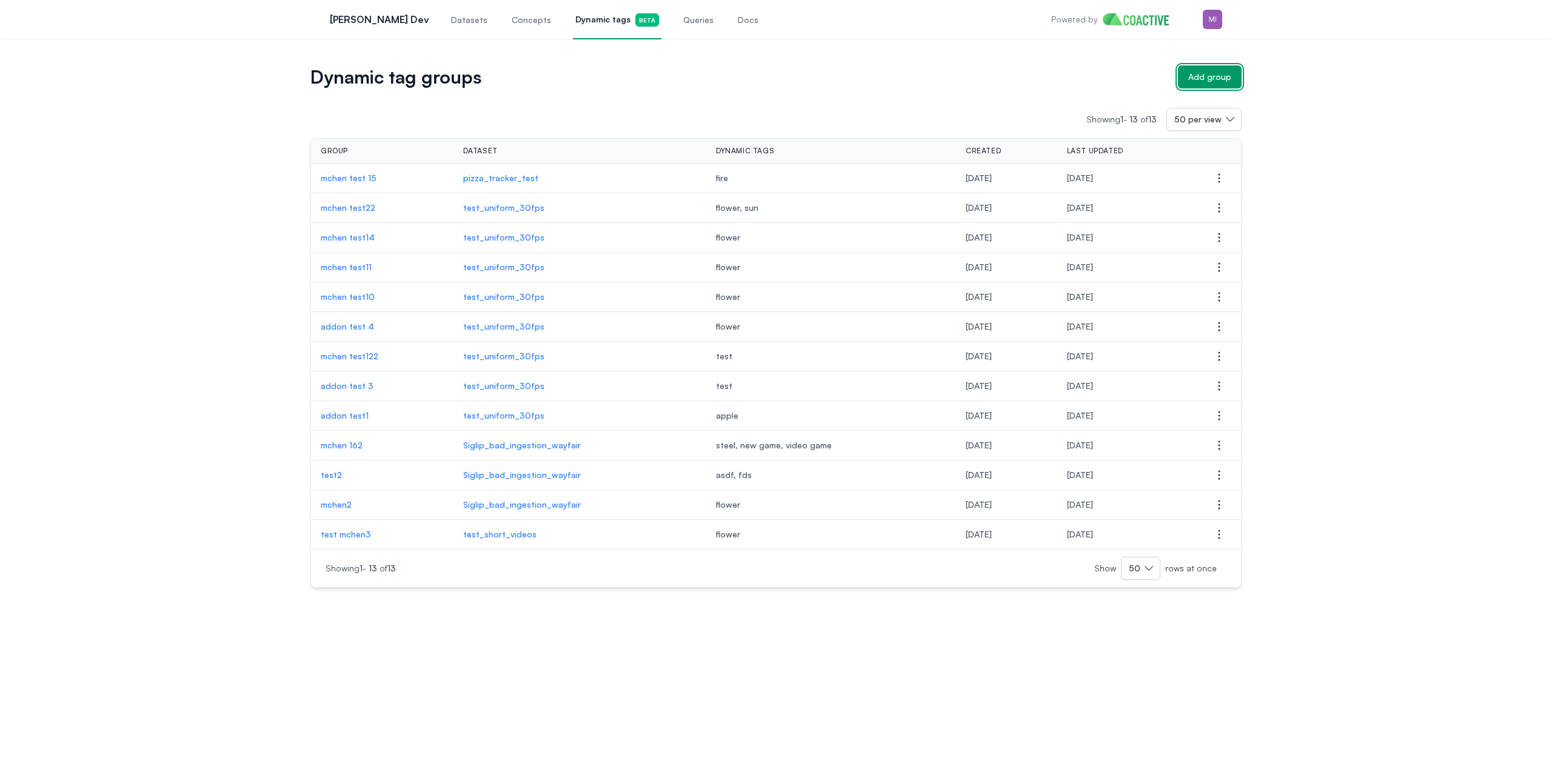
click at [1201, 67] on button "Add group" at bounding box center [1209, 76] width 63 height 23
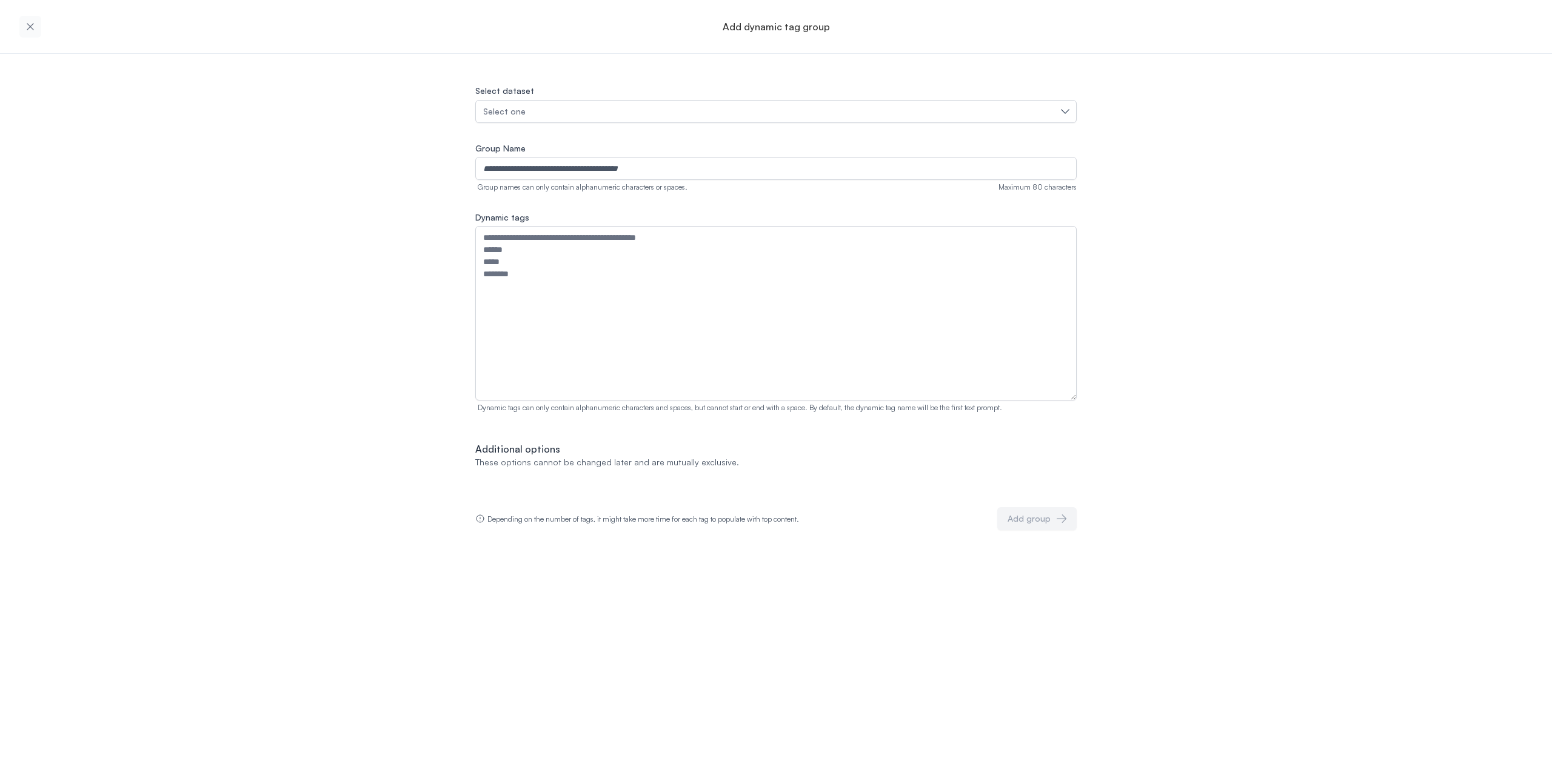
click at [583, 112] on div "Select one" at bounding box center [770, 111] width 573 height 12
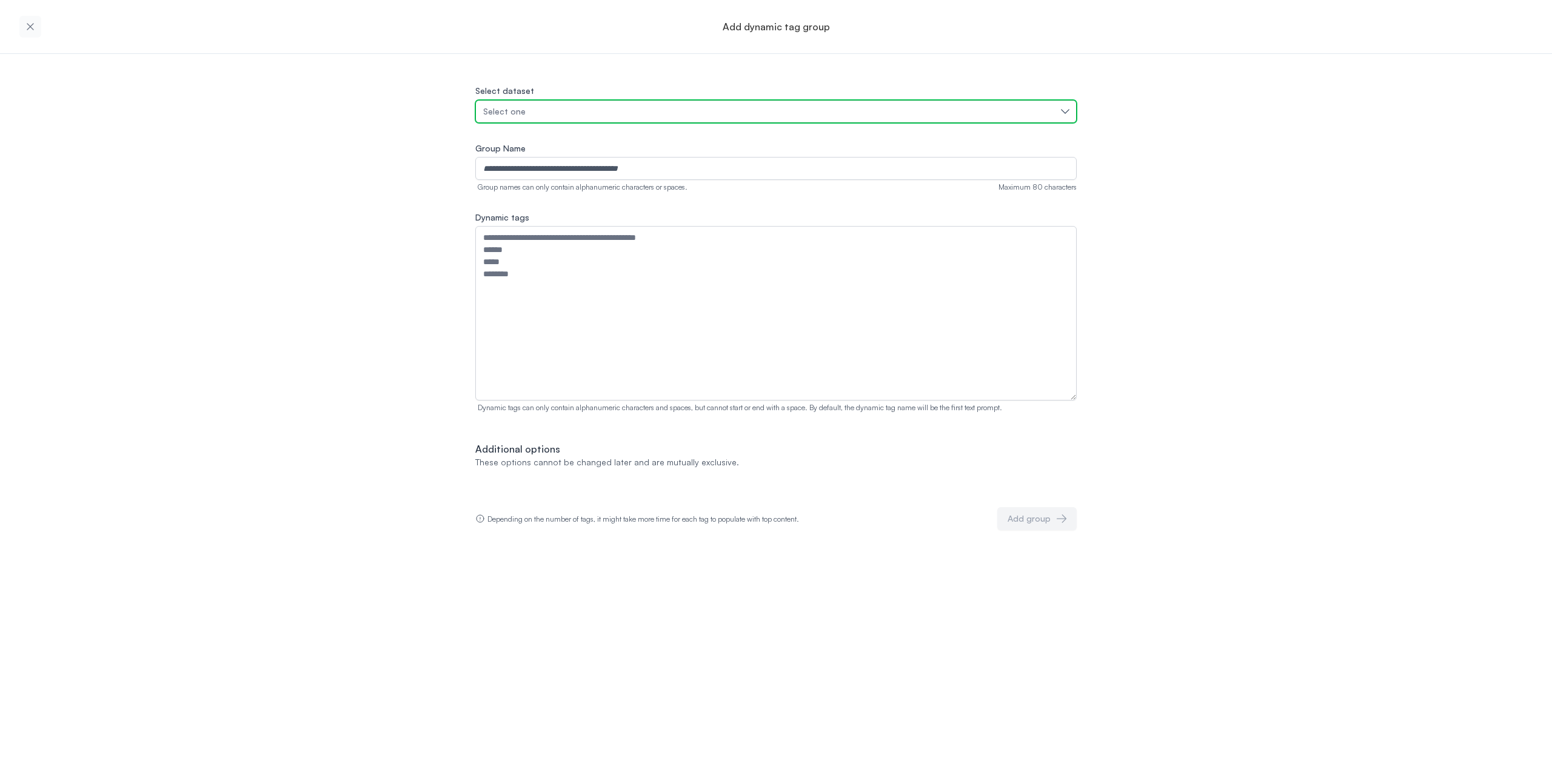
click at [577, 118] on button "Select one" at bounding box center [775, 111] width 601 height 23
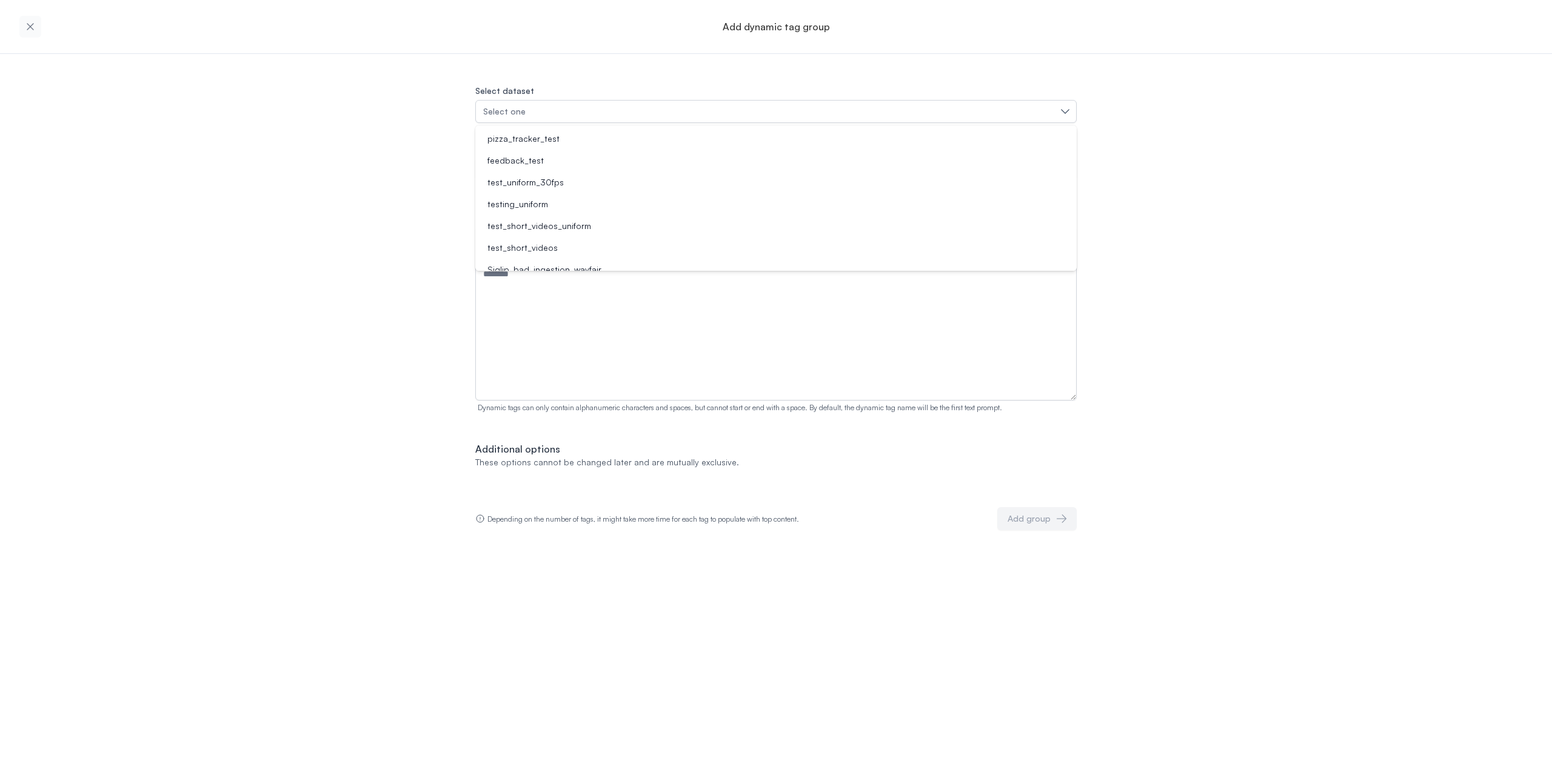
click at [571, 131] on li "pizza_tracker_test" at bounding box center [775, 138] width 601 height 22
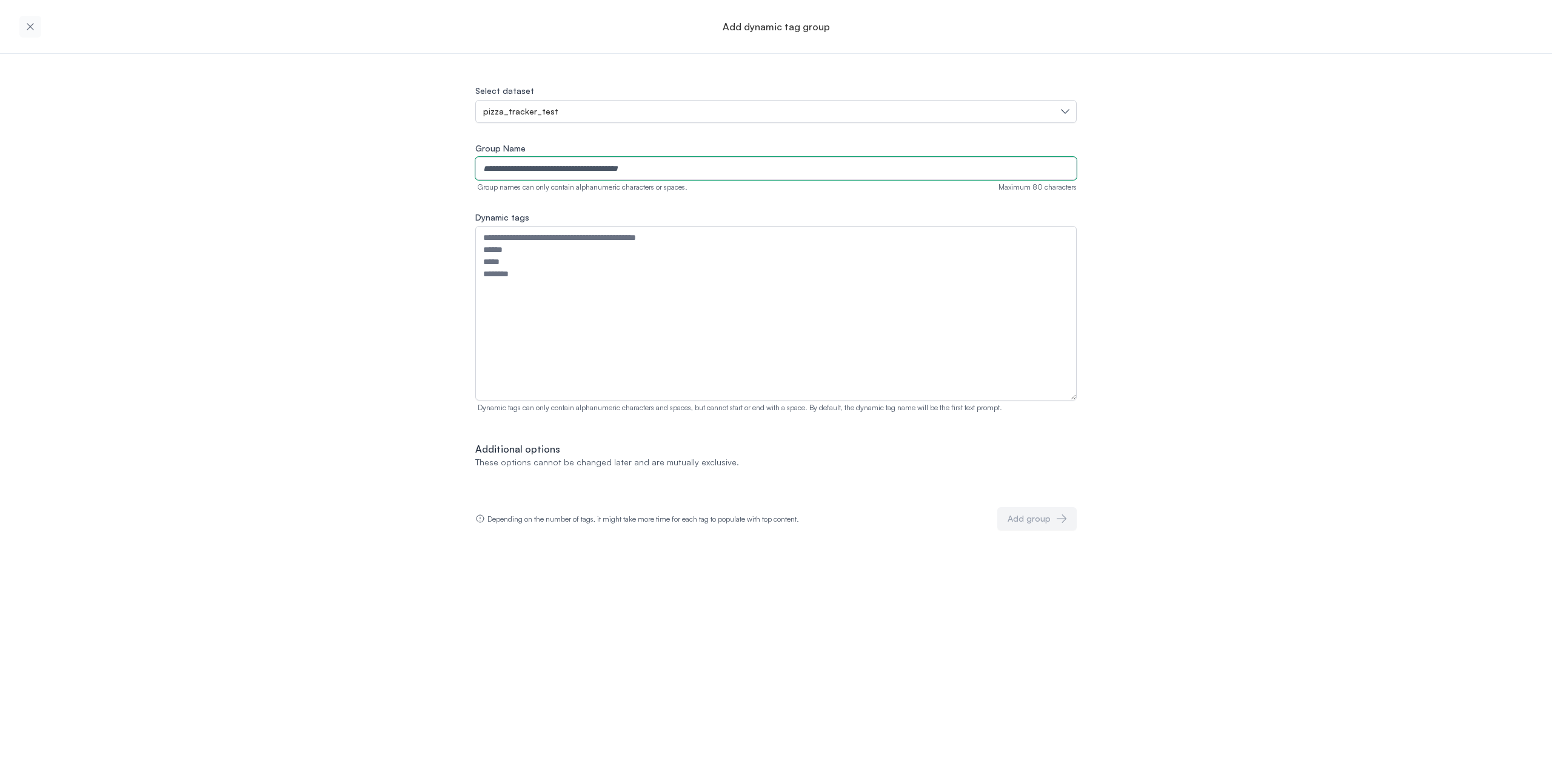
click at [559, 160] on input "Group Name" at bounding box center [775, 168] width 601 height 23
type input "******"
click at [538, 262] on textarea "Dynamic tags" at bounding box center [775, 313] width 601 height 175
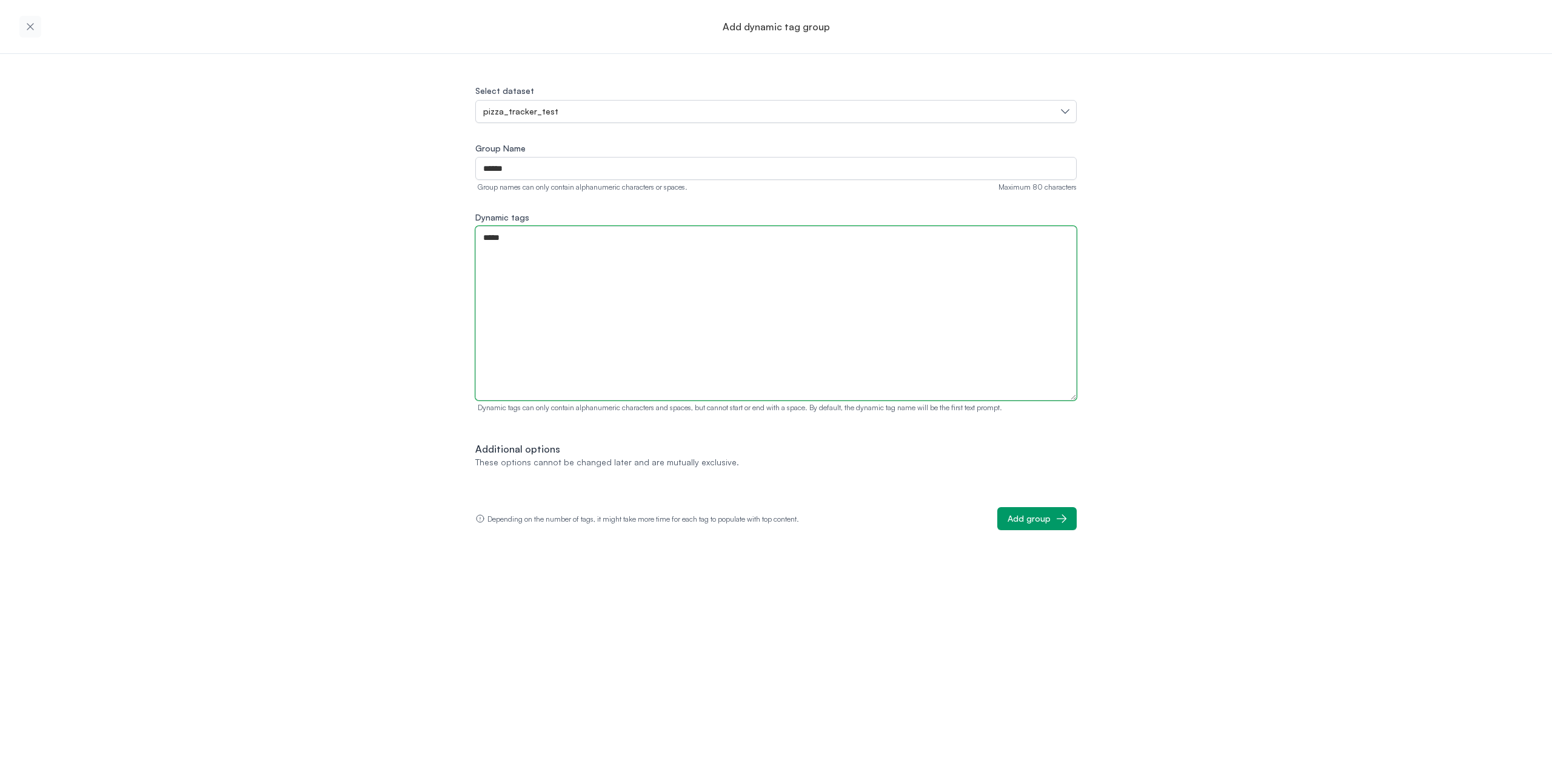
type textarea "*****"
click at [1048, 514] on div "Add group" at bounding box center [1029, 518] width 43 height 12
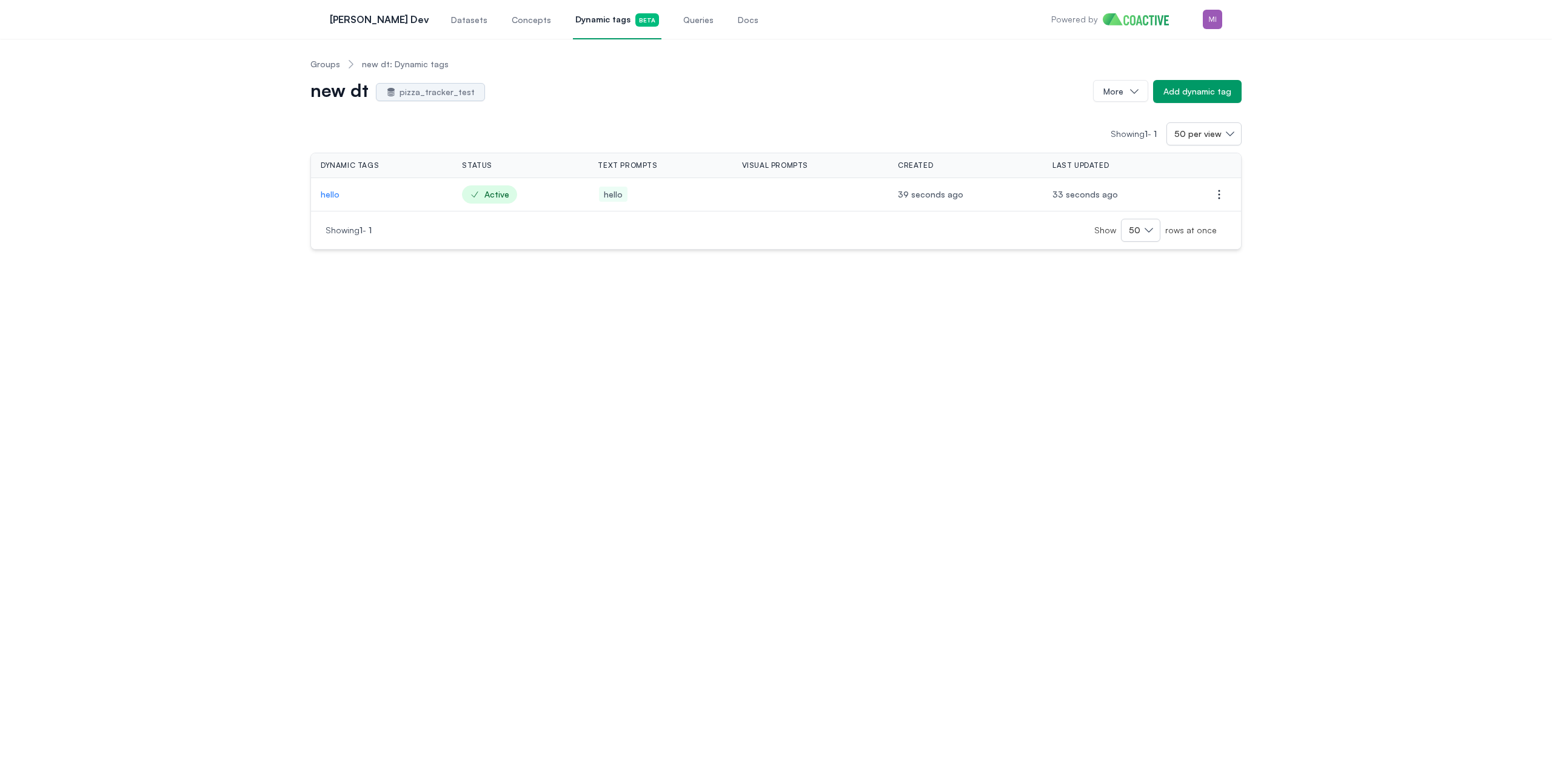
click at [335, 197] on p "hello" at bounding box center [382, 194] width 122 height 12
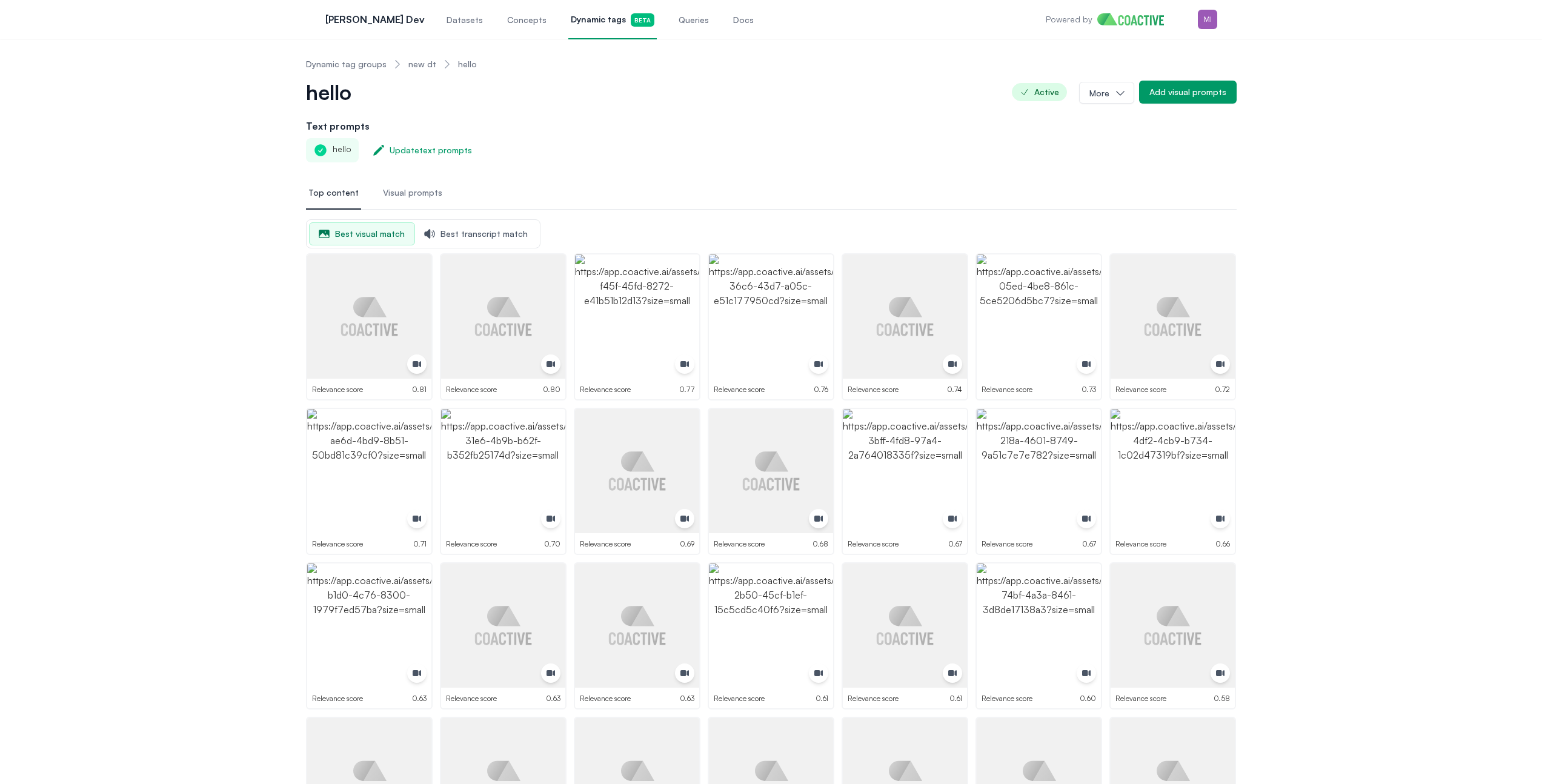
click at [1044, 93] on span "Active" at bounding box center [1039, 92] width 55 height 18
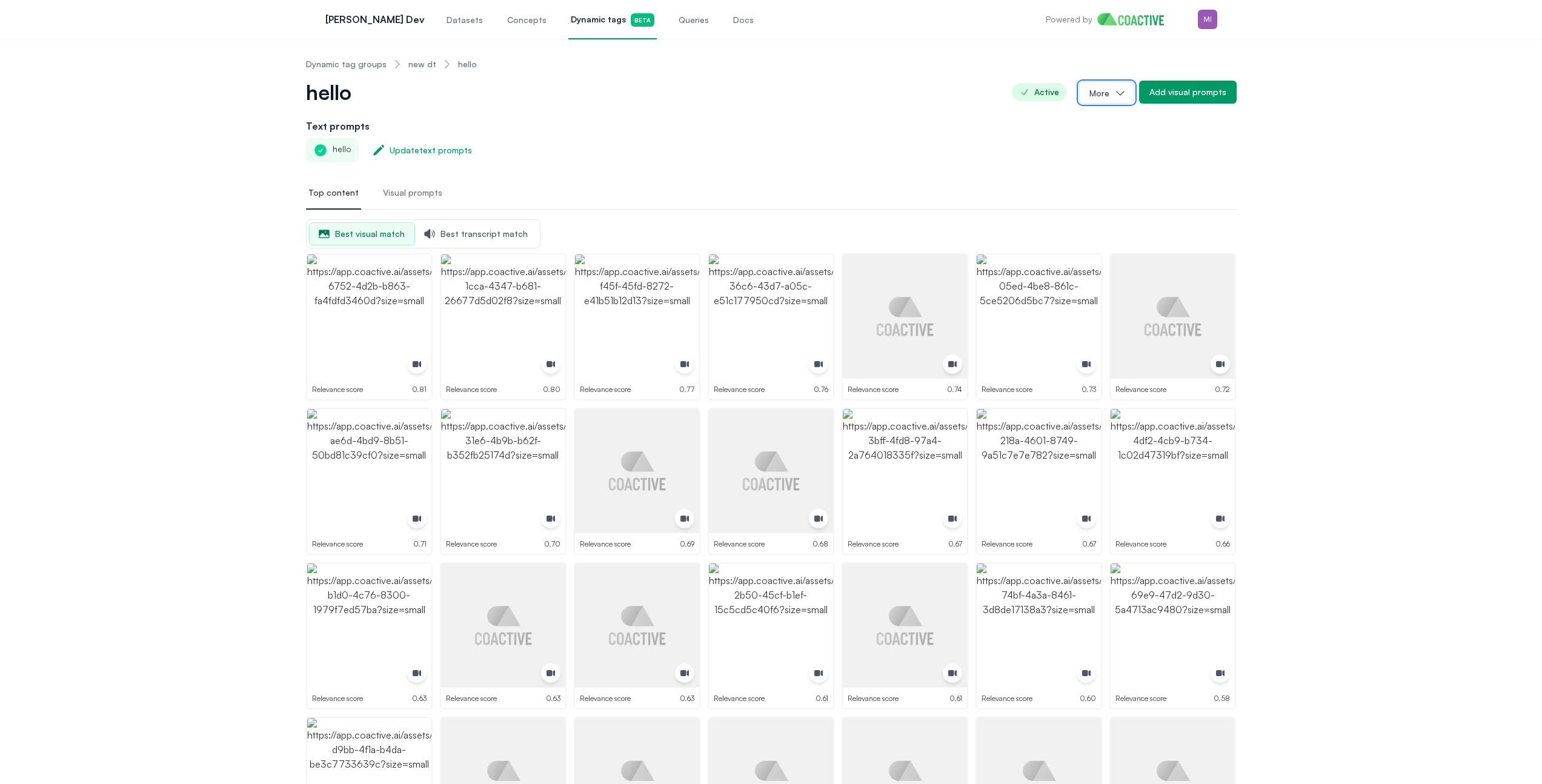
click at [1111, 95] on button "More" at bounding box center [1107, 92] width 55 height 22
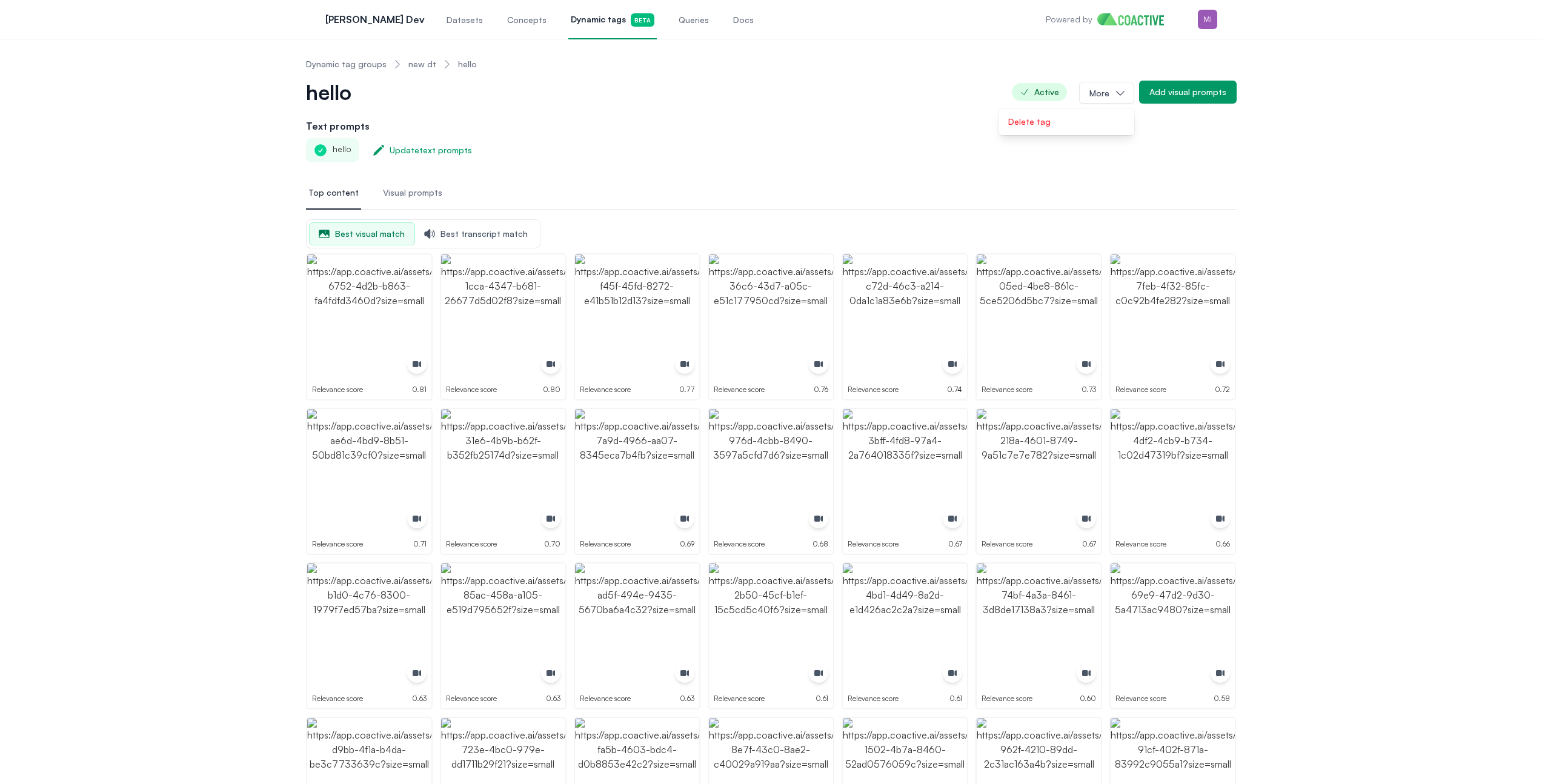
click at [885, 125] on h2 "Text prompts" at bounding box center [771, 126] width 931 height 14
click at [357, 61] on link "Dynamic tag groups" at bounding box center [345, 63] width 80 height 12
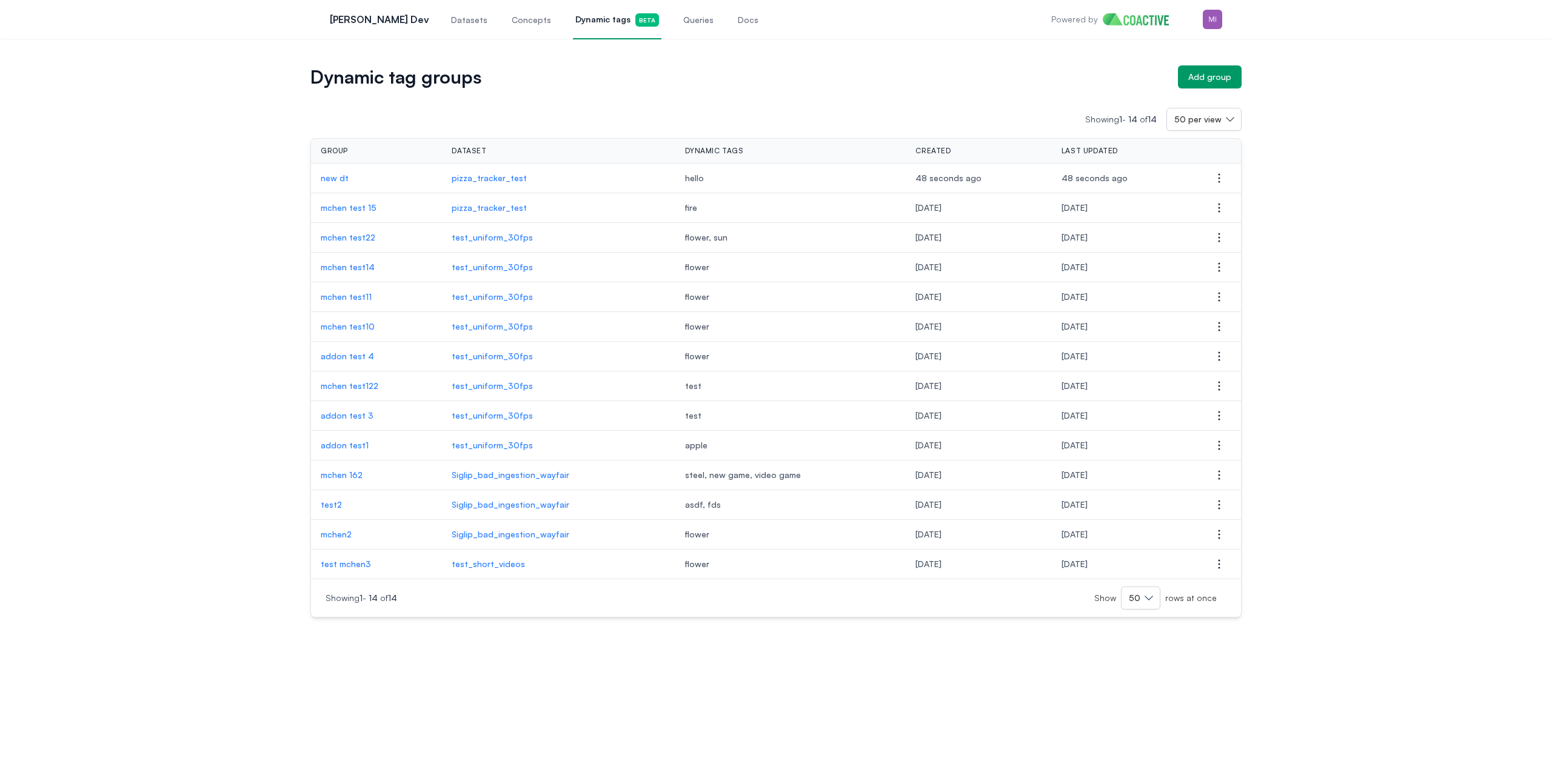
click at [336, 181] on p "new dt" at bounding box center [376, 177] width 111 height 12
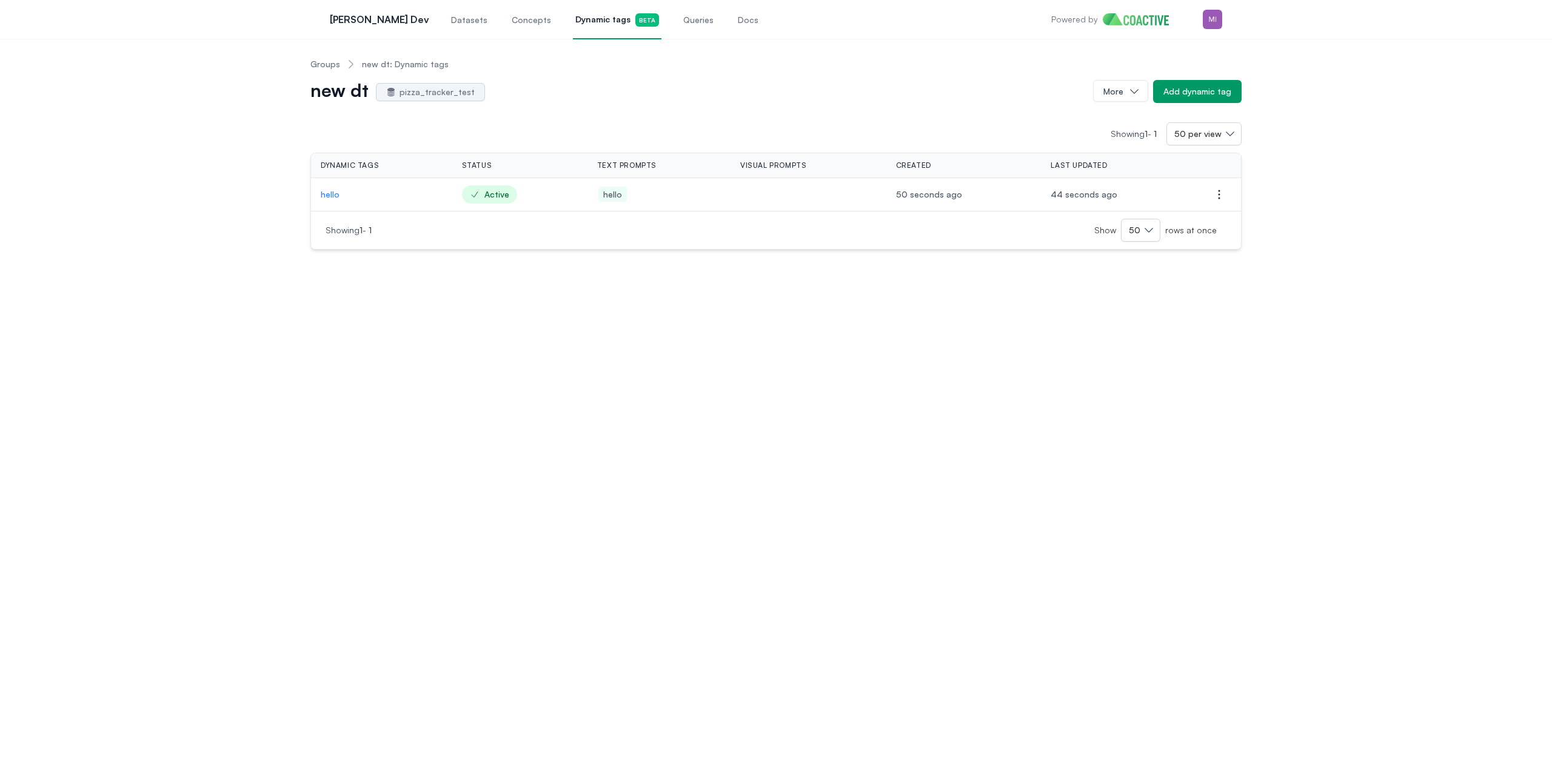
click at [329, 195] on p "hello" at bounding box center [382, 194] width 122 height 12
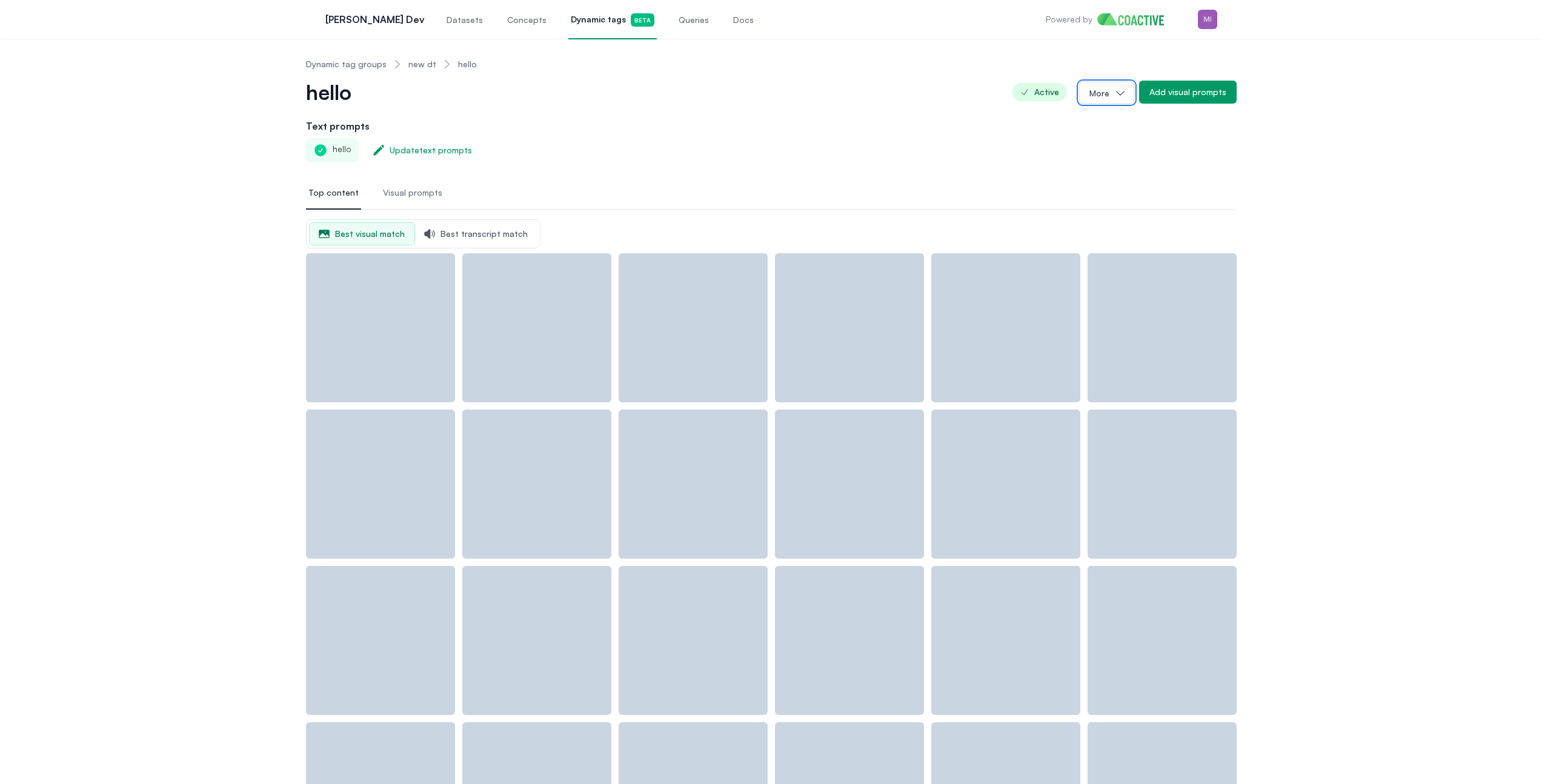
click at [1102, 95] on button "More" at bounding box center [1107, 92] width 55 height 22
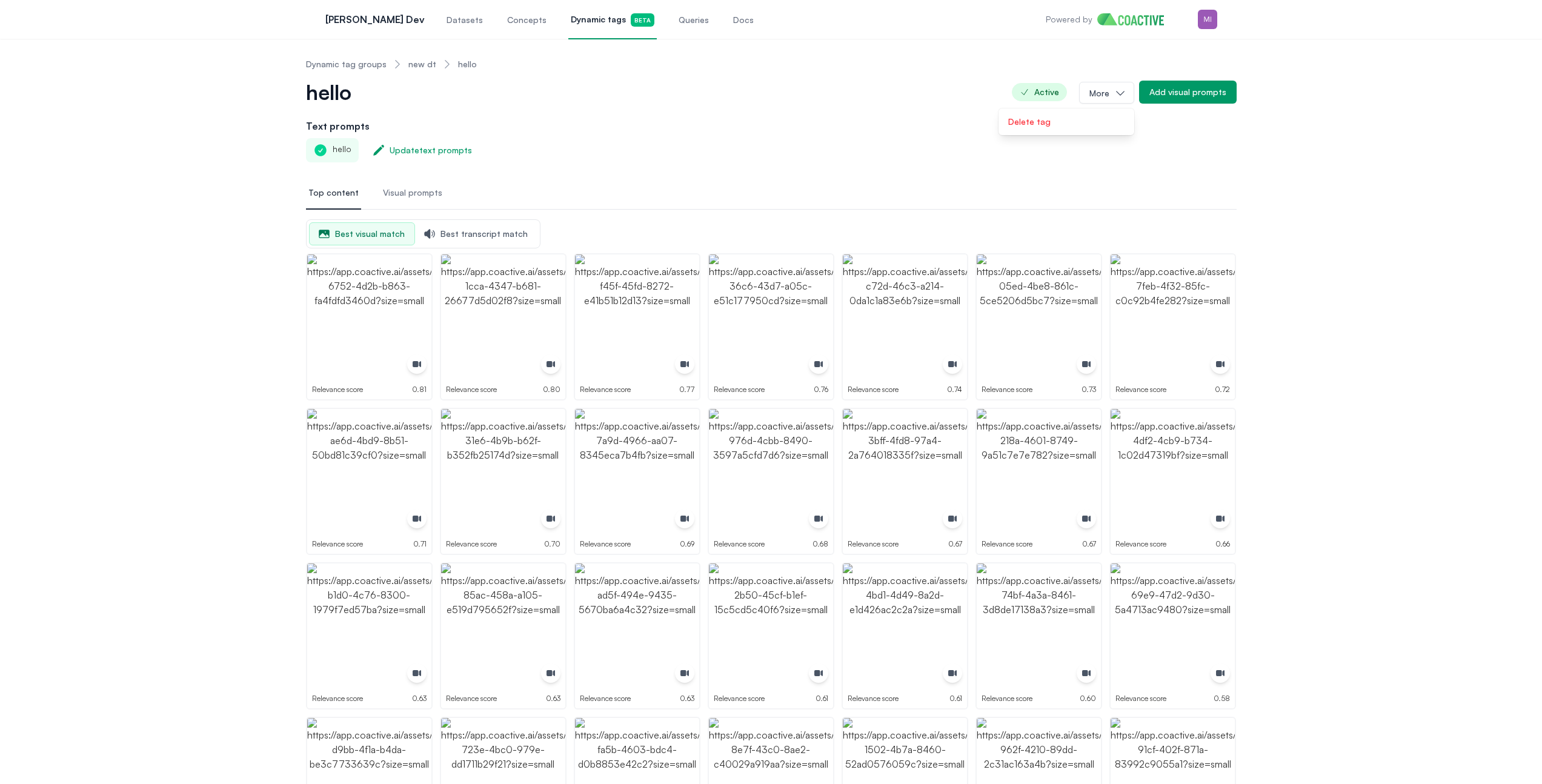
click at [762, 133] on h2 "Text prompts" at bounding box center [771, 126] width 931 height 14
click at [446, 152] on div "Update text prompts" at bounding box center [430, 149] width 82 height 12
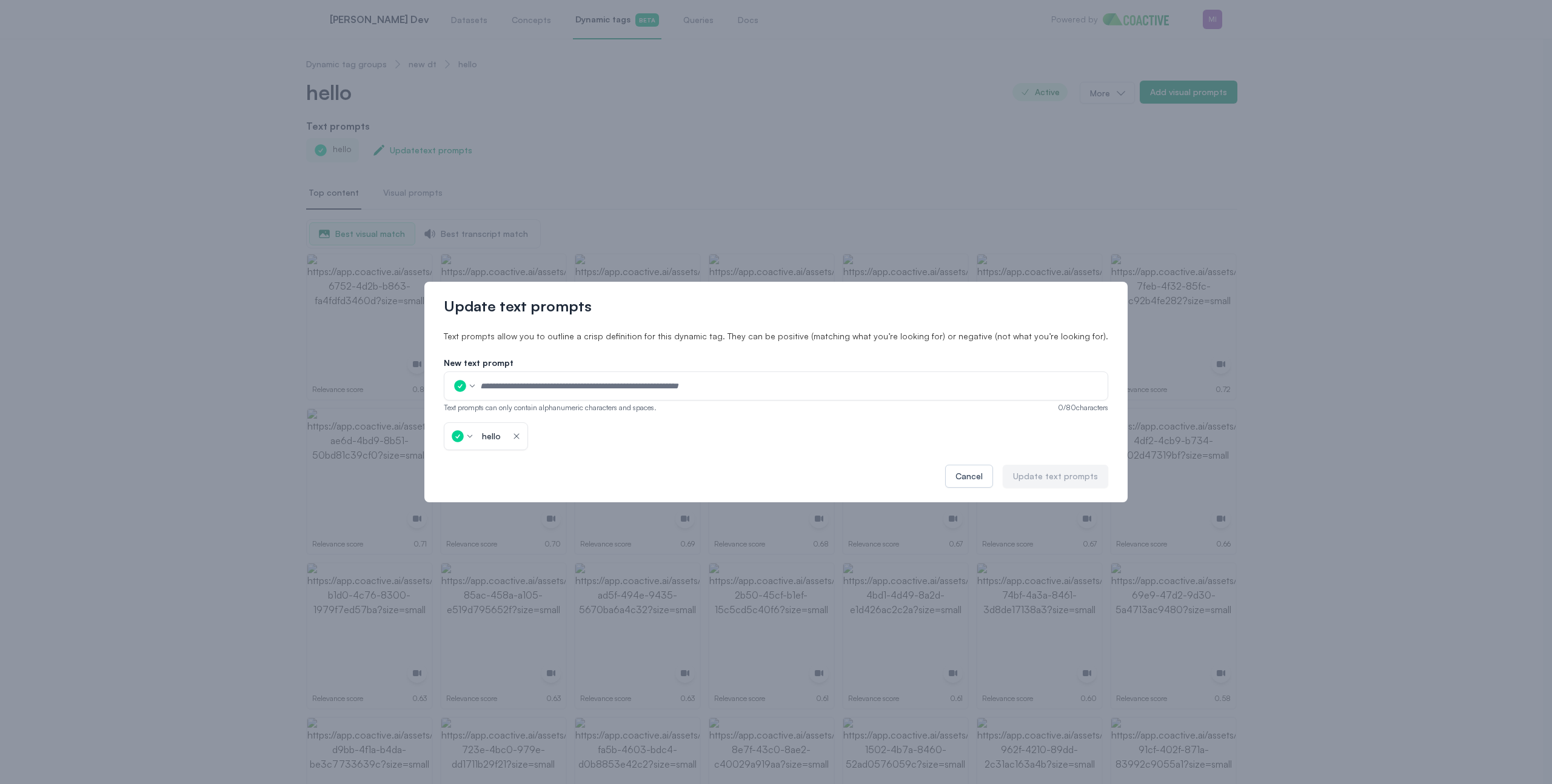
click at [562, 387] on input "text" at bounding box center [790, 386] width 620 height 18
type input "******"
click at [1034, 478] on div "Update text prompts" at bounding box center [1055, 476] width 85 height 12
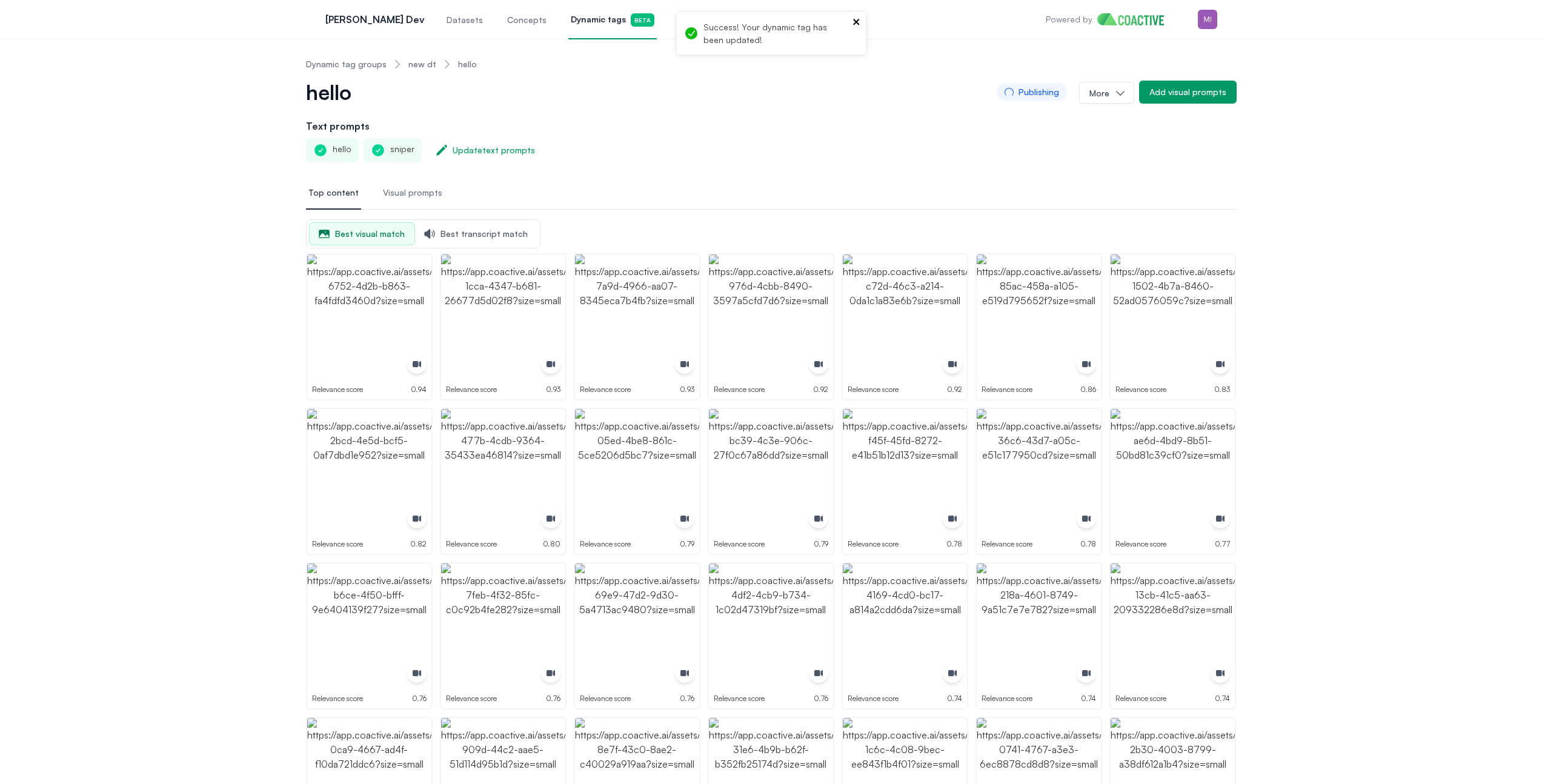
click at [856, 21] on icon "close" at bounding box center [856, 22] width 6 height 6
click at [417, 67] on link "new dt" at bounding box center [422, 63] width 28 height 12
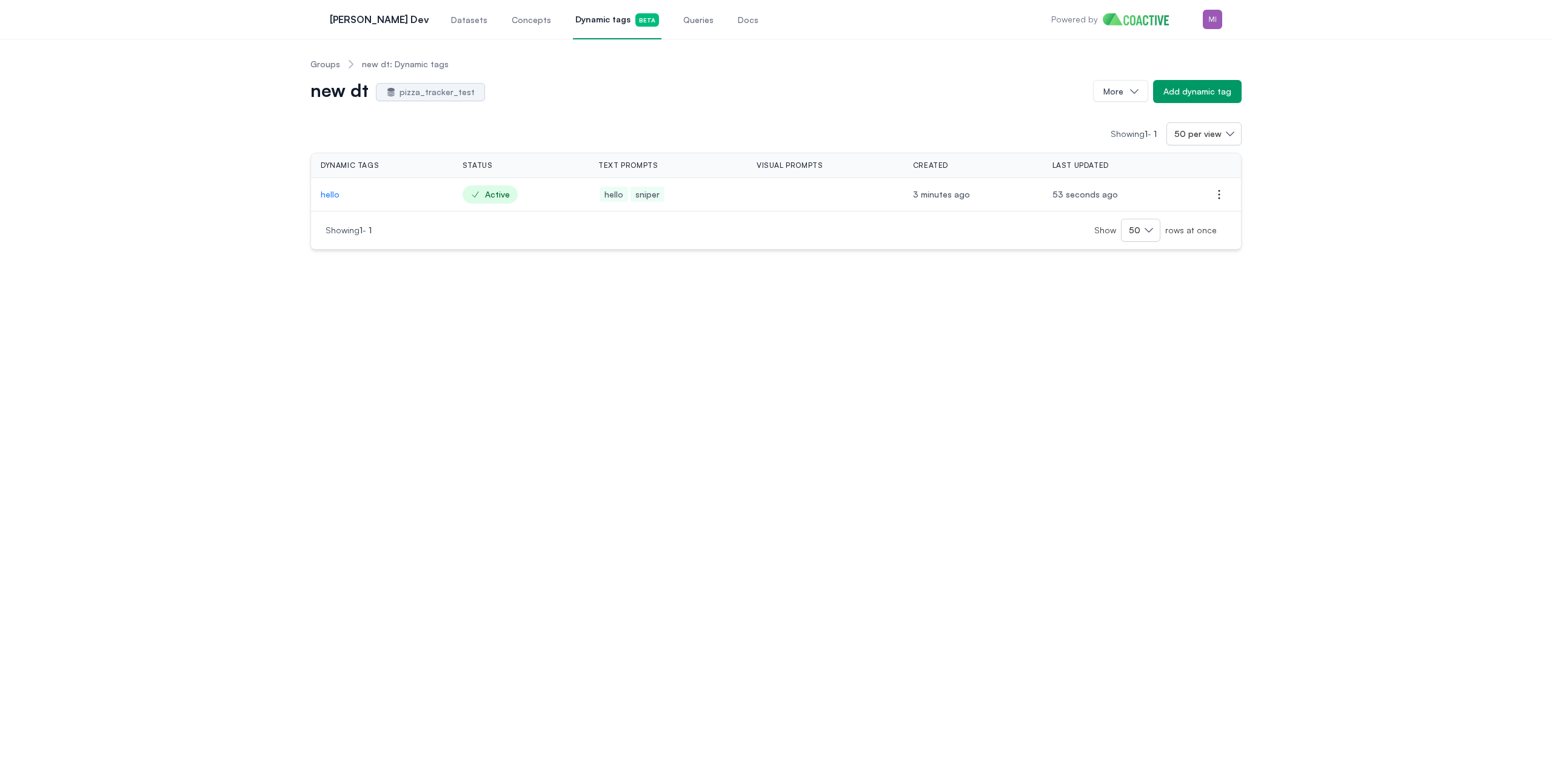
click at [335, 191] on p "hello" at bounding box center [382, 194] width 122 height 12
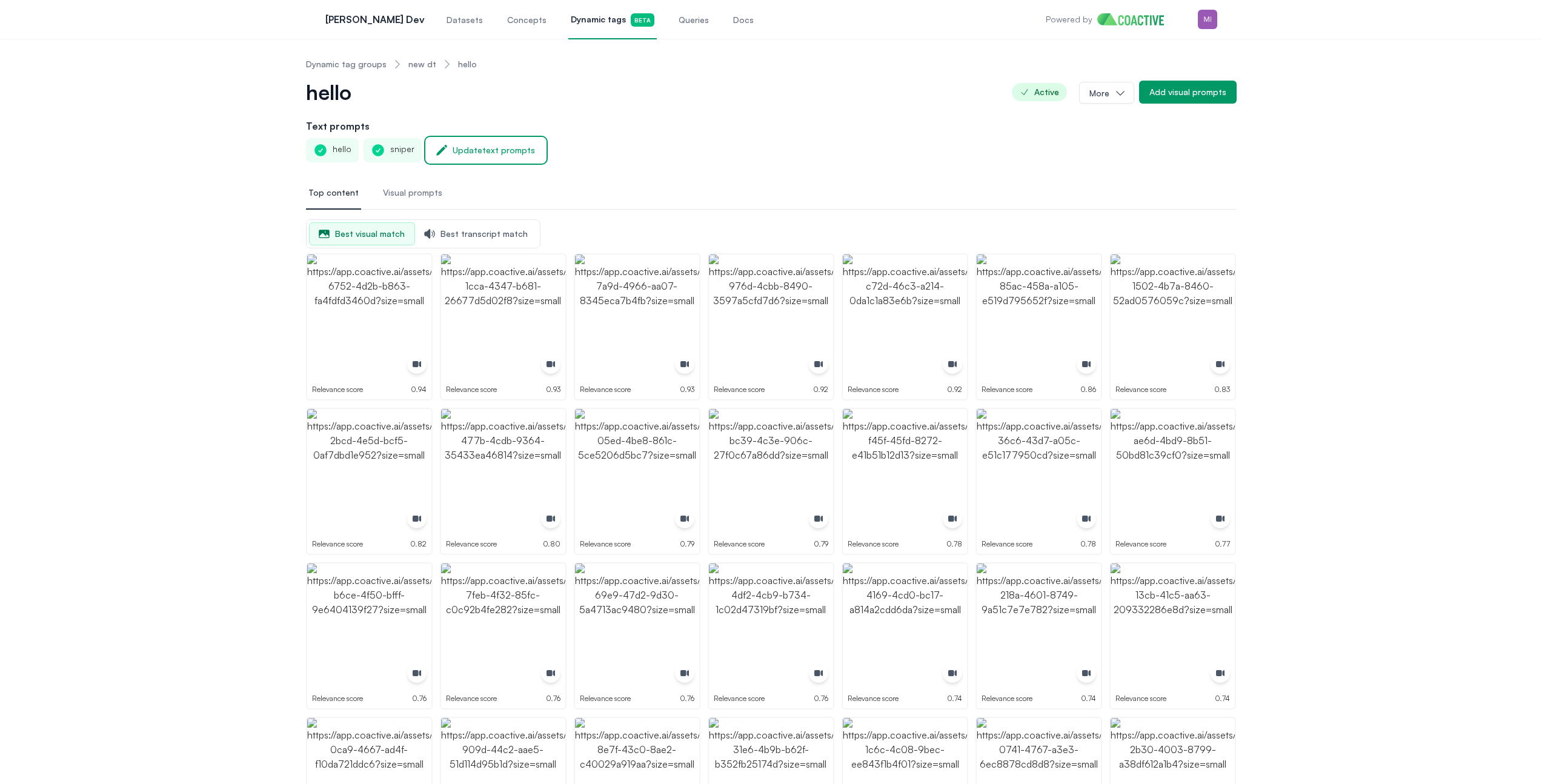
click at [477, 148] on div "Update text prompts" at bounding box center [494, 149] width 82 height 12
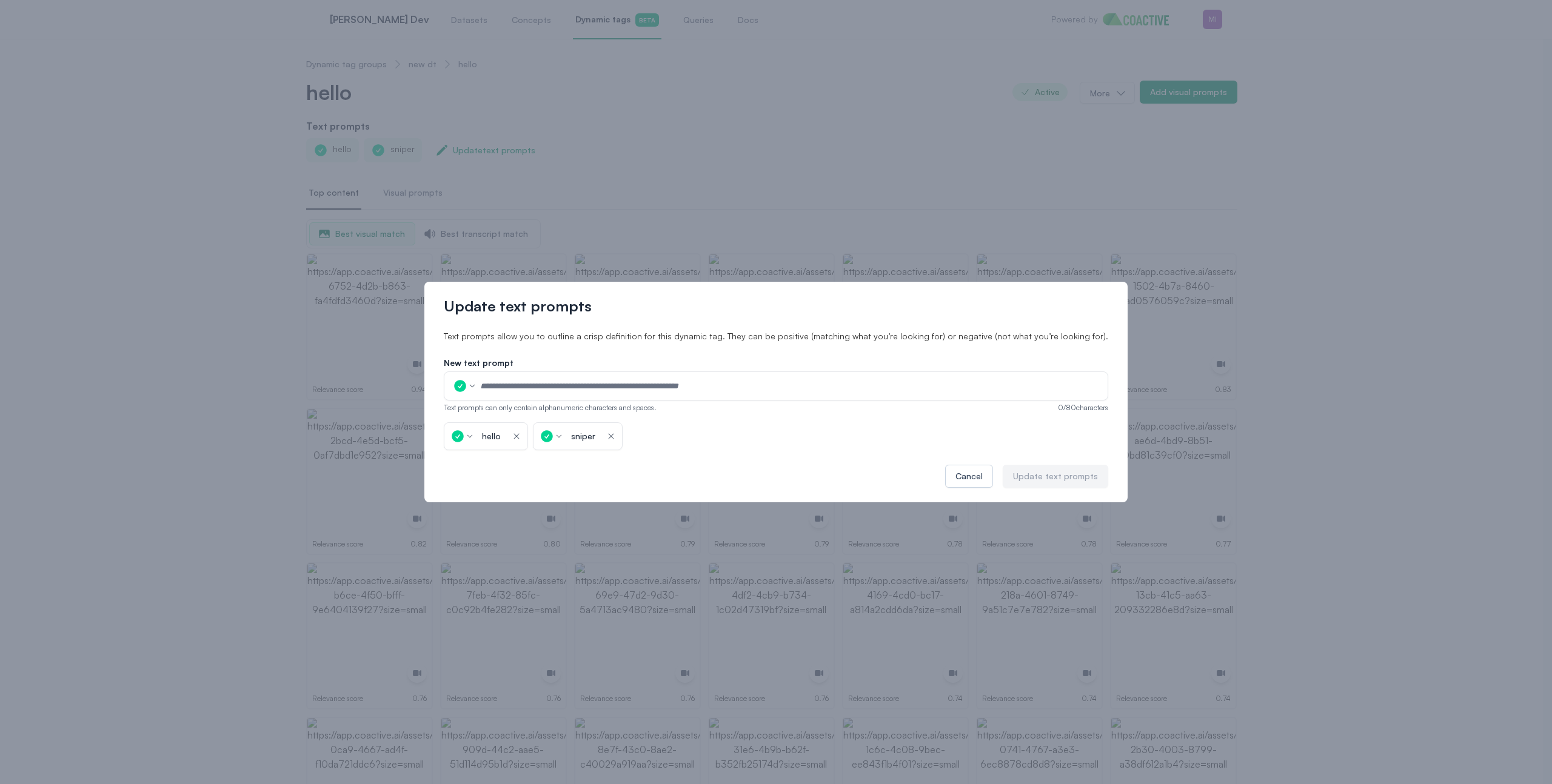
click at [583, 389] on input "text" at bounding box center [790, 386] width 620 height 18
type input "****"
click at [966, 396] on div "**** icon-button" at bounding box center [776, 386] width 664 height 29
click at [968, 383] on input "****" at bounding box center [777, 386] width 596 height 18
click at [1023, 468] on button "Update text prompts" at bounding box center [1055, 476] width 106 height 23
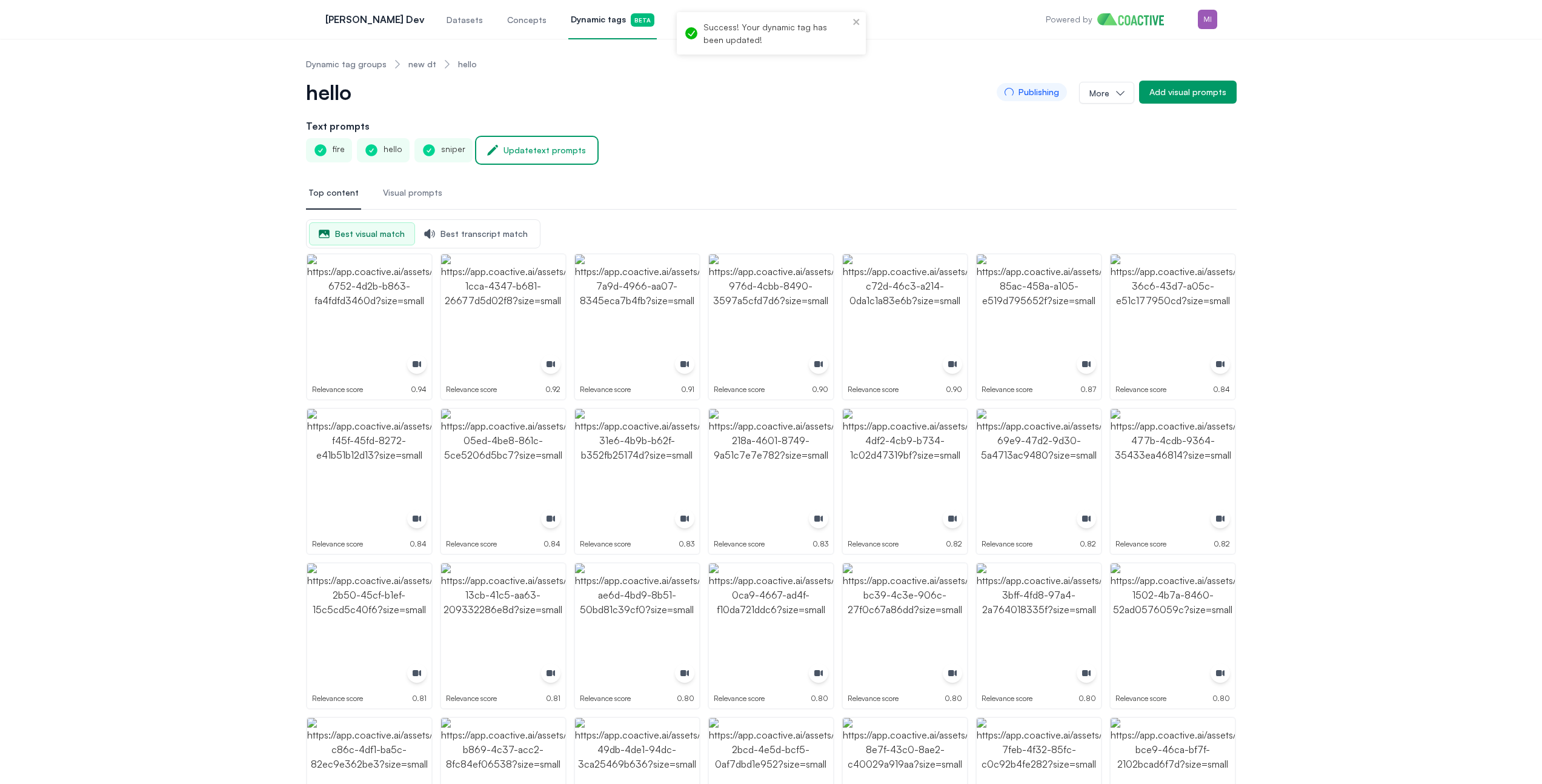
click at [557, 144] on div "Update text prompts" at bounding box center [544, 149] width 82 height 12
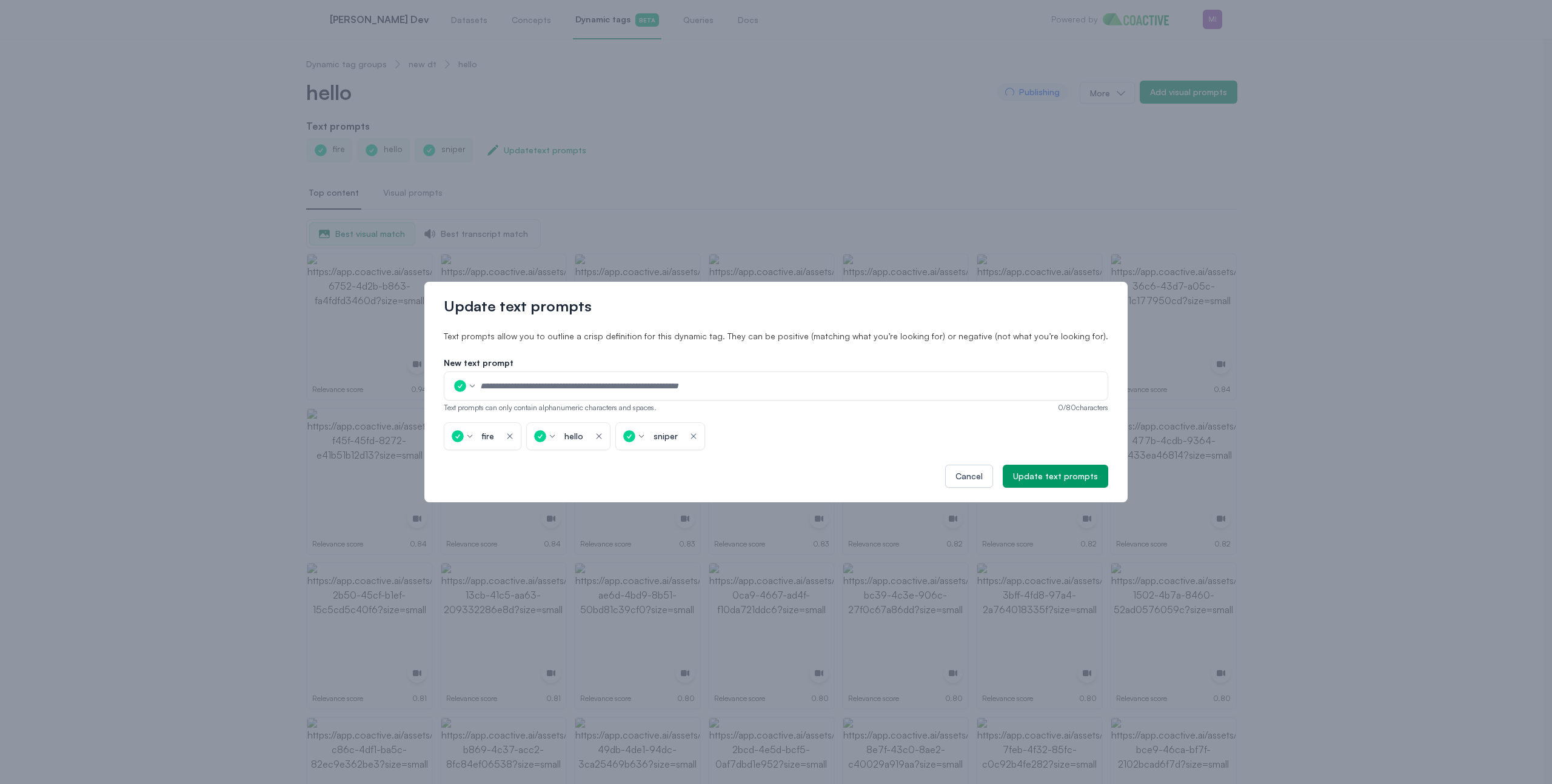
click at [690, 389] on input "text" at bounding box center [790, 386] width 620 height 18
type input "***"
click at [914, 350] on div "Text prompts allow you to outline a crisp definition for this dynamic tag. They…" at bounding box center [776, 390] width 664 height 120
click at [1018, 471] on div "Update text prompts" at bounding box center [1055, 476] width 85 height 12
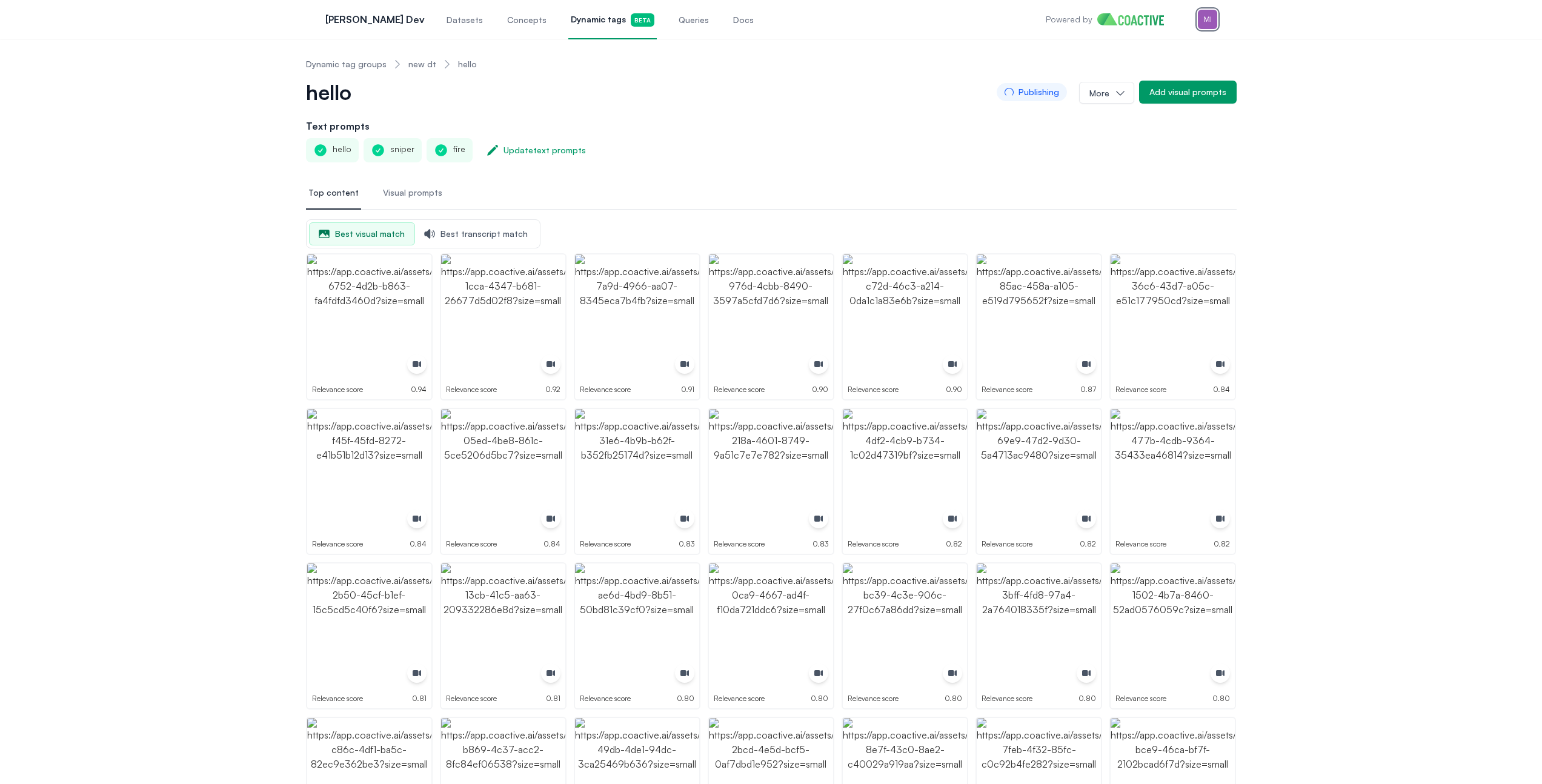
click at [1214, 25] on img "button" at bounding box center [1207, 19] width 19 height 19
click at [1159, 100] on button "Open user menu Switch organization" at bounding box center [1144, 111] width 144 height 22
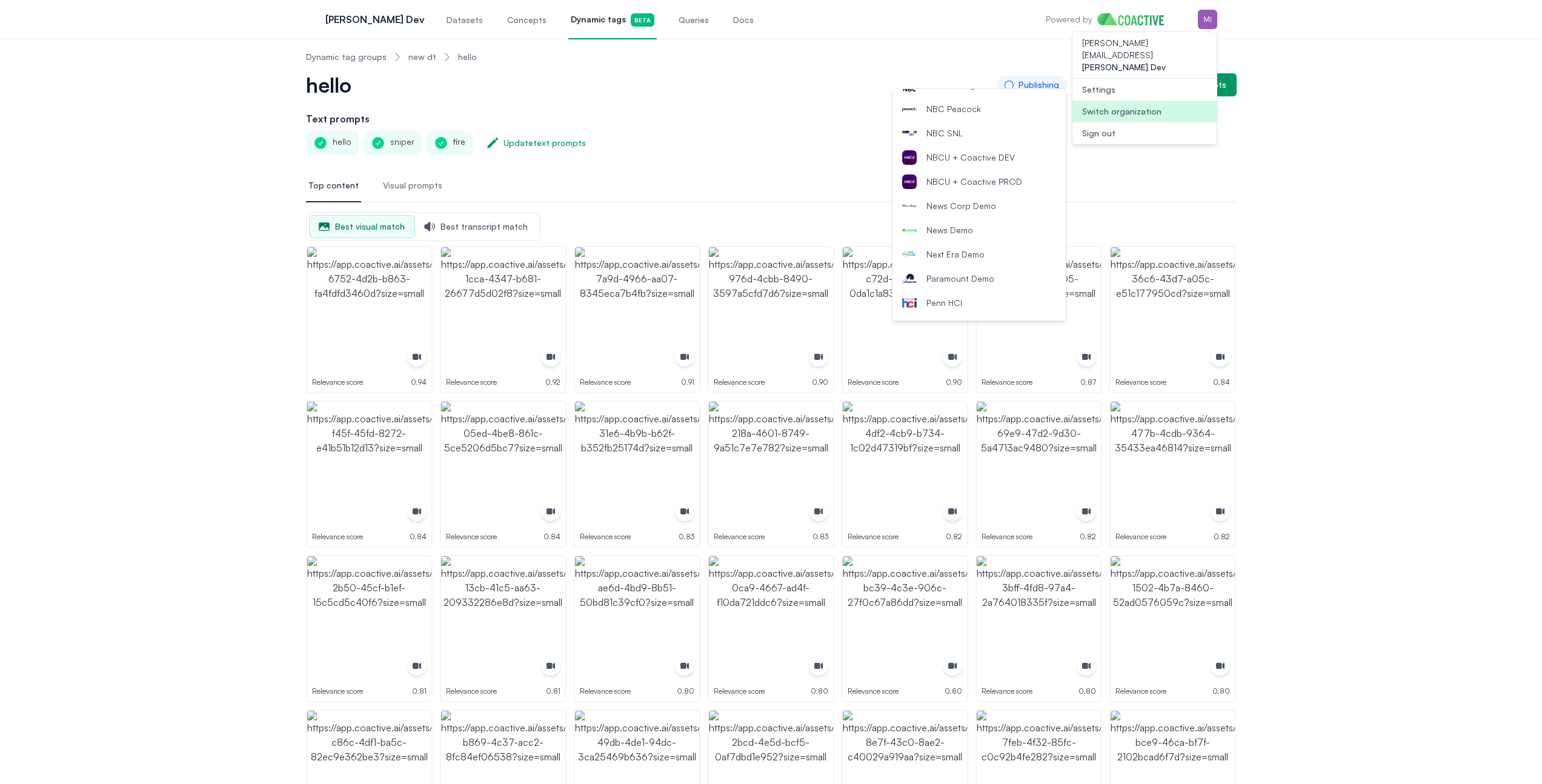
scroll to position [1127, 0]
click at [996, 165] on span "NBCU + Coactive DEV" at bounding box center [971, 162] width 89 height 12
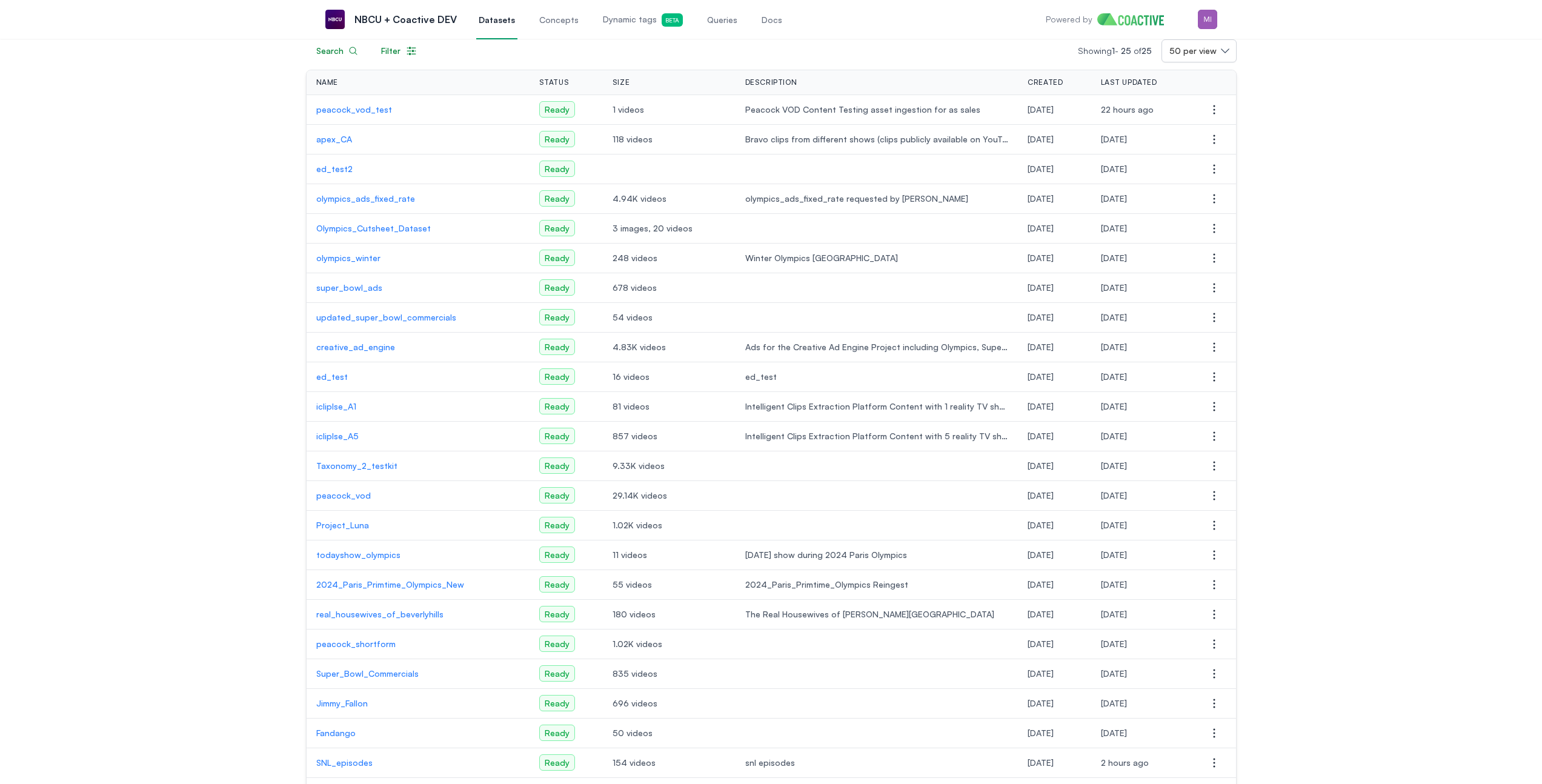
scroll to position [175, 0]
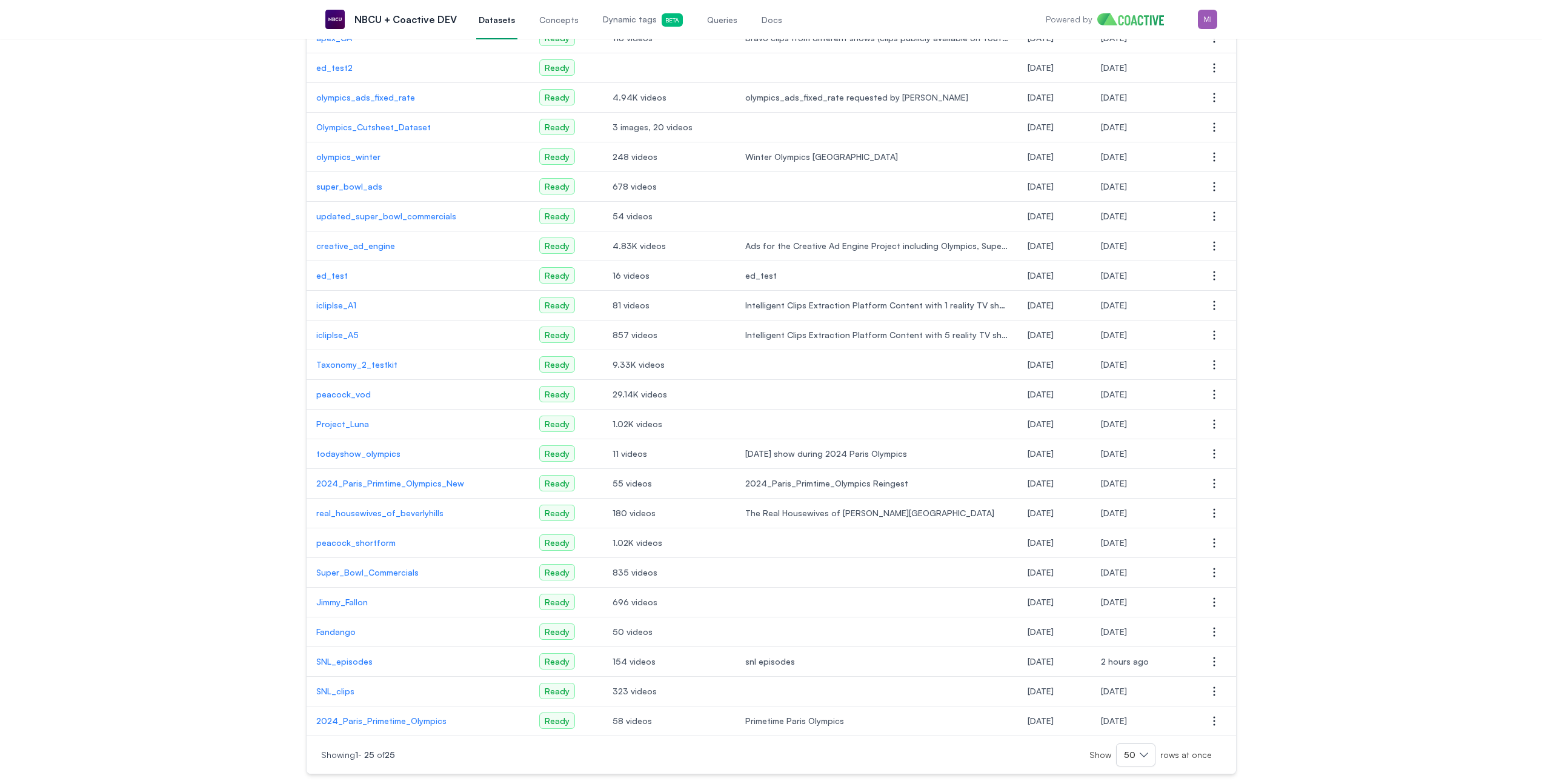
click at [344, 663] on p "SNL_episodes" at bounding box center [418, 661] width 203 height 12
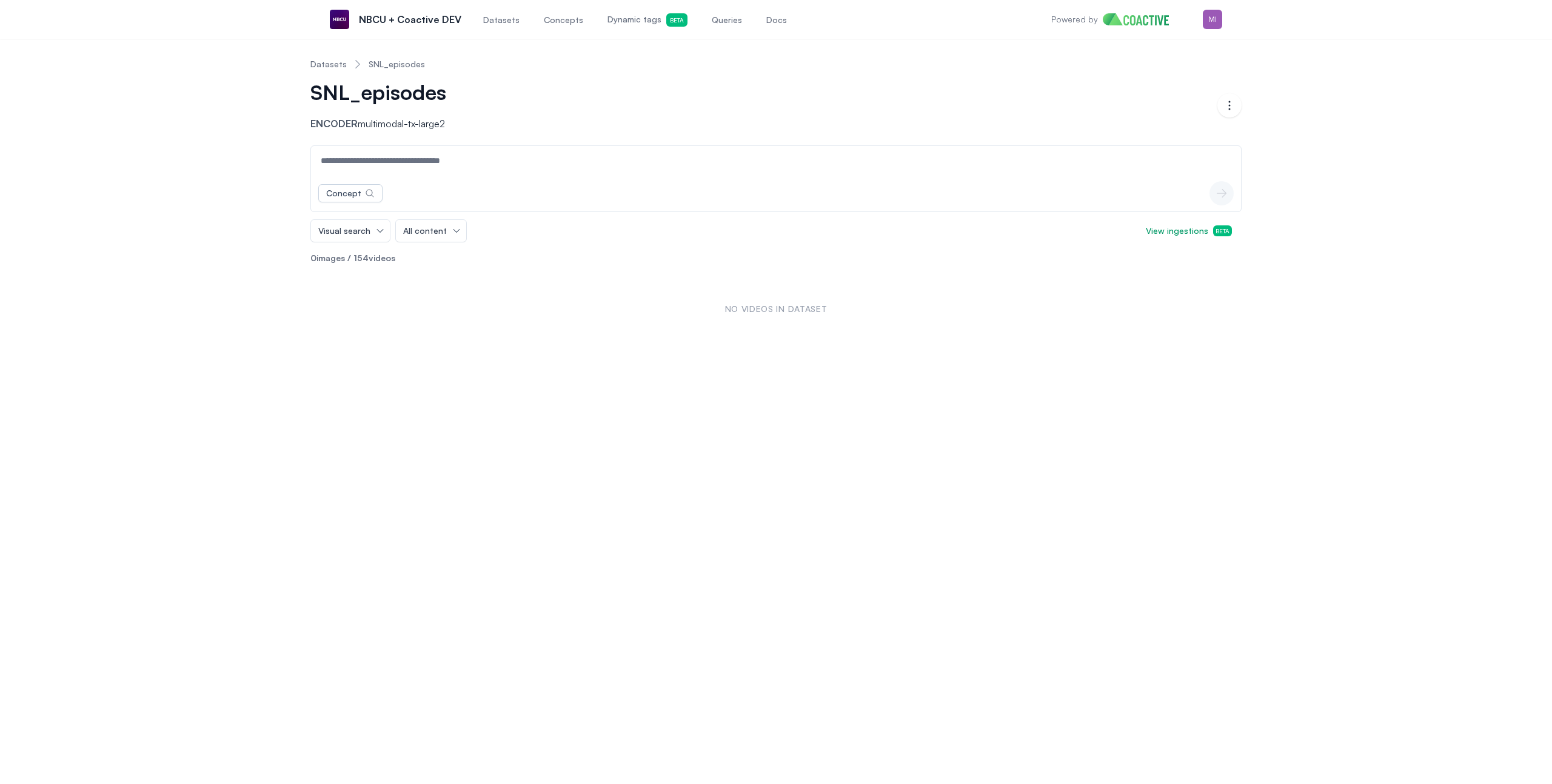
click at [499, 168] on input at bounding box center [775, 161] width 925 height 29
type input "******"
